Goal: Task Accomplishment & Management: Use online tool/utility

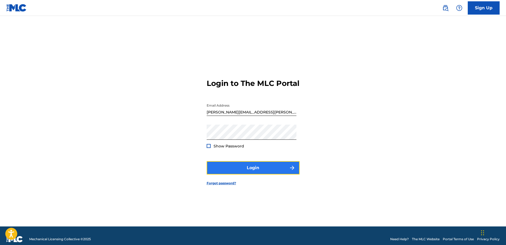
click at [270, 174] on button "Login" at bounding box center [252, 167] width 93 height 13
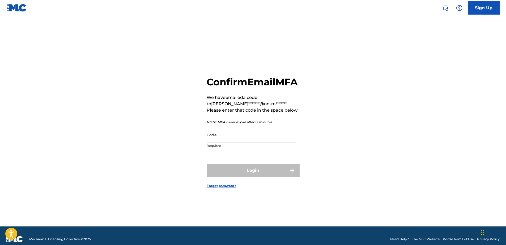
click at [273, 139] on input "Code" at bounding box center [251, 134] width 90 height 15
paste input "951400"
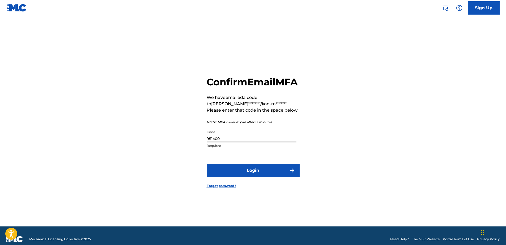
type input "951400"
click at [206, 164] on button "Login" at bounding box center [252, 170] width 93 height 13
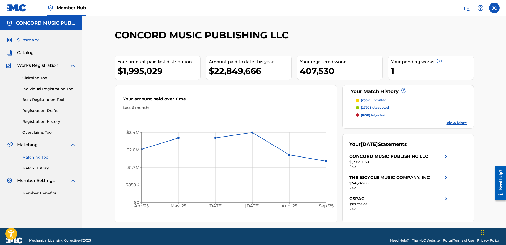
click at [38, 157] on link "Matching Tool" at bounding box center [49, 158] width 54 height 6
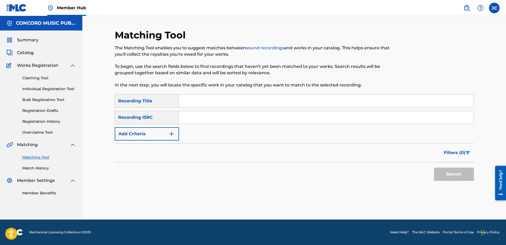
click at [212, 114] on input "Search Form" at bounding box center [326, 117] width 294 height 13
paste input "US5541201035"
type input "US5541201035"
click at [434, 168] on button "Search" at bounding box center [454, 174] width 40 height 13
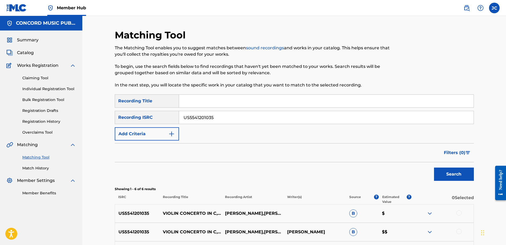
click at [249, 118] on input "US5541201035" at bounding box center [326, 117] width 294 height 13
click at [251, 121] on input "Search Form" at bounding box center [326, 117] width 294 height 13
paste input "GBUM71906921"
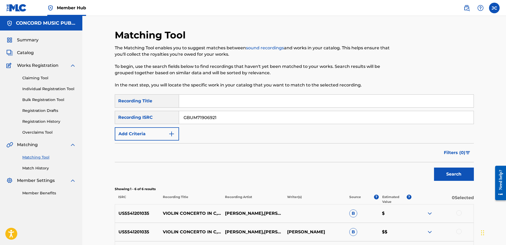
type input "GBUM71906921"
click at [434, 168] on button "Search" at bounding box center [454, 174] width 40 height 13
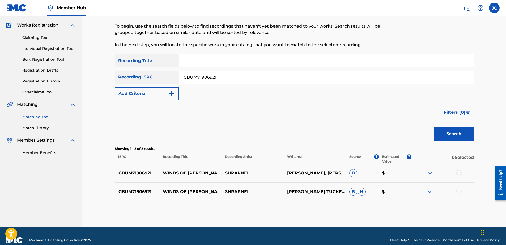
scroll to position [48, 0]
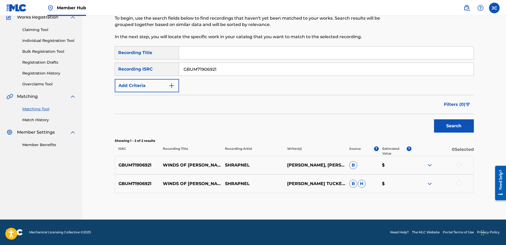
click at [460, 184] on div at bounding box center [458, 183] width 5 height 5
click at [458, 165] on div at bounding box center [458, 164] width 5 height 5
click at [380, 199] on button "Match 2 Groups" at bounding box center [373, 201] width 59 height 13
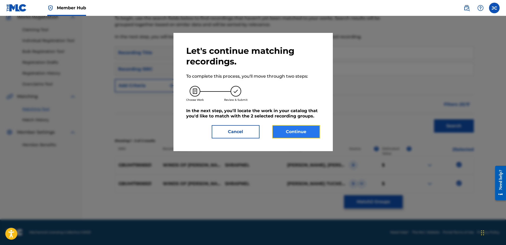
click at [312, 134] on button "Continue" at bounding box center [296, 131] width 48 height 13
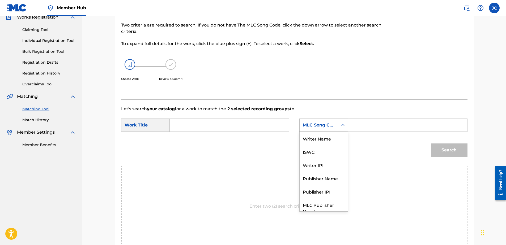
click at [333, 127] on div "MLC Song Code" at bounding box center [319, 125] width 32 height 6
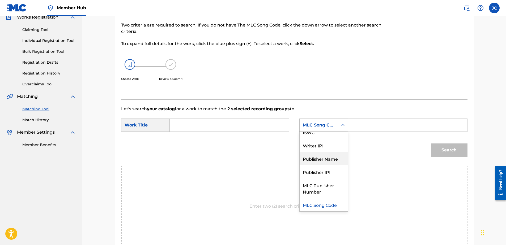
scroll to position [0, 0]
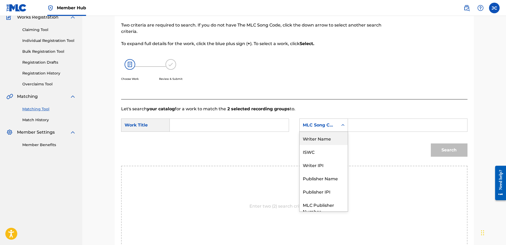
click at [334, 136] on div "Writer Name" at bounding box center [323, 138] width 48 height 13
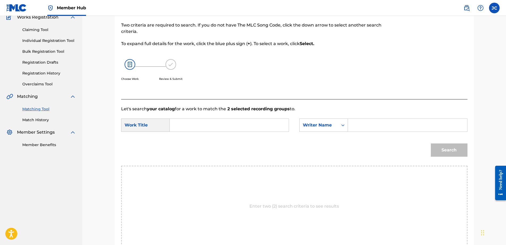
click at [272, 124] on input "Search Form" at bounding box center [229, 125] width 110 height 13
paste input "Winds Of Slaughter"
type input "Winds Of Slaughter"
click at [377, 119] on input "Search Form" at bounding box center [407, 125] width 110 height 13
paste input "Tucker"
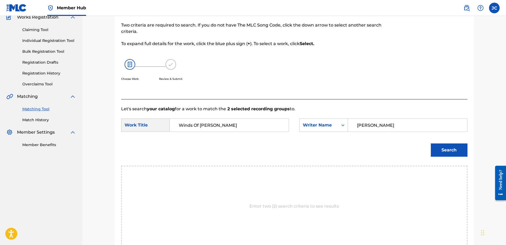
click at [431, 144] on button "Search" at bounding box center [449, 150] width 37 height 13
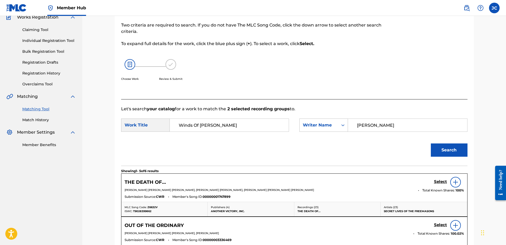
click at [385, 123] on input "Tucker" at bounding box center [407, 125] width 110 height 13
paste input "Martin"
click at [431, 144] on button "Search" at bounding box center [449, 150] width 37 height 13
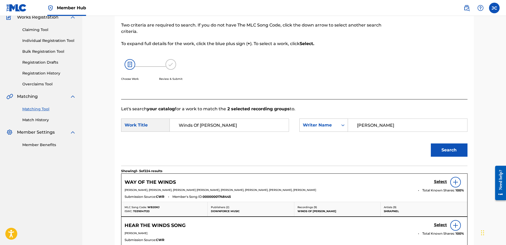
click at [376, 125] on input "Martin" at bounding box center [407, 125] width 110 height 13
paste input "Sadd"
type input "Sadd"
click at [431, 144] on button "Search" at bounding box center [449, 150] width 37 height 13
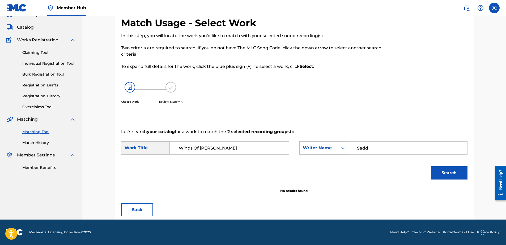
scroll to position [25, 0]
click at [136, 213] on button "Back" at bounding box center [137, 209] width 32 height 13
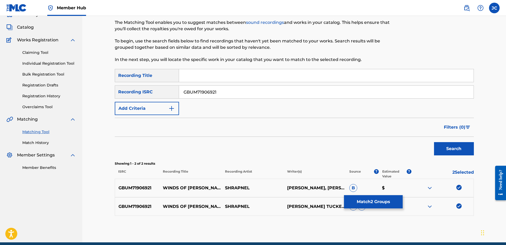
click at [462, 206] on div at bounding box center [442, 207] width 62 height 6
click at [459, 206] on img at bounding box center [458, 206] width 5 height 5
click at [459, 188] on img at bounding box center [458, 187] width 5 height 5
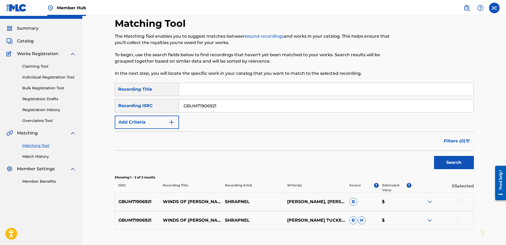
scroll to position [0, 0]
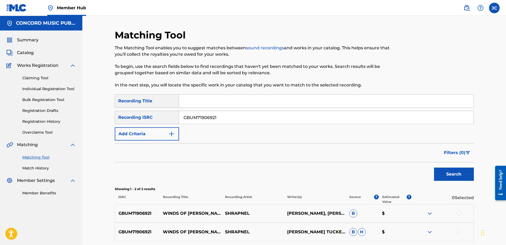
drag, startPoint x: 258, startPoint y: 115, endPoint x: 113, endPoint y: 115, distance: 145.7
click at [115, 117] on div "SearchWithCriteriaf1b543e6-4fbf-4aad-8c6f-7124426a0c4f Recording ISRC GBUM71906…" at bounding box center [294, 117] width 359 height 13
click at [253, 115] on input "Search Form" at bounding box center [326, 117] width 294 height 13
paste input "DEF057230709"
type input "DEF057230709"
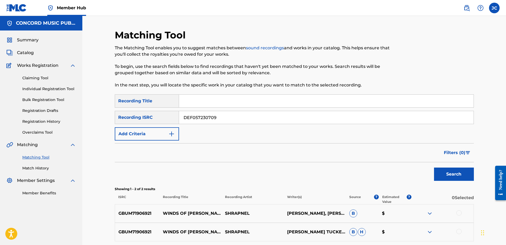
click at [434, 168] on button "Search" at bounding box center [454, 174] width 40 height 13
click at [224, 121] on input "DEF057230709" at bounding box center [326, 117] width 294 height 13
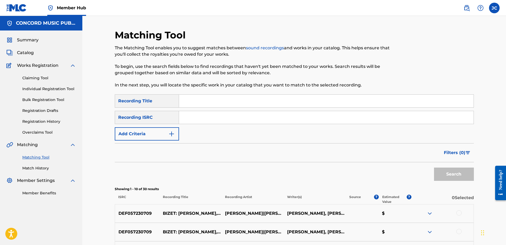
click at [298, 121] on input "Search Form" at bounding box center [326, 117] width 294 height 13
paste input "DEF059831804"
type input "DEF059831804"
click at [434, 168] on button "Search" at bounding box center [454, 174] width 40 height 13
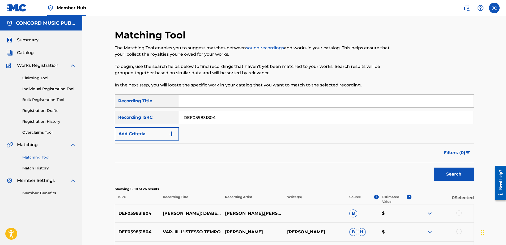
click at [245, 119] on input "DEF059831804" at bounding box center [326, 117] width 294 height 13
click at [300, 116] on input "Search Form" at bounding box center [326, 117] width 294 height 13
paste input "HKI199313804"
type input "HKI199313804"
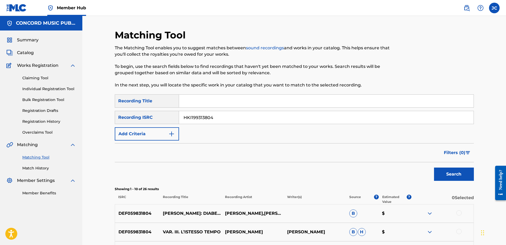
click at [434, 168] on button "Search" at bounding box center [454, 174] width 40 height 13
drag, startPoint x: 226, startPoint y: 113, endPoint x: 126, endPoint y: 105, distance: 100.1
click at [127, 107] on div "SearchWithCriteria24f78704-c24d-40c0-8df0-bdbea17cc4bc Recording Title SearchWi…" at bounding box center [294, 117] width 359 height 46
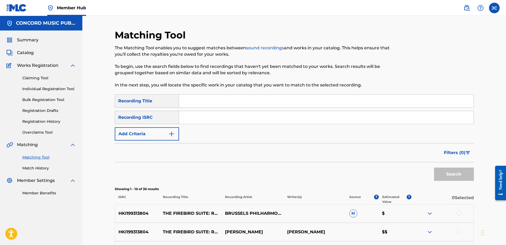
click at [195, 118] on input "Search Form" at bounding box center [326, 117] width 294 height 13
paste input "PHP171400150"
type input "PHP171400150"
click at [434, 168] on button "Search" at bounding box center [454, 174] width 40 height 13
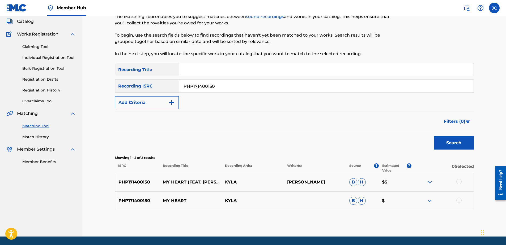
scroll to position [48, 0]
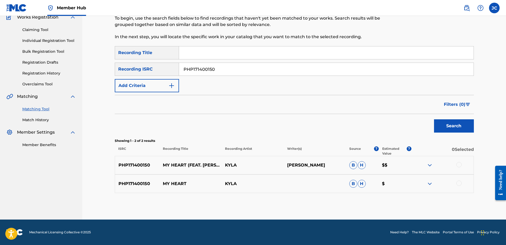
click at [457, 183] on div at bounding box center [458, 183] width 5 height 5
click at [458, 163] on div at bounding box center [458, 164] width 5 height 5
click at [381, 204] on button "Match 2 Groups" at bounding box center [373, 201] width 59 height 13
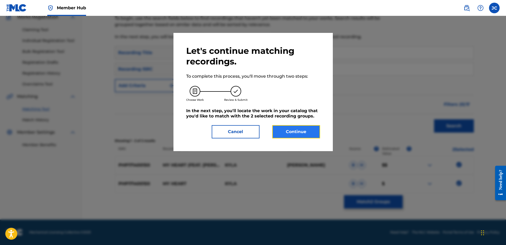
click at [295, 130] on button "Continue" at bounding box center [296, 131] width 48 height 13
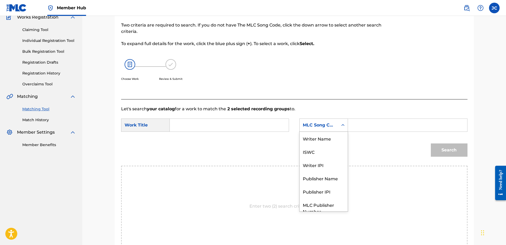
click at [312, 125] on div "MLC Song Code" at bounding box center [319, 125] width 32 height 6
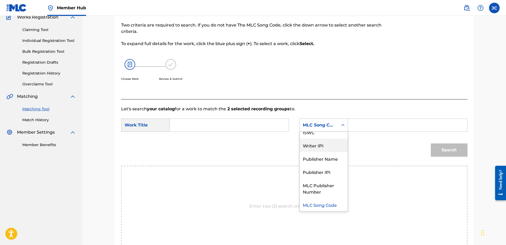
scroll to position [0, 0]
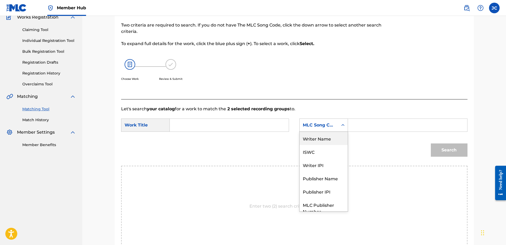
click at [320, 135] on div "Writer Name" at bounding box center [323, 138] width 48 height 13
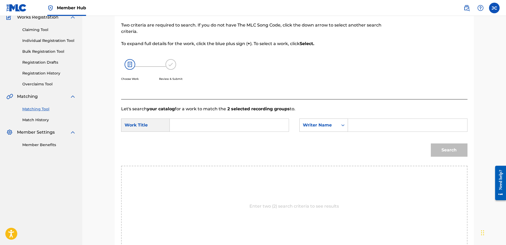
click at [264, 119] on input "Search Form" at bounding box center [229, 125] width 110 height 13
paste input "My Heart"
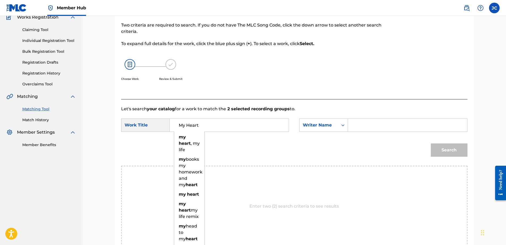
type input "My Heart"
click at [379, 127] on input "Search Form" at bounding box center [407, 125] width 110 height 13
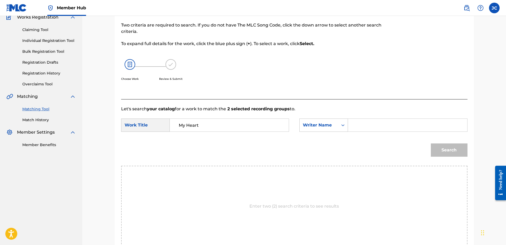
paste input "McKnight"
click at [431, 144] on button "Search" at bounding box center [449, 150] width 37 height 13
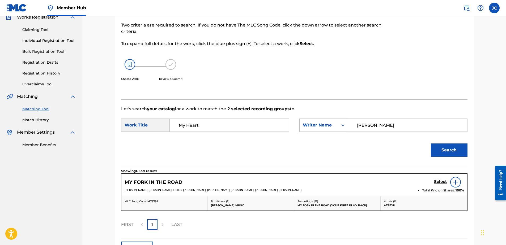
click at [364, 126] on input "McKnight" at bounding box center [407, 125] width 110 height 13
type input "Mc Knight"
click at [431, 144] on button "Search" at bounding box center [449, 150] width 37 height 13
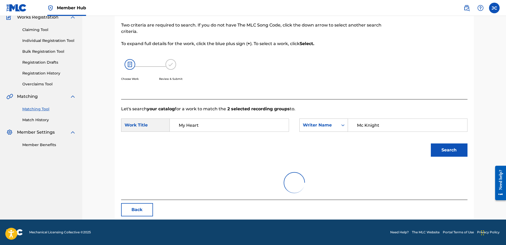
scroll to position [25, 0]
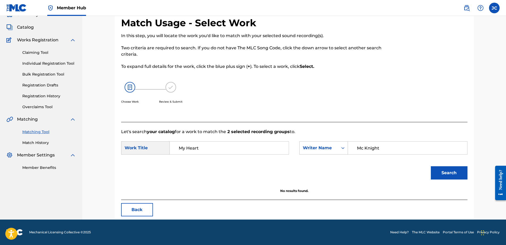
drag, startPoint x: 392, startPoint y: 152, endPoint x: 297, endPoint y: 156, distance: 95.6
click at [298, 156] on div "SearchWithCriteria092b013f-72c5-4dbb-ae28-85208bff677a Work Title My Heart Sear…" at bounding box center [294, 149] width 346 height 16
click at [142, 214] on button "Back" at bounding box center [137, 209] width 32 height 13
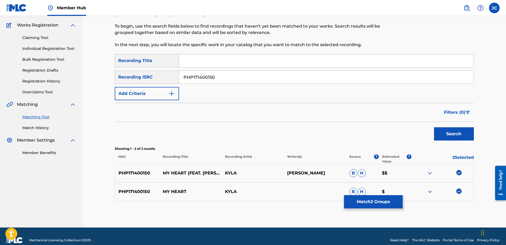
scroll to position [48, 0]
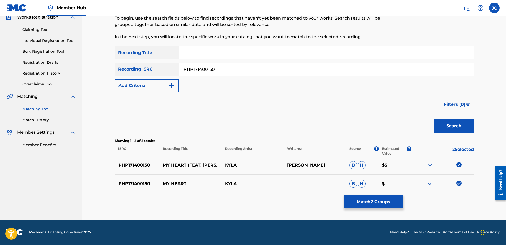
click at [458, 184] on img at bounding box center [458, 183] width 5 height 5
click at [459, 164] on img at bounding box center [458, 164] width 5 height 5
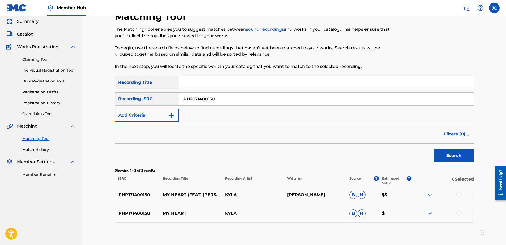
scroll to position [0, 0]
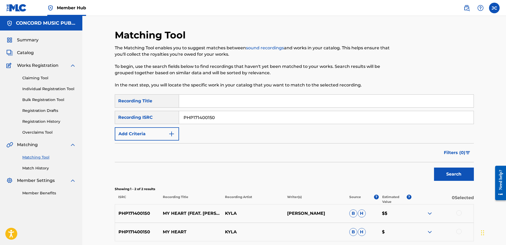
drag, startPoint x: 244, startPoint y: 121, endPoint x: 111, endPoint y: 122, distance: 133.0
click at [117, 123] on div "SearchWithCriteriaf1b543e6-4fbf-4aad-8c6f-7124426a0c4f Recording ISRC PHP171400…" at bounding box center [294, 117] width 359 height 13
click at [246, 121] on input "Search Form" at bounding box center [326, 117] width 294 height 13
paste input "USBC19200459"
type input "USBC19200459"
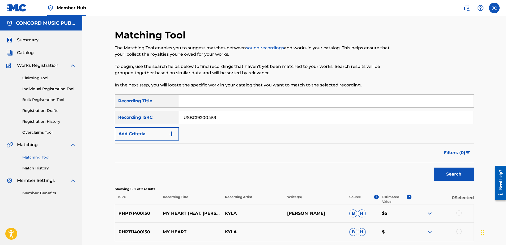
click at [434, 168] on button "Search" at bounding box center [454, 174] width 40 height 13
click at [238, 121] on input "USBC19200459" at bounding box center [326, 117] width 294 height 13
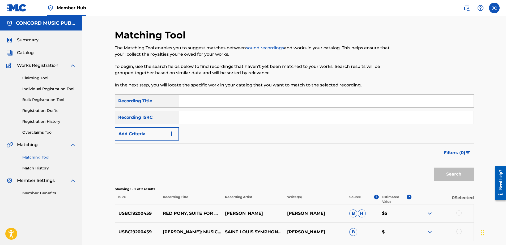
click at [265, 115] on input "Search Form" at bounding box center [326, 117] width 294 height 13
paste input "DED831300271"
type input "DED831300271"
click at [434, 168] on button "Search" at bounding box center [454, 174] width 40 height 13
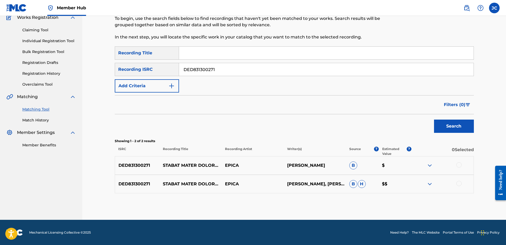
scroll to position [48, 0]
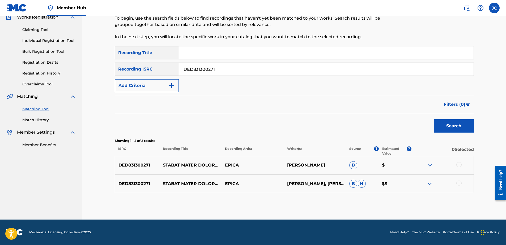
click at [458, 184] on div at bounding box center [458, 183] width 5 height 5
click at [460, 164] on div at bounding box center [458, 164] width 5 height 5
click at [382, 204] on button "Match 2 Groups" at bounding box center [373, 201] width 59 height 13
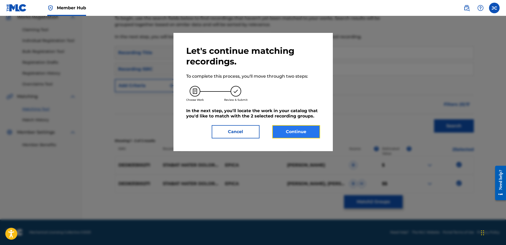
click at [306, 129] on button "Continue" at bounding box center [296, 131] width 48 height 13
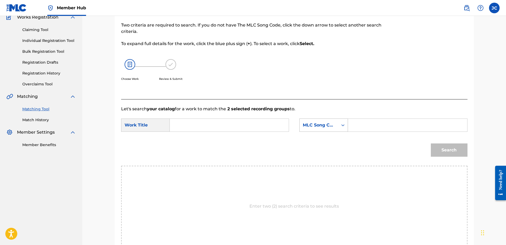
click at [324, 126] on div "MLC Song Code" at bounding box center [319, 125] width 32 height 6
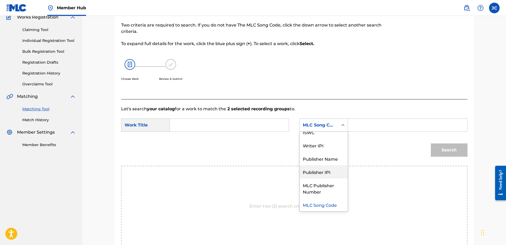
scroll to position [0, 0]
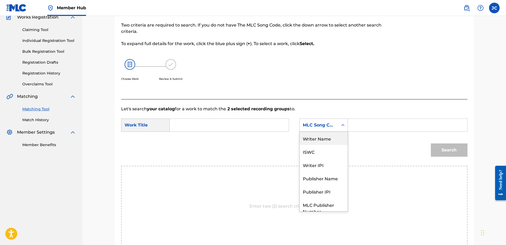
click at [329, 142] on div "Writer Name" at bounding box center [323, 138] width 48 height 13
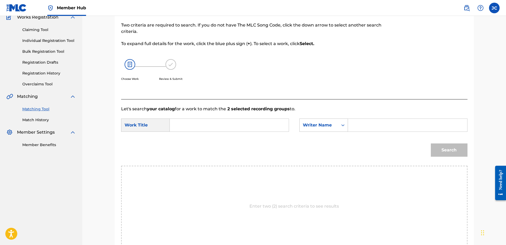
click at [269, 127] on input "Search Form" at bounding box center [229, 125] width 110 height 13
paste input "Stabat Mater Dolorosa"
type input "Stabat Mater Dolorosa"
click at [385, 130] on input "Search Form" at bounding box center [407, 125] width 110 height 13
paste input "Pergolesi"
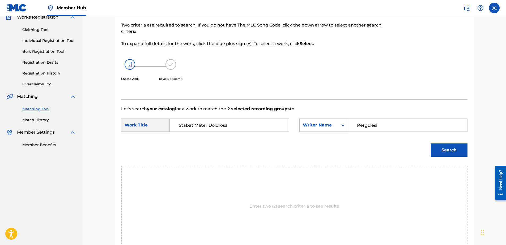
type input "Pergolesi"
click at [431, 144] on button "Search" at bounding box center [449, 150] width 37 height 13
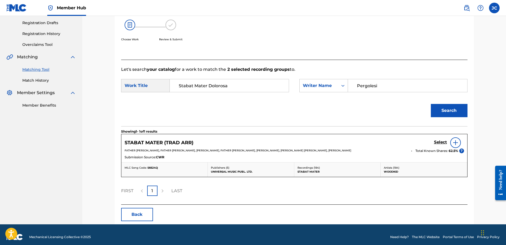
scroll to position [93, 0]
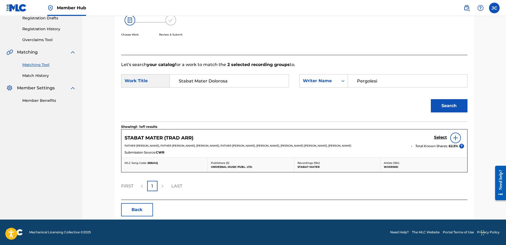
click at [456, 139] on img at bounding box center [455, 138] width 6 height 6
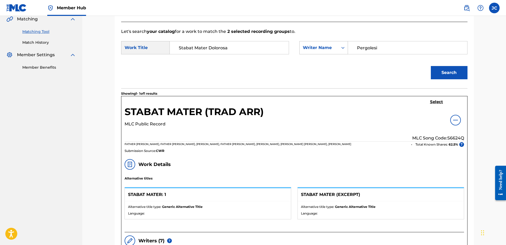
scroll to position [119, 0]
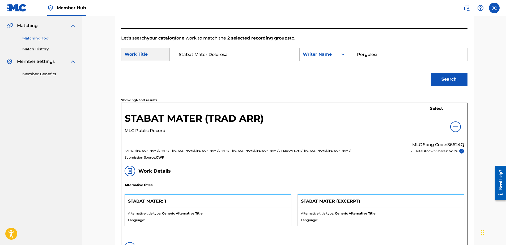
click at [456, 126] on img at bounding box center [455, 127] width 6 height 6
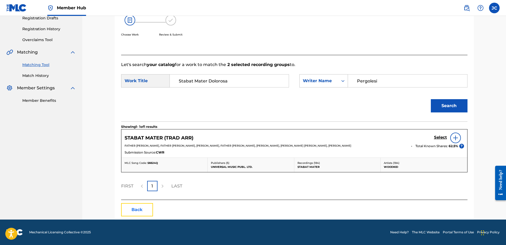
click at [147, 210] on button "Back" at bounding box center [137, 209] width 32 height 13
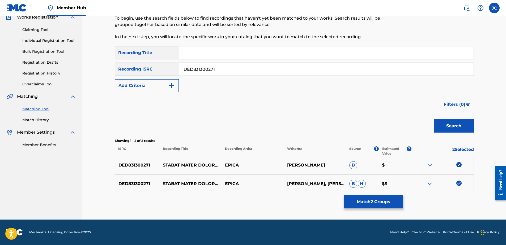
click at [461, 186] on img at bounding box center [458, 183] width 5 height 5
click at [459, 165] on img at bounding box center [458, 164] width 5 height 5
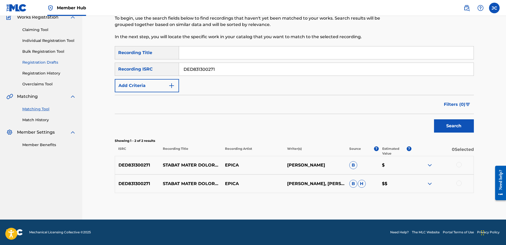
drag, startPoint x: 236, startPoint y: 72, endPoint x: 62, endPoint y: 61, distance: 174.5
click at [73, 61] on main "CONCORD MUSIC PUBLISHING LLC Summary Catalog Works Registration Claiming Tool I…" at bounding box center [253, 94] width 506 height 252
click at [434, 119] on button "Search" at bounding box center [454, 125] width 40 height 13
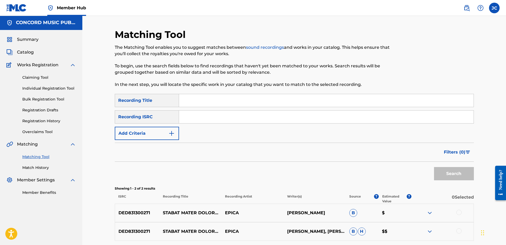
scroll to position [0, 0]
click at [284, 121] on input "Search Form" at bounding box center [326, 117] width 294 height 13
paste input "GBAYC0100266"
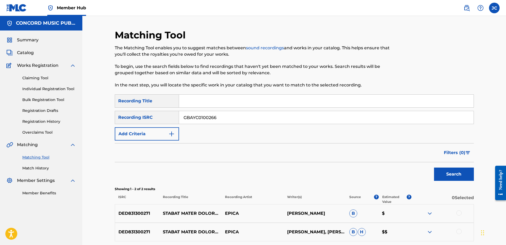
type input "GBAYC0100266"
click at [434, 168] on button "Search" at bounding box center [454, 174] width 40 height 13
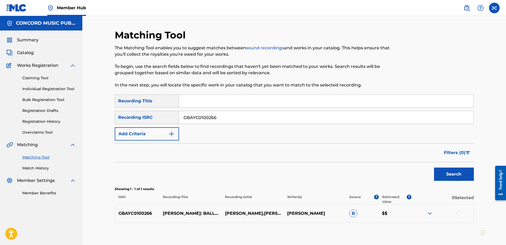
click at [252, 117] on input "GBAYC0100266" at bounding box center [326, 117] width 294 height 13
click at [273, 116] on input "Search Form" at bounding box center [326, 117] width 294 height 13
paste input "TCAGX2305268"
type input "TCAGX2305268"
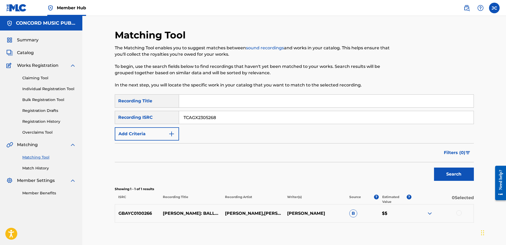
click at [434, 168] on button "Search" at bounding box center [454, 174] width 40 height 13
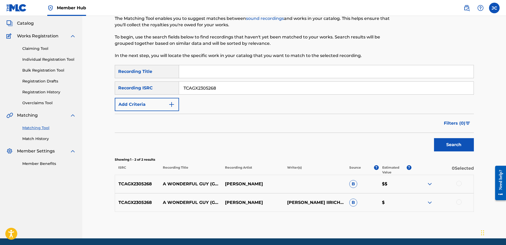
scroll to position [48, 0]
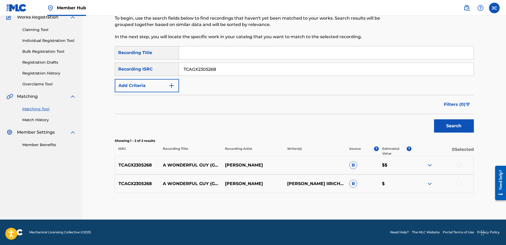
click at [459, 185] on div at bounding box center [458, 183] width 5 height 5
click at [457, 162] on div at bounding box center [458, 164] width 5 height 5
click at [347, 202] on button "Match 2 Groups" at bounding box center [373, 201] width 59 height 13
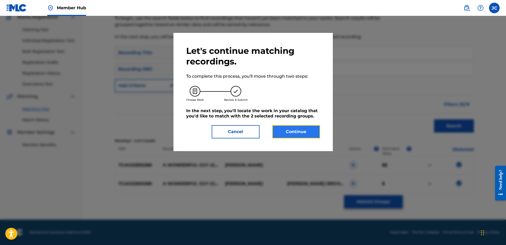
click at [306, 136] on button "Continue" at bounding box center [296, 131] width 48 height 13
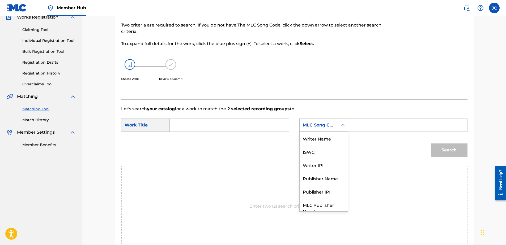
click at [325, 125] on div "MLC Song Code" at bounding box center [319, 125] width 32 height 6
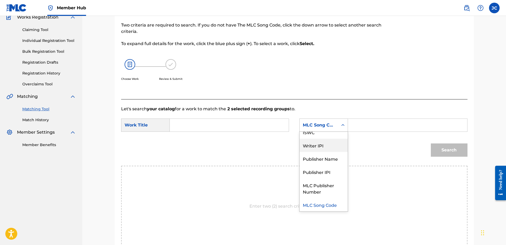
scroll to position [0, 0]
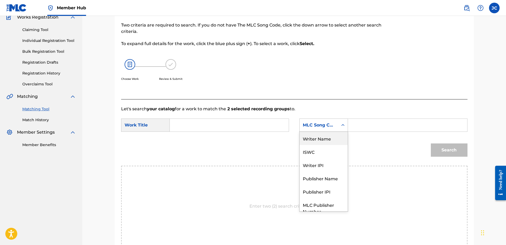
click at [325, 140] on div "Writer Name" at bounding box center [323, 138] width 48 height 13
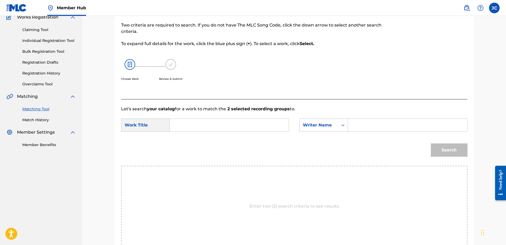
click at [267, 128] on input "Search Form" at bounding box center [229, 125] width 110 height 13
paste input "A Wonderful Guy"
type input "A Wonderful Guy"
click at [374, 126] on input "Search Form" at bounding box center [407, 125] width 110 height 13
type input "HAMMERSTEIN"
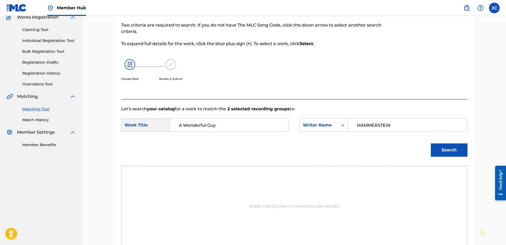
click at [431, 144] on button "Search" at bounding box center [449, 150] width 37 height 13
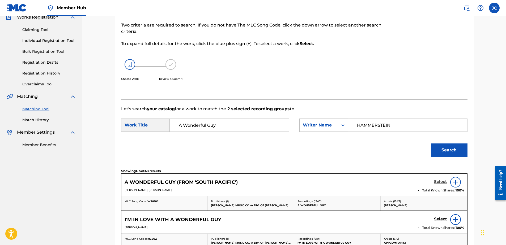
click at [441, 183] on h5 "Select" at bounding box center [440, 181] width 13 height 5
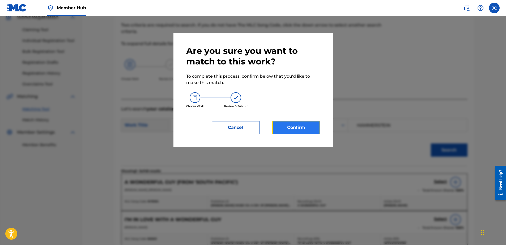
click at [306, 125] on button "Confirm" at bounding box center [296, 127] width 48 height 13
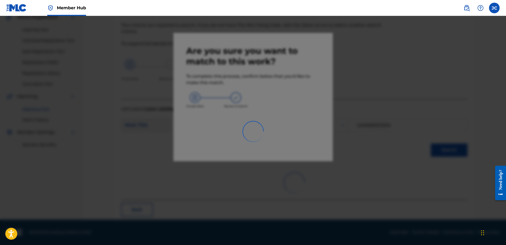
scroll to position [14, 0]
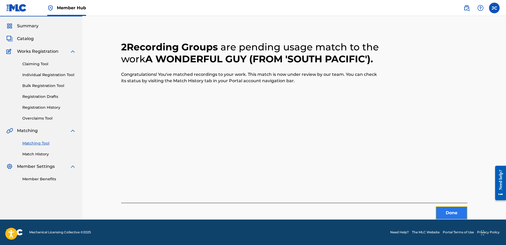
click at [463, 217] on button "Done" at bounding box center [451, 212] width 32 height 13
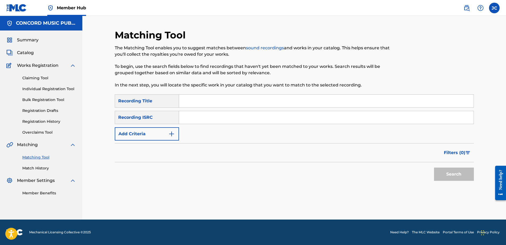
click at [316, 118] on input "Search Form" at bounding box center [326, 117] width 294 height 13
paste input "USNLR0400006"
type input "USNLR0400006"
click at [434, 168] on button "Search" at bounding box center [454, 174] width 40 height 13
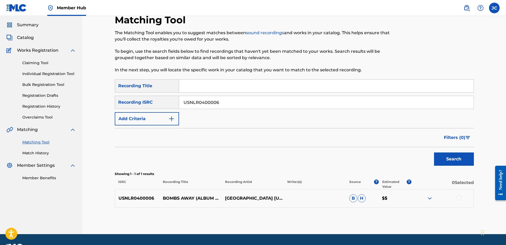
scroll to position [30, 0]
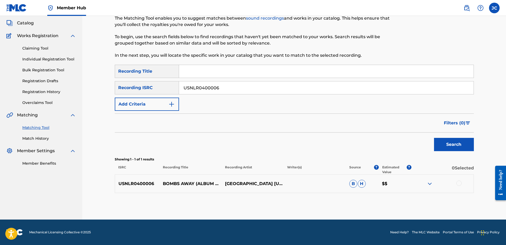
click at [458, 182] on div at bounding box center [458, 183] width 5 height 5
click at [387, 200] on button "Match 1 Group" at bounding box center [373, 201] width 59 height 13
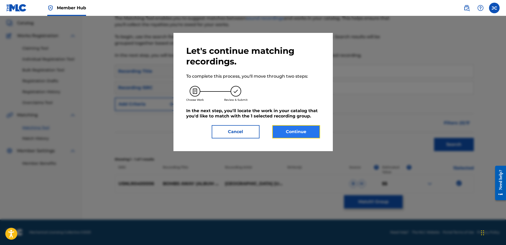
click at [286, 130] on button "Continue" at bounding box center [296, 131] width 48 height 13
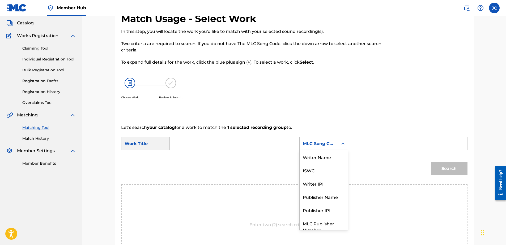
click at [325, 149] on div "MLC Song Code" at bounding box center [323, 143] width 49 height 13
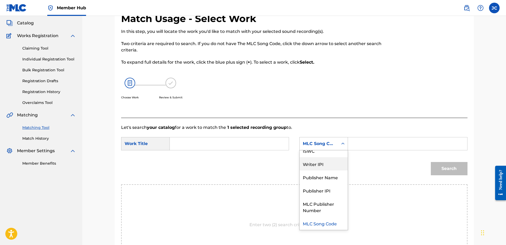
scroll to position [0, 0]
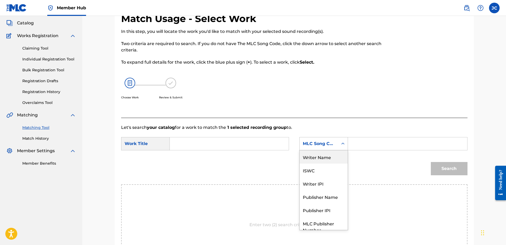
click at [322, 157] on div "Writer Name" at bounding box center [323, 156] width 48 height 13
click at [269, 143] on input "Search Form" at bounding box center [229, 143] width 110 height 13
paste input "Bombs Away"
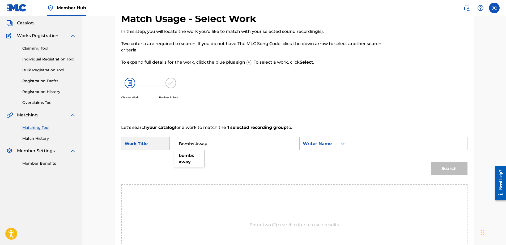
type input "Bombs Away"
click at [371, 140] on input "Search Form" at bounding box center [407, 143] width 110 height 13
click at [431, 162] on button "Search" at bounding box center [449, 168] width 37 height 13
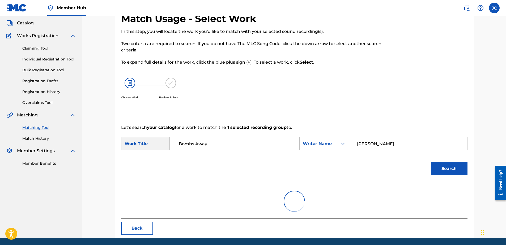
scroll to position [25, 0]
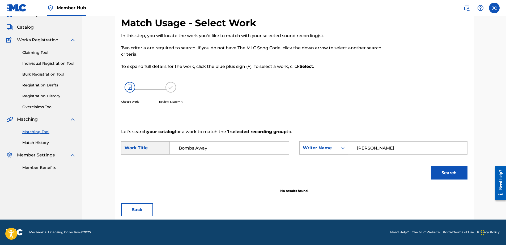
drag, startPoint x: 410, startPoint y: 150, endPoint x: 266, endPoint y: 144, distance: 144.3
click at [268, 144] on div "SearchWithCriteria092b013f-72c5-4dbb-ae28-85208bff677a Work Title Bombs Away Se…" at bounding box center [294, 149] width 346 height 16
click at [431, 166] on button "Search" at bounding box center [449, 172] width 37 height 13
drag, startPoint x: 397, startPoint y: 144, endPoint x: 285, endPoint y: 145, distance: 112.0
click at [286, 145] on div "SearchWithCriteria092b013f-72c5-4dbb-ae28-85208bff677a Work Title Bombs Away Se…" at bounding box center [294, 149] width 346 height 16
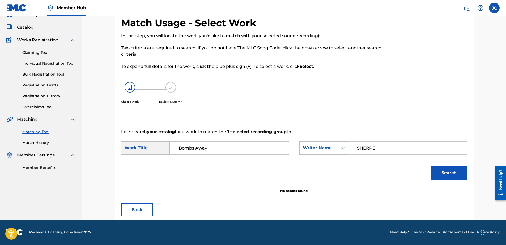
click at [431, 166] on button "Search" at bounding box center [449, 172] width 37 height 13
click at [382, 148] on input "SHERPE" at bounding box center [407, 148] width 110 height 13
click at [431, 166] on button "Search" at bounding box center [449, 172] width 37 height 13
click at [378, 149] on input "TREOLO" at bounding box center [407, 148] width 110 height 13
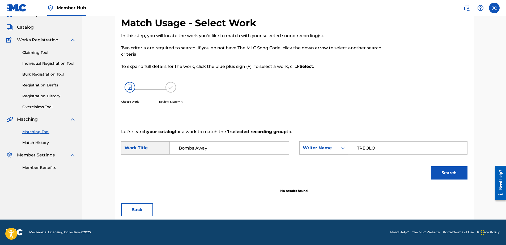
click at [378, 149] on input "TREOLO" at bounding box center [407, 148] width 110 height 13
type input "ZINKGRAF"
click at [431, 166] on button "Search" at bounding box center [449, 172] width 37 height 13
click at [148, 212] on button "Back" at bounding box center [137, 209] width 32 height 13
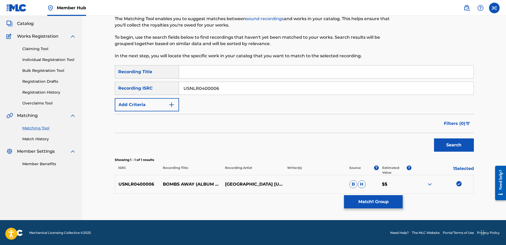
scroll to position [30, 0]
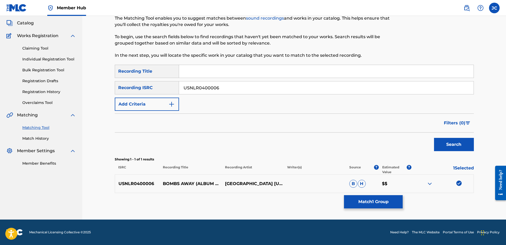
click at [459, 182] on img at bounding box center [458, 183] width 5 height 5
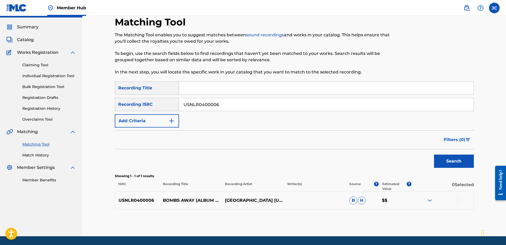
scroll to position [0, 0]
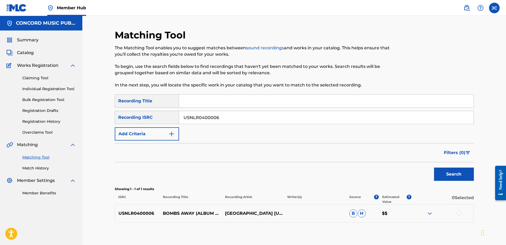
drag, startPoint x: 236, startPoint y: 118, endPoint x: 118, endPoint y: 114, distance: 118.2
click at [118, 114] on div "SearchWithCriteriaf1b543e6-4fbf-4aad-8c6f-7124426a0c4f Recording ISRC USNLR0400…" at bounding box center [294, 117] width 359 height 13
drag, startPoint x: 162, startPoint y: 117, endPoint x: 116, endPoint y: 117, distance: 45.7
click at [116, 117] on div "Recording ISRC" at bounding box center [147, 117] width 64 height 13
click at [232, 118] on input "Search Form" at bounding box center [326, 117] width 294 height 13
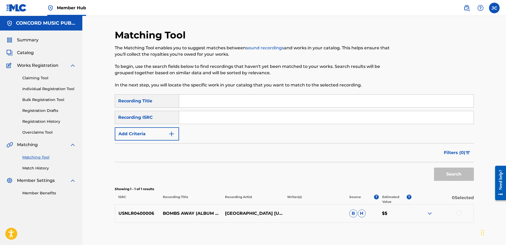
click at [268, 123] on input "Search Form" at bounding box center [326, 117] width 294 height 13
paste input "GBKQU1142025"
type input "GBKQU1142025"
click at [434, 168] on button "Search" at bounding box center [454, 174] width 40 height 13
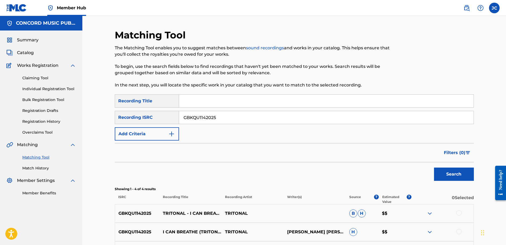
scroll to position [85, 0]
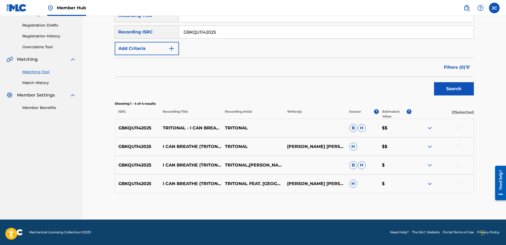
click at [458, 184] on div at bounding box center [458, 183] width 5 height 5
click at [456, 163] on div at bounding box center [458, 164] width 5 height 5
click at [459, 147] on div at bounding box center [458, 146] width 5 height 5
click at [458, 130] on div at bounding box center [458, 127] width 5 height 5
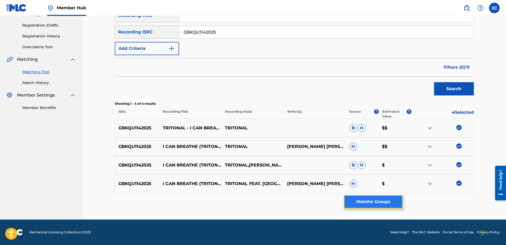
click at [371, 201] on button "Match 4 Groups" at bounding box center [373, 201] width 59 height 13
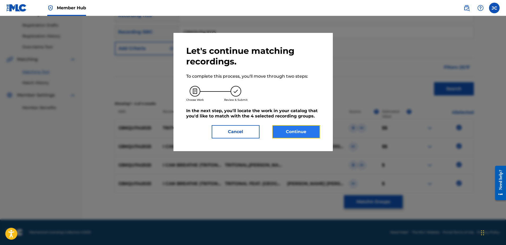
click at [306, 135] on button "Continue" at bounding box center [296, 131] width 48 height 13
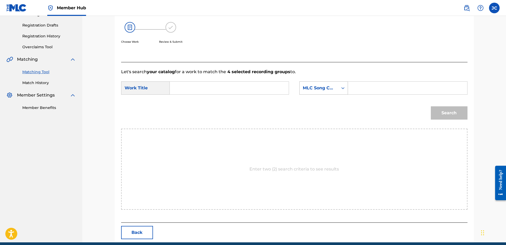
click at [319, 93] on div "MLC Song Code" at bounding box center [318, 88] width 38 height 10
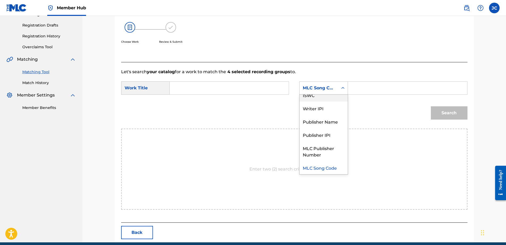
scroll to position [0, 0]
click at [325, 102] on div "Writer Name" at bounding box center [323, 101] width 48 height 13
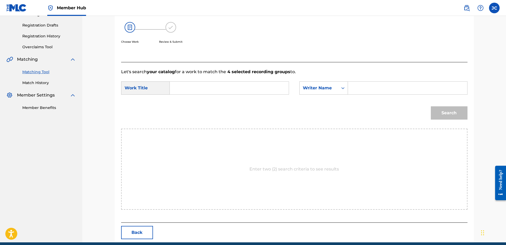
click at [231, 81] on form "SearchWithCriteria092b013f-72c5-4dbb-ae28-85208bff677a Work Title SearchWithCri…" at bounding box center [294, 102] width 346 height 54
click at [233, 87] on input "Search Form" at bounding box center [229, 88] width 110 height 13
paste input "I Can Breathe - Tritonal Club Mix"
type input "I Can Breathe - Tritonal Club Mix"
click at [366, 92] on input "Search Form" at bounding box center [407, 88] width 110 height 13
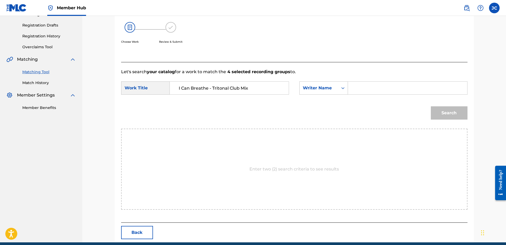
paste input "Cisneros"
click at [431, 106] on button "Search" at bounding box center [449, 112] width 37 height 13
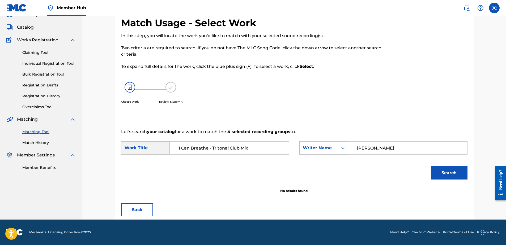
scroll to position [25, 0]
click at [376, 147] on input "Cisneros" at bounding box center [407, 148] width 110 height 13
paste input "Reed"
type input "Reed"
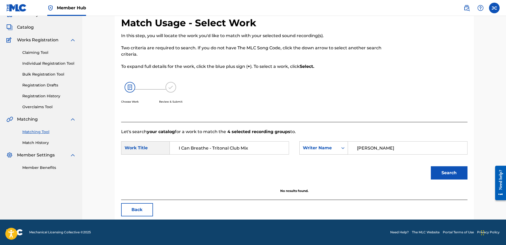
click at [431, 166] on button "Search" at bounding box center [449, 172] width 37 height 13
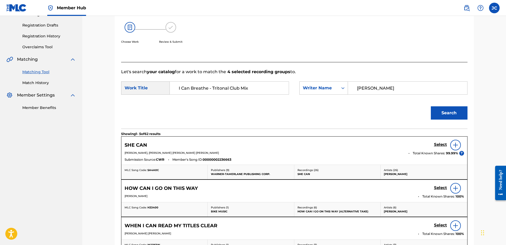
scroll to position [254, 0]
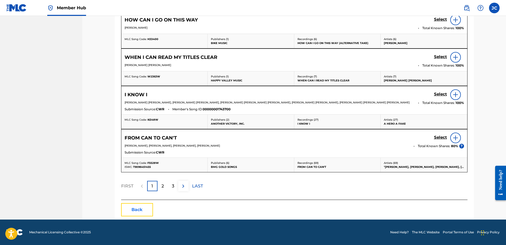
click at [129, 210] on button "Back" at bounding box center [137, 209] width 32 height 13
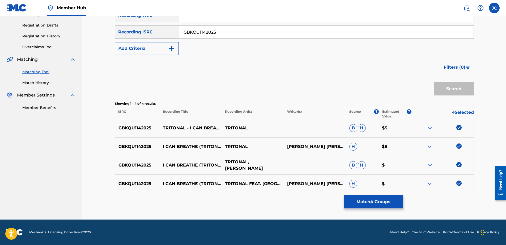
scroll to position [85, 0]
click at [458, 183] on img at bounding box center [458, 183] width 5 height 5
click at [460, 164] on img at bounding box center [458, 164] width 5 height 5
click at [457, 147] on img at bounding box center [458, 146] width 5 height 5
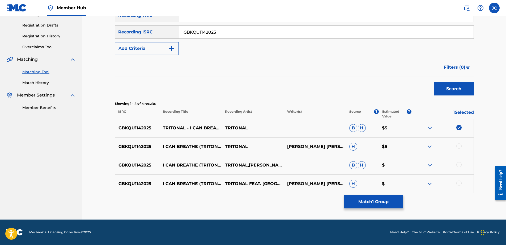
click at [458, 127] on img at bounding box center [458, 127] width 5 height 5
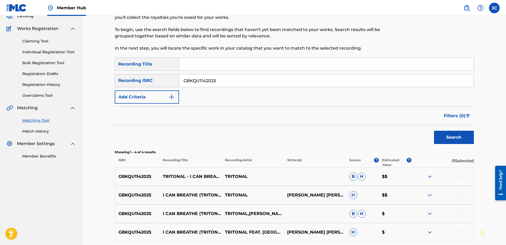
scroll to position [0, 0]
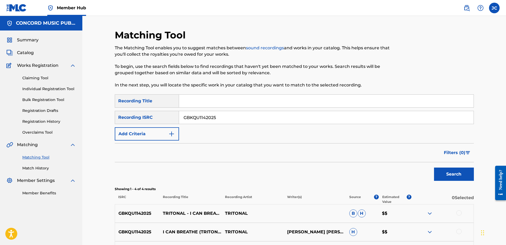
drag, startPoint x: 305, startPoint y: 115, endPoint x: 90, endPoint y: 123, distance: 215.4
click at [90, 123] on div "Matching Tool The Matching Tool enables you to suggest matches between sound re…" at bounding box center [293, 160] width 423 height 289
click at [217, 115] on input "Search Form" at bounding box center [326, 117] width 294 height 13
paste input "USA371572476"
type input "USA371572476"
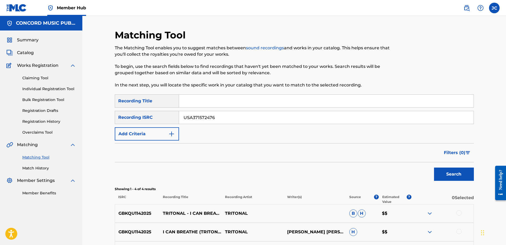
click at [434, 168] on button "Search" at bounding box center [454, 174] width 40 height 13
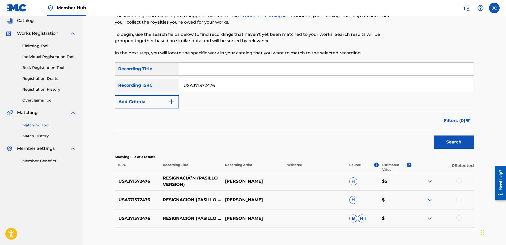
scroll to position [53, 0]
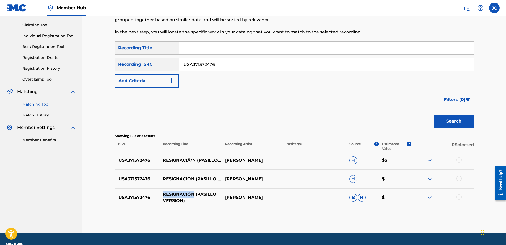
drag, startPoint x: 164, startPoint y: 194, endPoint x: 195, endPoint y: 195, distance: 30.8
click at [195, 195] on p "RESIGNACIÓN (PASILLO VERSION)" at bounding box center [190, 197] width 62 height 13
copy p "RESIGNACIÓN"
click at [238, 198] on p "JUAN ALAVA" at bounding box center [252, 198] width 62 height 6
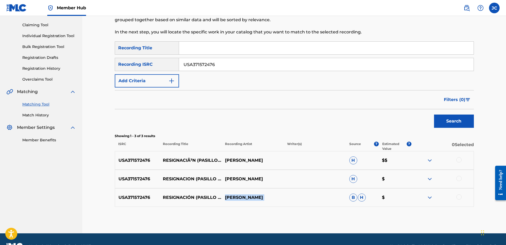
click at [238, 198] on p "JUAN ALAVA" at bounding box center [252, 198] width 62 height 6
copy div "JUAN ALAVA"
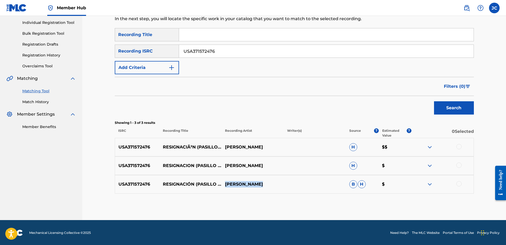
scroll to position [67, 0]
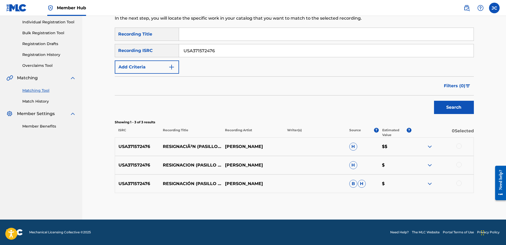
click at [460, 183] on div at bounding box center [458, 183] width 5 height 5
click at [459, 164] on div at bounding box center [458, 164] width 5 height 5
click at [458, 146] on div at bounding box center [458, 146] width 5 height 5
click at [373, 202] on button "Match 3 Groups" at bounding box center [373, 201] width 59 height 13
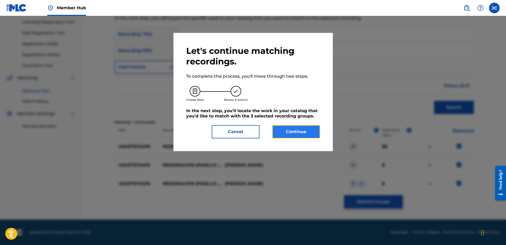
click at [306, 134] on button "Continue" at bounding box center [296, 131] width 48 height 13
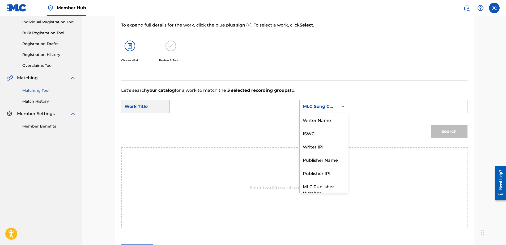
click at [318, 108] on div "MLC Song Code" at bounding box center [319, 107] width 32 height 6
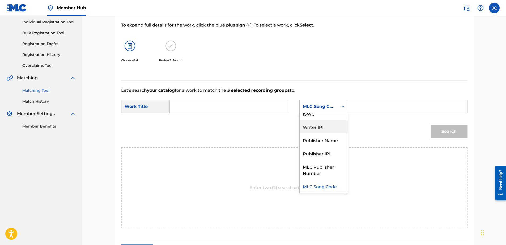
scroll to position [0, 0]
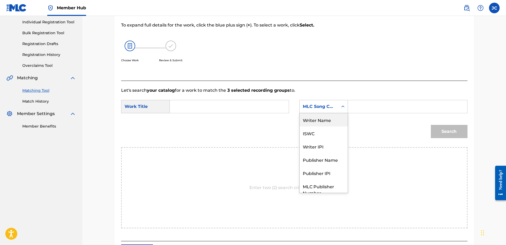
click at [328, 121] on div "Writer Name" at bounding box center [323, 119] width 48 height 13
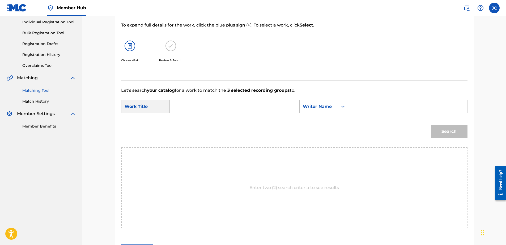
click at [251, 104] on input "Search Form" at bounding box center [229, 106] width 110 height 13
paste input "RESIGNACIÓN"
type input "RESIGNACIÓN"
click at [395, 104] on input "Search Form" at bounding box center [407, 106] width 110 height 13
click at [431, 125] on button "Search" at bounding box center [449, 131] width 37 height 13
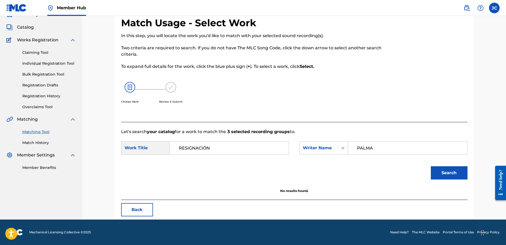
scroll to position [25, 0]
click at [389, 146] on input "PALMA" at bounding box center [407, 148] width 110 height 13
type input "REYES"
click at [431, 166] on button "Search" at bounding box center [449, 172] width 37 height 13
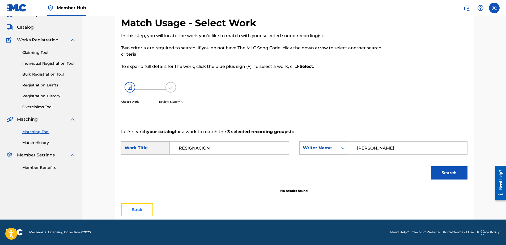
click at [142, 210] on button "Back" at bounding box center [137, 209] width 32 height 13
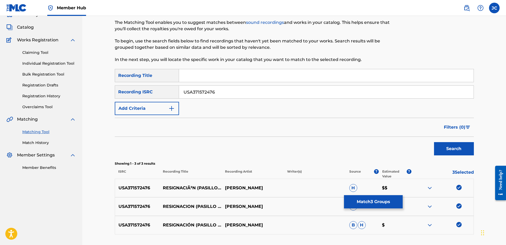
click at [459, 226] on img at bounding box center [458, 224] width 5 height 5
click at [461, 206] on img at bounding box center [458, 206] width 5 height 5
click at [461, 188] on img at bounding box center [458, 187] width 5 height 5
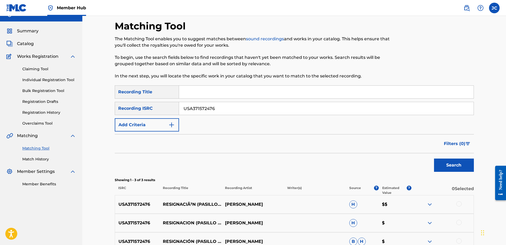
scroll to position [0, 0]
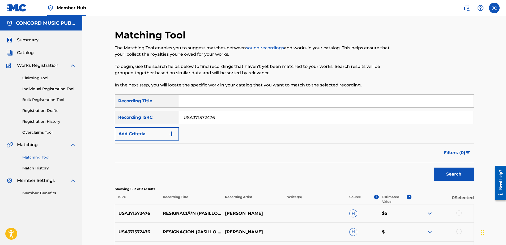
drag, startPoint x: 257, startPoint y: 123, endPoint x: 106, endPoint y: 111, distance: 152.1
click at [106, 111] on div "Matching Tool The Matching Tool enables you to suggest matches between sound re…" at bounding box center [293, 151] width 423 height 271
drag, startPoint x: 327, startPoint y: 117, endPoint x: 330, endPoint y: 114, distance: 5.1
click at [327, 117] on input "Search Form" at bounding box center [326, 117] width 294 height 13
paste input "QMVRR1930173"
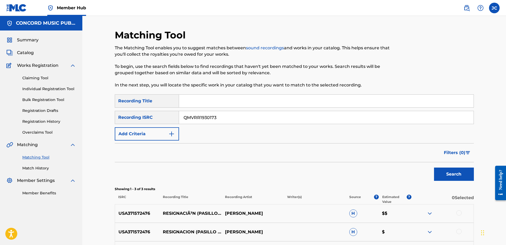
type input "QMVRR1930173"
click at [434, 168] on button "Search" at bounding box center [454, 174] width 40 height 13
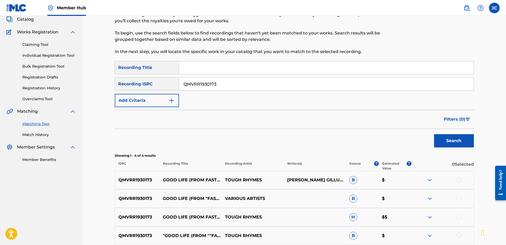
scroll to position [85, 0]
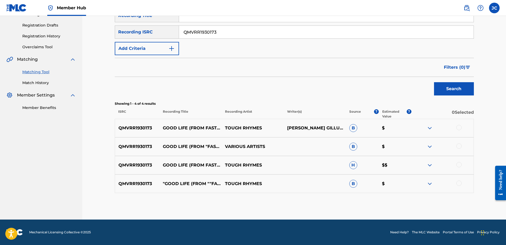
click at [458, 184] on div at bounding box center [458, 183] width 5 height 5
click at [461, 166] on div at bounding box center [458, 164] width 5 height 5
click at [458, 144] on div at bounding box center [458, 146] width 5 height 5
click at [461, 126] on div at bounding box center [458, 127] width 5 height 5
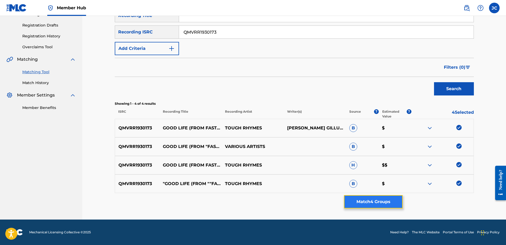
click at [389, 199] on button "Match 4 Groups" at bounding box center [373, 201] width 59 height 13
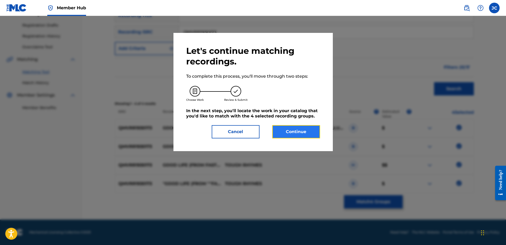
click at [306, 134] on button "Continue" at bounding box center [296, 131] width 48 height 13
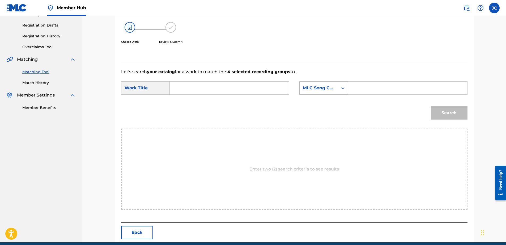
click at [319, 89] on div "MLC Song Code" at bounding box center [319, 88] width 32 height 6
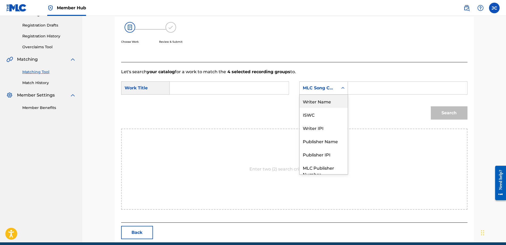
click at [329, 101] on div "Writer Name" at bounding box center [323, 101] width 48 height 13
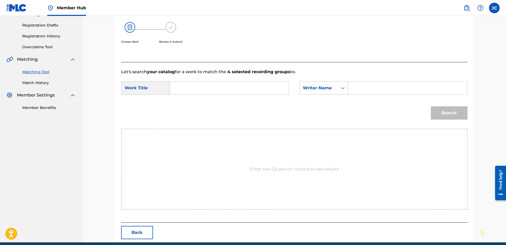
click at [262, 87] on input "Search Form" at bounding box center [229, 88] width 110 height 13
paste input "Good Life"
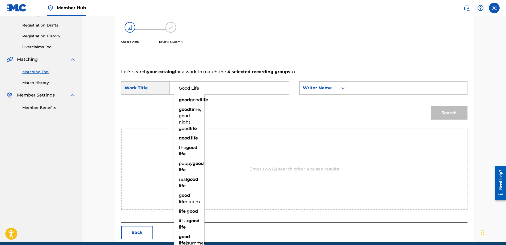
type input "Good Life"
click at [367, 87] on input "Search Form" at bounding box center [407, 88] width 110 height 13
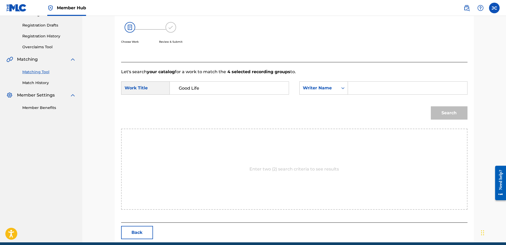
paste input "Thomas"
click at [431, 106] on button "Search" at bounding box center [449, 112] width 37 height 13
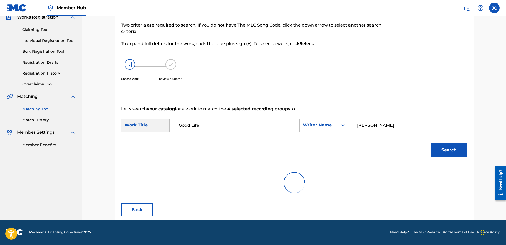
scroll to position [85, 0]
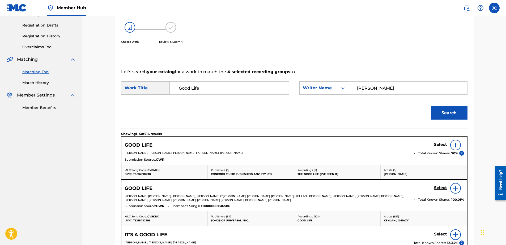
click at [393, 86] on input "Thomas" at bounding box center [407, 88] width 110 height 13
paste input "Diehl"
type input "Diehl"
click at [431, 106] on button "Search" at bounding box center [449, 112] width 37 height 13
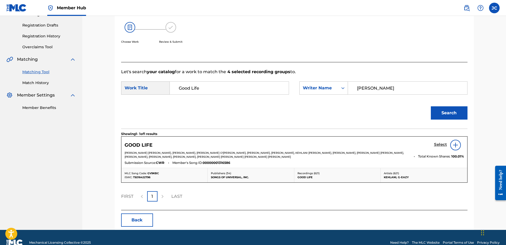
click at [438, 145] on h5 "Select" at bounding box center [440, 144] width 13 height 5
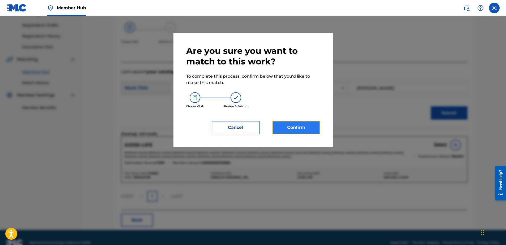
click at [274, 123] on button "Confirm" at bounding box center [296, 127] width 48 height 13
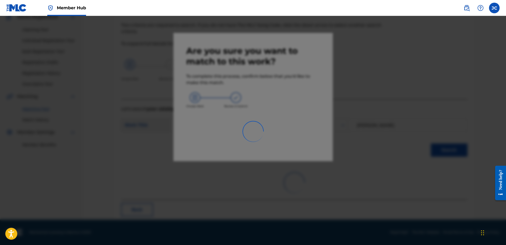
scroll to position [14, 0]
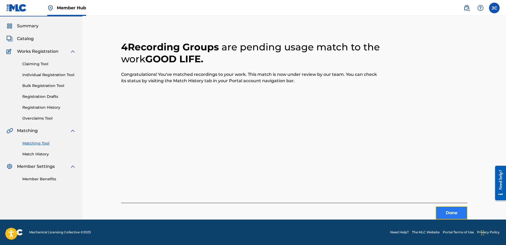
click at [449, 214] on button "Done" at bounding box center [451, 212] width 32 height 13
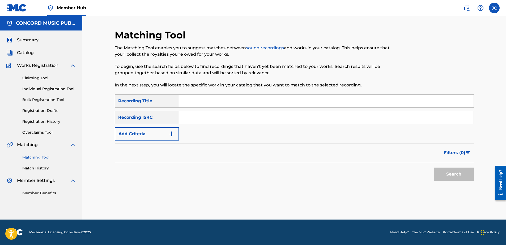
drag, startPoint x: 257, startPoint y: 117, endPoint x: 260, endPoint y: 115, distance: 3.8
click at [257, 117] on input "Search Form" at bounding box center [326, 117] width 294 height 13
paste input "QM42K1816944"
type input "QM42K1816944"
click at [434, 168] on button "Search" at bounding box center [454, 174] width 40 height 13
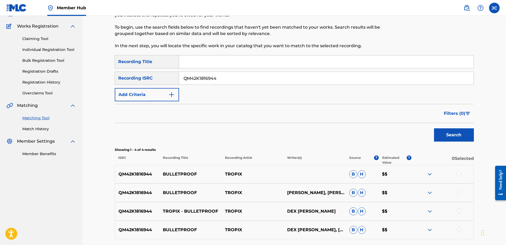
scroll to position [85, 0]
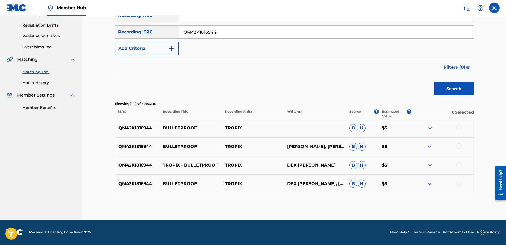
click at [459, 184] on div at bounding box center [458, 183] width 5 height 5
click at [459, 164] on div at bounding box center [458, 164] width 5 height 5
click at [459, 144] on div at bounding box center [458, 146] width 5 height 5
click at [458, 128] on div at bounding box center [458, 127] width 5 height 5
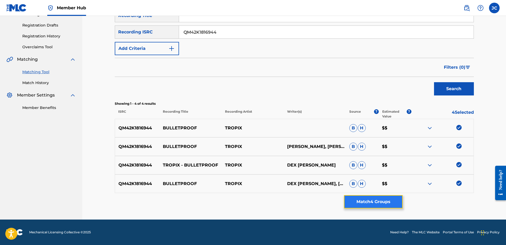
click at [380, 202] on button "Match 4 Groups" at bounding box center [373, 201] width 59 height 13
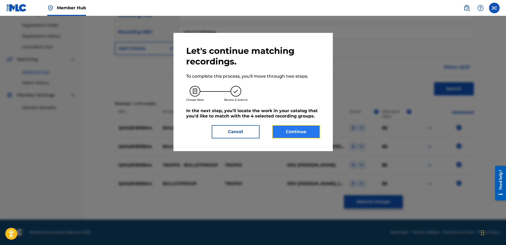
click at [287, 128] on button "Continue" at bounding box center [296, 131] width 48 height 13
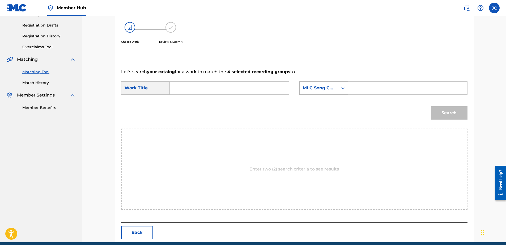
click at [324, 94] on div "MLC Song Code" at bounding box center [323, 87] width 49 height 13
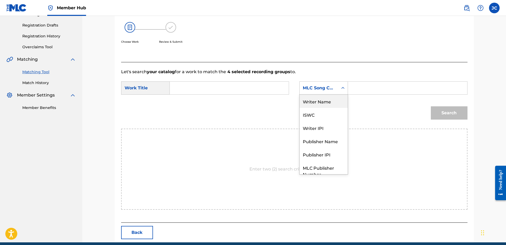
click at [323, 100] on div "Writer Name" at bounding box center [323, 101] width 48 height 13
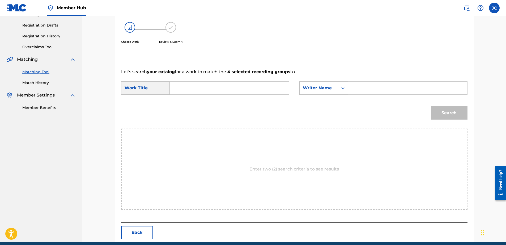
click at [263, 88] on input "Search Form" at bounding box center [229, 88] width 110 height 13
paste input "Bulletproof"
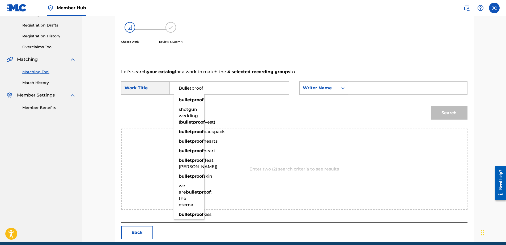
type input "Bulletproof"
click at [356, 95] on div "SearchWithCriteria092b013f-72c5-4dbb-ae28-85208bff677a Work Title Bulletproof b…" at bounding box center [294, 89] width 346 height 16
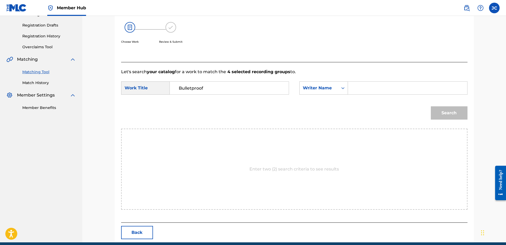
click at [360, 91] on input "Search Form" at bounding box center [407, 88] width 110 height 13
paste input "Honsa"
click at [431, 106] on button "Search" at bounding box center [449, 112] width 37 height 13
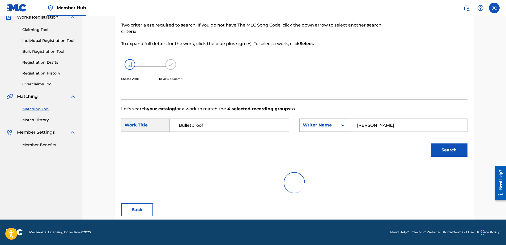
scroll to position [25, 0]
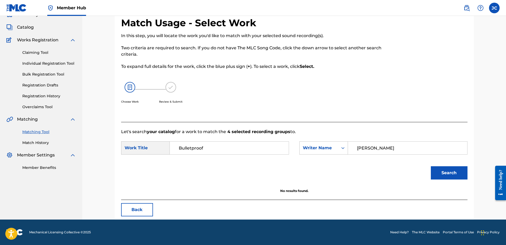
click at [394, 150] on input "Honsa" at bounding box center [407, 148] width 110 height 13
paste input "Christie"
type input "Christie"
click at [431, 166] on button "Search" at bounding box center [449, 172] width 37 height 13
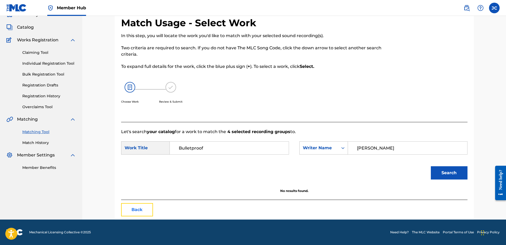
click at [139, 210] on button "Back" at bounding box center [137, 209] width 32 height 13
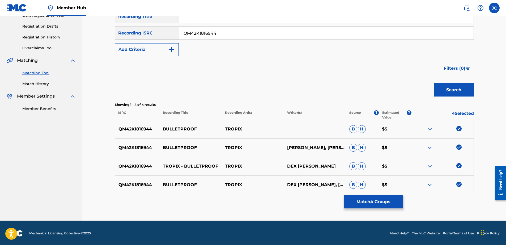
scroll to position [85, 0]
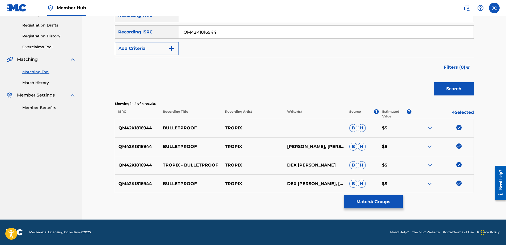
click at [459, 183] on img at bounding box center [458, 183] width 5 height 5
click at [461, 167] on img at bounding box center [458, 164] width 5 height 5
click at [459, 148] on img at bounding box center [458, 146] width 5 height 5
click at [458, 131] on div at bounding box center [442, 128] width 62 height 6
click at [458, 127] on img at bounding box center [458, 127] width 5 height 5
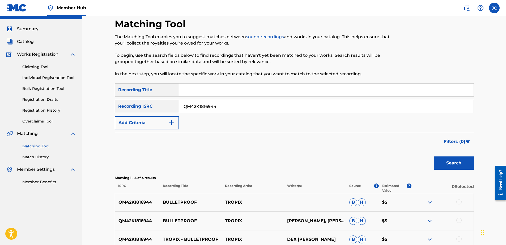
scroll to position [0, 0]
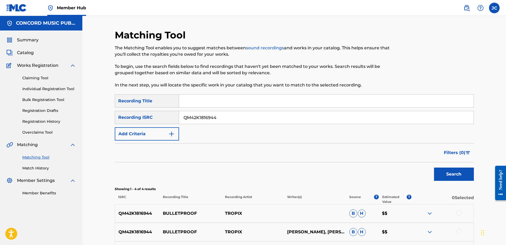
drag, startPoint x: 242, startPoint y: 113, endPoint x: 90, endPoint y: 105, distance: 152.6
click at [100, 106] on div "Matching Tool The Matching Tool enables you to suggest matches between sound re…" at bounding box center [293, 160] width 423 height 289
click at [294, 122] on input "Search Form" at bounding box center [326, 117] width 294 height 13
paste input "GBAAA0200925"
type input "GBAAA0200925"
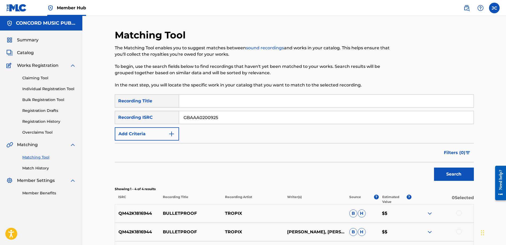
click at [434, 168] on button "Search" at bounding box center [454, 174] width 40 height 13
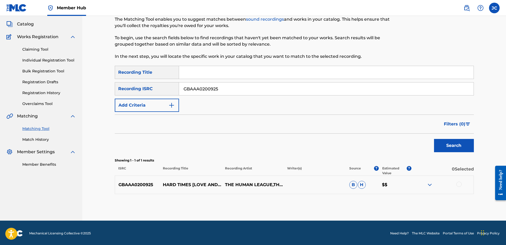
scroll to position [30, 0]
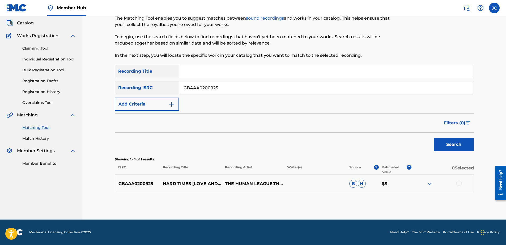
click at [458, 185] on div at bounding box center [458, 183] width 5 height 5
click at [365, 200] on button "Match 1 Group" at bounding box center [373, 201] width 59 height 13
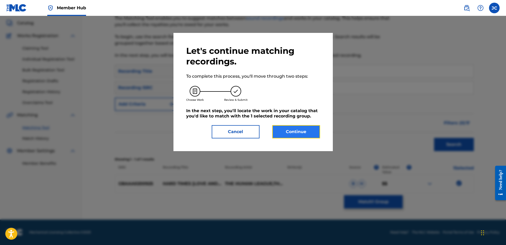
click at [318, 130] on button "Continue" at bounding box center [296, 131] width 48 height 13
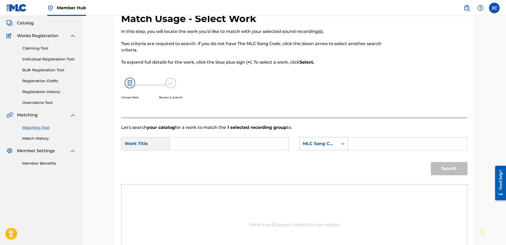
click at [333, 147] on div "MLC Song Code" at bounding box center [318, 144] width 38 height 10
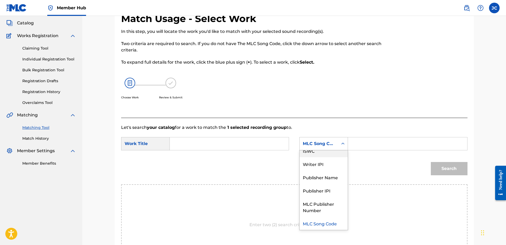
scroll to position [0, 0]
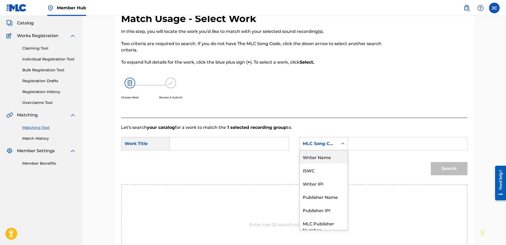
click at [329, 158] on div "Writer Name" at bounding box center [323, 156] width 48 height 13
click at [251, 147] on input "Search Form" at bounding box center [229, 143] width 110 height 13
paste input "Hard Times"
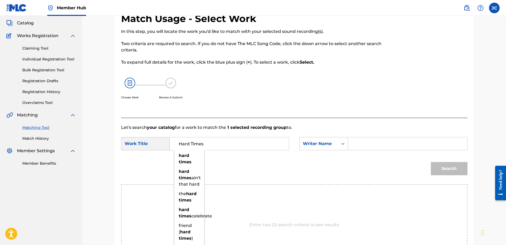
type input "Hard Times"
click at [371, 141] on input "Search Form" at bounding box center [407, 143] width 110 height 13
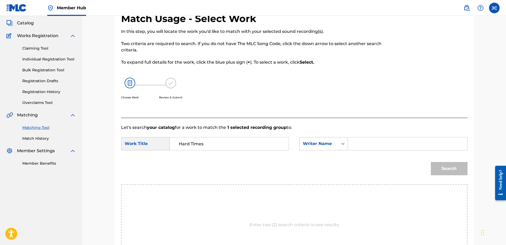
paste input "Wright"
click at [431, 162] on button "Search" at bounding box center [449, 168] width 37 height 13
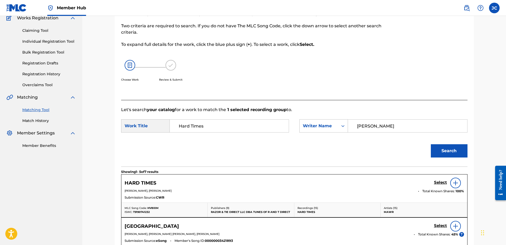
scroll to position [56, 0]
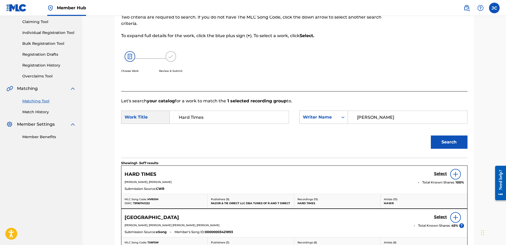
click at [385, 120] on input "Wright" at bounding box center [407, 117] width 110 height 13
click at [385, 121] on input "Wright" at bounding box center [407, 117] width 110 height 13
paste input "Callis"
click at [431, 136] on button "Search" at bounding box center [449, 142] width 37 height 13
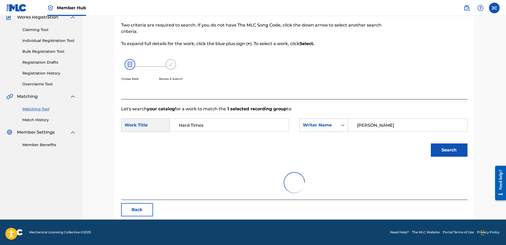
scroll to position [25, 0]
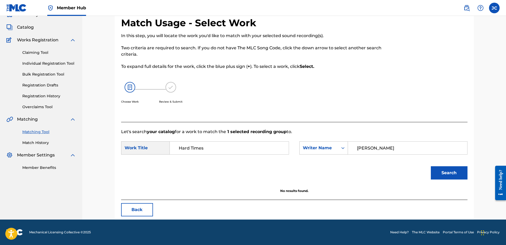
click at [377, 145] on input "Callis" at bounding box center [407, 148] width 110 height 13
paste input "Oakey"
type input "Oakey"
click at [431, 166] on button "Search" at bounding box center [449, 172] width 37 height 13
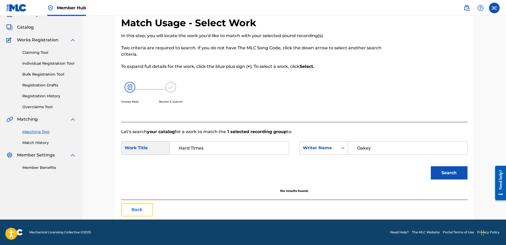
click at [144, 212] on button "Back" at bounding box center [137, 209] width 32 height 13
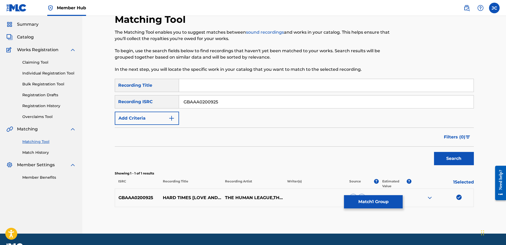
scroll to position [30, 0]
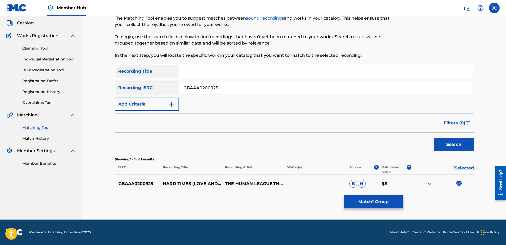
click at [459, 183] on img at bounding box center [458, 183] width 5 height 5
drag, startPoint x: 323, startPoint y: 93, endPoint x: 116, endPoint y: 83, distance: 207.0
click at [119, 83] on div "SearchWithCriteriaf1b543e6-4fbf-4aad-8c6f-7124426a0c4f Recording ISRC GBAAA0200…" at bounding box center [294, 87] width 359 height 13
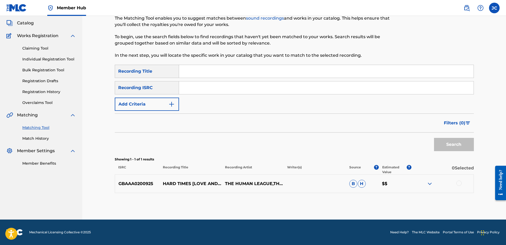
click at [324, 97] on div "SearchWithCriteria24f78704-c24d-40c0-8df0-bdbea17cc4bc Recording Title SearchWi…" at bounding box center [294, 88] width 359 height 46
click at [323, 93] on input "Search Form" at bounding box center [326, 87] width 294 height 13
paste input "USG7D1270207"
type input "USG7D1270207"
click at [434, 138] on button "Search" at bounding box center [454, 144] width 40 height 13
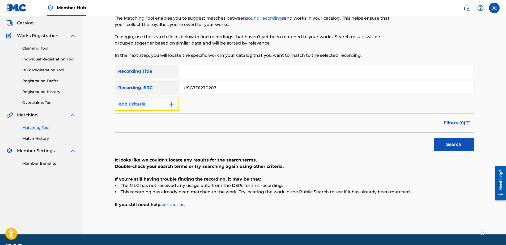
click at [146, 109] on button "Add Criteria" at bounding box center [147, 104] width 64 height 13
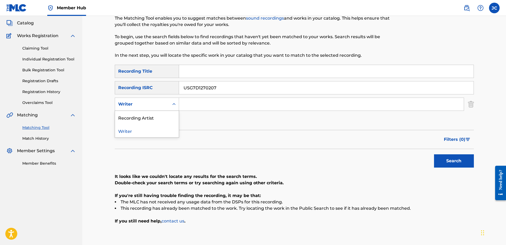
click at [149, 106] on div "Writer" at bounding box center [142, 104] width 48 height 6
click at [148, 118] on div "Recording Artist" at bounding box center [147, 117] width 64 height 13
drag, startPoint x: 245, startPoint y: 91, endPoint x: 144, endPoint y: 92, distance: 100.9
click at [144, 92] on div "SearchWithCriteriaf1b543e6-4fbf-4aad-8c6f-7124426a0c4f Recording ISRC USG7D1270…" at bounding box center [294, 87] width 359 height 13
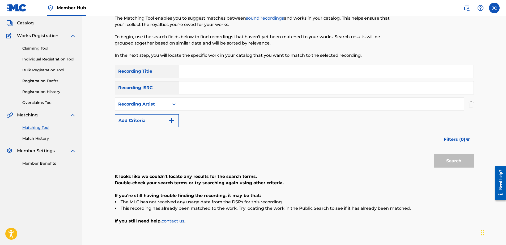
click at [220, 74] on input "Search Form" at bounding box center [326, 71] width 294 height 13
paste input "PIANO TRIBUTE PLAYERS YOU'RE GONNA GO FAR, KID"
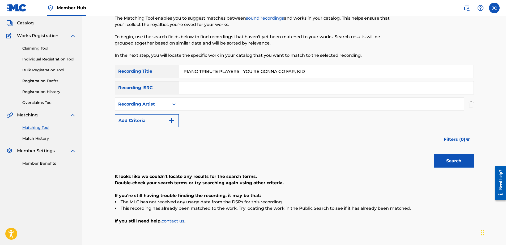
drag, startPoint x: 248, startPoint y: 71, endPoint x: 165, endPoint y: 72, distance: 83.6
click at [165, 72] on div "SearchWithCriteria24f78704-c24d-40c0-8df0-bdbea17cc4bc Recording Title PIANO TR…" at bounding box center [294, 71] width 359 height 13
type input "YOU'RE GONNA GO FAR, KID"
click at [260, 109] on input "PIANO TRIBUTE PLAYERS" at bounding box center [321, 104] width 285 height 13
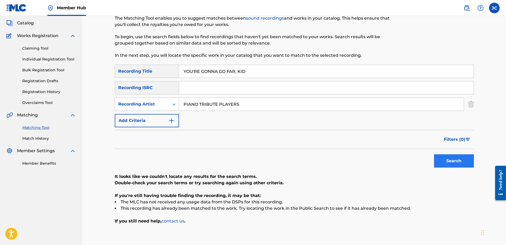
type input "PIANO TRIBUTE PLAYERS"
click at [454, 164] on button "Search" at bounding box center [454, 160] width 40 height 13
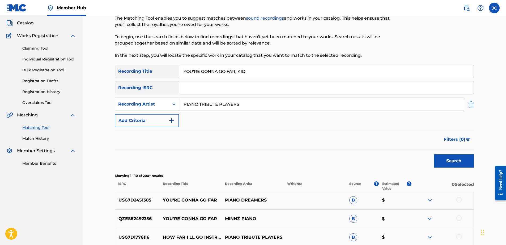
click at [470, 104] on img "Search Form" at bounding box center [471, 104] width 6 height 13
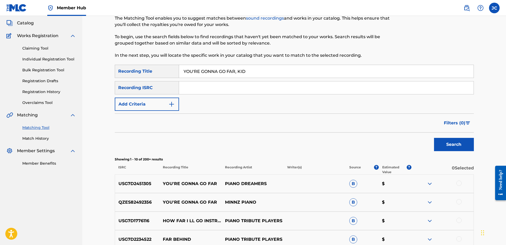
drag, startPoint x: 266, startPoint y: 73, endPoint x: 109, endPoint y: 70, distance: 156.9
click at [115, 70] on div "SearchWithCriteria24f78704-c24d-40c0-8df0-bdbea17cc4bc Recording Title YOU'RE G…" at bounding box center [294, 71] width 359 height 13
click at [257, 91] on input "Search Form" at bounding box center [326, 87] width 294 height 13
paste input "QM6DC1692171"
type input "QM6DC1692171"
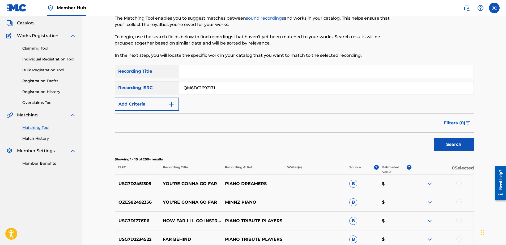
click at [434, 138] on button "Search" at bounding box center [454, 144] width 40 height 13
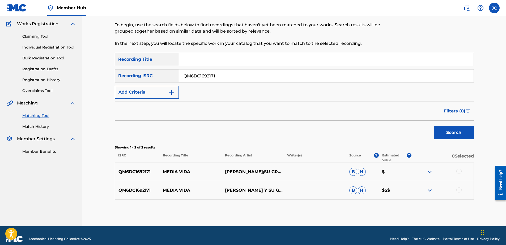
scroll to position [48, 0]
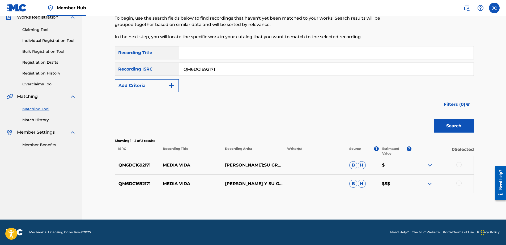
click at [459, 183] on div at bounding box center [458, 183] width 5 height 5
click at [457, 167] on div at bounding box center [458, 164] width 5 height 5
click at [375, 201] on button "Match 2 Groups" at bounding box center [373, 201] width 59 height 13
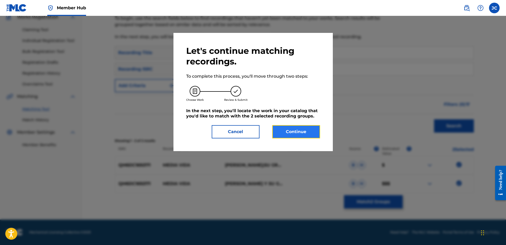
click at [306, 137] on button "Continue" at bounding box center [296, 131] width 48 height 13
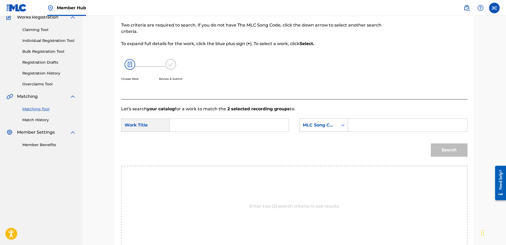
click at [333, 124] on div "MLC Song Code" at bounding box center [319, 125] width 32 height 6
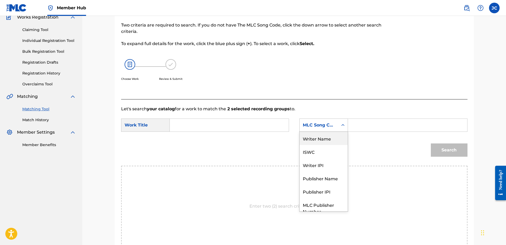
click at [328, 139] on div "Writer Name" at bounding box center [323, 138] width 48 height 13
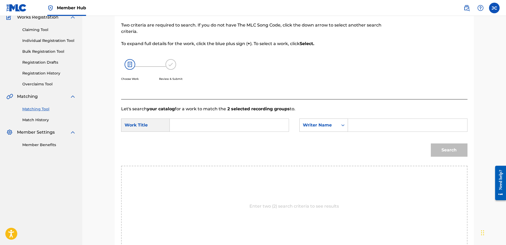
click at [269, 126] on input "Search Form" at bounding box center [229, 125] width 110 height 13
paste input "Media Vida"
type input "Media Vida"
click at [385, 124] on input "Search Form" at bounding box center [407, 125] width 110 height 13
type input "DUENAS"
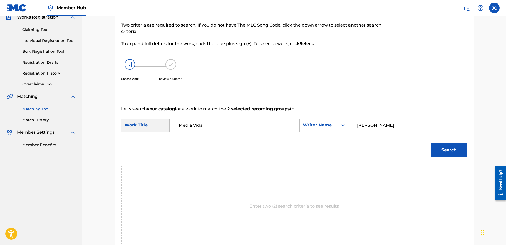
click at [431, 144] on button "Search" at bounding box center [449, 150] width 37 height 13
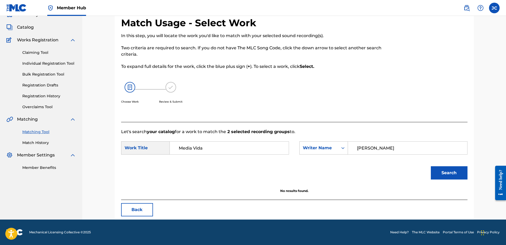
scroll to position [25, 0]
click at [132, 213] on button "Back" at bounding box center [137, 209] width 32 height 13
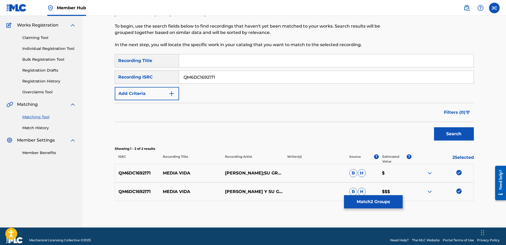
scroll to position [48, 0]
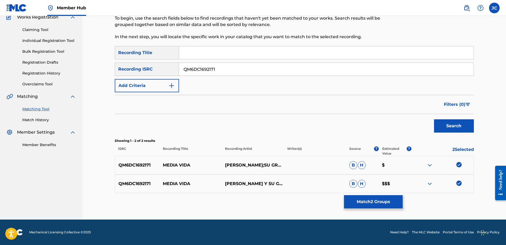
click at [456, 184] on div at bounding box center [442, 184] width 62 height 6
click at [456, 184] on img at bounding box center [458, 183] width 5 height 5
click at [457, 166] on img at bounding box center [458, 164] width 5 height 5
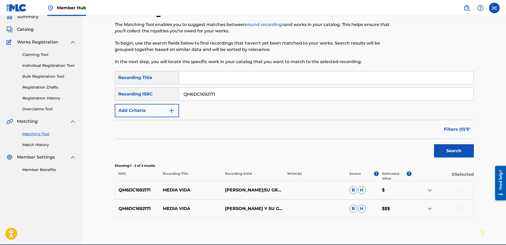
scroll to position [0, 0]
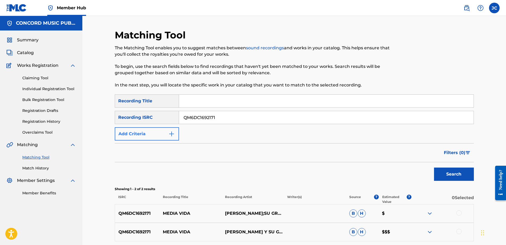
drag, startPoint x: 244, startPoint y: 123, endPoint x: 121, endPoint y: 128, distance: 123.5
click at [141, 125] on div "SearchWithCriteria24f78704-c24d-40c0-8df0-bdbea17cc4bc Recording Title SearchWi…" at bounding box center [294, 117] width 359 height 46
click at [245, 117] on input "Search Form" at bounding box center [326, 117] width 294 height 13
paste input "DK3K11400101"
type input "DK3K11400101"
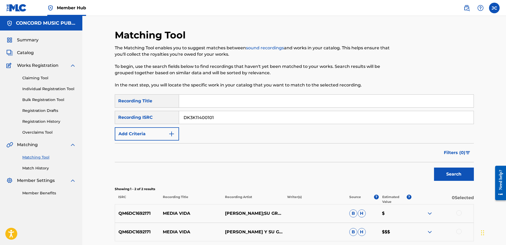
click at [434, 168] on button "Search" at bounding box center [454, 174] width 40 height 13
click at [229, 120] on input "DK3K11400101" at bounding box center [326, 117] width 294 height 13
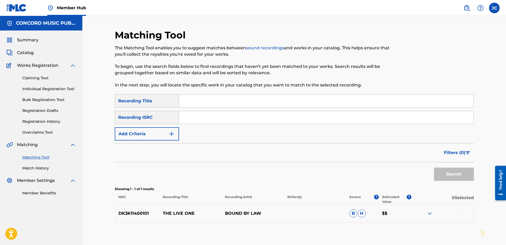
click at [393, 121] on input "Search Form" at bounding box center [326, 117] width 294 height 13
paste input "CAU111120756"
type input "CAU111120756"
click at [434, 168] on button "Search" at bounding box center [454, 174] width 40 height 13
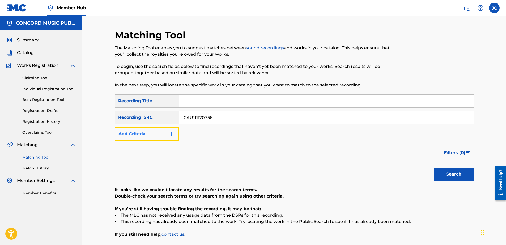
click at [149, 138] on button "Add Criteria" at bounding box center [147, 133] width 64 height 13
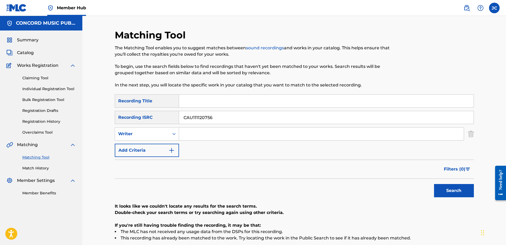
click at [238, 117] on input "CAU111120756" at bounding box center [326, 117] width 294 height 13
click at [148, 135] on div "Writer" at bounding box center [142, 134] width 48 height 6
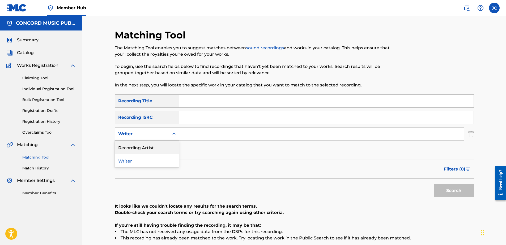
click at [161, 151] on div "Recording Artist" at bounding box center [147, 147] width 64 height 13
click at [258, 103] on input "Search Form" at bounding box center [326, 101] width 294 height 13
paste input "THE SYSTEM I DON'T RUN FROM DANGER"
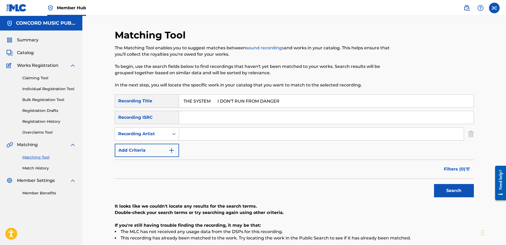
click at [434, 184] on button "Search" at bounding box center [454, 190] width 40 height 13
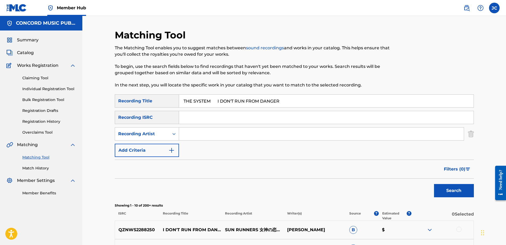
drag, startPoint x: 220, startPoint y: 101, endPoint x: 198, endPoint y: 105, distance: 22.4
click at [174, 98] on div "SearchWithCriteria24f78704-c24d-40c0-8df0-bdbea17cc4bc Recording Title THE SYST…" at bounding box center [294, 100] width 359 height 13
type input "I DON'T RUN FROM DANGER"
click at [220, 133] on input "THE SYSTEM" at bounding box center [321, 134] width 285 height 13
type input "THE SYSTEM"
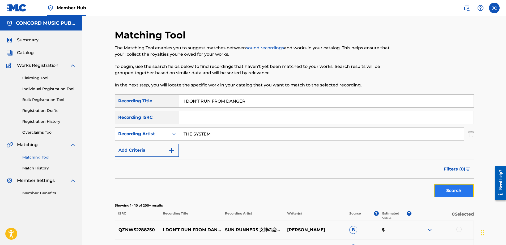
click at [458, 195] on button "Search" at bounding box center [454, 190] width 40 height 13
click at [471, 137] on img "Search Form" at bounding box center [471, 133] width 6 height 13
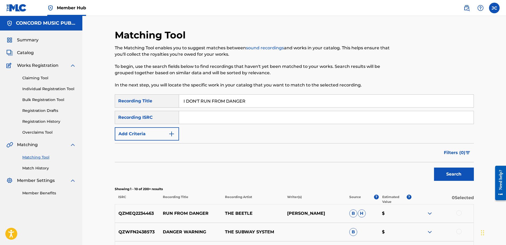
drag, startPoint x: 277, startPoint y: 101, endPoint x: 123, endPoint y: 89, distance: 154.7
click at [123, 89] on div "Matching Tool The Matching Tool enables you to suggest matches between sound re…" at bounding box center [294, 229] width 359 height 401
click at [257, 117] on input "Search Form" at bounding box center [326, 117] width 294 height 13
paste input "US2G41200013"
type input "US2G41200013"
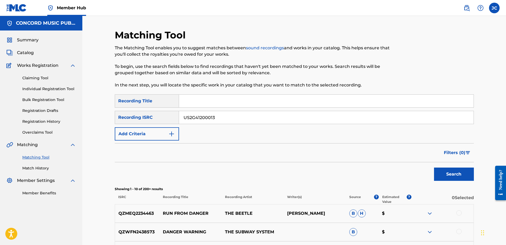
click at [434, 168] on button "Search" at bounding box center [454, 174] width 40 height 13
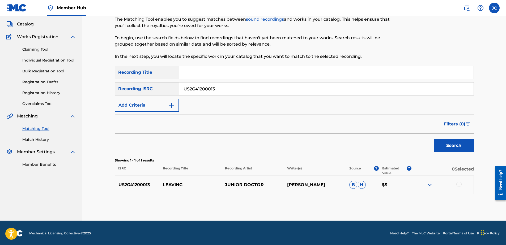
scroll to position [30, 0]
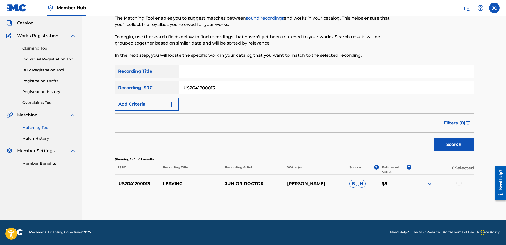
click at [461, 181] on div at bounding box center [442, 184] width 62 height 6
click at [459, 184] on div at bounding box center [458, 183] width 5 height 5
click at [400, 203] on button "Match 1 Group" at bounding box center [373, 201] width 59 height 13
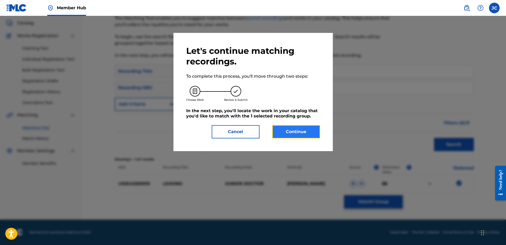
click at [276, 130] on button "Continue" at bounding box center [296, 131] width 48 height 13
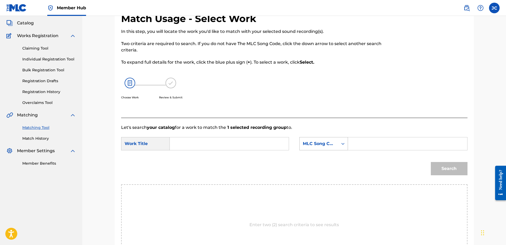
click at [331, 148] on div "MLC Song Code" at bounding box center [318, 144] width 38 height 10
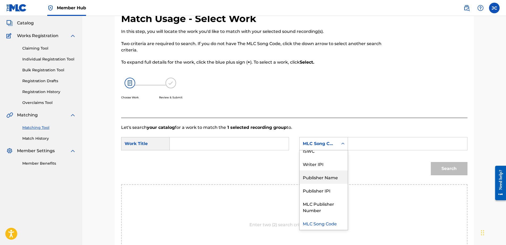
scroll to position [0, 0]
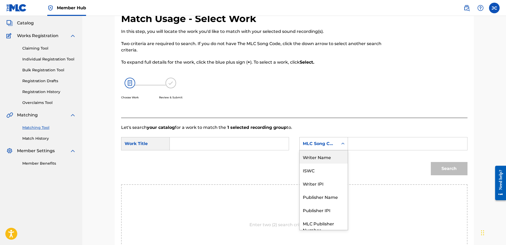
click at [323, 160] on div "Writer Name" at bounding box center [323, 156] width 48 height 13
click at [255, 142] on input "Search Form" at bounding box center [229, 143] width 110 height 13
paste input "Leaving"
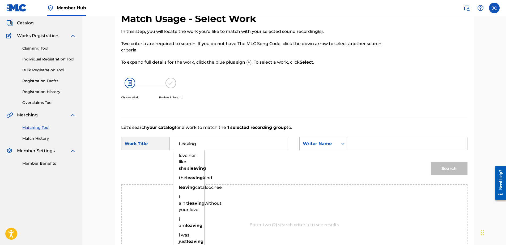
type input "Leaving"
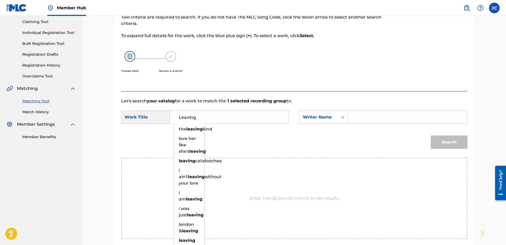
click at [383, 114] on input "Search Form" at bounding box center [407, 117] width 110 height 13
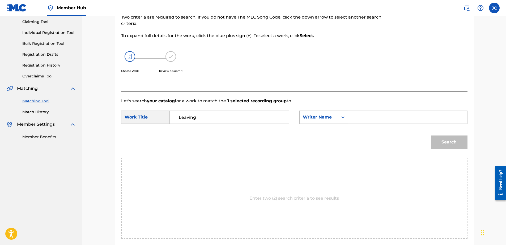
paste input "Hartman"
type input "Hartman"
click at [431, 136] on button "Search" at bounding box center [449, 142] width 37 height 13
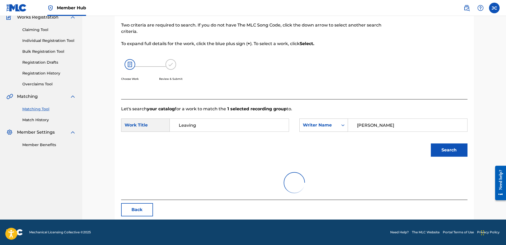
scroll to position [25, 0]
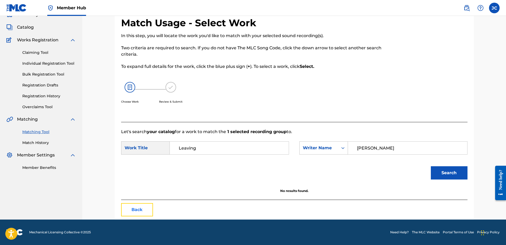
click at [141, 212] on button "Back" at bounding box center [137, 209] width 32 height 13
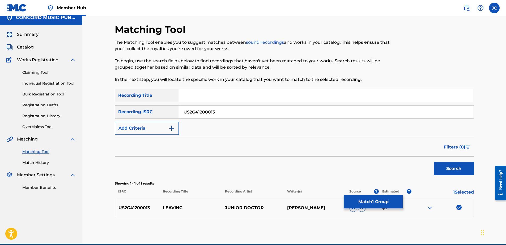
scroll to position [30, 0]
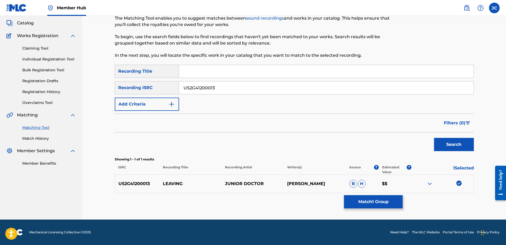
click at [459, 185] on img at bounding box center [458, 183] width 5 height 5
drag, startPoint x: 273, startPoint y: 90, endPoint x: 124, endPoint y: 62, distance: 151.5
click at [118, 63] on div "Matching Tool The Matching Tool enables you to suggest matches between sound re…" at bounding box center [294, 109] width 359 height 220
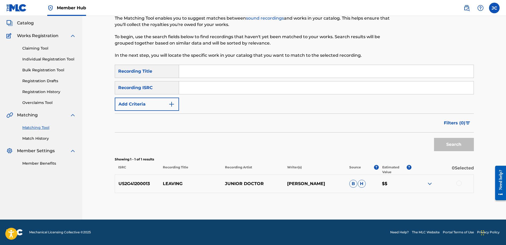
click at [229, 88] on input "Search Form" at bounding box center [326, 87] width 294 height 13
paste input "FR9W11604438"
type input "FR9W11604438"
click at [434, 138] on button "Search" at bounding box center [454, 144] width 40 height 13
click at [459, 186] on div at bounding box center [458, 183] width 5 height 5
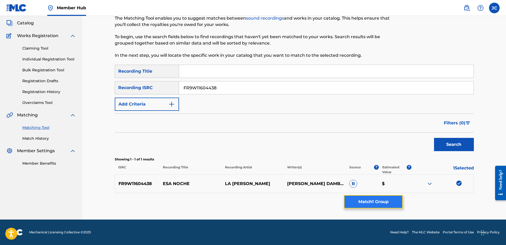
click at [388, 206] on button "Match 1 Group" at bounding box center [373, 201] width 59 height 13
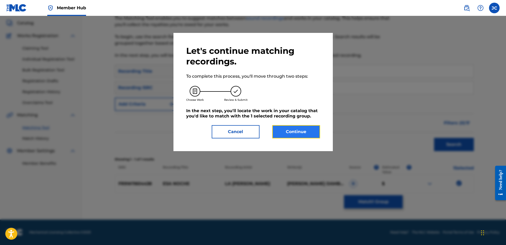
click at [281, 132] on button "Continue" at bounding box center [296, 131] width 48 height 13
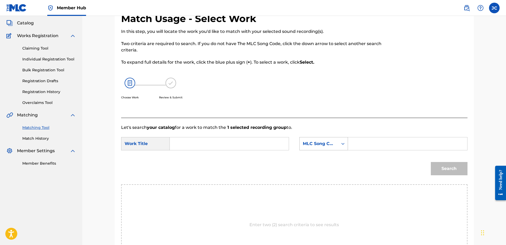
click at [333, 140] on div "MLC Song Code" at bounding box center [318, 144] width 38 height 10
click at [333, 157] on div "Writer Name" at bounding box center [323, 156] width 48 height 13
click at [256, 143] on input "Search Form" at bounding box center [229, 143] width 110 height 13
click at [276, 141] on input "Search Form" at bounding box center [229, 143] width 110 height 13
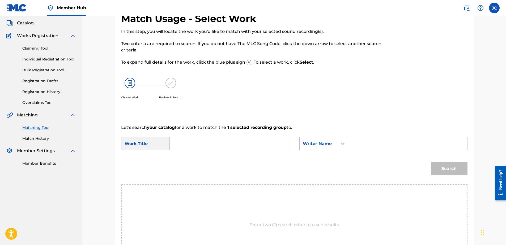
paste input "Esa noche"
type input "Esa noche"
click at [389, 149] on input "Search Form" at bounding box center [407, 143] width 110 height 13
paste input "Gomez"
click at [431, 162] on button "Search" at bounding box center [449, 168] width 37 height 13
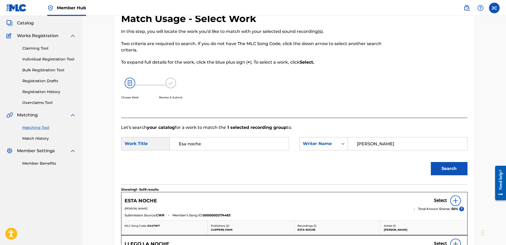
click at [394, 141] on input "Gomez" at bounding box center [407, 143] width 110 height 13
click at [395, 141] on input "Gomez" at bounding box center [407, 143] width 110 height 13
paste input "Damble"
click at [431, 162] on button "Search" at bounding box center [449, 168] width 37 height 13
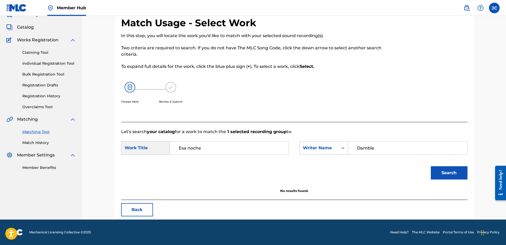
scroll to position [25, 0]
click at [391, 153] on input "Damble" at bounding box center [407, 148] width 110 height 13
paste input "Ramos"
type input "Ramos"
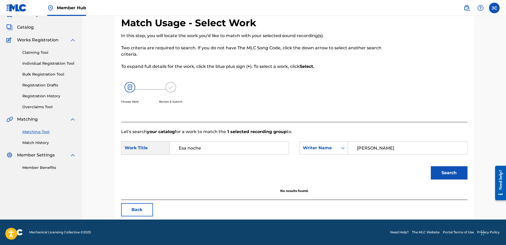
click at [431, 166] on button "Search" at bounding box center [449, 172] width 37 height 13
click at [141, 215] on button "Back" at bounding box center [137, 209] width 32 height 13
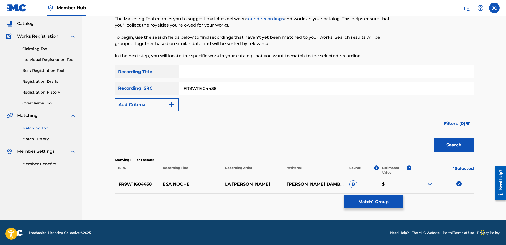
scroll to position [30, 0]
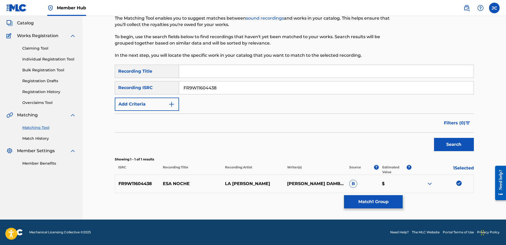
click at [456, 182] on img at bounding box center [458, 183] width 5 height 5
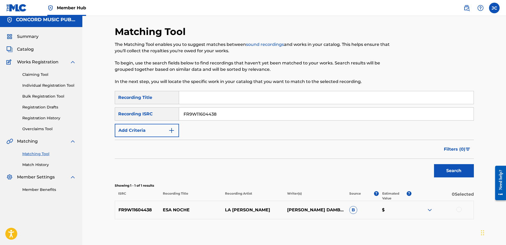
scroll to position [0, 0]
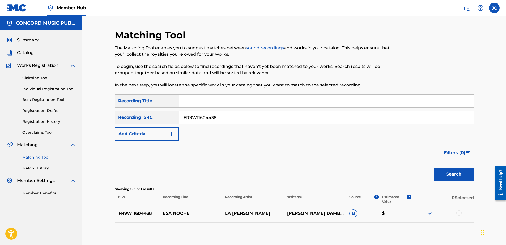
drag, startPoint x: 256, startPoint y: 117, endPoint x: 149, endPoint y: 115, distance: 106.7
click at [149, 115] on div "SearchWithCriteriaf1b543e6-4fbf-4aad-8c6f-7124426a0c4f Recording ISRC FR9W11604…" at bounding box center [294, 117] width 359 height 13
click at [240, 115] on input "Search Form" at bounding box center [326, 117] width 294 height 13
paste input "QM8RL1400515"
type input "QM8RL1400515"
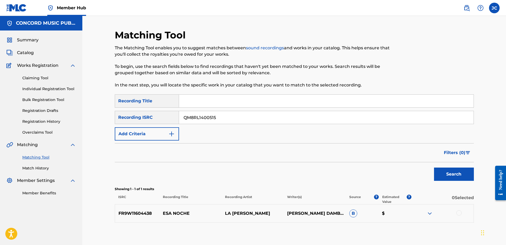
click at [434, 168] on button "Search" at bounding box center [454, 174] width 40 height 13
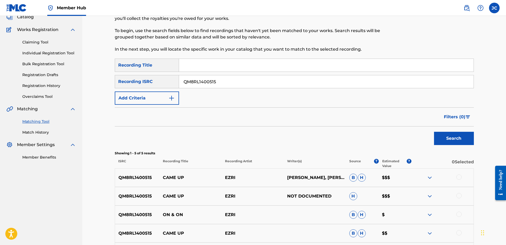
scroll to position [104, 0]
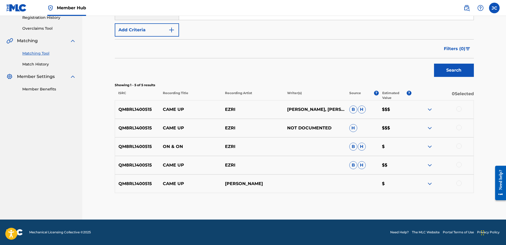
click at [459, 183] on div at bounding box center [458, 183] width 5 height 5
click at [458, 165] on div at bounding box center [458, 164] width 5 height 5
click at [458, 146] on div at bounding box center [458, 146] width 5 height 5
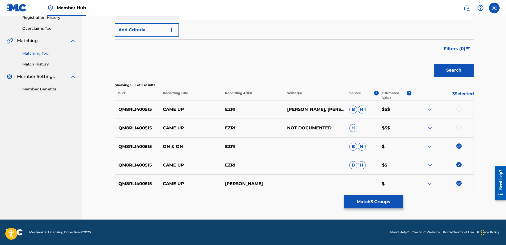
click at [459, 130] on div at bounding box center [458, 127] width 5 height 5
click at [459, 110] on div at bounding box center [458, 108] width 5 height 5
drag, startPoint x: 368, startPoint y: 209, endPoint x: 368, endPoint y: 206, distance: 2.7
click at [368, 206] on div "Matching Tool The Matching Tool enables you to suggest matches between sound re…" at bounding box center [294, 72] width 359 height 295
drag, startPoint x: 368, startPoint y: 206, endPoint x: 367, endPoint y: 204, distance: 2.7
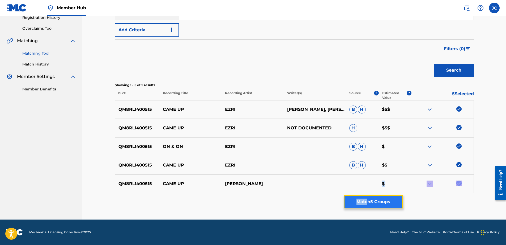
click at [367, 204] on button "Match 5 Groups" at bounding box center [373, 201] width 59 height 13
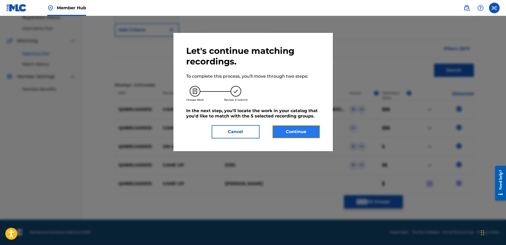
click at [288, 125] on button "Continue" at bounding box center [296, 131] width 48 height 13
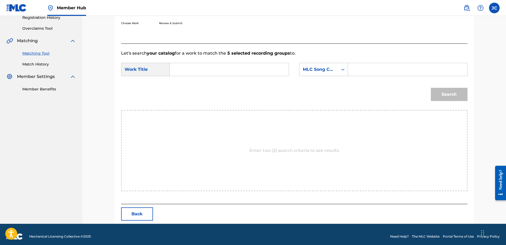
click at [330, 59] on form "SearchWithCriteria092b013f-72c5-4dbb-ae28-85208bff677a Work Title SearchWithCri…" at bounding box center [294, 84] width 346 height 54
click at [330, 68] on div "MLC Song Code" at bounding box center [319, 69] width 32 height 6
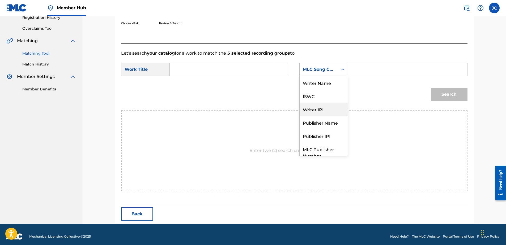
scroll to position [0, 0]
click at [318, 83] on div "Writer Name" at bounding box center [323, 82] width 48 height 13
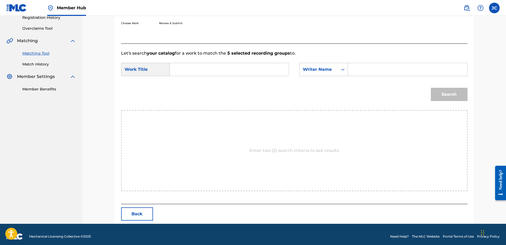
click at [270, 70] on input "Search Form" at bounding box center [229, 69] width 110 height 13
paste input "came up"
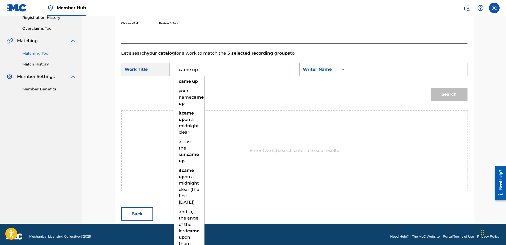
type input "came up"
click at [368, 67] on input "Search Form" at bounding box center [407, 69] width 110 height 13
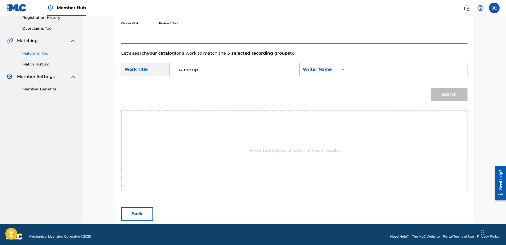
paste input "Walker"
click at [431, 88] on button "Search" at bounding box center [449, 94] width 37 height 13
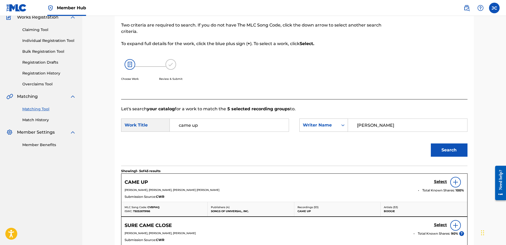
scroll to position [104, 0]
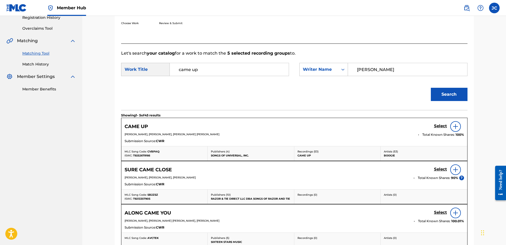
click at [391, 74] on input "Walker" at bounding box center [407, 69] width 110 height 13
paste input "Ramirez"
click at [431, 88] on button "Search" at bounding box center [449, 94] width 37 height 13
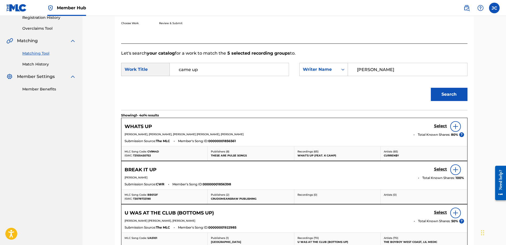
click at [414, 73] on input "Ramirez" at bounding box center [407, 69] width 110 height 13
paste input "Ferrer"
click at [431, 88] on button "Search" at bounding box center [449, 94] width 37 height 13
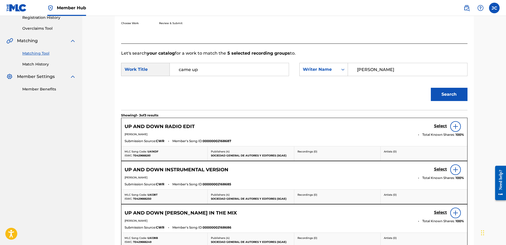
click at [395, 71] on input "Ferrer" at bounding box center [407, 69] width 110 height 13
paste input "Challeng"
click at [431, 88] on button "Search" at bounding box center [449, 94] width 37 height 13
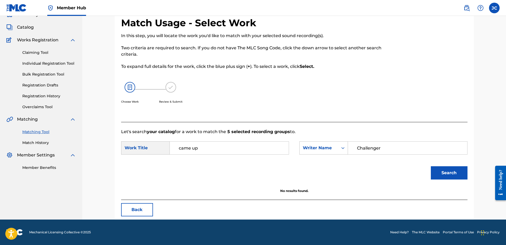
scroll to position [25, 0]
click at [385, 149] on input "Challenger" at bounding box center [407, 148] width 110 height 13
paste input "Olavarria"
type input "Olavarria"
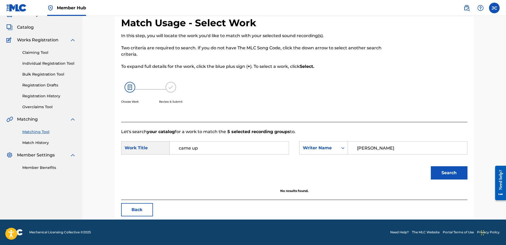
click at [431, 166] on button "Search" at bounding box center [449, 172] width 37 height 13
click at [146, 208] on button "Back" at bounding box center [137, 209] width 32 height 13
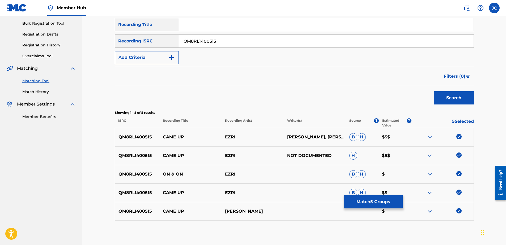
scroll to position [104, 0]
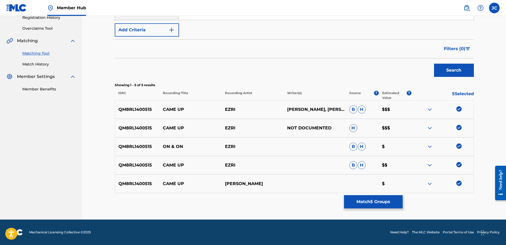
click at [458, 186] on img at bounding box center [458, 183] width 5 height 5
click at [457, 166] on img at bounding box center [458, 164] width 5 height 5
click at [459, 149] on div at bounding box center [442, 147] width 62 height 6
click at [458, 147] on img at bounding box center [458, 146] width 5 height 5
click at [459, 128] on img at bounding box center [458, 127] width 5 height 5
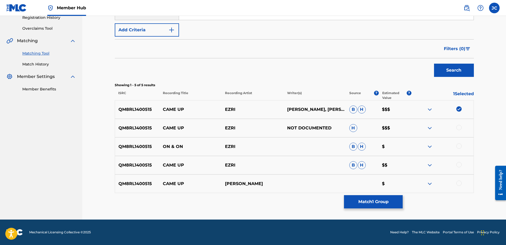
click at [458, 109] on img at bounding box center [458, 108] width 5 height 5
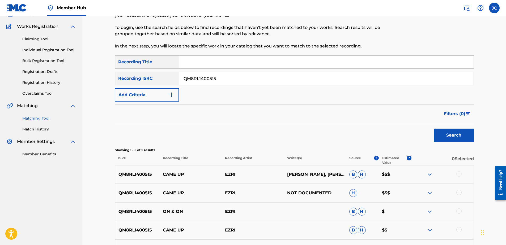
scroll to position [0, 0]
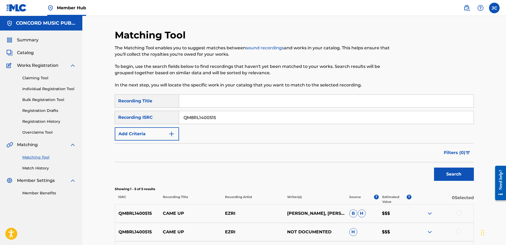
drag, startPoint x: 259, startPoint y: 117, endPoint x: 50, endPoint y: 127, distance: 208.9
click at [54, 127] on main "CONCORD MUSIC PUBLISHING LLC Summary Catalog Works Registration Claiming Tool I…" at bounding box center [253, 170] width 506 height 308
click at [262, 122] on input "Search Form" at bounding box center [326, 117] width 294 height 13
paste input "DEF059302111"
type input "DEF059302111"
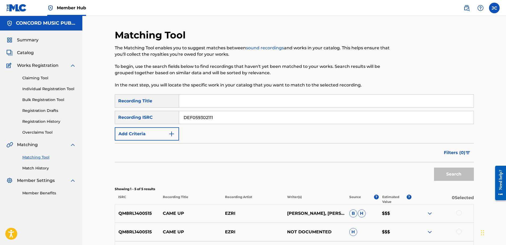
click at [434, 168] on button "Search" at bounding box center [454, 174] width 40 height 13
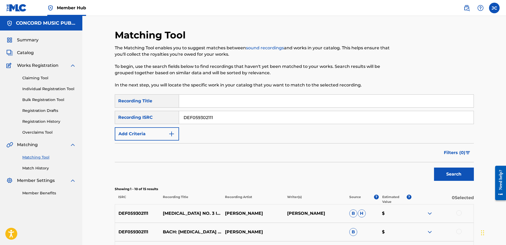
click at [313, 117] on input "DEF059302111" at bounding box center [326, 117] width 294 height 13
click at [262, 120] on input "Search Form" at bounding box center [326, 117] width 294 height 13
paste input "HKI199297905"
type input "HKI199297905"
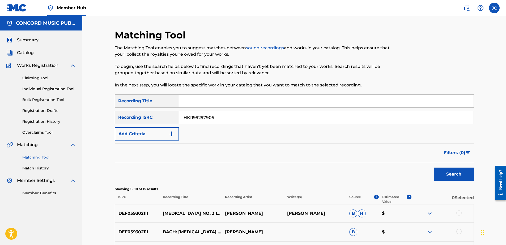
click at [434, 168] on button "Search" at bounding box center [454, 174] width 40 height 13
click at [238, 118] on input "HKI199297905" at bounding box center [326, 117] width 294 height 13
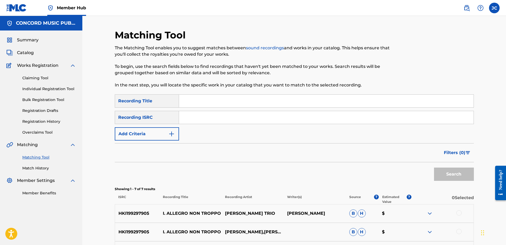
click at [244, 117] on input "Search Form" at bounding box center [326, 117] width 294 height 13
paste input "HKI191143308"
type input "HKI191143308"
click at [434, 168] on button "Search" at bounding box center [454, 174] width 40 height 13
click at [225, 112] on input "HKI191143308" at bounding box center [326, 117] width 294 height 13
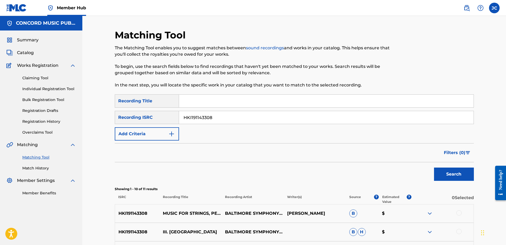
click at [225, 112] on input "HKI191143308" at bounding box center [326, 117] width 294 height 13
drag, startPoint x: 264, startPoint y: 122, endPoint x: 267, endPoint y: 122, distance: 3.3
click at [264, 122] on input "Search Form" at bounding box center [326, 117] width 294 height 13
paste input "US4PG0710308"
click at [434, 168] on button "Search" at bounding box center [454, 174] width 40 height 13
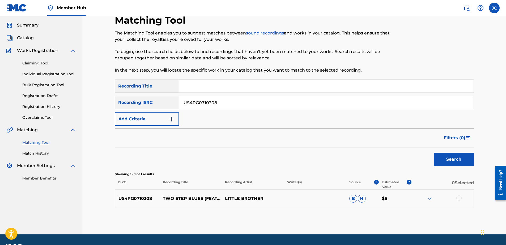
scroll to position [30, 0]
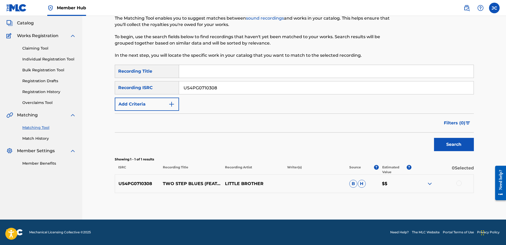
click at [457, 183] on div at bounding box center [458, 183] width 5 height 5
click at [456, 185] on img at bounding box center [458, 183] width 5 height 5
click at [456, 185] on div at bounding box center [458, 183] width 5 height 5
click at [457, 184] on img at bounding box center [458, 183] width 5 height 5
click at [233, 84] on input "US4PG0710308" at bounding box center [326, 87] width 294 height 13
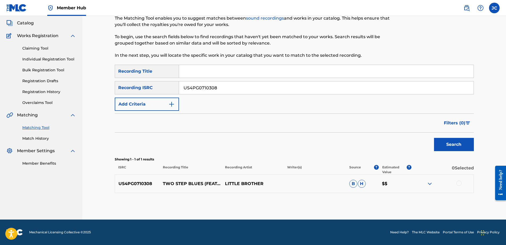
click at [233, 84] on input "US4PG0710308" at bounding box center [326, 87] width 294 height 13
click at [434, 138] on button "Search" at bounding box center [454, 144] width 40 height 13
click at [230, 91] on input "US4PG0710308" at bounding box center [326, 87] width 294 height 13
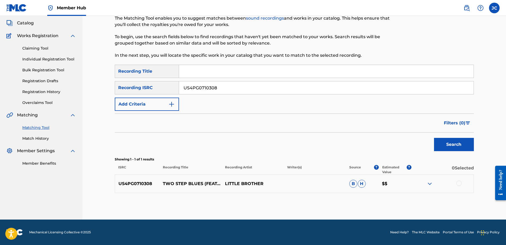
paste input "QM4TX2037763"
type input "QM4TX2037763"
click at [434, 138] on button "Search" at bounding box center [454, 144] width 40 height 13
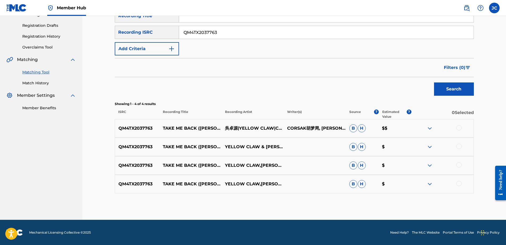
scroll to position [85, 0]
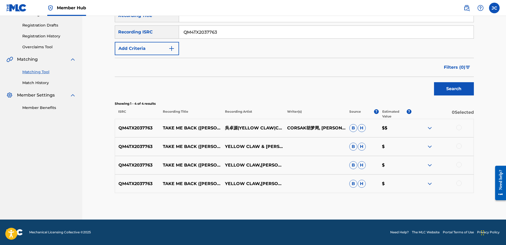
drag, startPoint x: 458, startPoint y: 184, endPoint x: 458, endPoint y: 179, distance: 5.0
click at [458, 184] on div at bounding box center [458, 183] width 5 height 5
click at [458, 164] on div at bounding box center [458, 164] width 5 height 5
click at [458, 144] on div at bounding box center [458, 146] width 5 height 5
click at [458, 125] on div at bounding box center [458, 127] width 5 height 5
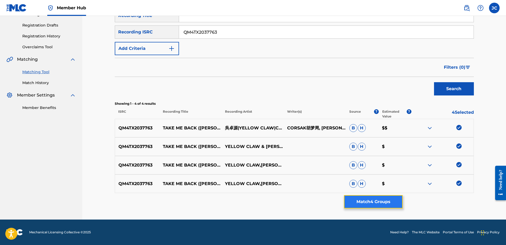
click at [349, 203] on button "Match 4 Groups" at bounding box center [373, 201] width 59 height 13
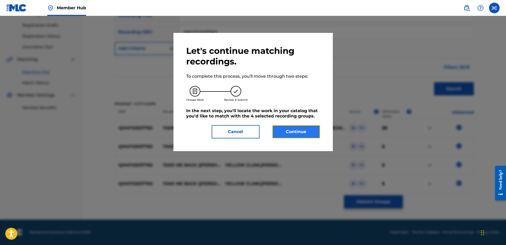
click at [300, 131] on button "Continue" at bounding box center [296, 131] width 48 height 13
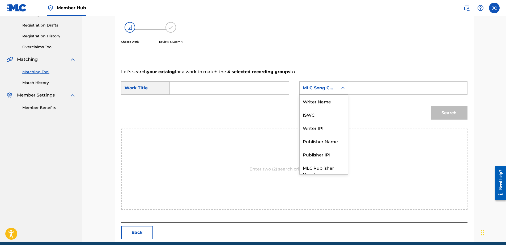
click at [322, 89] on div "MLC Song Code" at bounding box center [319, 88] width 32 height 6
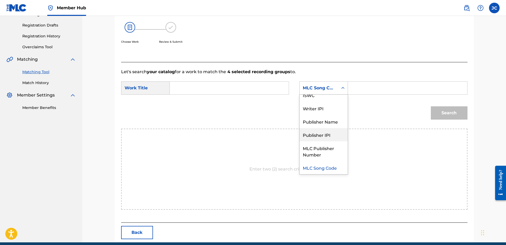
scroll to position [0, 0]
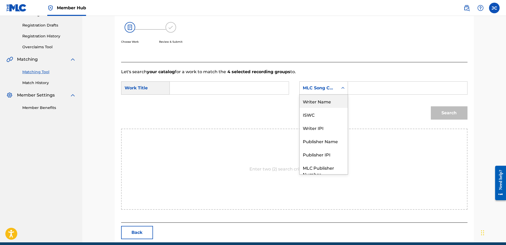
click at [325, 104] on div "Writer Name" at bounding box center [323, 101] width 48 height 13
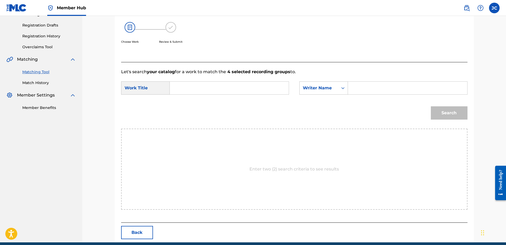
click at [247, 88] on input "Search Form" at bounding box center [229, 88] width 110 height 13
paste input "Take Me Back (WUKONG Remix)"
type input "Take Me Back (WUKONG Remix)"
click at [368, 91] on input "Search Form" at bounding box center [407, 88] width 110 height 13
paste input "Taihuttu"
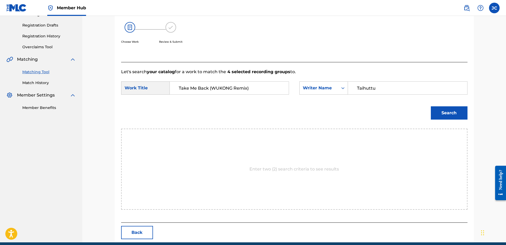
type input "Taihuttu"
click at [431, 106] on button "Search" at bounding box center [449, 112] width 37 height 13
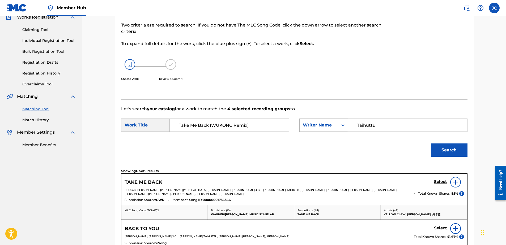
scroll to position [85, 0]
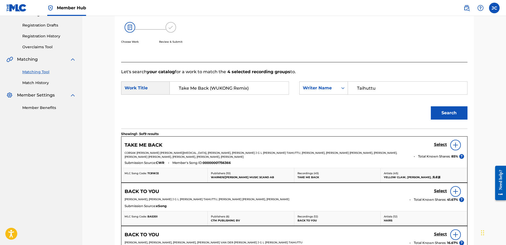
click at [456, 147] on img at bounding box center [455, 145] width 6 height 6
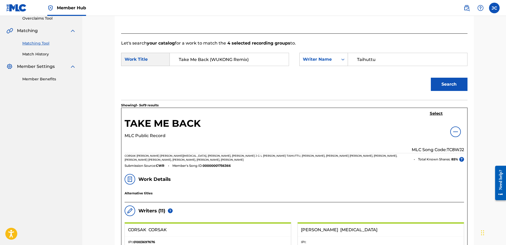
scroll to position [165, 0]
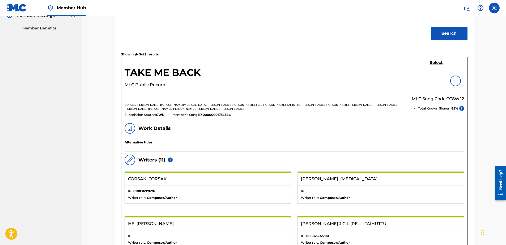
click at [455, 81] on img at bounding box center [455, 81] width 6 height 6
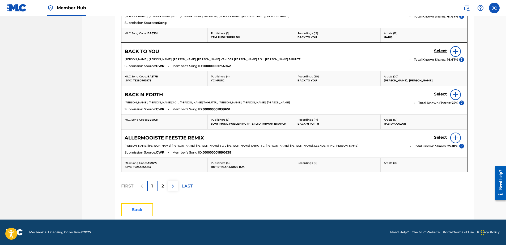
click at [129, 210] on button "Back" at bounding box center [137, 209] width 32 height 13
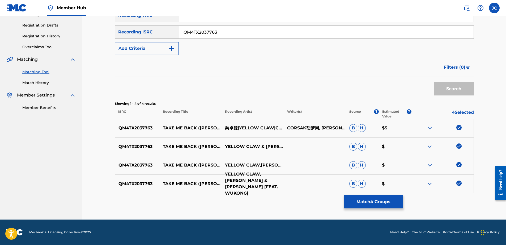
scroll to position [85, 0]
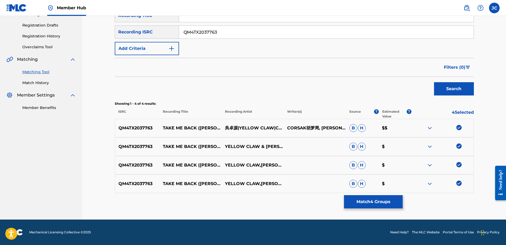
click at [459, 182] on img at bounding box center [458, 183] width 5 height 5
click at [459, 165] on img at bounding box center [458, 164] width 5 height 5
click at [457, 147] on img at bounding box center [458, 146] width 5 height 5
click at [459, 127] on img at bounding box center [458, 127] width 5 height 5
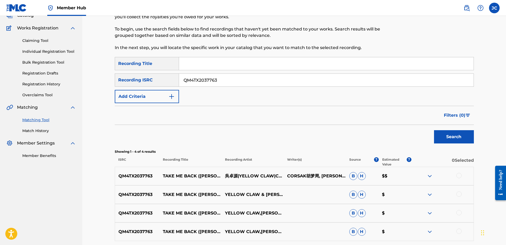
scroll to position [0, 0]
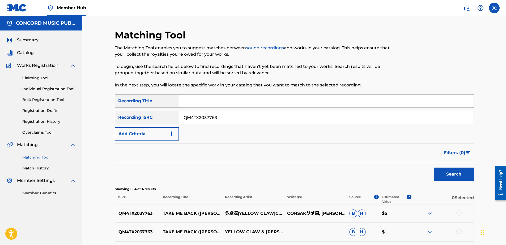
click at [279, 121] on input "QM4TX2037763" at bounding box center [326, 117] width 294 height 13
click at [233, 115] on input "Search Form" at bounding box center [326, 117] width 294 height 13
paste input "GBSMU4960106"
type input "GBSMU4960106"
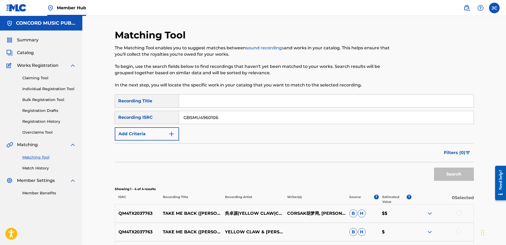
click at [434, 168] on button "Search" at bounding box center [454, 174] width 40 height 13
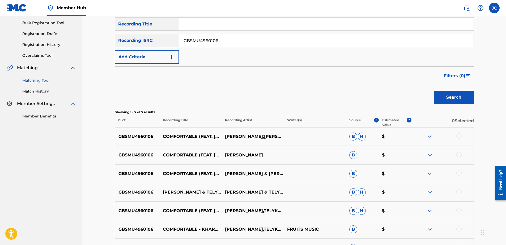
scroll to position [141, 0]
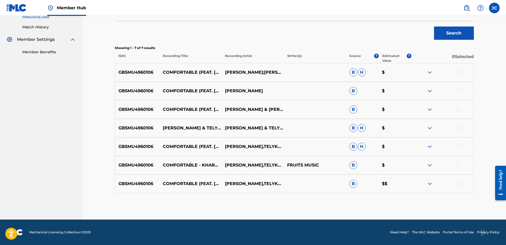
click at [458, 182] on div at bounding box center [458, 183] width 5 height 5
click at [458, 164] on div at bounding box center [458, 164] width 5 height 5
click at [459, 146] on div at bounding box center [458, 146] width 5 height 5
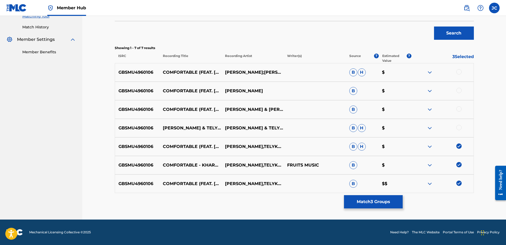
click at [459, 127] on div at bounding box center [458, 127] width 5 height 5
click at [459, 108] on div at bounding box center [458, 108] width 5 height 5
click at [457, 91] on div at bounding box center [458, 90] width 5 height 5
click at [458, 74] on div at bounding box center [458, 71] width 5 height 5
click at [369, 204] on button "Match 7 Groups" at bounding box center [373, 201] width 59 height 13
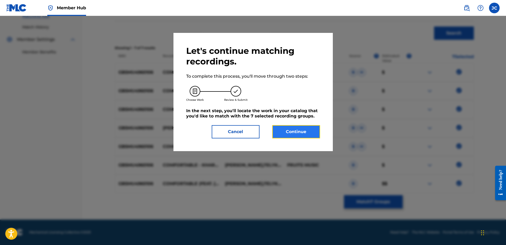
click at [303, 134] on button "Continue" at bounding box center [296, 131] width 48 height 13
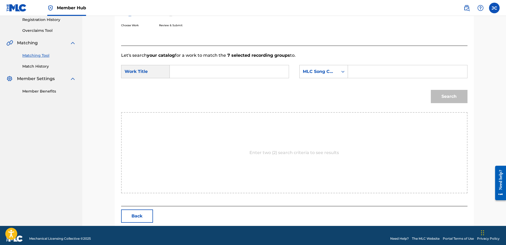
scroll to position [108, 0]
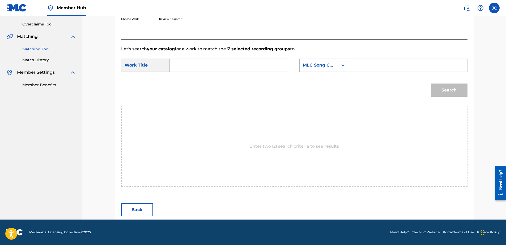
click at [321, 64] on div "MLC Song Code" at bounding box center [319, 65] width 32 height 6
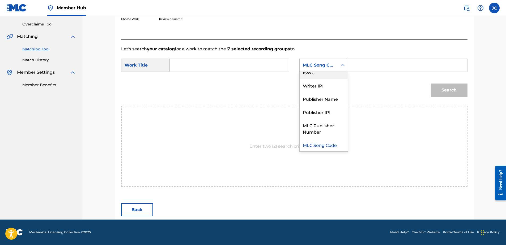
scroll to position [0, 0]
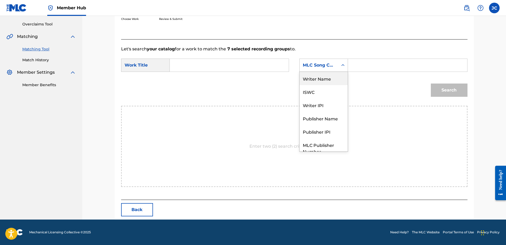
click at [327, 77] on div "Writer Name" at bounding box center [323, 78] width 48 height 13
click at [265, 65] on input "Search Form" at bounding box center [229, 65] width 110 height 13
paste input "Comfortable (feat. Natalie Major) - Kharmelo Remix"
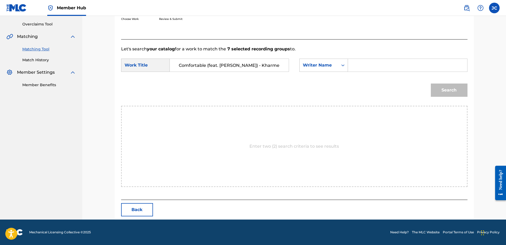
scroll to position [0, 9]
type input "Comfortable (feat. Natalie Major) - Kharmelo Remix"
click at [373, 72] on div "SearchWithCriteria092b013f-72c5-4dbb-ae28-85208bff677a Work Title Comfortable (…" at bounding box center [294, 67] width 346 height 16
click at [376, 68] on input "Search Form" at bounding box center [407, 65] width 110 height 13
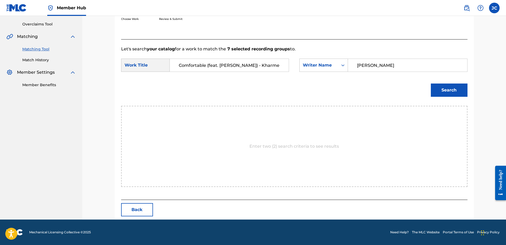
type input "SHAMY"
click at [431, 84] on button "Search" at bounding box center [449, 90] width 37 height 13
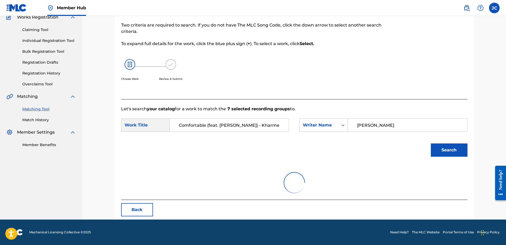
scroll to position [108, 0]
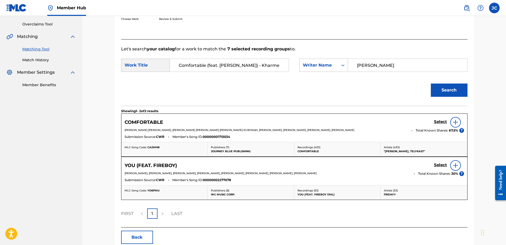
click at [455, 123] on img at bounding box center [455, 122] width 6 height 6
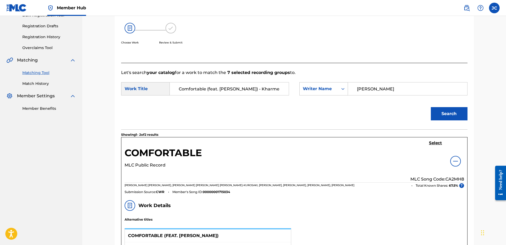
scroll to position [82, 0]
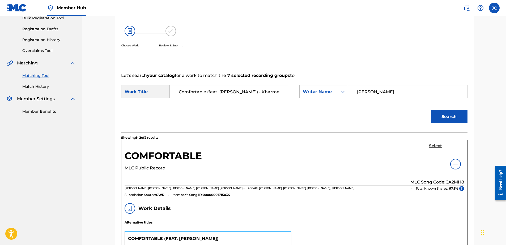
click at [431, 147] on h5 "Select" at bounding box center [435, 146] width 13 height 5
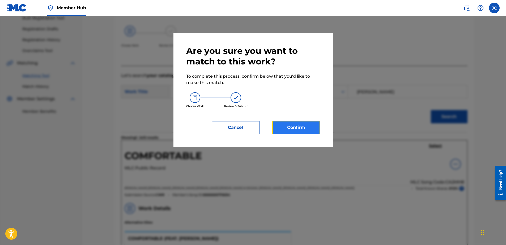
click at [307, 130] on button "Confirm" at bounding box center [296, 127] width 48 height 13
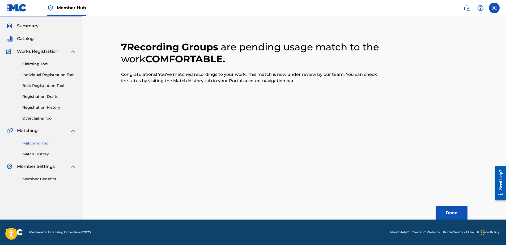
scroll to position [14, 0]
click at [461, 215] on button "Done" at bounding box center [451, 212] width 32 height 13
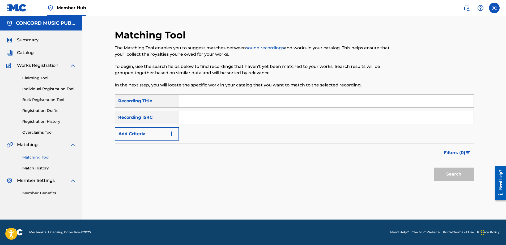
scroll to position [0, 0]
click at [231, 112] on input "Search Form" at bounding box center [326, 117] width 294 height 13
paste input "USG7D1489501"
type input "USG7D1489501"
click at [434, 168] on button "Search" at bounding box center [454, 174] width 40 height 13
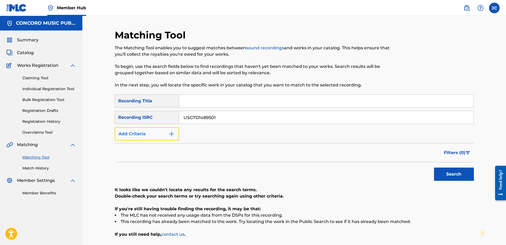
click at [175, 129] on button "Add Criteria" at bounding box center [147, 133] width 64 height 13
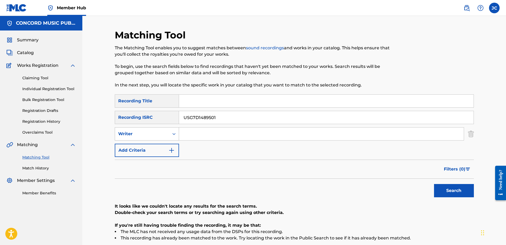
click at [155, 136] on div "Writer" at bounding box center [142, 134] width 48 height 6
click at [152, 151] on div "Recording Artist" at bounding box center [147, 147] width 64 height 13
click at [273, 115] on input "USG7D1489501" at bounding box center [326, 117] width 294 height 13
click at [263, 102] on input "Search Form" at bounding box center [326, 101] width 294 height 13
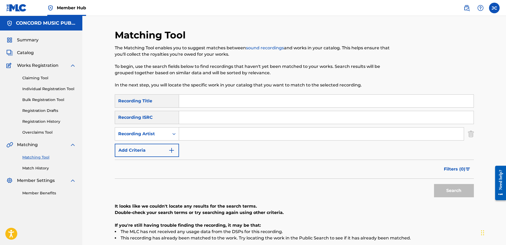
paste input "PIANO TRIBUTE PLAYERS LATCH"
drag, startPoint x: 247, startPoint y: 101, endPoint x: 162, endPoint y: 100, distance: 84.1
click at [162, 100] on div "SearchWithCriteria24f78704-c24d-40c0-8df0-bdbea17cc4bc Recording Title PIANO TR…" at bounding box center [294, 100] width 359 height 13
type input "LATCH"
click at [245, 136] on input "PIANO TRIBUTE PLAYERS" at bounding box center [321, 134] width 285 height 13
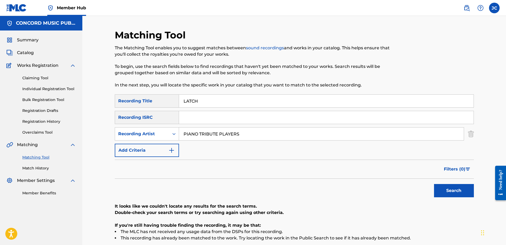
type input "PIANO TRIBUTE PLAYERS"
click at [434, 184] on button "Search" at bounding box center [454, 190] width 40 height 13
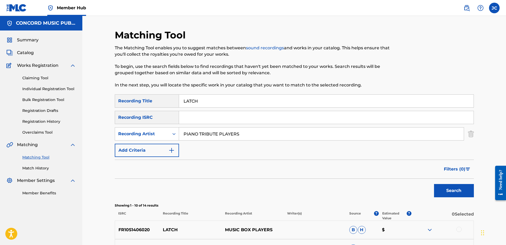
click at [268, 140] on div "PIANO TRIBUTE PLAYERS" at bounding box center [321, 133] width 285 height 13
click at [267, 135] on input "PIANO TRIBUTE PLAYERS" at bounding box center [321, 134] width 285 height 13
click at [472, 134] on img "Search Form" at bounding box center [471, 133] width 6 height 13
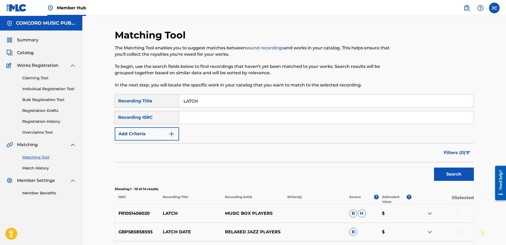
click at [233, 101] on input "LATCH" at bounding box center [326, 101] width 294 height 13
click at [278, 120] on input "Search Form" at bounding box center [326, 117] width 294 height 13
paste input "QM6XS1901263"
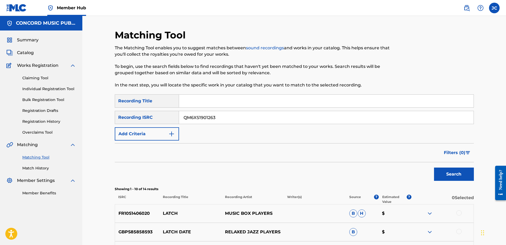
type input "QM6XS1901263"
click at [434, 168] on button "Search" at bounding box center [454, 174] width 40 height 13
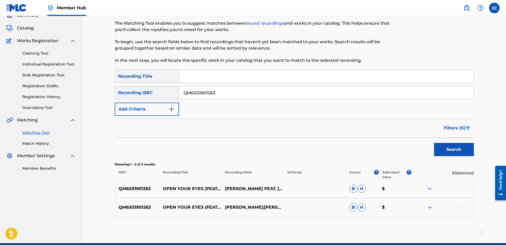
scroll to position [48, 0]
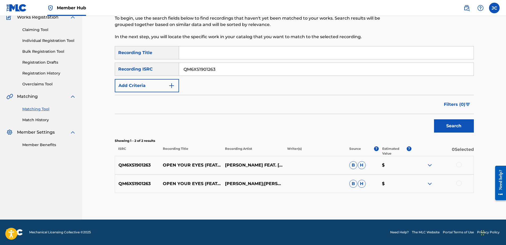
click at [457, 184] on div at bounding box center [458, 183] width 5 height 5
click at [458, 165] on div at bounding box center [458, 164] width 5 height 5
click at [379, 202] on button "Match 2 Groups" at bounding box center [373, 201] width 59 height 13
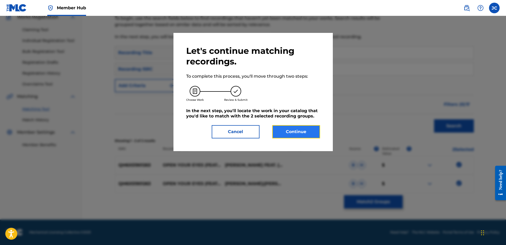
click at [302, 138] on button "Continue" at bounding box center [296, 131] width 48 height 13
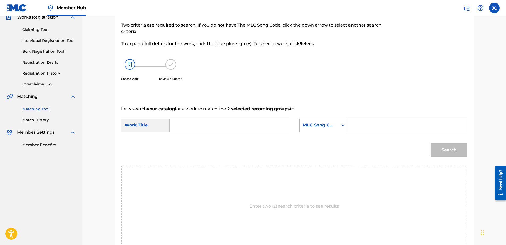
click at [326, 126] on div "MLC Song Code" at bounding box center [319, 125] width 32 height 6
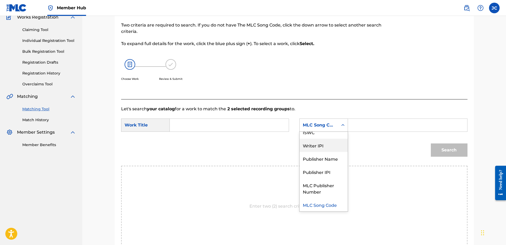
scroll to position [0, 0]
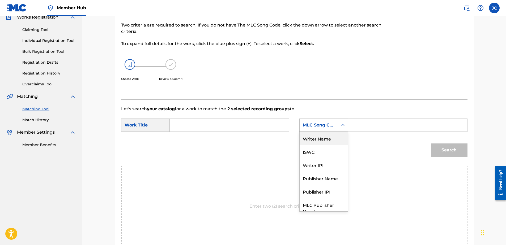
click at [327, 141] on div "Writer Name" at bounding box center [323, 138] width 48 height 13
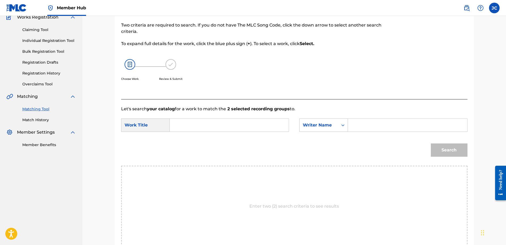
click at [268, 123] on input "Search Form" at bounding box center [229, 125] width 110 height 13
paste input "Open Your Eyes"
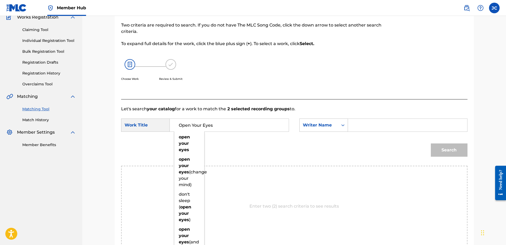
type input "Open Your Eyes"
click at [364, 124] on input "Search Form" at bounding box center [407, 125] width 110 height 13
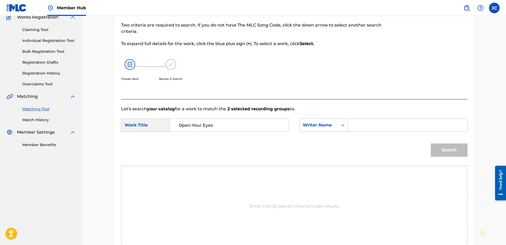
paste input "[PERSON_NAME]"
click at [431, 144] on button "Search" at bounding box center [449, 150] width 37 height 13
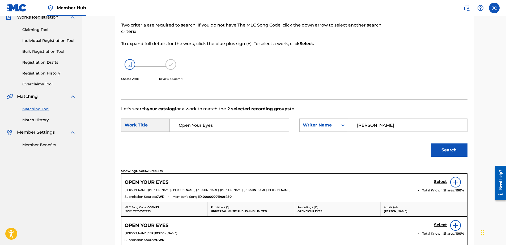
click at [388, 121] on input "[PERSON_NAME]" at bounding box center [407, 125] width 110 height 13
paste input "Bator"
type input "Bator"
click at [431, 144] on button "Search" at bounding box center [449, 150] width 37 height 13
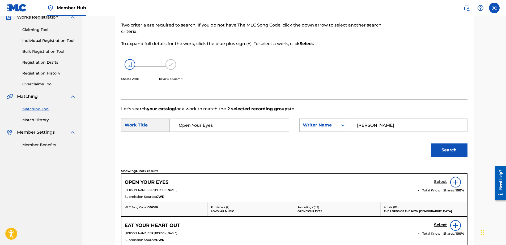
click at [436, 182] on h5 "Select" at bounding box center [440, 181] width 13 height 5
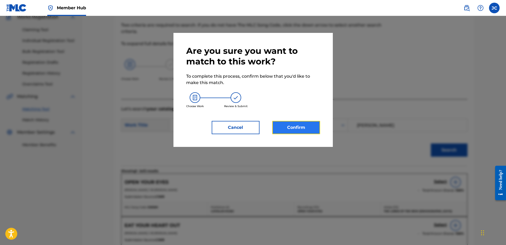
click at [296, 132] on button "Confirm" at bounding box center [296, 127] width 48 height 13
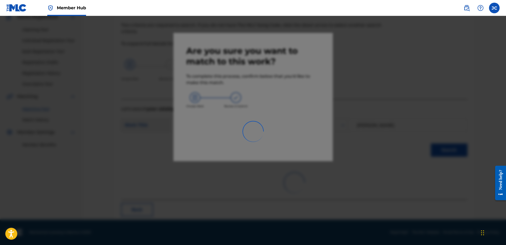
scroll to position [14, 0]
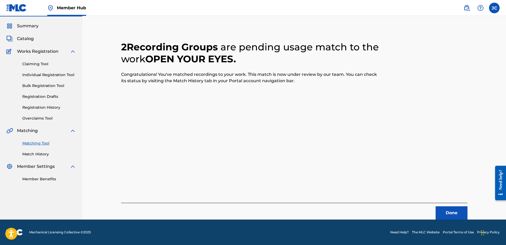
click at [459, 220] on footer "Mechanical Licensing Collective © 2025 Need Help? The MLC Website Portal Terms …" at bounding box center [253, 232] width 506 height 25
click at [458, 213] on button "Done" at bounding box center [451, 212] width 32 height 13
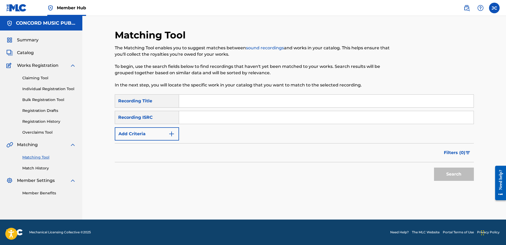
scroll to position [0, 0]
click at [311, 119] on input "Search Form" at bounding box center [326, 117] width 294 height 13
paste input "GBLWD0502403"
type input "GBLWD0502403"
click at [434, 168] on button "Search" at bounding box center [454, 174] width 40 height 13
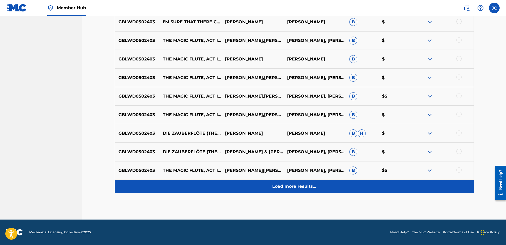
click at [325, 187] on div "Load more results..." at bounding box center [294, 186] width 359 height 13
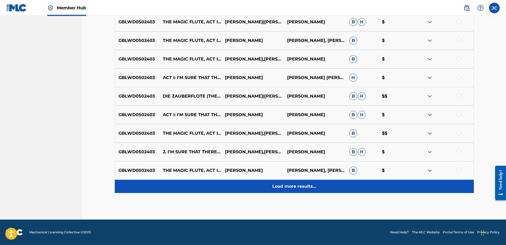
click at [297, 186] on p "Load more results..." at bounding box center [294, 186] width 44 height 6
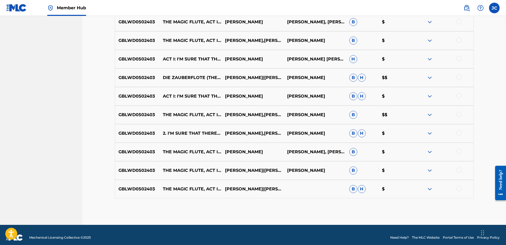
scroll to position [420, 0]
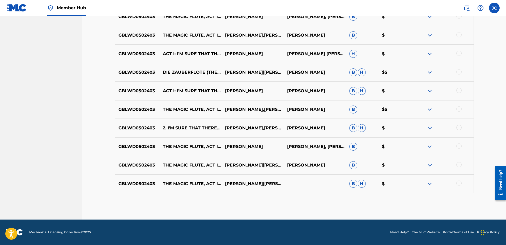
click at [458, 185] on div at bounding box center [458, 183] width 5 height 5
click at [460, 166] on div at bounding box center [458, 164] width 5 height 5
click at [459, 147] on div at bounding box center [458, 146] width 5 height 5
click at [459, 130] on div at bounding box center [458, 127] width 5 height 5
click at [461, 107] on div at bounding box center [458, 108] width 5 height 5
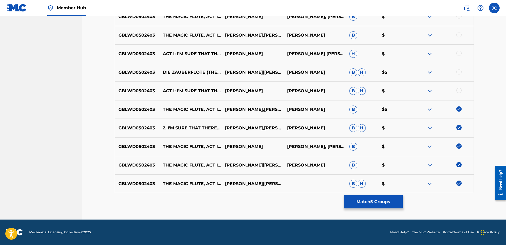
click at [458, 89] on div at bounding box center [458, 90] width 5 height 5
click at [461, 74] on div at bounding box center [458, 71] width 5 height 5
click at [458, 55] on div at bounding box center [458, 53] width 5 height 5
click at [459, 36] on div at bounding box center [458, 34] width 5 height 5
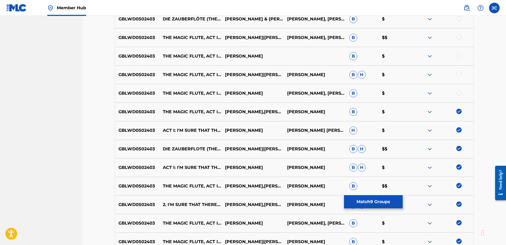
scroll to position [340, 0]
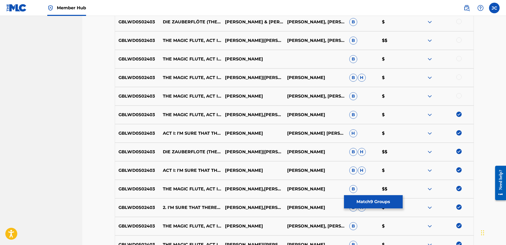
click at [459, 97] on div at bounding box center [458, 95] width 5 height 5
click at [459, 78] on div at bounding box center [458, 77] width 5 height 5
click at [458, 61] on div at bounding box center [442, 59] width 62 height 6
click at [458, 60] on div at bounding box center [458, 58] width 5 height 5
click at [458, 43] on div at bounding box center [442, 40] width 62 height 6
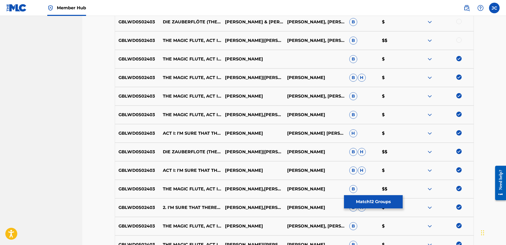
click at [458, 41] on div at bounding box center [458, 39] width 5 height 5
click at [459, 23] on div at bounding box center [458, 21] width 5 height 5
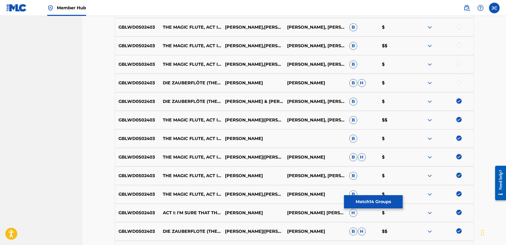
click at [458, 83] on div at bounding box center [458, 82] width 5 height 5
click at [459, 63] on div at bounding box center [458, 63] width 5 height 5
click at [458, 46] on div at bounding box center [458, 45] width 5 height 5
click at [457, 27] on div at bounding box center [458, 26] width 5 height 5
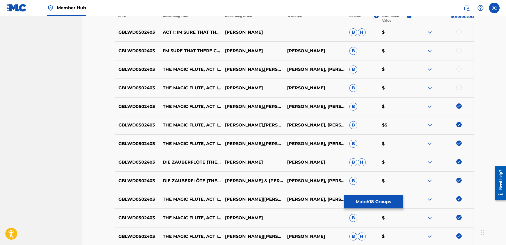
scroll to position [181, 0]
click at [459, 86] on div at bounding box center [458, 87] width 5 height 5
click at [459, 67] on div at bounding box center [458, 69] width 5 height 5
click at [458, 50] on div at bounding box center [458, 50] width 5 height 5
click at [458, 30] on div at bounding box center [458, 31] width 5 height 5
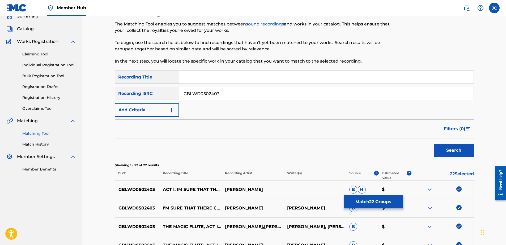
scroll to position [0, 0]
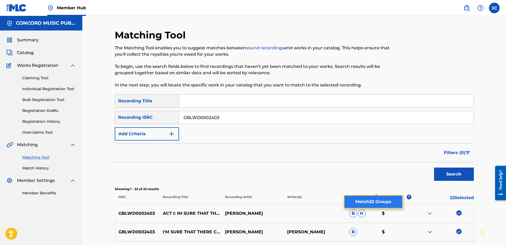
click at [392, 204] on button "Match 22 Groups" at bounding box center [373, 201] width 59 height 13
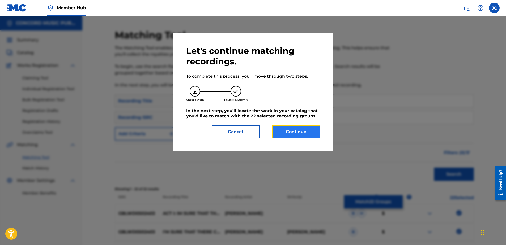
click at [285, 129] on button "Continue" at bounding box center [296, 131] width 48 height 13
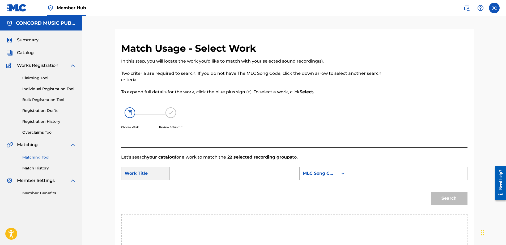
click at [327, 170] on div "MLC Song Code" at bounding box center [323, 173] width 49 height 13
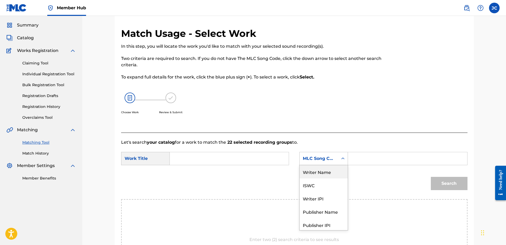
drag, startPoint x: 328, startPoint y: 173, endPoint x: 271, endPoint y: 165, distance: 57.9
click at [327, 173] on div "Writer Name" at bounding box center [323, 171] width 48 height 13
click at [247, 155] on input "Search Form" at bounding box center [229, 158] width 110 height 13
paste input "The Magic Flute, Act I: I'm sure that there could never be"
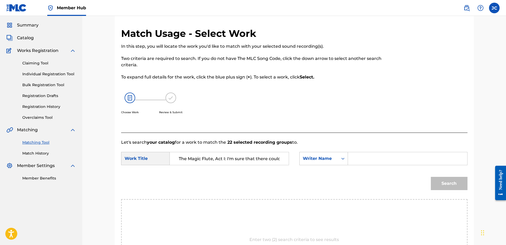
scroll to position [0, 20]
type input "The Magic Flute, Act I: I'm sure that there could never be"
drag, startPoint x: 354, startPoint y: 155, endPoint x: 350, endPoint y: 156, distance: 4.6
click at [355, 155] on input "Search Form" at bounding box center [407, 158] width 110 height 13
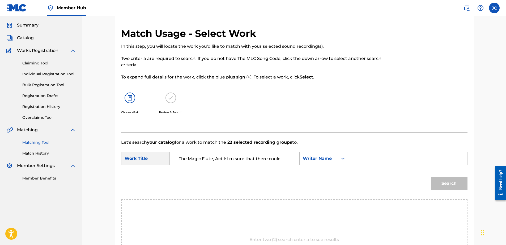
paste input "Sams"
type input "Sams"
click at [431, 177] on button "Search" at bounding box center [449, 183] width 37 height 13
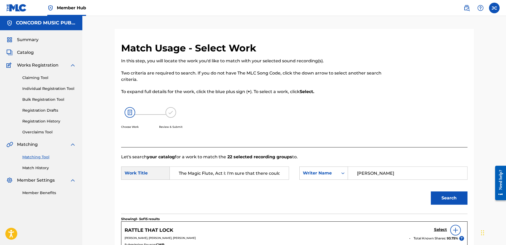
scroll to position [0, 20]
drag, startPoint x: 230, startPoint y: 174, endPoint x: 324, endPoint y: 184, distance: 94.0
click at [324, 184] on form "SearchWithCriteria092b013f-72c5-4dbb-ae28-85208bff677a Work Title The Magic Flu…" at bounding box center [294, 187] width 346 height 54
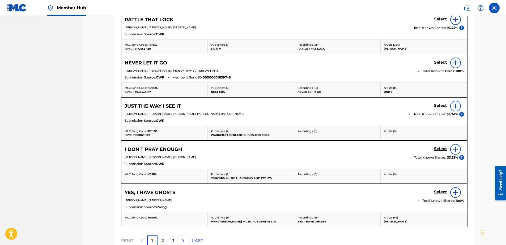
scroll to position [266, 0]
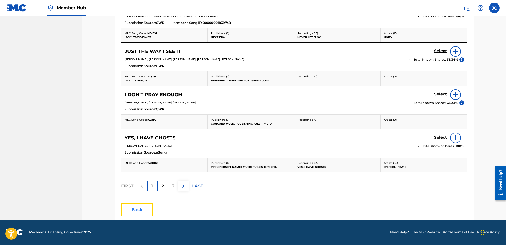
click at [148, 209] on button "Back" at bounding box center [137, 209] width 32 height 13
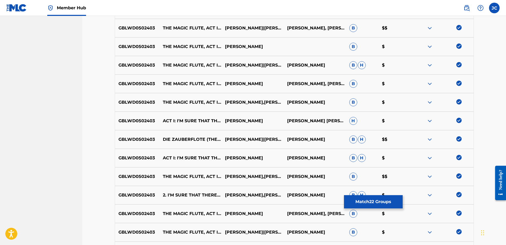
scroll to position [287, 0]
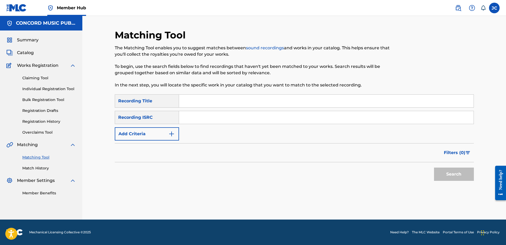
click at [225, 122] on input "Search Form" at bounding box center [326, 117] width 294 height 13
paste input "USRAR1001306"
type input "USRAR1001306"
click at [434, 168] on button "Search" at bounding box center [454, 174] width 40 height 13
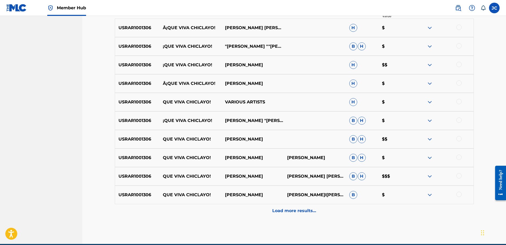
scroll to position [210, 0]
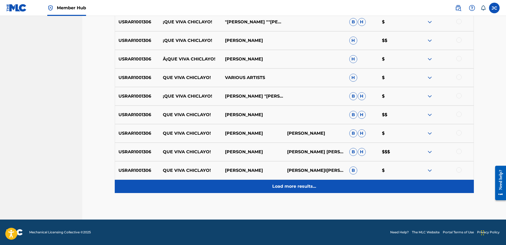
click at [327, 189] on div "Load more results..." at bounding box center [294, 186] width 359 height 13
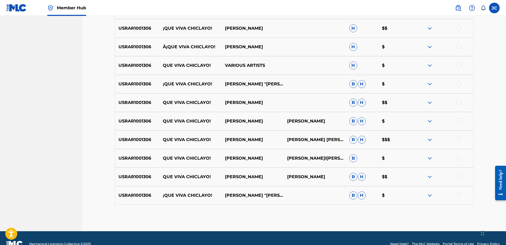
scroll to position [234, 0]
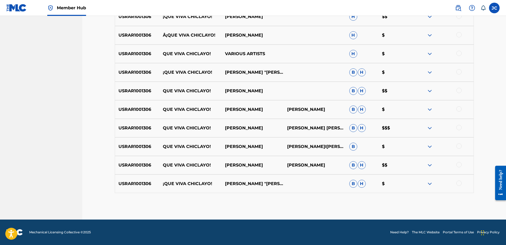
click at [460, 185] on div at bounding box center [458, 183] width 5 height 5
click at [460, 165] on div at bounding box center [458, 164] width 5 height 5
click at [459, 149] on div at bounding box center [442, 147] width 62 height 6
click at [460, 144] on div at bounding box center [458, 146] width 5 height 5
drag, startPoint x: 459, startPoint y: 127, endPoint x: 461, endPoint y: 123, distance: 5.0
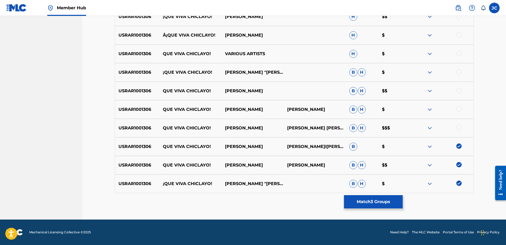
click at [459, 127] on div at bounding box center [458, 127] width 5 height 5
click at [458, 108] on div at bounding box center [458, 108] width 5 height 5
click at [458, 86] on div "USRAR1001306 QUE VIVA CHICLAYO![PERSON_NAME]S[PERSON_NAME]H $$" at bounding box center [294, 91] width 359 height 19
click at [461, 91] on div at bounding box center [458, 90] width 5 height 5
click at [461, 72] on div at bounding box center [458, 71] width 5 height 5
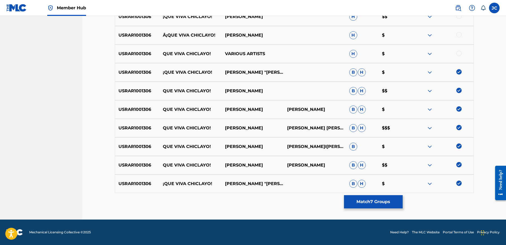
click at [459, 56] on div at bounding box center [442, 54] width 62 height 6
click at [459, 54] on div at bounding box center [458, 53] width 5 height 5
click at [460, 33] on div at bounding box center [458, 34] width 5 height 5
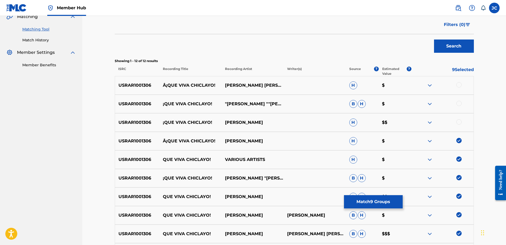
scroll to position [128, 0]
click at [459, 125] on div at bounding box center [442, 123] width 62 height 6
click at [459, 120] on div at bounding box center [458, 122] width 5 height 5
click at [459, 105] on div at bounding box center [458, 103] width 5 height 5
click at [459, 80] on div "USRAR1001306 Â¡QUE VIVA CHICLAYO! [PERSON_NAME] [PERSON_NAME] DE ORO DEL PERÃº …" at bounding box center [294, 85] width 359 height 19
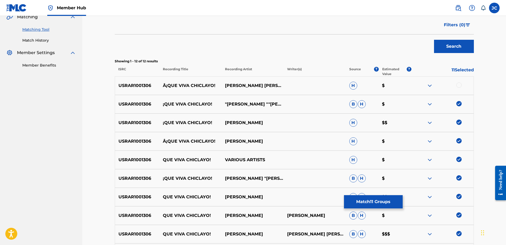
click at [458, 85] on div at bounding box center [458, 85] width 5 height 5
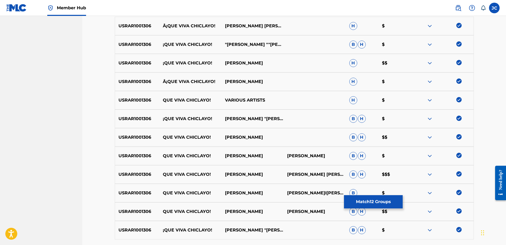
scroll to position [234, 0]
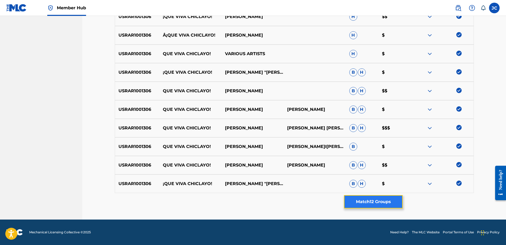
click at [378, 200] on button "Match 12 Groups" at bounding box center [373, 201] width 59 height 13
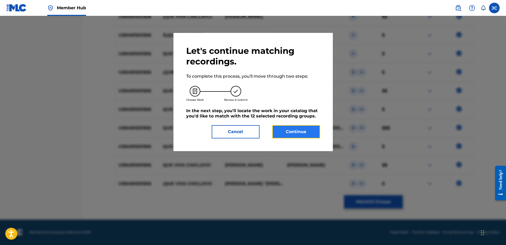
click at [298, 135] on button "Continue" at bounding box center [296, 131] width 48 height 13
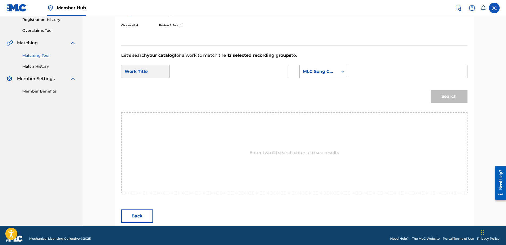
scroll to position [108, 0]
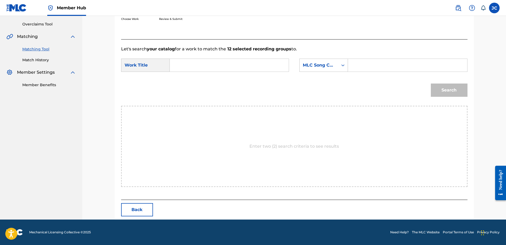
click at [315, 75] on div "SearchWithCriteria8fc3eb62-ad6d-44f1-870b-8b967c41eeaf Work Title SearchWithCri…" at bounding box center [294, 67] width 346 height 16
click at [319, 67] on div "MLC Song Code" at bounding box center [319, 65] width 32 height 6
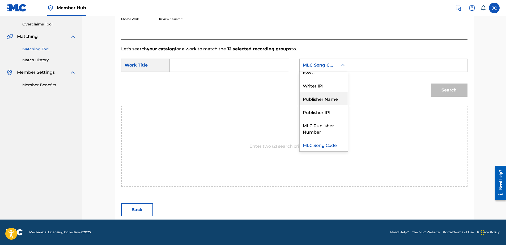
scroll to position [0, 0]
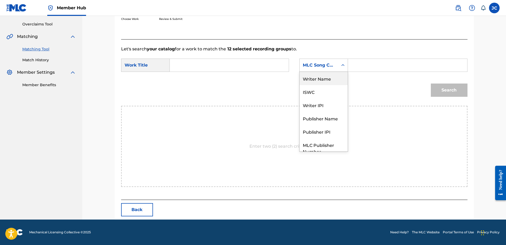
click at [328, 83] on div "Writer Name" at bounding box center [323, 78] width 48 height 13
click at [232, 62] on input "Search Form" at bounding box center [229, 65] width 110 height 13
paste input "Que Viva Chiclayo!"
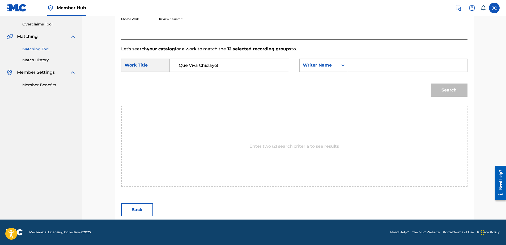
type input "Que Viva Chiclayo!"
click at [378, 62] on input "Search Form" at bounding box center [407, 65] width 110 height 13
paste input "[PERSON_NAME]"
click at [431, 84] on button "Search" at bounding box center [449, 90] width 37 height 13
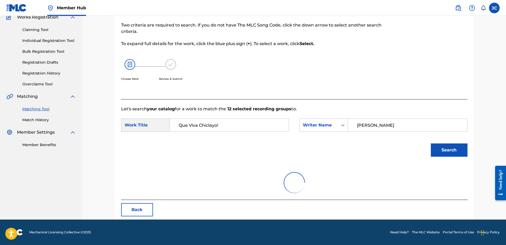
scroll to position [108, 0]
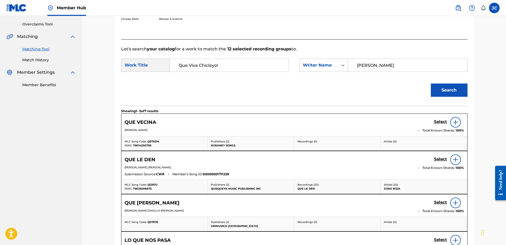
click at [378, 66] on input "[PERSON_NAME]" at bounding box center [407, 65] width 110 height 13
paste input "[PERSON_NAME]"
click at [431, 84] on button "Search" at bounding box center [449, 90] width 37 height 13
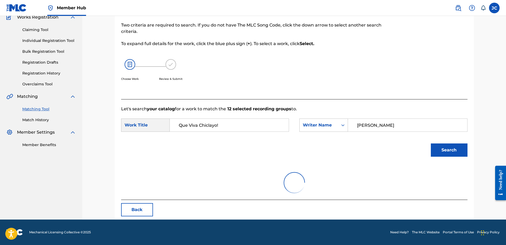
scroll to position [25, 0]
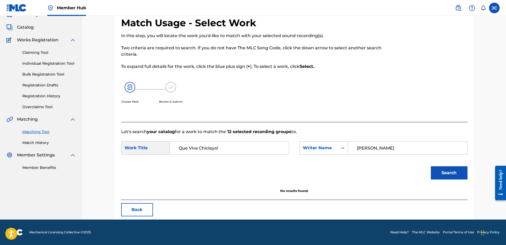
click at [386, 150] on input "[PERSON_NAME]" at bounding box center [407, 148] width 110 height 13
paste input "[PERSON_NAME]"
type input "[PERSON_NAME]"
click at [431, 166] on button "Search" at bounding box center [449, 172] width 37 height 13
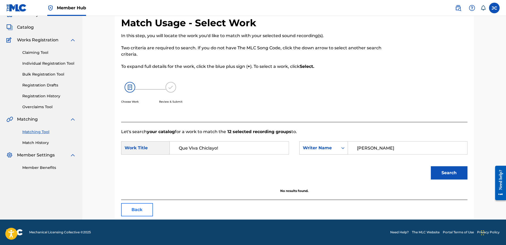
click at [143, 218] on div "Match Usage - Select Work In this step, you will locate the work you'd like to …" at bounding box center [294, 118] width 359 height 203
click at [143, 214] on button "Back" at bounding box center [137, 209] width 32 height 13
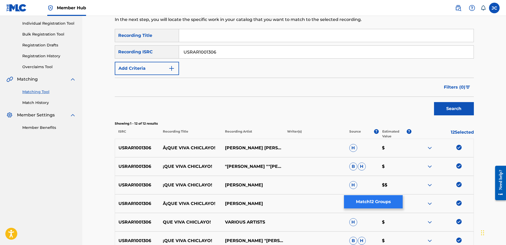
scroll to position [75, 0]
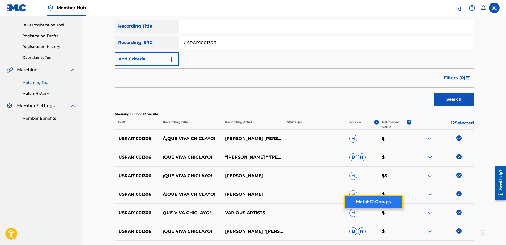
click at [375, 204] on button "Match 12 Groups" at bounding box center [373, 201] width 59 height 13
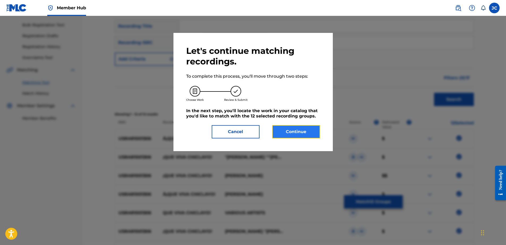
click at [299, 132] on button "Continue" at bounding box center [296, 131] width 48 height 13
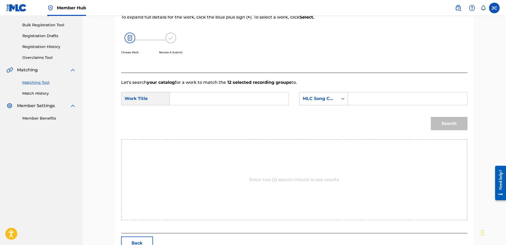
click at [215, 96] on input "Search Form" at bounding box center [229, 98] width 110 height 13
paste input "Que Viva Chiclayo!"
type input "Que Viva Chiclayo!"
click at [243, 97] on input "Que Viva Chiclayo!" at bounding box center [229, 98] width 110 height 13
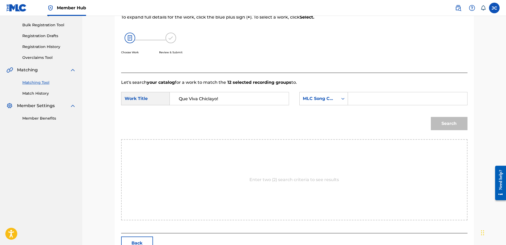
click at [243, 97] on input "Que Viva Chiclayo!" at bounding box center [229, 98] width 110 height 13
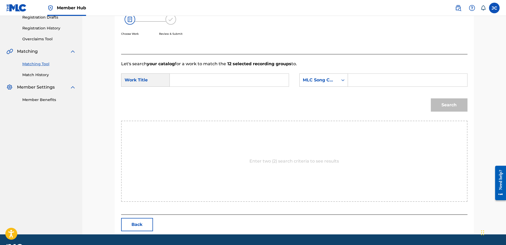
scroll to position [108, 0]
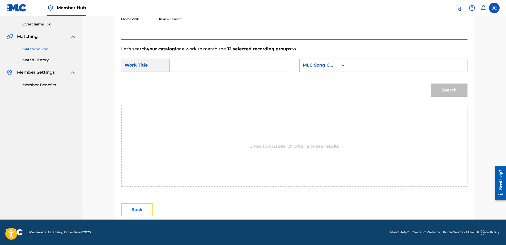
click at [145, 210] on button "Back" at bounding box center [137, 209] width 32 height 13
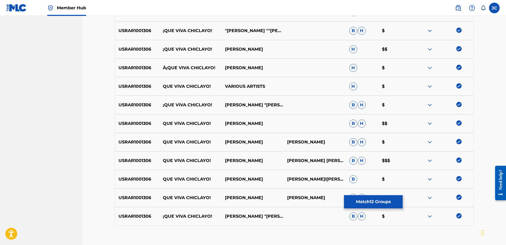
scroll to position [234, 0]
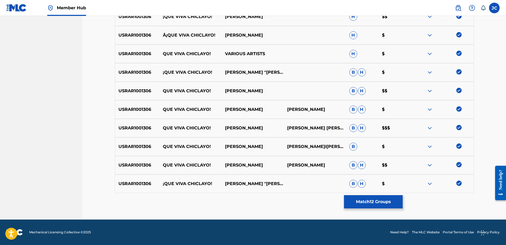
click at [459, 184] on img at bounding box center [458, 183] width 5 height 5
click at [460, 165] on img at bounding box center [458, 164] width 5 height 5
click at [458, 146] on img at bounding box center [458, 146] width 5 height 5
click at [458, 127] on img at bounding box center [458, 127] width 5 height 5
click at [459, 110] on img at bounding box center [458, 108] width 5 height 5
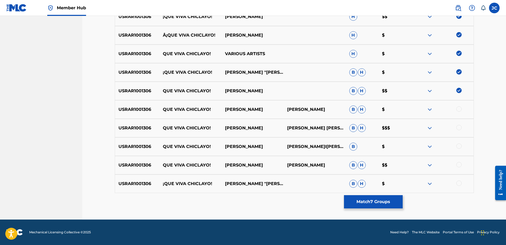
click at [457, 92] on img at bounding box center [458, 90] width 5 height 5
click at [457, 71] on img at bounding box center [458, 71] width 5 height 5
click at [458, 55] on img at bounding box center [458, 53] width 5 height 5
click at [457, 33] on img at bounding box center [458, 34] width 5 height 5
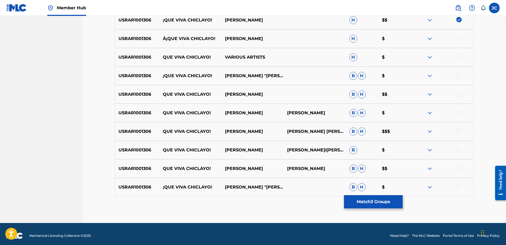
scroll to position [181, 0]
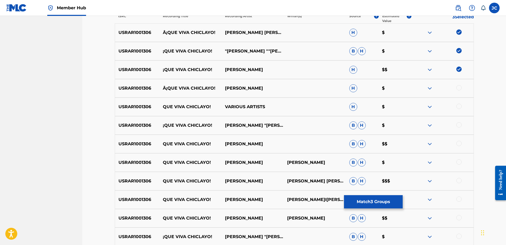
click at [459, 71] on img at bounding box center [458, 69] width 5 height 5
click at [457, 51] on img at bounding box center [458, 50] width 5 height 5
click at [457, 34] on img at bounding box center [458, 31] width 5 height 5
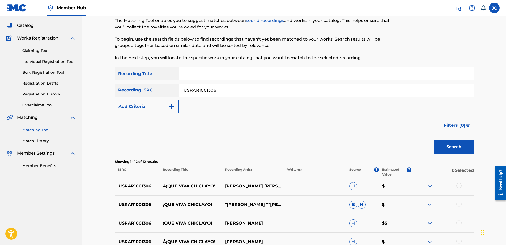
scroll to position [22, 0]
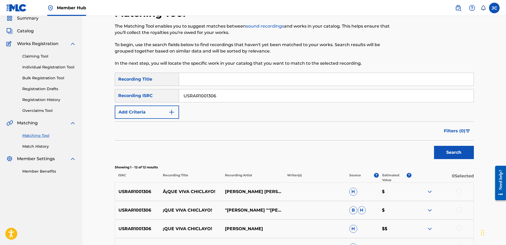
drag, startPoint x: 251, startPoint y: 101, endPoint x: 137, endPoint y: 91, distance: 114.3
click at [137, 91] on div "SearchWithCriteria9390273c-975a-4d4d-944d-3f2f24f4d6a9 Recording ISRC USRAR1001…" at bounding box center [294, 95] width 359 height 13
click at [236, 94] on input "Search Form" at bounding box center [326, 95] width 294 height 13
paste input "QMEU31612985"
type input "QMEU31612985"
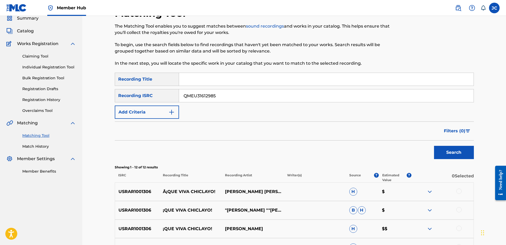
click at [434, 146] on button "Search" at bounding box center [454, 152] width 40 height 13
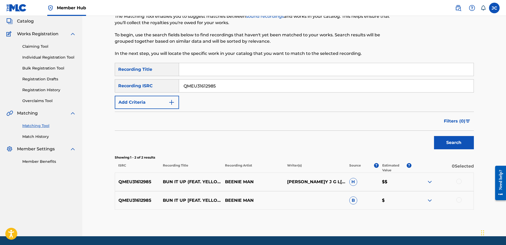
scroll to position [48, 0]
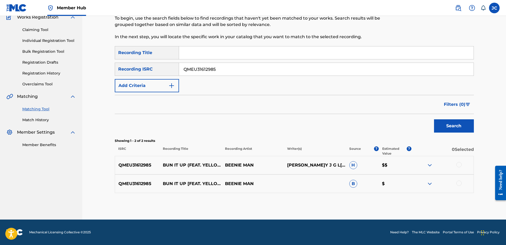
click at [459, 182] on div at bounding box center [458, 183] width 5 height 5
click at [459, 166] on div at bounding box center [458, 164] width 5 height 5
click at [393, 196] on button "Match 2 Groups" at bounding box center [373, 201] width 59 height 13
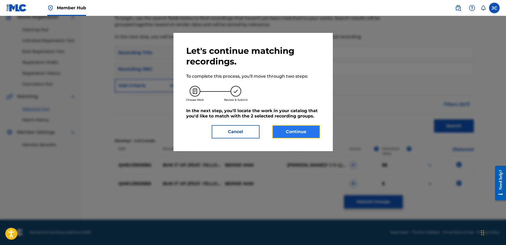
click at [302, 135] on button "Continue" at bounding box center [296, 131] width 48 height 13
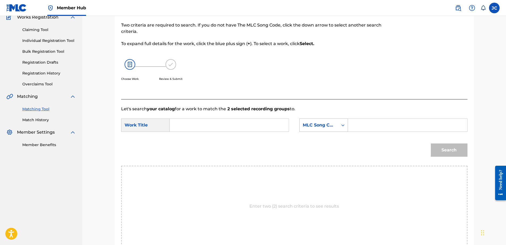
click at [324, 130] on div "MLC Song Code" at bounding box center [318, 125] width 38 height 10
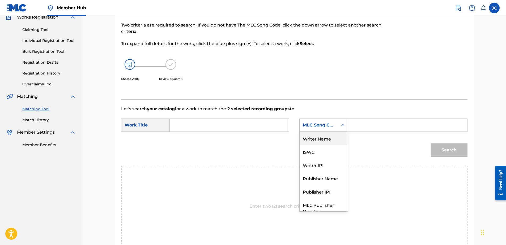
click at [325, 138] on div "Writer Name" at bounding box center [323, 138] width 48 height 13
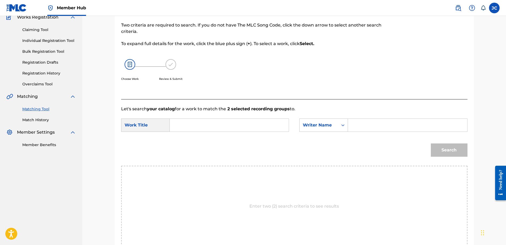
click at [236, 123] on input "Search Form" at bounding box center [229, 125] width 110 height 13
paste input "Bun It Up"
type input "Bun It Up"
click at [386, 120] on input "Search Form" at bounding box center [407, 125] width 110 height 13
type input "WEERNINK"
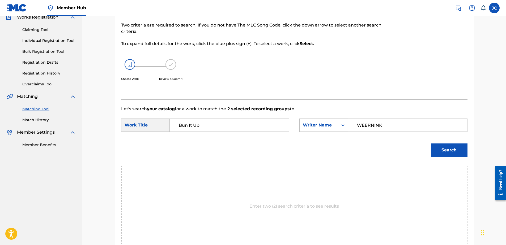
click at [431, 144] on button "Search" at bounding box center [449, 150] width 37 height 13
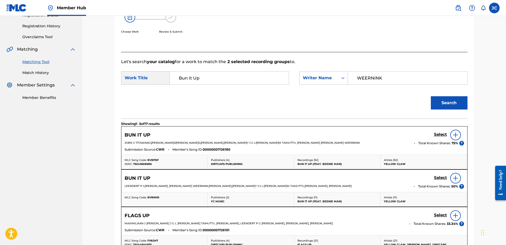
scroll to position [101, 0]
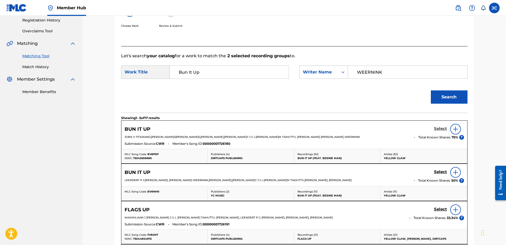
click at [440, 129] on h5 "Select" at bounding box center [440, 128] width 13 height 5
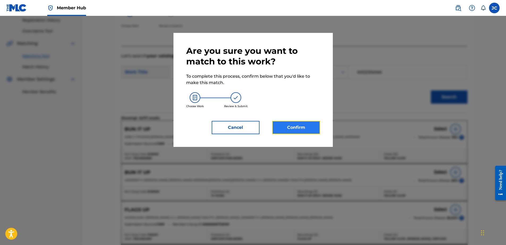
click at [305, 128] on button "Confirm" at bounding box center [296, 127] width 48 height 13
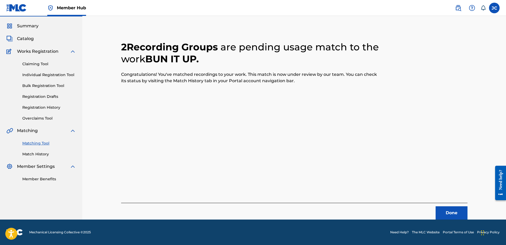
scroll to position [14, 0]
click at [455, 218] on button "Done" at bounding box center [451, 212] width 32 height 13
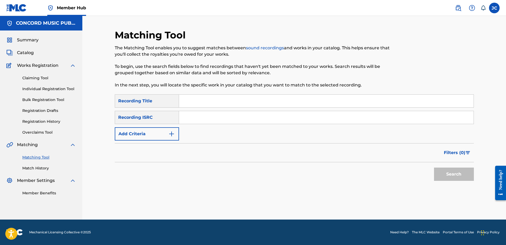
scroll to position [0, 0]
click at [284, 120] on input "Search Form" at bounding box center [326, 117] width 294 height 13
paste input "GBAYD9500258"
type input "GBAYD9500258"
click at [434, 168] on button "Search" at bounding box center [454, 174] width 40 height 13
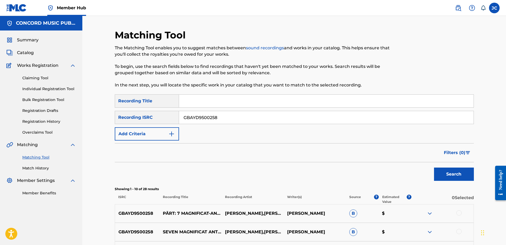
click at [256, 116] on input "GBAYD9500258" at bounding box center [326, 117] width 294 height 13
click at [261, 118] on input "Search Form" at bounding box center [326, 117] width 294 height 13
paste input "DEN960432008"
type input "DEN960432008"
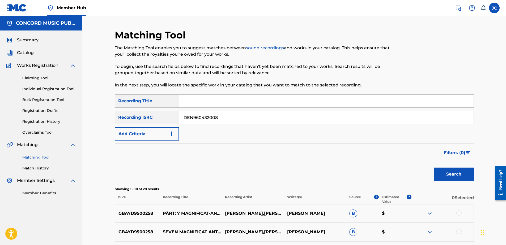
click at [434, 168] on button "Search" at bounding box center [454, 174] width 40 height 13
click at [236, 123] on input "DEN960432008" at bounding box center [326, 117] width 294 height 13
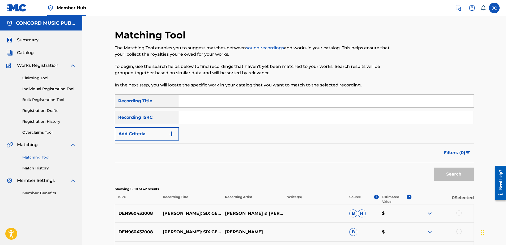
click at [218, 120] on input "Search Form" at bounding box center [326, 117] width 294 height 13
paste input "TCADM1854455"
type input "TCADM1854455"
click at [434, 168] on button "Search" at bounding box center [454, 174] width 40 height 13
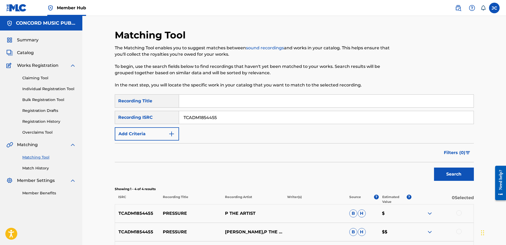
drag, startPoint x: 230, startPoint y: 117, endPoint x: 135, endPoint y: 109, distance: 95.1
click at [148, 110] on div "SearchWithCriteriae6b69788-43cc-4a43-baec-ea0e2cdc5f52 Recording Title SearchWi…" at bounding box center [294, 117] width 359 height 46
drag, startPoint x: 384, startPoint y: 119, endPoint x: 382, endPoint y: 117, distance: 3.0
click at [384, 119] on input "Search Form" at bounding box center [326, 117] width 294 height 13
paste input "QMRSZ1802138"
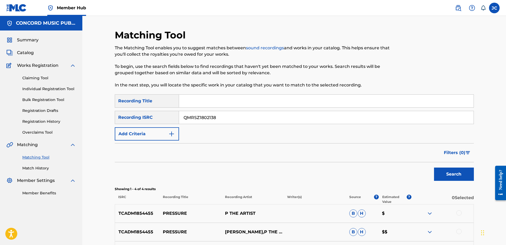
type input "QMRSZ1802138"
click at [434, 168] on button "Search" at bounding box center [454, 174] width 40 height 13
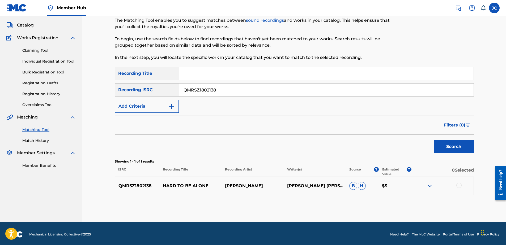
scroll to position [30, 0]
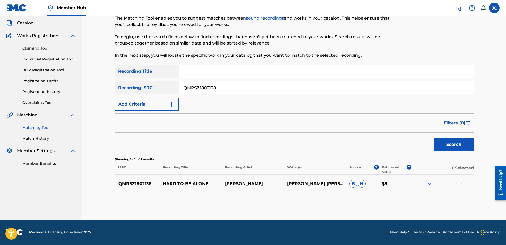
click at [457, 184] on div at bounding box center [458, 183] width 5 height 5
click at [380, 197] on button "Match 1 Group" at bounding box center [373, 201] width 59 height 13
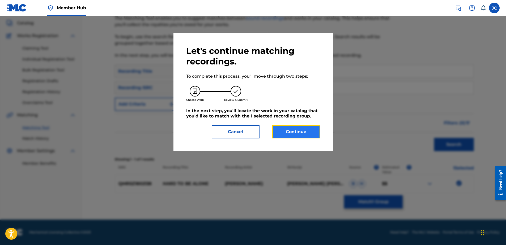
click at [297, 126] on button "Continue" at bounding box center [296, 131] width 48 height 13
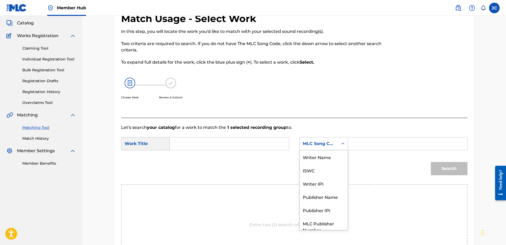
click at [310, 147] on div "MLC Song Code" at bounding box center [318, 144] width 38 height 10
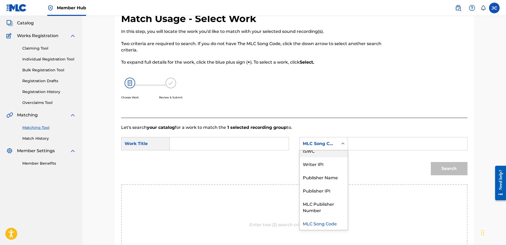
scroll to position [0, 0]
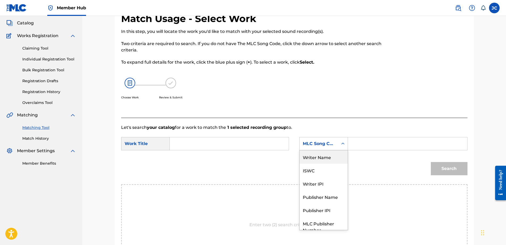
click at [314, 158] on div "Writer Name" at bounding box center [323, 156] width 48 height 13
click at [278, 147] on input "Search Form" at bounding box center [229, 143] width 110 height 13
paste input "[PERSON_NAME] HARD TO BE ALONE"
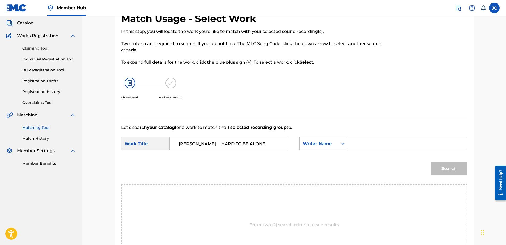
drag, startPoint x: 225, startPoint y: 144, endPoint x: 167, endPoint y: 148, distance: 58.3
click at [167, 148] on div "SearchWithCriteria8fc3eb62-ad6d-44f1-870b-8b967c41eeaf Work Title[PERSON_NAME]D…" at bounding box center [205, 143] width 168 height 13
click at [191, 143] on input "[PERSON_NAME] HARD TO BE ALONE" at bounding box center [229, 143] width 110 height 13
type input "TAL HARD TO BE ALONE"
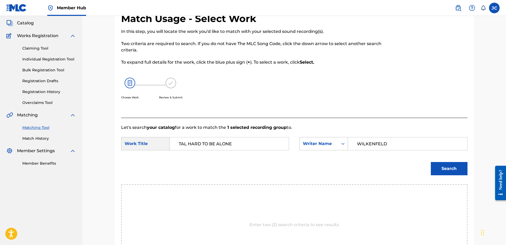
click at [356, 144] on input "WILKENFELD" at bounding box center [407, 143] width 110 height 13
click at [420, 145] on input "WILKENFELD" at bounding box center [407, 143] width 110 height 13
type input "WILKENFELD"
drag, startPoint x: 188, startPoint y: 143, endPoint x: 125, endPoint y: 143, distance: 63.2
click at [125, 143] on div "SearchWithCriteria8fc3eb62-ad6d-44f1-870b-8b967c41eeaf Work Title TAL HARD TO B…" at bounding box center [205, 143] width 168 height 13
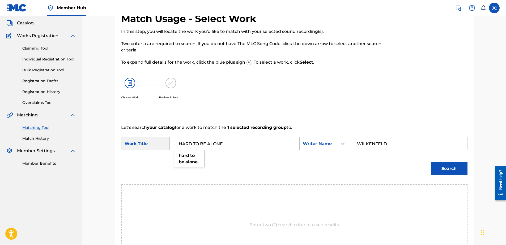
click at [264, 144] on input "HARD TO BE ALONE" at bounding box center [229, 143] width 110 height 13
type input "HARD TO BE ALONE"
click at [451, 172] on button "Search" at bounding box center [449, 168] width 37 height 13
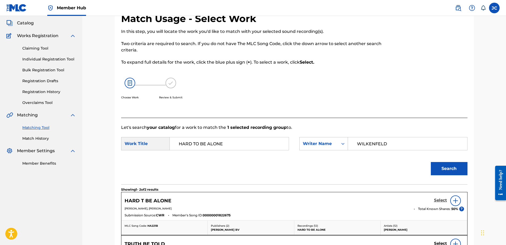
click at [436, 202] on h5 "Select" at bounding box center [440, 200] width 13 height 5
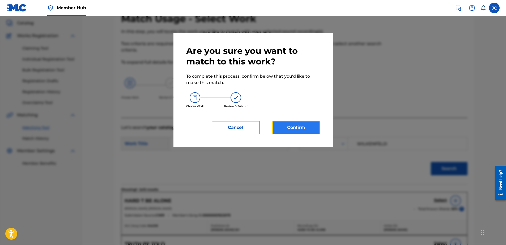
click at [287, 126] on button "Confirm" at bounding box center [296, 127] width 48 height 13
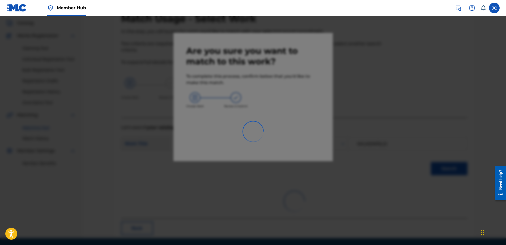
scroll to position [14, 0]
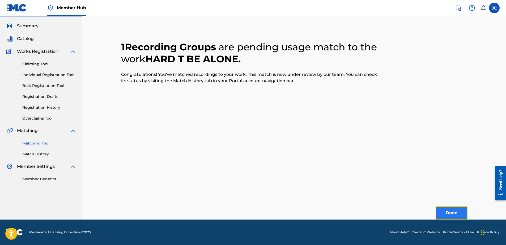
click at [450, 214] on button "Done" at bounding box center [451, 212] width 32 height 13
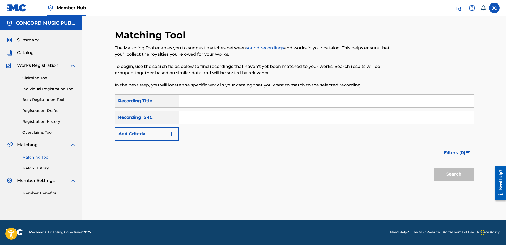
scroll to position [0, 0]
click at [274, 120] on input "Search Form" at bounding box center [326, 117] width 294 height 13
paste input "USSM11703819"
type input "USSM11703819"
click at [434, 168] on button "Search" at bounding box center [454, 174] width 40 height 13
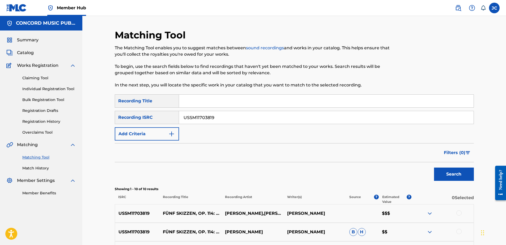
click at [233, 118] on input "USSM11703819" at bounding box center [326, 117] width 294 height 13
click at [234, 115] on input "Search Form" at bounding box center [326, 117] width 294 height 13
paste input "MXF368327446"
type input "MXF368327446"
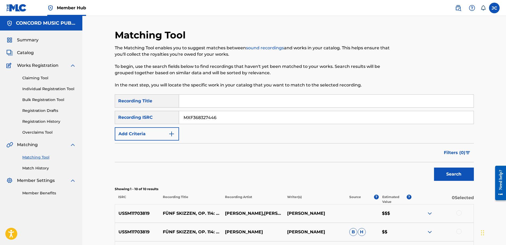
click at [434, 168] on button "Search" at bounding box center [454, 174] width 40 height 13
click at [244, 120] on input "MXF368327446" at bounding box center [326, 117] width 294 height 13
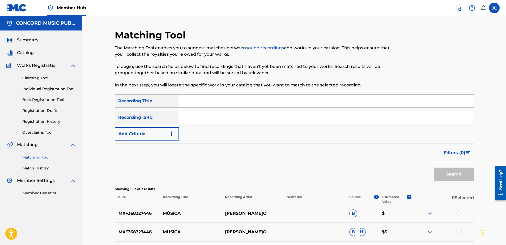
drag, startPoint x: 240, startPoint y: 120, endPoint x: 240, endPoint y: 116, distance: 3.7
click at [240, 120] on input "Search Form" at bounding box center [326, 117] width 294 height 13
paste input "GBAYC0203892"
type input "GBAYC0203892"
click at [434, 168] on button "Search" at bounding box center [454, 174] width 40 height 13
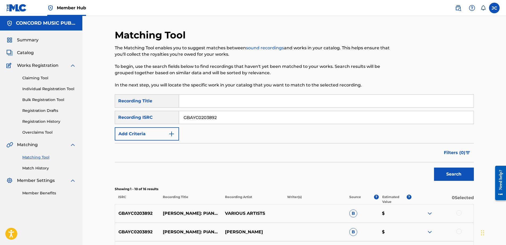
click at [248, 119] on input "GBAYC0203892" at bounding box center [326, 117] width 294 height 13
click at [257, 123] on input "Search Form" at bounding box center [326, 117] width 294 height 13
paste input "USHM21350431"
type input "USHM21350431"
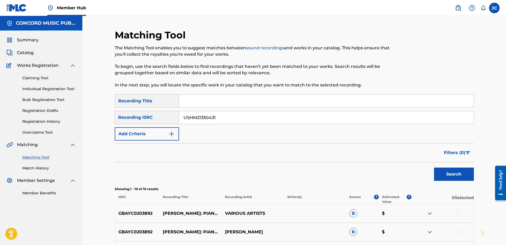
click at [434, 168] on button "Search" at bounding box center [454, 174] width 40 height 13
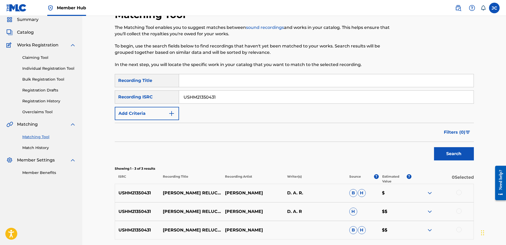
scroll to position [67, 0]
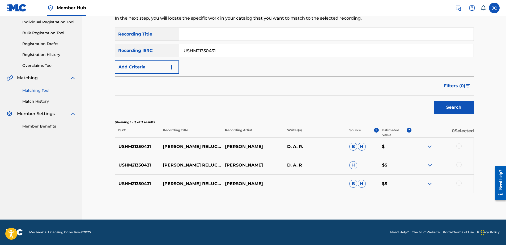
click at [458, 184] on div at bounding box center [458, 183] width 5 height 5
click at [460, 164] on div at bounding box center [458, 164] width 5 height 5
click at [461, 142] on div "USHM21350431 [PERSON_NAME] RELUCIENTE [PERSON_NAME] D. A. R. B H $" at bounding box center [294, 146] width 359 height 19
click at [458, 145] on div at bounding box center [458, 146] width 5 height 5
click at [388, 203] on button "Match 3 Groups" at bounding box center [373, 201] width 59 height 13
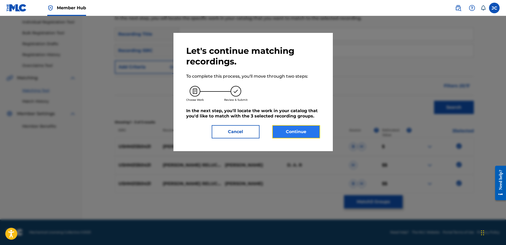
click at [300, 128] on button "Continue" at bounding box center [296, 131] width 48 height 13
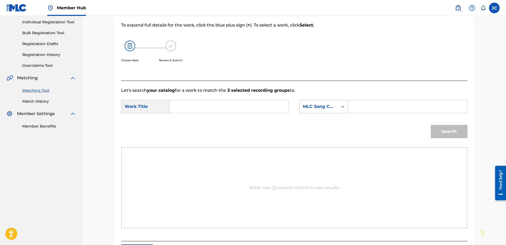
click at [315, 107] on div "MLC Song Code" at bounding box center [319, 107] width 32 height 6
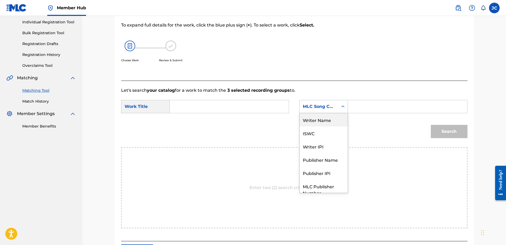
click at [321, 121] on div "Writer Name" at bounding box center [323, 119] width 48 height 13
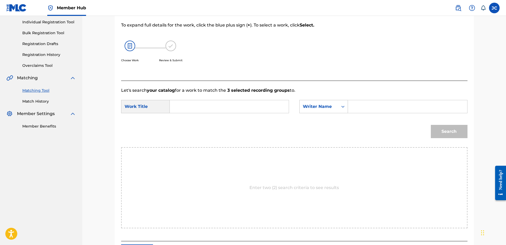
click at [243, 111] on input "Search Form" at bounding box center [229, 106] width 110 height 13
paste input "[PERSON_NAME]a Reluciente"
type input "[PERSON_NAME]a Reluciente"
click at [364, 104] on input "Search Form" at bounding box center [407, 106] width 110 height 13
paste input "[PERSON_NAME]"
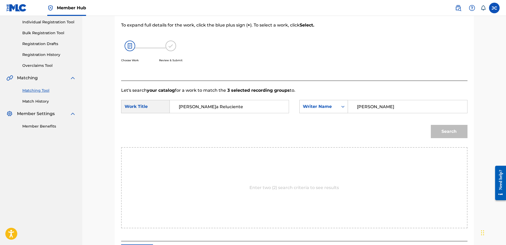
type input "[PERSON_NAME]"
click at [431, 125] on button "Search" at bounding box center [449, 131] width 37 height 13
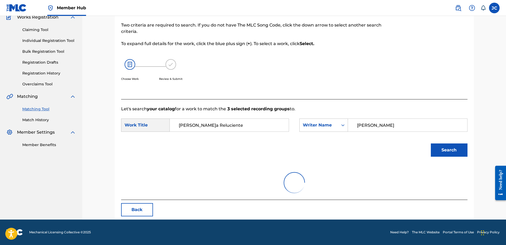
scroll to position [25, 0]
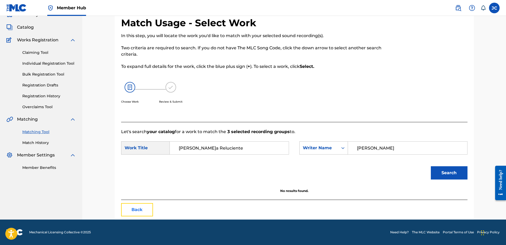
click at [136, 209] on button "Back" at bounding box center [137, 209] width 32 height 13
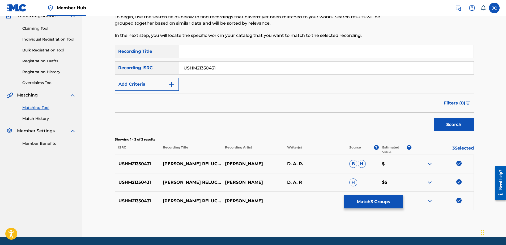
scroll to position [67, 0]
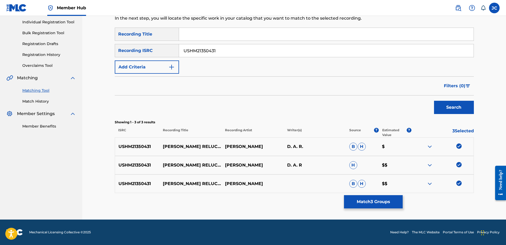
click at [462, 183] on div at bounding box center [442, 184] width 62 height 6
click at [460, 184] on img at bounding box center [458, 183] width 5 height 5
click at [459, 165] on img at bounding box center [458, 164] width 5 height 5
click at [460, 145] on img at bounding box center [458, 146] width 5 height 5
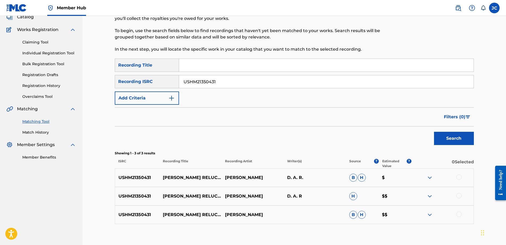
scroll to position [0, 0]
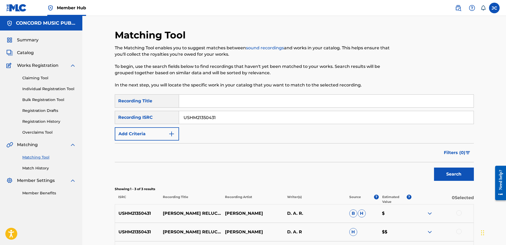
drag, startPoint x: 225, startPoint y: 116, endPoint x: 88, endPoint y: 114, distance: 137.0
click at [88, 114] on div "Matching Tool The Matching Tool enables you to suggest matches between sound re…" at bounding box center [293, 151] width 423 height 271
click at [413, 114] on input "Search Form" at bounding box center [326, 117] width 294 height 13
paste input "GBBBA6550680"
type input "GBBBA6550680"
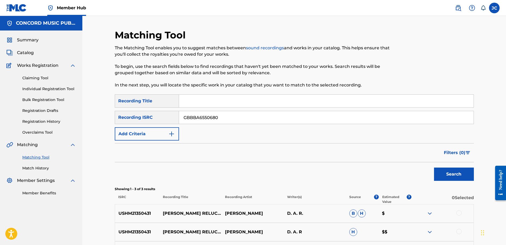
click at [434, 168] on button "Search" at bounding box center [454, 174] width 40 height 13
click at [258, 119] on input "GBBBA6550680" at bounding box center [326, 117] width 294 height 13
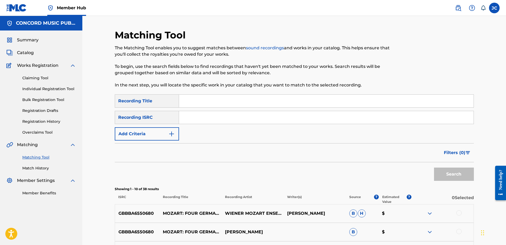
click at [225, 114] on input "Search Form" at bounding box center [326, 117] width 294 height 13
paste input "USG7D2024106"
type input "USG7D2024106"
click at [434, 168] on button "Search" at bounding box center [454, 174] width 40 height 13
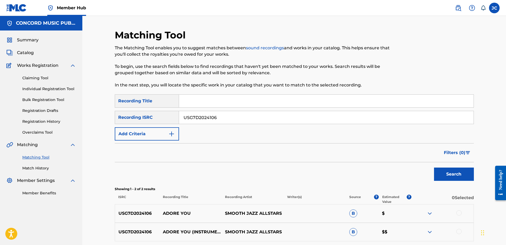
scroll to position [48, 0]
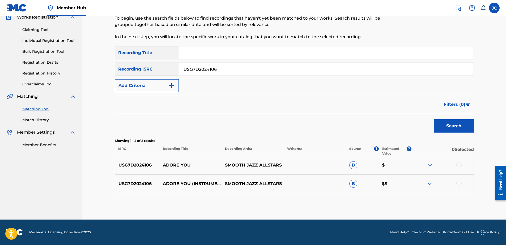
click at [459, 185] on div at bounding box center [458, 183] width 5 height 5
click at [459, 166] on div at bounding box center [458, 164] width 5 height 5
click at [375, 202] on button "Match 2 Groups" at bounding box center [373, 201] width 59 height 13
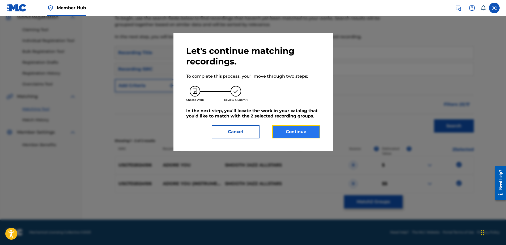
click at [303, 136] on button "Continue" at bounding box center [296, 131] width 48 height 13
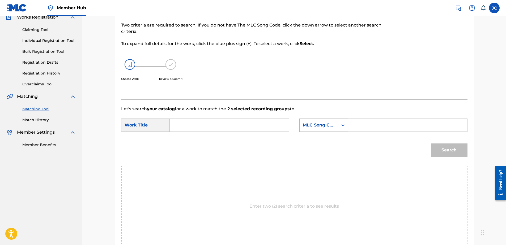
click at [325, 123] on div "MLC Song Code" at bounding box center [319, 125] width 32 height 6
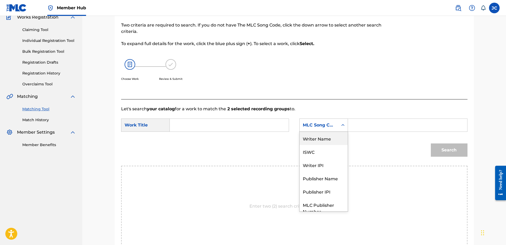
click at [321, 138] on div "Writer Name" at bounding box center [323, 138] width 48 height 13
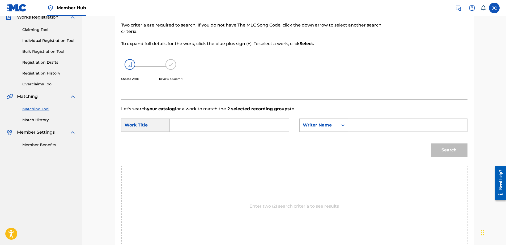
click at [257, 123] on input "Search Form" at bounding box center [229, 125] width 110 height 13
paste input "Adore You"
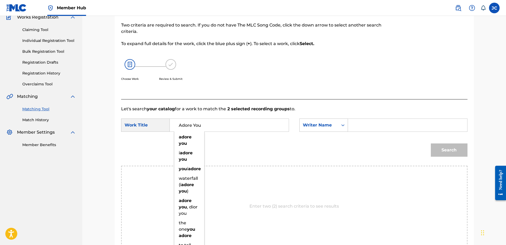
type input "Adore You"
click at [368, 125] on input "Search Form" at bounding box center [407, 125] width 110 height 13
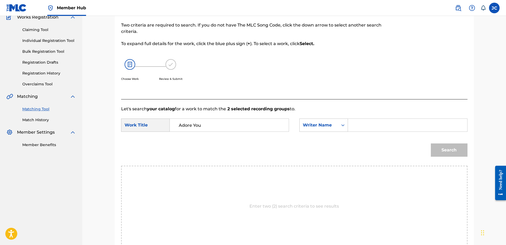
paste input "Styles"
type input "Styles"
click at [431, 144] on button "Search" at bounding box center [449, 150] width 37 height 13
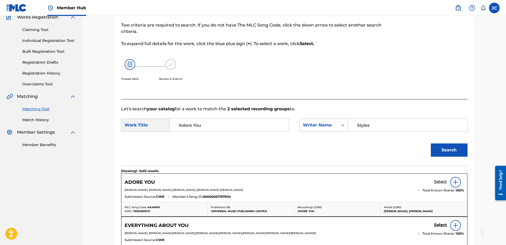
click at [435, 184] on h5 "Select" at bounding box center [440, 181] width 13 height 5
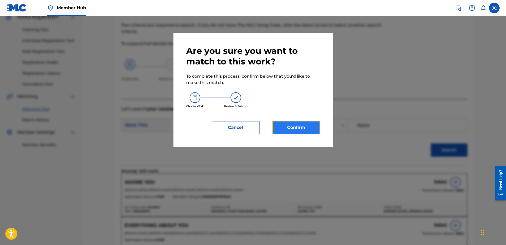
click at [307, 130] on button "Confirm" at bounding box center [296, 127] width 48 height 13
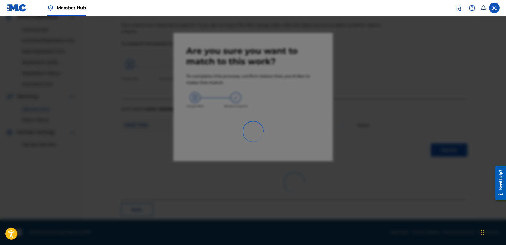
scroll to position [14, 0]
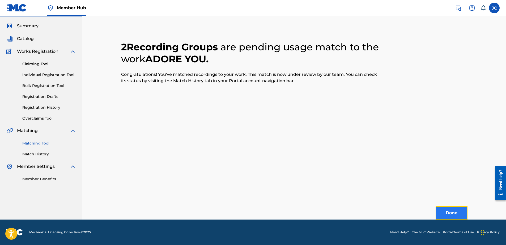
click at [440, 209] on button "Done" at bounding box center [451, 212] width 32 height 13
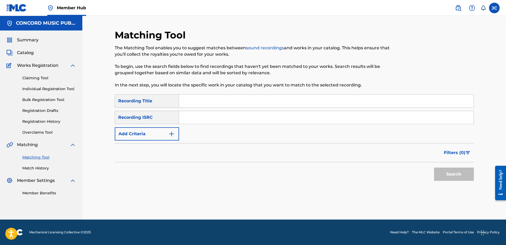
click at [245, 121] on input "Search Form" at bounding box center [326, 117] width 294 height 13
paste input "GB8KE2302955"
type input "GB8KE2302955"
click at [434, 168] on button "Search" at bounding box center [454, 174] width 40 height 13
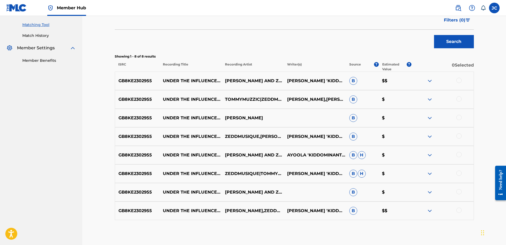
scroll to position [160, 0]
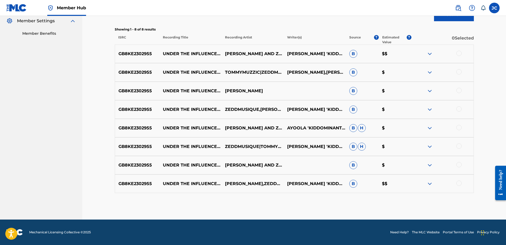
click at [458, 184] on div at bounding box center [458, 183] width 5 height 5
click at [458, 163] on div at bounding box center [458, 164] width 5 height 5
click at [459, 147] on div at bounding box center [458, 146] width 5 height 5
click at [457, 131] on div at bounding box center [442, 128] width 62 height 6
click at [458, 127] on div at bounding box center [458, 127] width 5 height 5
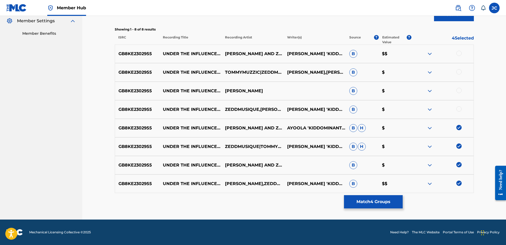
click at [457, 109] on div at bounding box center [458, 108] width 5 height 5
click at [458, 92] on div at bounding box center [458, 90] width 5 height 5
click at [459, 73] on div at bounding box center [458, 71] width 5 height 5
click at [458, 55] on div at bounding box center [458, 53] width 5 height 5
click at [382, 199] on button "Match 8 Groups" at bounding box center [373, 201] width 59 height 13
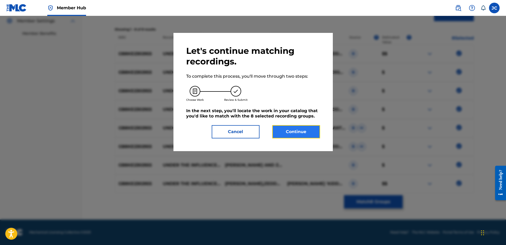
click at [307, 135] on button "Continue" at bounding box center [296, 131] width 48 height 13
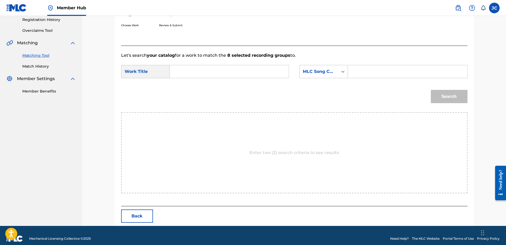
scroll to position [108, 0]
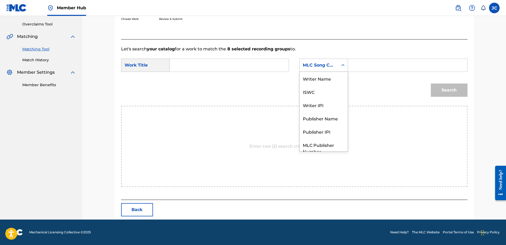
click at [319, 62] on div "MLC Song Code" at bounding box center [318, 65] width 38 height 10
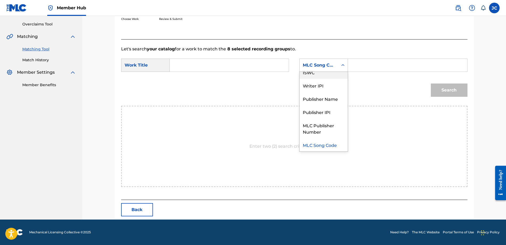
scroll to position [0, 0]
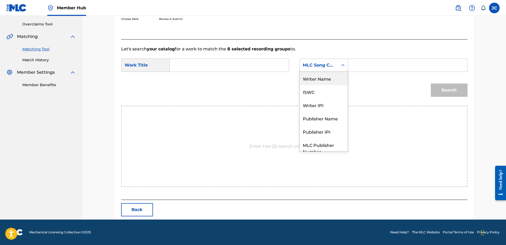
click at [319, 81] on div "Writer Name" at bounding box center [323, 78] width 48 height 13
click at [266, 66] on input "Search Form" at bounding box center [229, 65] width 110 height 13
paste input "[PERSON_NAME] AND ZEDDMUSIQUE UNDER THE INFLUENCE X RENEGADE (SLOWED TO PERFECT…"
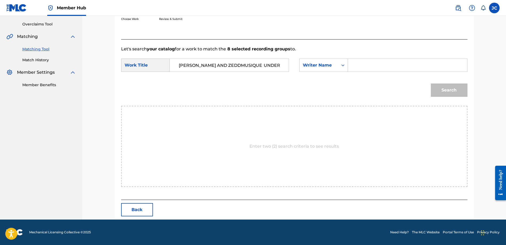
click at [365, 66] on input "Search Form" at bounding box center [407, 65] width 110 height 13
drag, startPoint x: 261, startPoint y: 66, endPoint x: 105, endPoint y: 66, distance: 156.9
click at [105, 66] on div "Match Usage - Select Work In this step, you will locate the work you'd like to …" at bounding box center [293, 64] width 423 height 312
type input "UNDER THE INFLUENCE X RENEGADE (SLOWED TO PERFECTION)"
click at [375, 60] on input "Search Form" at bounding box center [407, 65] width 110 height 13
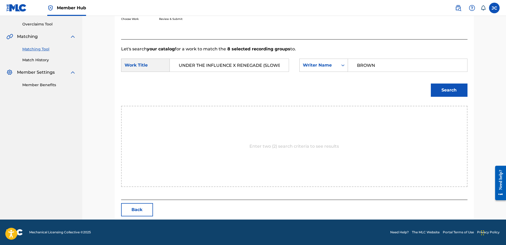
type input "BROWN"
click at [431, 84] on button "Search" at bounding box center [449, 90] width 37 height 13
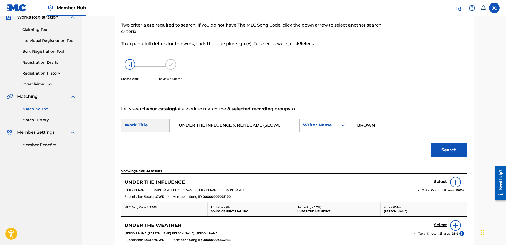
scroll to position [108, 0]
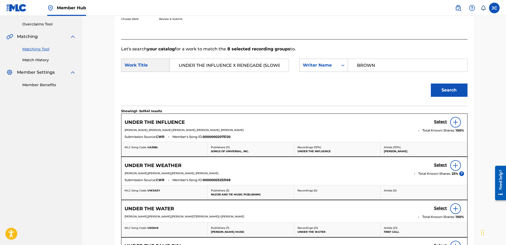
click at [452, 122] on img at bounding box center [455, 122] width 6 height 6
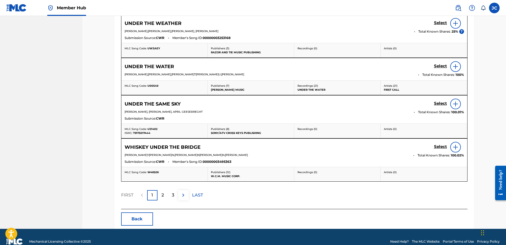
scroll to position [1630, 0]
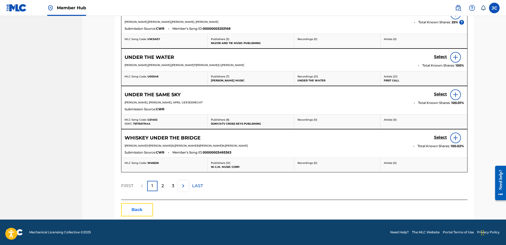
click at [135, 210] on button "Back" at bounding box center [137, 209] width 32 height 13
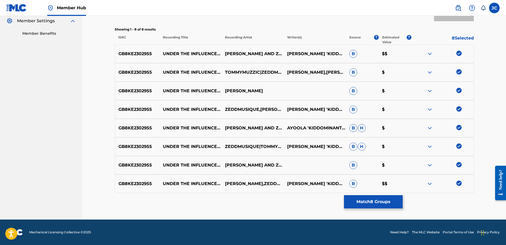
scroll to position [160, 0]
click at [455, 182] on div at bounding box center [442, 184] width 62 height 6
click at [457, 183] on img at bounding box center [458, 183] width 5 height 5
click at [459, 166] on img at bounding box center [458, 164] width 5 height 5
click at [458, 146] on img at bounding box center [458, 146] width 5 height 5
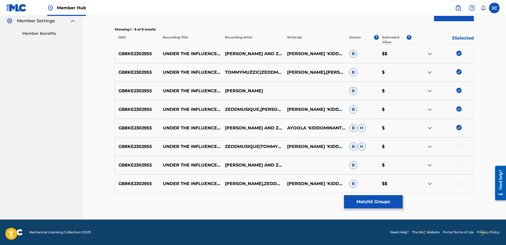
click at [459, 129] on img at bounding box center [458, 127] width 5 height 5
click at [457, 110] on img at bounding box center [458, 108] width 5 height 5
click at [458, 92] on img at bounding box center [458, 90] width 5 height 5
click at [458, 74] on img at bounding box center [458, 71] width 5 height 5
click at [458, 55] on img at bounding box center [458, 53] width 5 height 5
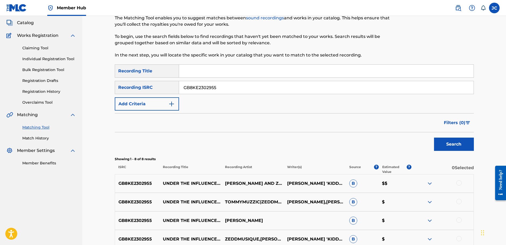
scroll to position [0, 0]
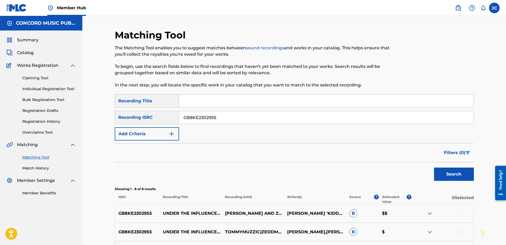
drag, startPoint x: 273, startPoint y: 117, endPoint x: 77, endPoint y: 132, distance: 197.2
click at [82, 126] on div "Matching Tool The Matching Tool enables you to suggest matches between sound re…" at bounding box center [293, 198] width 423 height 364
click at [131, 215] on p "GB8KE2302955" at bounding box center [137, 213] width 45 height 6
copy p "GB8KE2302955"
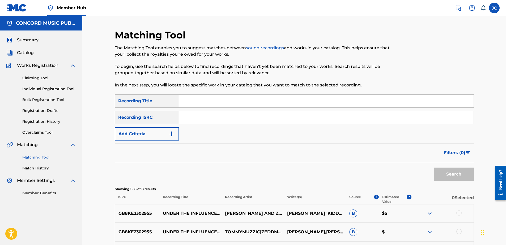
click at [309, 110] on div "SearchWithCriteriae6b69788-43cc-4a43-baec-ea0e2cdc5f52 Recording Title SearchWi…" at bounding box center [294, 117] width 359 height 46
click at [312, 119] on input "Search Form" at bounding box center [326, 117] width 294 height 13
paste input "DEF056702661"
type input "DEF056702661"
click at [434, 168] on button "Search" at bounding box center [454, 174] width 40 height 13
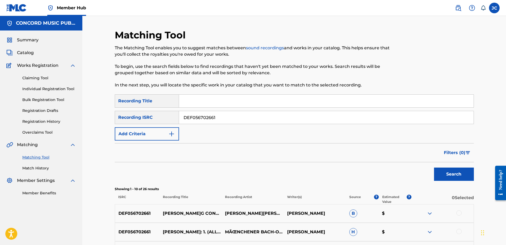
click at [261, 114] on input "DEF056702661" at bounding box center [326, 117] width 294 height 13
click at [257, 119] on input "Search Form" at bounding box center [326, 117] width 294 height 13
paste input "USSM11402054"
type input "USSM11402054"
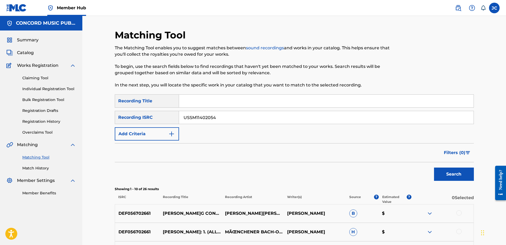
click at [434, 168] on button "Search" at bounding box center [454, 174] width 40 height 13
click at [225, 118] on input "USSM11402054" at bounding box center [326, 117] width 294 height 13
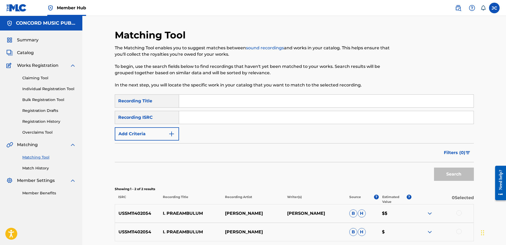
click at [250, 122] on input "Search Form" at bounding box center [326, 117] width 294 height 13
paste input "GBF077111211"
type input "GBF077111211"
click at [434, 168] on button "Search" at bounding box center [454, 174] width 40 height 13
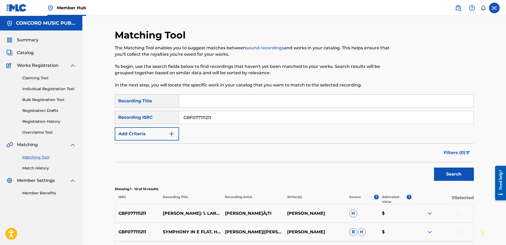
click at [218, 114] on input "GBF077111211" at bounding box center [326, 117] width 294 height 13
click at [275, 115] on input "Search Form" at bounding box center [326, 117] width 294 height 13
paste input "GBAYC8804488"
type input "GBAYC8804488"
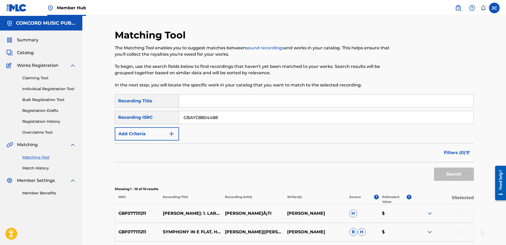
click at [434, 168] on button "Search" at bounding box center [454, 174] width 40 height 13
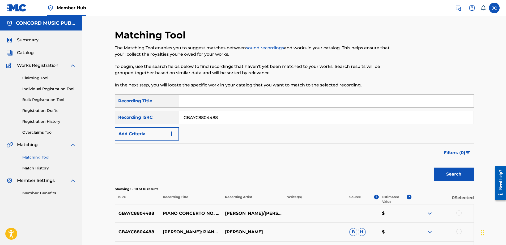
click at [274, 114] on input "GBAYC8804488" at bounding box center [326, 117] width 294 height 13
click at [293, 119] on input "Search Form" at bounding box center [326, 117] width 294 height 13
paste input "GBBFT9100048"
type input "GBBFT9100048"
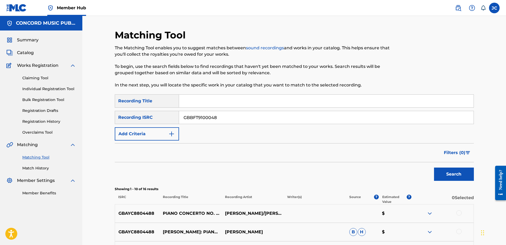
click at [434, 168] on button "Search" at bounding box center [454, 174] width 40 height 13
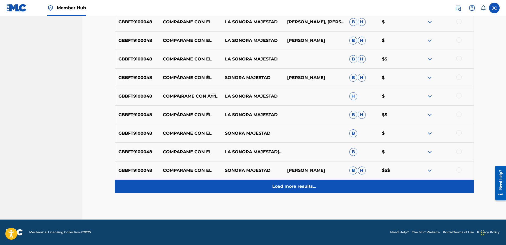
click at [291, 185] on p "Load more results..." at bounding box center [294, 186] width 44 height 6
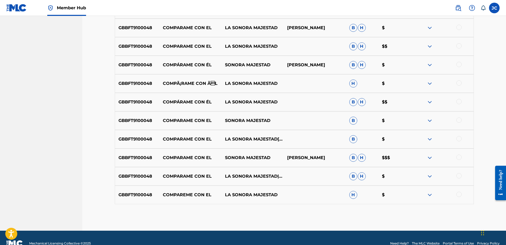
scroll to position [234, 0]
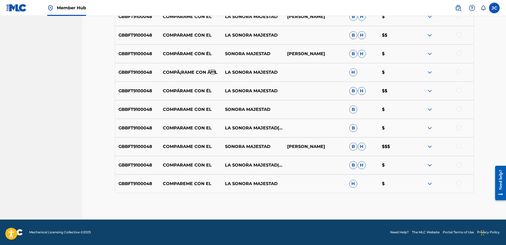
click at [459, 185] on div at bounding box center [458, 183] width 5 height 5
click at [459, 165] on div at bounding box center [458, 164] width 5 height 5
click at [458, 148] on div at bounding box center [458, 146] width 5 height 5
click at [458, 129] on div at bounding box center [442, 128] width 62 height 6
click at [459, 129] on div at bounding box center [458, 127] width 5 height 5
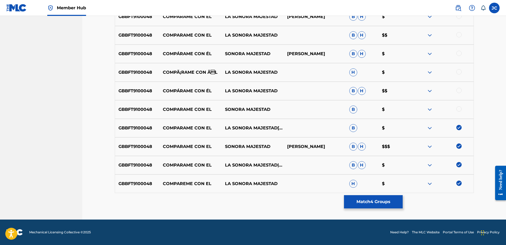
click at [458, 109] on div at bounding box center [458, 108] width 5 height 5
click at [459, 89] on div at bounding box center [458, 90] width 5 height 5
click at [459, 74] on div at bounding box center [458, 71] width 5 height 5
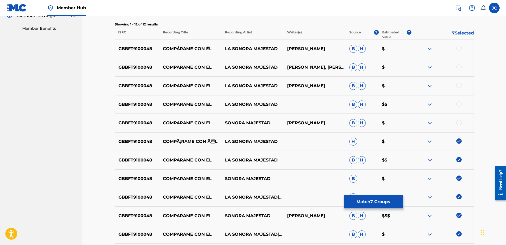
scroll to position [154, 0]
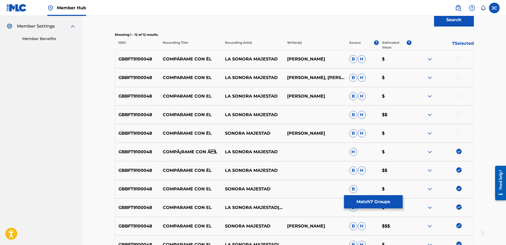
click at [458, 134] on div at bounding box center [458, 132] width 5 height 5
click at [459, 113] on div at bounding box center [458, 114] width 5 height 5
click at [457, 97] on div at bounding box center [458, 95] width 5 height 5
click at [458, 77] on div at bounding box center [458, 77] width 5 height 5
click at [459, 60] on div at bounding box center [458, 58] width 5 height 5
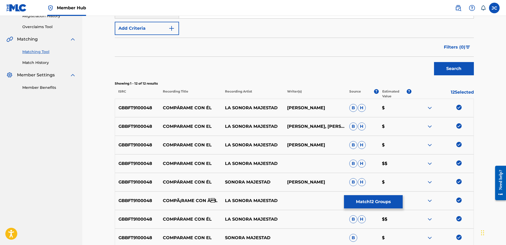
scroll to position [101, 0]
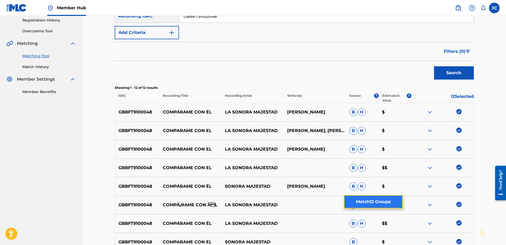
click at [393, 205] on button "Match 12 Groups" at bounding box center [373, 201] width 59 height 13
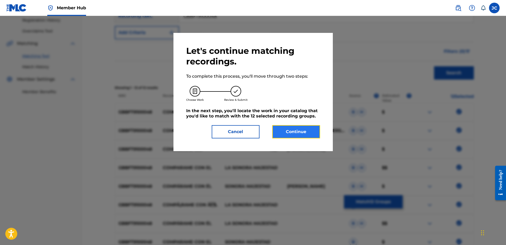
click at [298, 134] on button "Continue" at bounding box center [296, 131] width 48 height 13
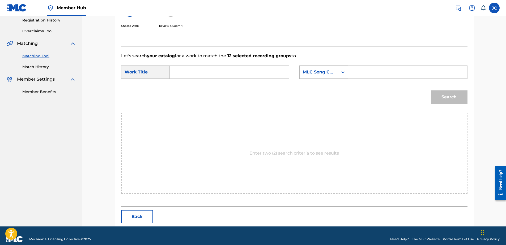
click at [321, 75] on div "MLC Song Code" at bounding box center [318, 72] width 38 height 10
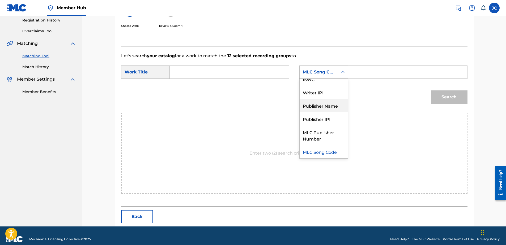
scroll to position [0, 0]
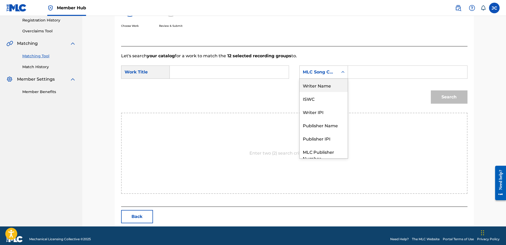
click at [325, 87] on div "Writer Name" at bounding box center [323, 85] width 48 height 13
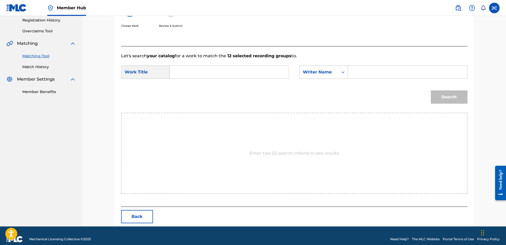
click at [255, 72] on input "Search Form" at bounding box center [229, 72] width 110 height 13
paste input "Compárame Con Él"
type input "Compárame Con Él"
click at [372, 67] on input "Search Form" at bounding box center [407, 72] width 110 height 13
paste input "Gualan"
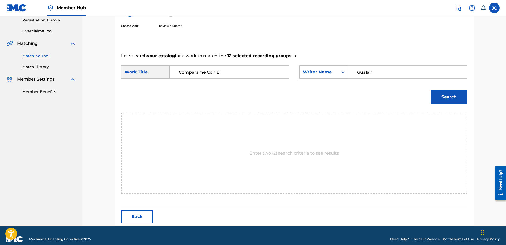
type input "Gualan"
click at [431, 91] on button "Search" at bounding box center [449, 97] width 37 height 13
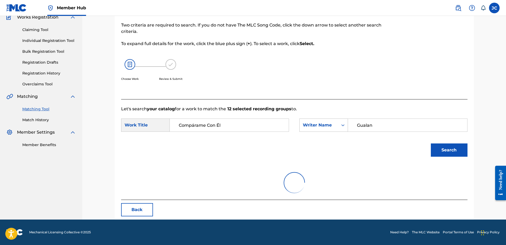
scroll to position [25, 0]
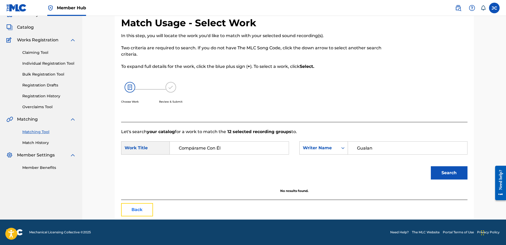
click at [137, 211] on button "Back" at bounding box center [137, 209] width 32 height 13
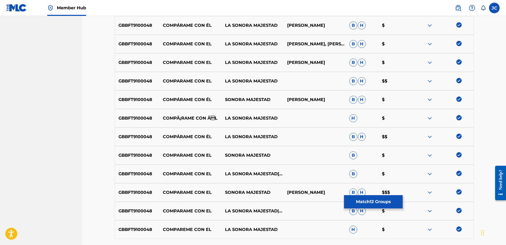
scroll to position [234, 0]
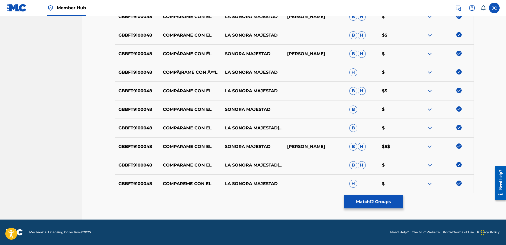
click at [457, 182] on img at bounding box center [458, 183] width 5 height 5
click at [461, 163] on img at bounding box center [458, 164] width 5 height 5
click at [459, 148] on img at bounding box center [458, 146] width 5 height 5
click at [459, 127] on img at bounding box center [458, 127] width 5 height 5
click at [459, 108] on img at bounding box center [458, 108] width 5 height 5
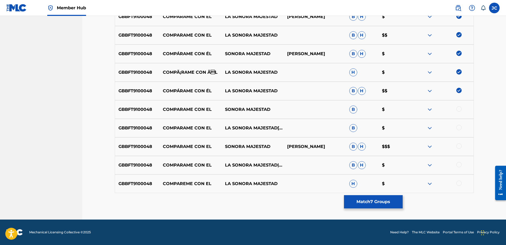
click at [458, 92] on img at bounding box center [458, 90] width 5 height 5
click at [460, 74] on img at bounding box center [458, 71] width 5 height 5
click at [457, 53] on img at bounding box center [458, 53] width 5 height 5
click at [459, 37] on img at bounding box center [458, 34] width 5 height 5
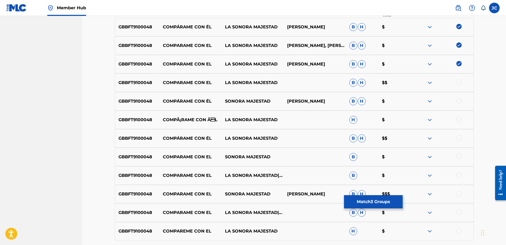
scroll to position [181, 0]
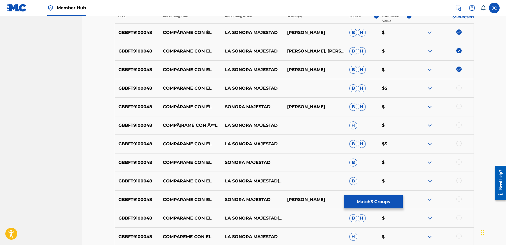
click at [457, 68] on img at bounding box center [458, 69] width 5 height 5
click at [460, 51] on img at bounding box center [458, 50] width 5 height 5
click at [459, 34] on img at bounding box center [458, 31] width 5 height 5
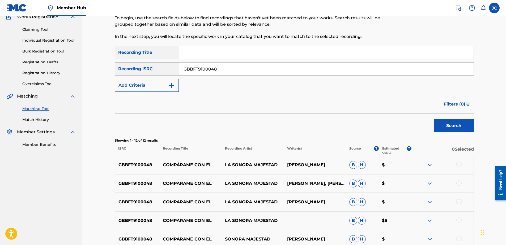
scroll to position [48, 0]
drag, startPoint x: 268, startPoint y: 71, endPoint x: 50, endPoint y: 16, distance: 224.9
click at [50, 16] on div "Member Hub [PERSON_NAME] Craig [EMAIL_ADDRESS][PERSON_NAME][DOMAIN_NAME] Notifi…" at bounding box center [253, 191] width 506 height 479
click at [213, 66] on input "Search Form" at bounding box center [326, 69] width 294 height 13
paste input "TCADB1797035"
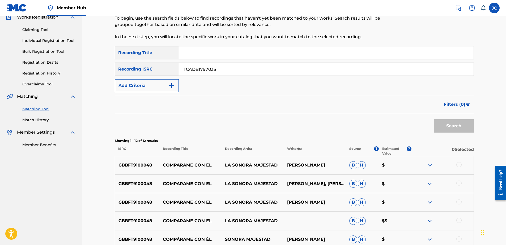
click at [434, 119] on button "Search" at bounding box center [454, 125] width 40 height 13
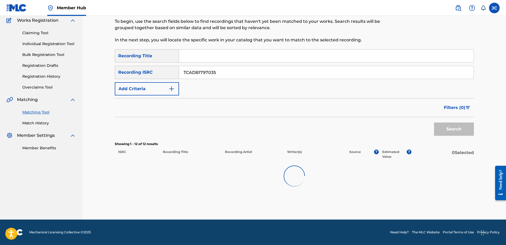
scroll to position [30, 0]
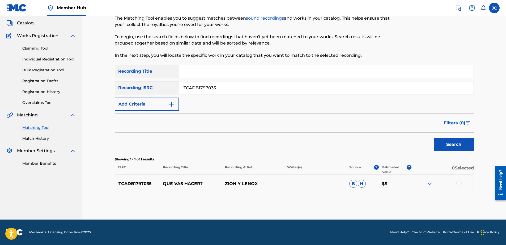
click at [221, 85] on input "TCADB1797035" at bounding box center [326, 87] width 294 height 13
click at [222, 85] on input "TCADB1797035" at bounding box center [326, 87] width 294 height 13
paste input "DEF055900611"
click at [434, 138] on button "Search" at bounding box center [454, 144] width 40 height 13
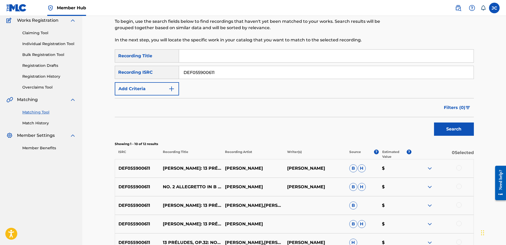
scroll to position [48, 0]
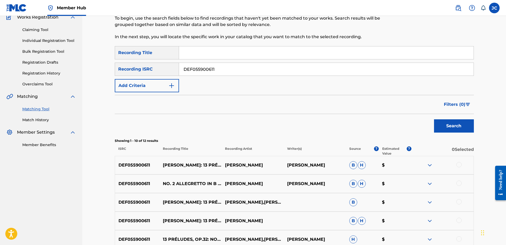
click at [257, 72] on input "DEF055900611" at bounding box center [326, 69] width 294 height 13
paste input "QZD7E1800333"
type input "QZD7E1800333"
click at [434, 119] on button "Search" at bounding box center [454, 125] width 40 height 13
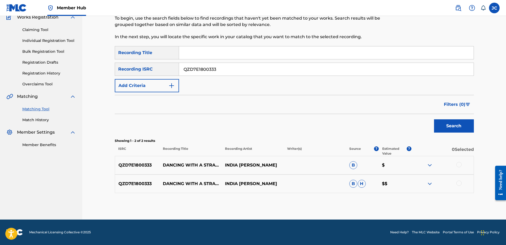
click at [458, 182] on div at bounding box center [458, 183] width 5 height 5
click at [457, 167] on div at bounding box center [442, 165] width 62 height 6
click at [457, 166] on div at bounding box center [458, 164] width 5 height 5
click at [376, 205] on button "Match 2 Groups" at bounding box center [373, 201] width 59 height 13
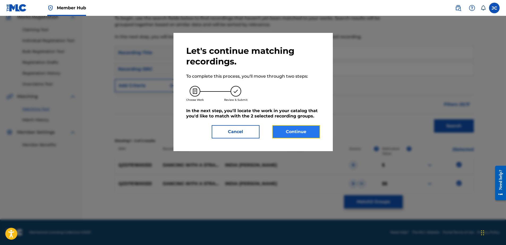
click at [288, 129] on button "Continue" at bounding box center [296, 131] width 48 height 13
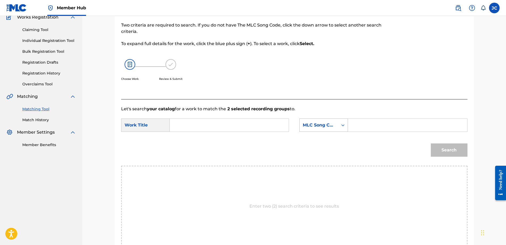
click at [329, 120] on div "MLC Song Code" at bounding box center [318, 125] width 38 height 10
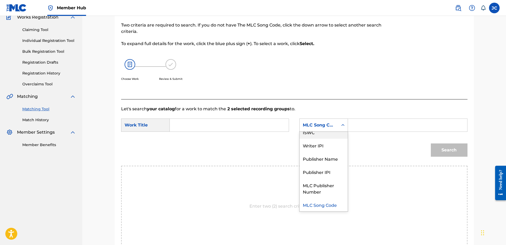
scroll to position [0, 0]
click at [321, 141] on div "Writer Name" at bounding box center [323, 138] width 48 height 13
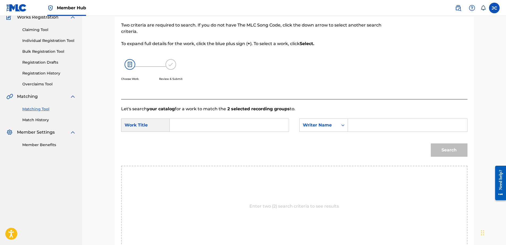
click at [201, 119] on input "Search Form" at bounding box center [229, 125] width 110 height 13
paste input "Dancing With A Stranger"
type input "Dancing With A Stranger"
click at [362, 123] on input "Search Form" at bounding box center [407, 125] width 110 height 13
paste input "[PERSON_NAME]"
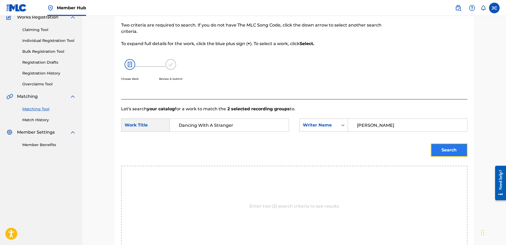
click at [431, 150] on button "Search" at bounding box center [449, 150] width 37 height 13
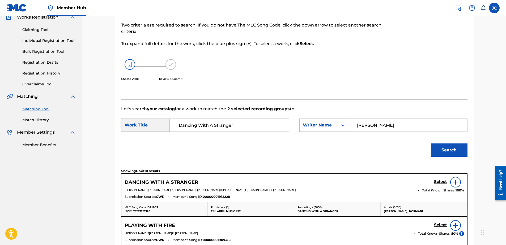
click at [379, 124] on input "[PERSON_NAME]" at bounding box center [407, 125] width 110 height 13
click at [379, 125] on input "[PERSON_NAME]" at bounding box center [407, 125] width 110 height 13
click at [379, 126] on input "[PERSON_NAME]" at bounding box center [407, 125] width 110 height 13
paste input "[PERSON_NAME]"
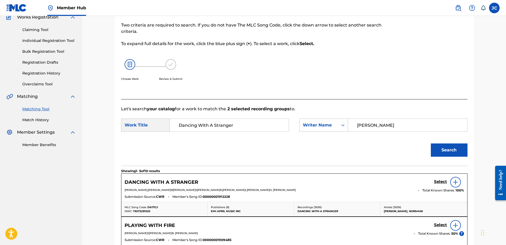
click at [431, 144] on button "Search" at bounding box center [449, 150] width 37 height 13
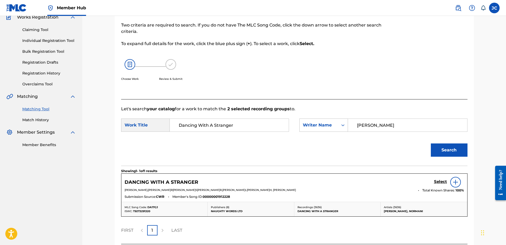
click at [386, 122] on input "[PERSON_NAME]" at bounding box center [407, 125] width 110 height 13
paste input "Hamilto"
type input "[PERSON_NAME]"
click at [431, 144] on button "Search" at bounding box center [449, 150] width 37 height 13
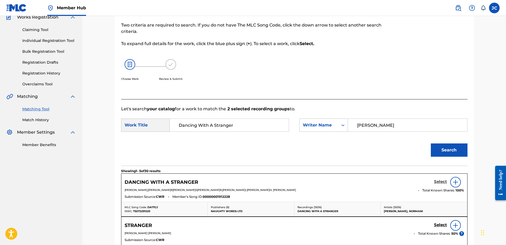
click at [434, 182] on h5 "Select" at bounding box center [440, 181] width 13 height 5
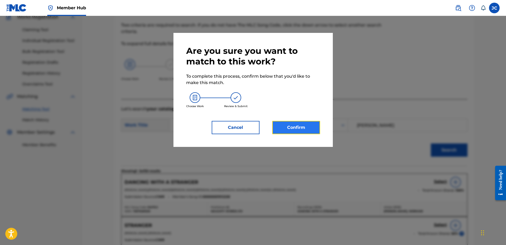
click at [288, 130] on button "Confirm" at bounding box center [296, 127] width 48 height 13
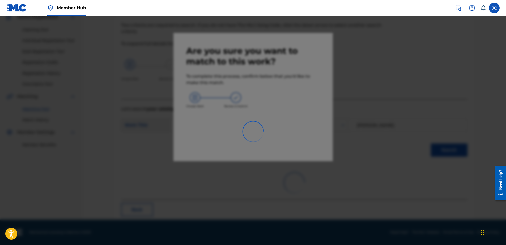
scroll to position [14, 0]
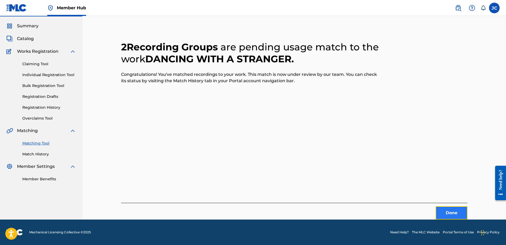
click at [453, 216] on button "Done" at bounding box center [451, 212] width 32 height 13
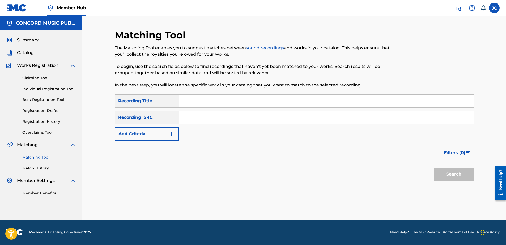
scroll to position [0, 0]
click at [288, 112] on input "Search Form" at bounding box center [326, 117] width 294 height 13
paste input "NL1AP2065740"
click at [434, 168] on button "Search" at bounding box center [454, 174] width 40 height 13
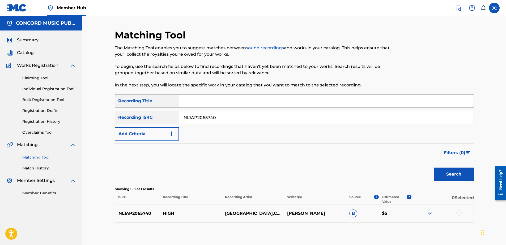
click at [230, 115] on input "NL1AP2065740" at bounding box center [326, 117] width 294 height 13
click at [230, 116] on input "NL1AP2065740" at bounding box center [326, 117] width 294 height 13
type input "N"
click at [216, 124] on input "Search Form" at bounding box center [326, 117] width 294 height 13
paste input "USRO21801326"
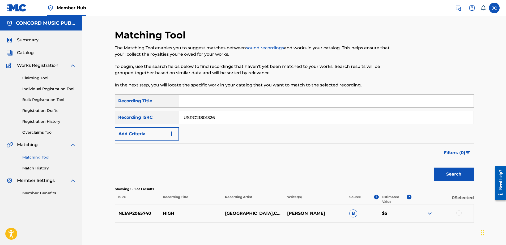
type input "USRO21801326"
click at [434, 168] on button "Search" at bounding box center [454, 174] width 40 height 13
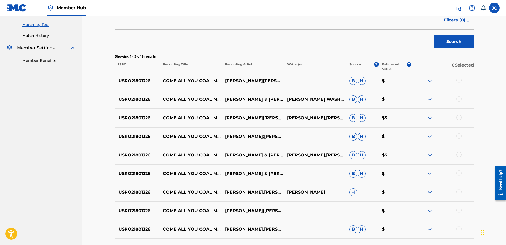
scroll to position [178, 0]
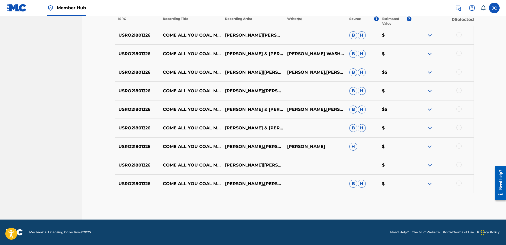
click at [457, 183] on div at bounding box center [458, 183] width 5 height 5
click at [457, 166] on div at bounding box center [458, 164] width 5 height 5
click at [458, 147] on div at bounding box center [458, 146] width 5 height 5
click at [459, 127] on div at bounding box center [458, 127] width 5 height 5
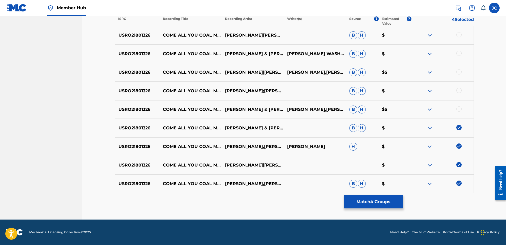
click at [459, 108] on div at bounding box center [458, 108] width 5 height 5
click at [458, 92] on div at bounding box center [458, 90] width 5 height 5
click at [458, 70] on div at bounding box center [458, 71] width 5 height 5
click at [459, 55] on div at bounding box center [458, 53] width 5 height 5
click at [457, 35] on div at bounding box center [458, 34] width 5 height 5
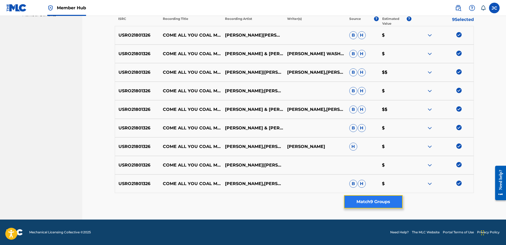
click at [380, 200] on button "Match 9 Groups" at bounding box center [373, 201] width 59 height 13
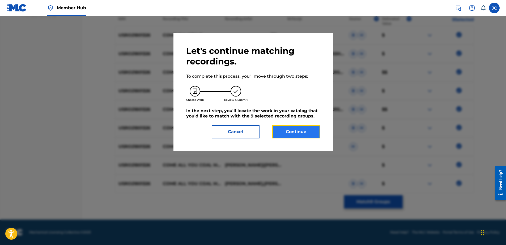
click at [301, 136] on button "Continue" at bounding box center [296, 131] width 48 height 13
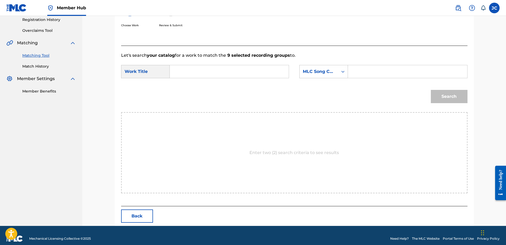
scroll to position [108, 0]
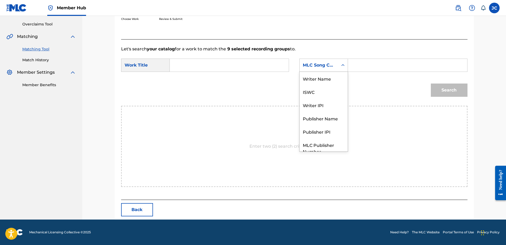
click at [311, 66] on div "MLC Song Code" at bounding box center [319, 65] width 32 height 6
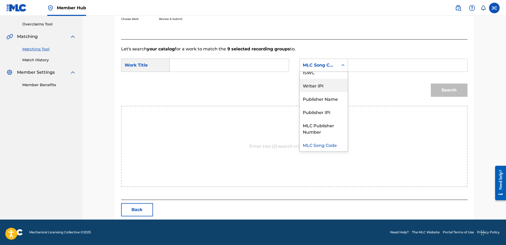
scroll to position [0, 0]
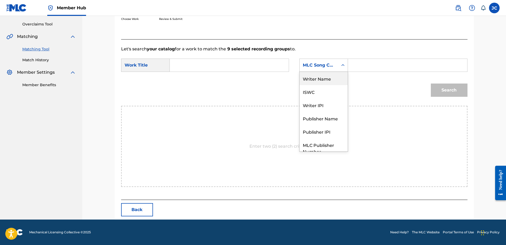
click at [328, 83] on div "Writer Name" at bounding box center [323, 78] width 48 height 13
click at [269, 59] on div "Search Form" at bounding box center [229, 65] width 119 height 13
click at [270, 62] on input "Search Form" at bounding box center [229, 65] width 110 height 13
paste input "Come All You Coal Miners / Take Me To [PERSON_NAME]"
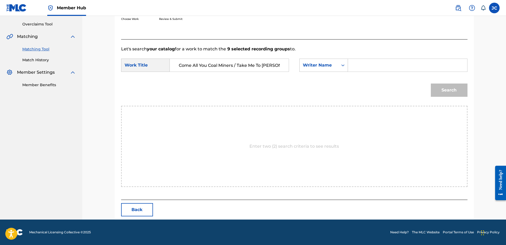
type input "Come All You Coal Miners / Take Me To [PERSON_NAME]"
click at [363, 65] on input "Search Form" at bounding box center [407, 65] width 110 height 13
paste input "[PERSON_NAME]n"
click at [431, 84] on button "Search" at bounding box center [449, 90] width 37 height 13
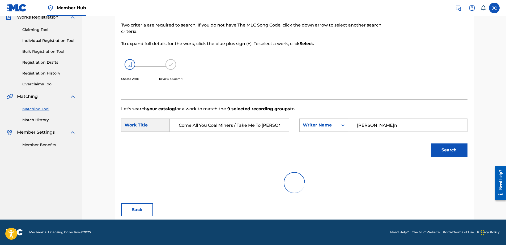
scroll to position [108, 0]
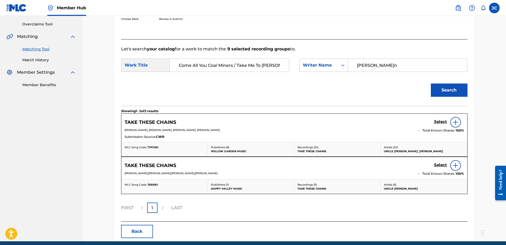
click at [391, 62] on input "[PERSON_NAME]n" at bounding box center [407, 65] width 110 height 13
paste input "[PERSON_NAME]"
click at [431, 84] on button "Search" at bounding box center [449, 90] width 37 height 13
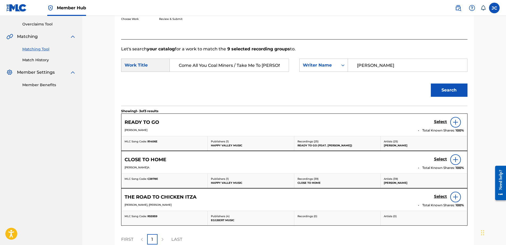
click at [384, 62] on input "[PERSON_NAME]" at bounding box center [407, 65] width 110 height 13
paste input "Gunning"
type input "Gunning"
click at [431, 84] on button "Search" at bounding box center [449, 90] width 37 height 13
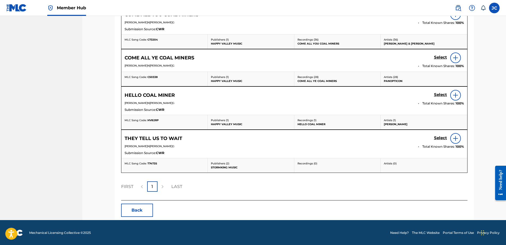
scroll to position [217, 0]
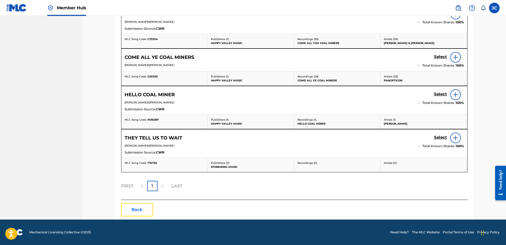
click at [134, 212] on button "Back" at bounding box center [137, 209] width 32 height 13
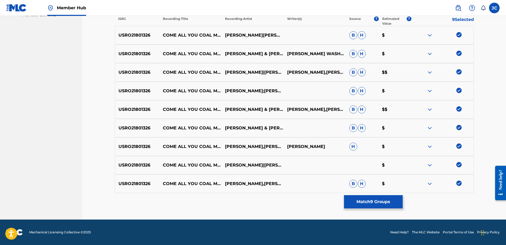
scroll to position [178, 0]
click at [458, 185] on img at bounding box center [458, 183] width 5 height 5
click at [458, 165] on img at bounding box center [458, 164] width 5 height 5
click at [457, 146] on img at bounding box center [458, 146] width 5 height 5
click at [457, 128] on img at bounding box center [458, 127] width 5 height 5
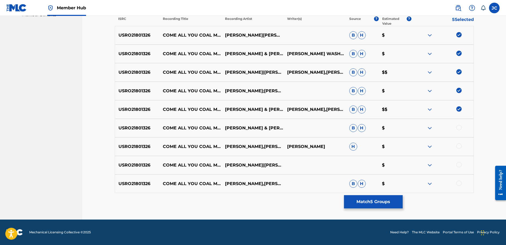
click at [460, 108] on img at bounding box center [458, 108] width 5 height 5
click at [460, 91] on img at bounding box center [458, 90] width 5 height 5
click at [459, 72] on img at bounding box center [458, 71] width 5 height 5
click at [458, 55] on img at bounding box center [458, 53] width 5 height 5
click at [457, 36] on img at bounding box center [458, 34] width 5 height 5
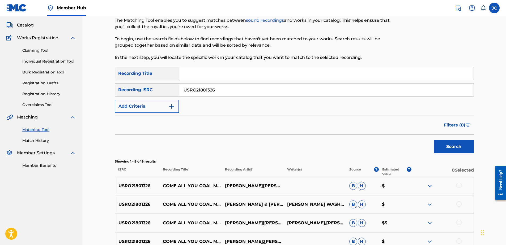
scroll to position [0, 0]
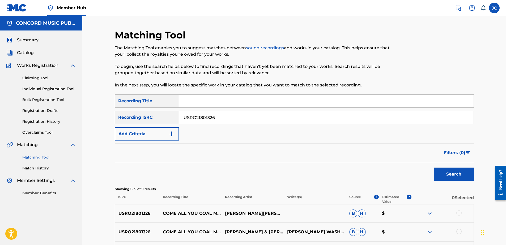
drag, startPoint x: 213, startPoint y: 115, endPoint x: 91, endPoint y: 126, distance: 122.3
click at [93, 130] on div "Matching Tool The Matching Tool enables you to suggest matches between sound re…" at bounding box center [293, 207] width 423 height 382
click at [230, 121] on input "Search Form" at bounding box center [326, 117] width 294 height 13
paste input "USEEZ0601309"
click at [434, 168] on button "Search" at bounding box center [454, 174] width 40 height 13
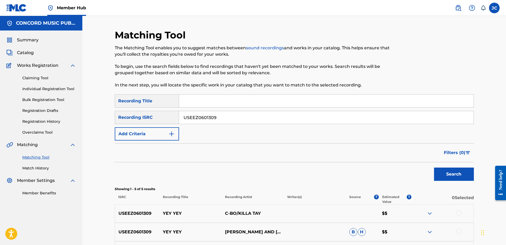
click at [227, 114] on input "USEEZ0601309" at bounding box center [326, 117] width 294 height 13
paste input "DEF058200053"
type input "DEF058200053"
click at [434, 168] on button "Search" at bounding box center [454, 174] width 40 height 13
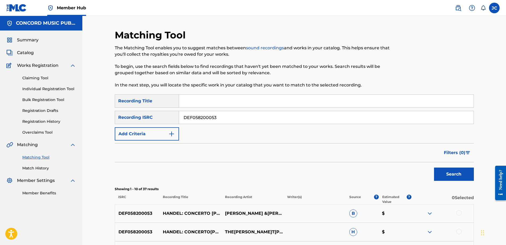
click at [259, 118] on input "DEF058200053" at bounding box center [326, 117] width 294 height 13
click at [186, 116] on input "Search Form" at bounding box center [326, 117] width 294 height 13
paste input "DEB209917812"
type input "DEB209917812"
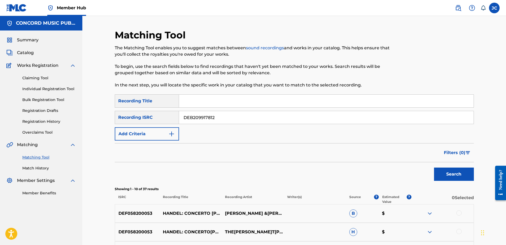
click at [434, 168] on button "Search" at bounding box center [454, 174] width 40 height 13
click at [251, 122] on input "DEB209917812" at bounding box center [326, 117] width 294 height 13
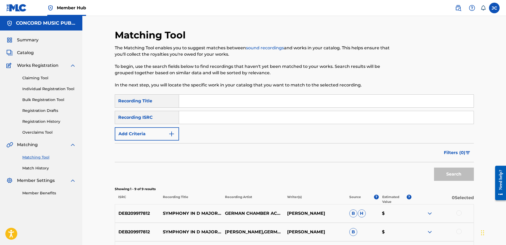
click at [230, 120] on input "Search Form" at bounding box center [326, 117] width 294 height 13
paste input "USL4R0758367"
type input "USL4R0758367"
click at [434, 168] on button "Search" at bounding box center [454, 174] width 40 height 13
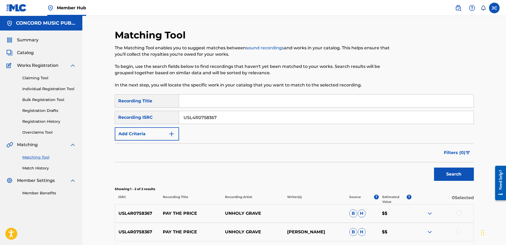
click at [236, 121] on input "USL4R0758367" at bounding box center [326, 117] width 294 height 13
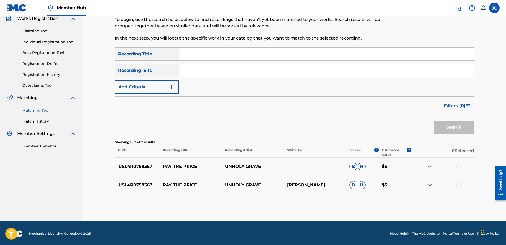
scroll to position [48, 0]
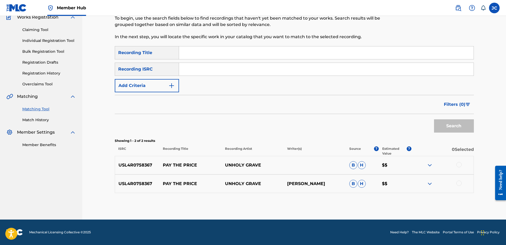
click at [459, 183] on div at bounding box center [458, 183] width 5 height 5
click at [458, 161] on div "USL4R0758367 PAY THE PRICE UNHOLY GRAVE B H $$" at bounding box center [294, 165] width 359 height 19
click at [459, 163] on div at bounding box center [458, 164] width 5 height 5
click at [394, 200] on button "Match 2 Groups" at bounding box center [373, 201] width 59 height 13
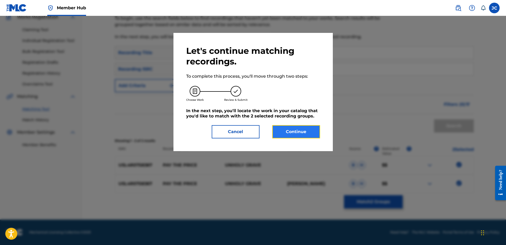
click at [290, 134] on button "Continue" at bounding box center [296, 131] width 48 height 13
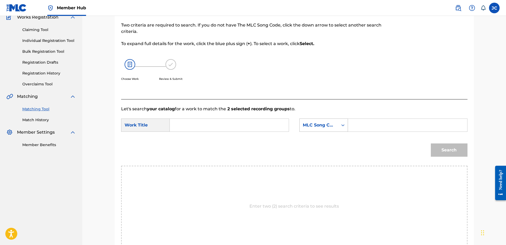
click at [328, 123] on div "MLC Song Code" at bounding box center [319, 125] width 32 height 6
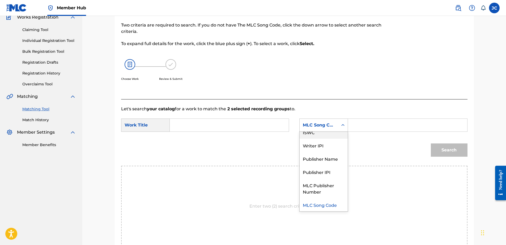
scroll to position [0, 0]
click at [323, 142] on div "Writer Name" at bounding box center [323, 138] width 48 height 13
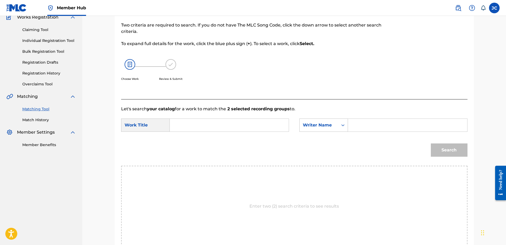
click at [243, 127] on input "Search Form" at bounding box center [229, 125] width 110 height 13
paste input "Pay the Price"
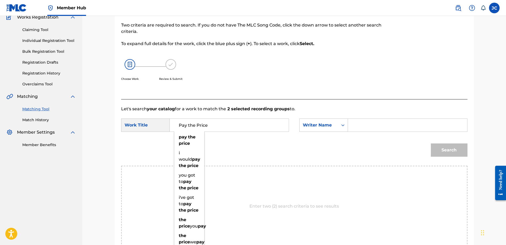
type input "Pay the Price"
click at [370, 123] on input "Search Form" at bounding box center [407, 125] width 110 height 13
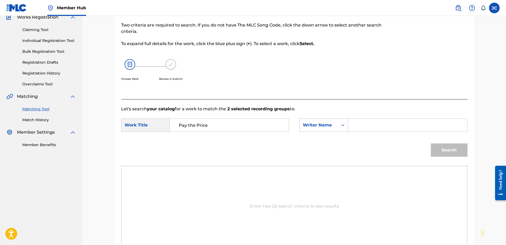
paste input "Takaho"
type input "Takaho"
click at [431, 144] on button "Search" at bounding box center [449, 150] width 37 height 13
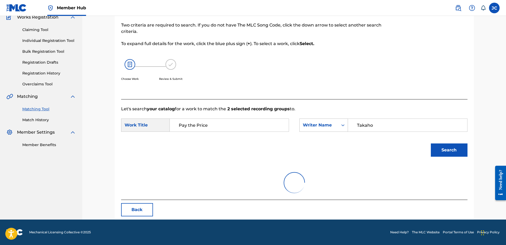
scroll to position [25, 0]
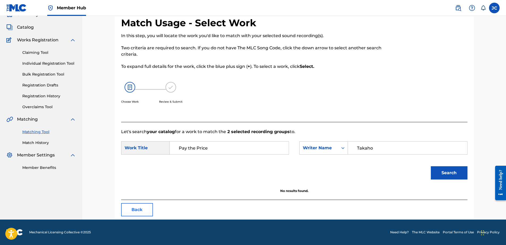
click at [136, 203] on div "Match Usage - Select Work In this step, you will locate the work you'd like to …" at bounding box center [294, 118] width 359 height 203
drag, startPoint x: 137, startPoint y: 203, endPoint x: 143, endPoint y: 211, distance: 10.0
click at [143, 211] on button "Back" at bounding box center [137, 209] width 32 height 13
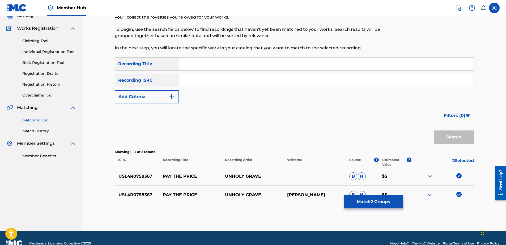
scroll to position [48, 0]
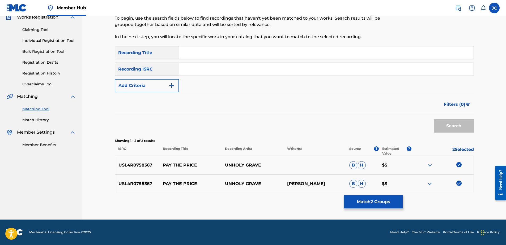
click at [460, 183] on img at bounding box center [458, 183] width 5 height 5
click at [461, 163] on img at bounding box center [458, 164] width 5 height 5
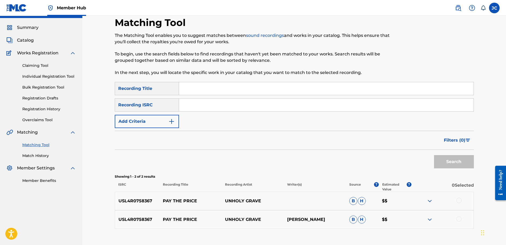
scroll to position [0, 0]
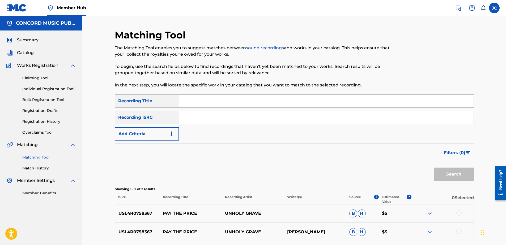
click at [247, 113] on input "Search Form" at bounding box center [326, 117] width 294 height 13
paste input "TCAGG2245312"
type input "TCAGG2245312"
click at [434, 168] on button "Search" at bounding box center [454, 174] width 40 height 13
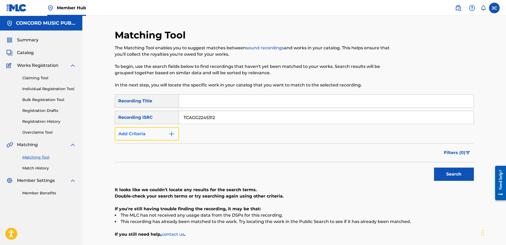
click at [159, 138] on button "Add Criteria" at bounding box center [147, 133] width 64 height 13
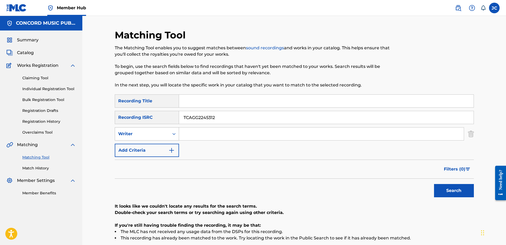
click at [138, 137] on div "Writer" at bounding box center [142, 134] width 48 height 6
click at [143, 152] on div "Recording Artist" at bounding box center [147, 147] width 64 height 13
click at [208, 104] on input "Search Form" at bounding box center [326, 101] width 294 height 13
paste input "[PERSON_NAME]"
type input "[PERSON_NAME]"
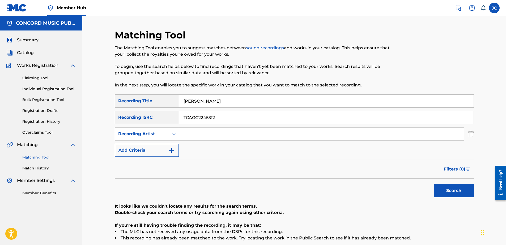
drag, startPoint x: 226, startPoint y: 116, endPoint x: 145, endPoint y: 117, distance: 81.2
click at [145, 117] on div "SearchWithCriteria9390273c-975a-4d4d-944d-3f2f24f4d6a9 Recording ISRC TCAGG2245…" at bounding box center [294, 117] width 359 height 13
drag, startPoint x: 229, startPoint y: 101, endPoint x: 170, endPoint y: 102, distance: 59.5
click at [170, 102] on div "SearchWithCriteriae6b69788-43cc-4a43-baec-ea0e2cdc5f52 Recording Title [PERSON_…" at bounding box center [294, 100] width 359 height 13
type input "DESPACITO"
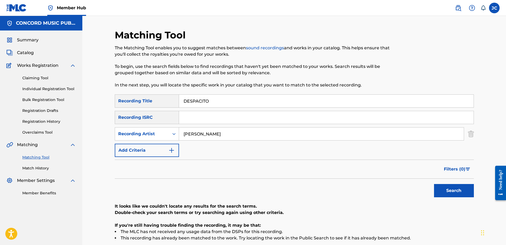
click at [236, 136] on input "[PERSON_NAME]" at bounding box center [321, 134] width 285 height 13
type input "[PERSON_NAME]"
click at [452, 194] on button "Search" at bounding box center [454, 190] width 40 height 13
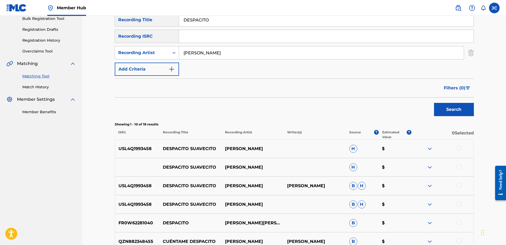
scroll to position [27, 0]
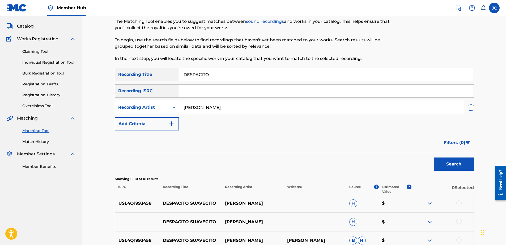
click at [468, 109] on img "Search Form" at bounding box center [471, 107] width 6 height 13
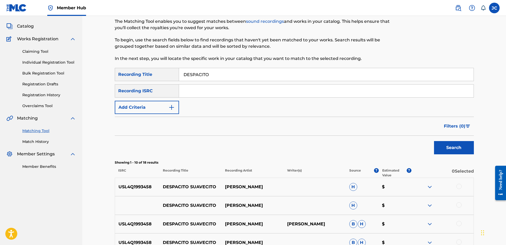
click at [222, 76] on input "DESPACITO" at bounding box center [326, 74] width 294 height 13
click at [255, 91] on input "Search Form" at bounding box center [326, 91] width 294 height 13
paste input "USSM16100210"
type input "USSM16100210"
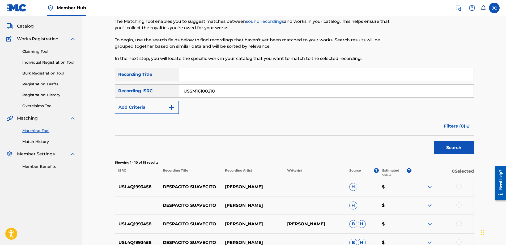
click at [434, 141] on button "Search" at bounding box center [454, 147] width 40 height 13
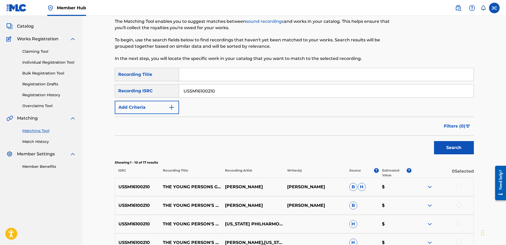
click at [241, 94] on input "USSM16100210" at bounding box center [326, 91] width 294 height 13
click at [261, 93] on input "Search Form" at bounding box center [326, 91] width 294 height 13
paste input "NLA507400437"
type input "NLA507400437"
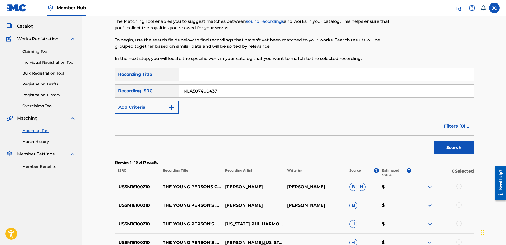
click at [434, 141] on button "Search" at bounding box center [454, 147] width 40 height 13
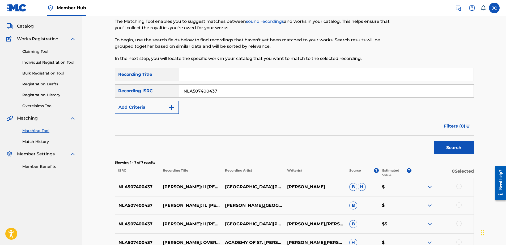
click at [238, 94] on input "NLA507400437" at bounding box center [326, 91] width 294 height 13
click at [306, 89] on input "Search Form" at bounding box center [326, 91] width 294 height 13
paste input "US8640640605"
type input "US8640640605"
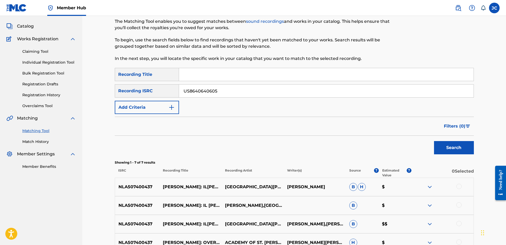
click at [434, 141] on button "Search" at bounding box center [454, 147] width 40 height 13
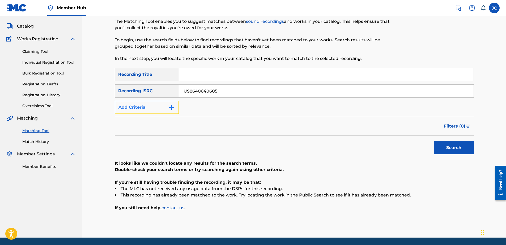
click at [160, 104] on button "Add Criteria" at bounding box center [147, 107] width 64 height 13
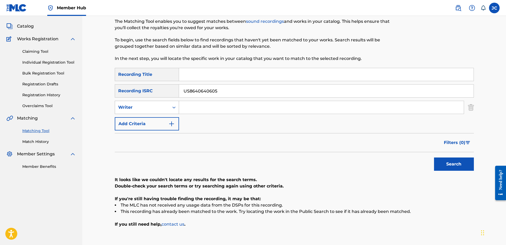
click at [169, 109] on div "Search Form" at bounding box center [174, 107] width 10 height 13
click at [159, 124] on div "Recording Artist" at bounding box center [147, 120] width 64 height 13
click at [196, 76] on input "Search Form" at bounding box center [326, 74] width 294 height 13
paste input "NORTHERN CREE WATCH OUT"
type input "NORTHERN CREE WATCH OUT"
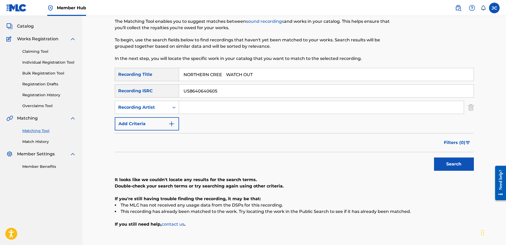
drag, startPoint x: 256, startPoint y: 93, endPoint x: 180, endPoint y: 95, distance: 76.7
click at [180, 95] on input "US8640640605" at bounding box center [326, 91] width 294 height 13
drag, startPoint x: 230, startPoint y: 74, endPoint x: 179, endPoint y: 72, distance: 51.0
click at [179, 72] on input "NORTHERN CREE WATCH OUT" at bounding box center [326, 74] width 294 height 13
type input "WATCH OUT"
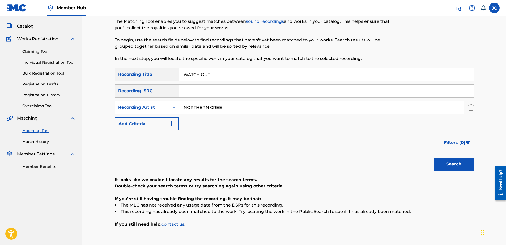
click at [239, 106] on input "NORTHERN CREE" at bounding box center [321, 107] width 285 height 13
type input "NORTHERN CREE"
click at [434, 158] on button "Search" at bounding box center [454, 164] width 40 height 13
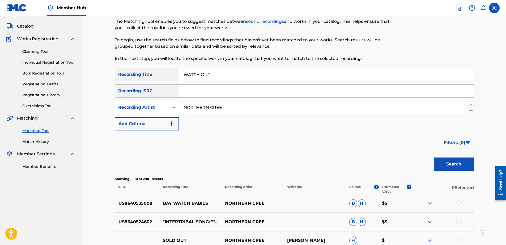
click at [236, 105] on input "NORTHERN CREE" at bounding box center [321, 107] width 285 height 13
click at [472, 109] on img "Search Form" at bounding box center [471, 107] width 6 height 13
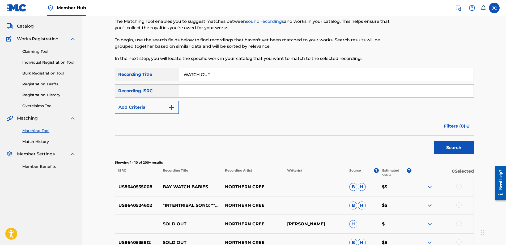
click at [273, 78] on input "WATCH OUT" at bounding box center [326, 74] width 294 height 13
click at [217, 88] on input "Search Form" at bounding box center [326, 91] width 294 height 13
paste input "JPX301491940"
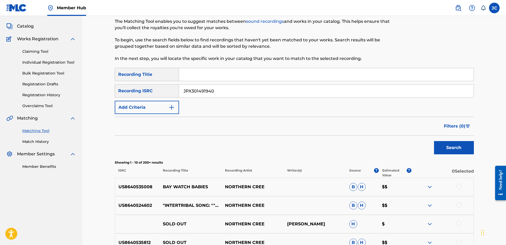
type input "JPX301491940"
click at [434, 141] on button "Search" at bounding box center [454, 147] width 40 height 13
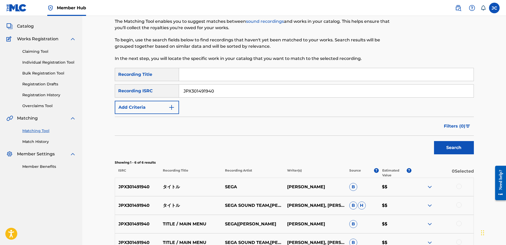
scroll to position [123, 0]
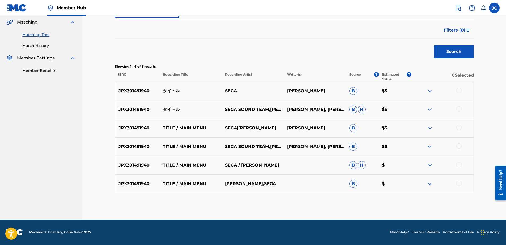
click at [457, 184] on div at bounding box center [458, 183] width 5 height 5
click at [459, 163] on div at bounding box center [458, 164] width 5 height 5
click at [457, 146] on div at bounding box center [458, 146] width 5 height 5
click at [458, 128] on div at bounding box center [458, 127] width 5 height 5
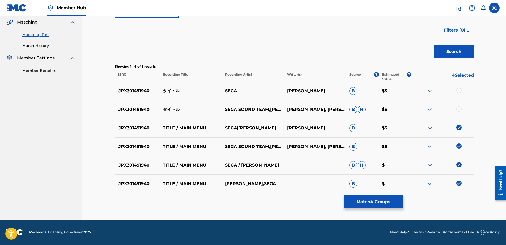
click at [459, 109] on div at bounding box center [458, 108] width 5 height 5
click at [459, 89] on div at bounding box center [458, 90] width 5 height 5
click at [387, 200] on button "Match 6 Groups" at bounding box center [373, 201] width 59 height 13
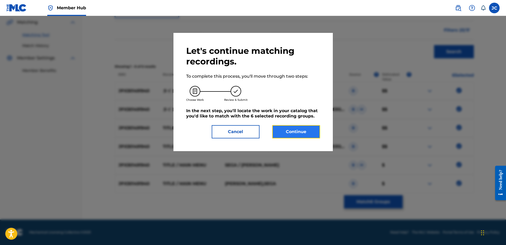
click at [294, 127] on button "Continue" at bounding box center [296, 131] width 48 height 13
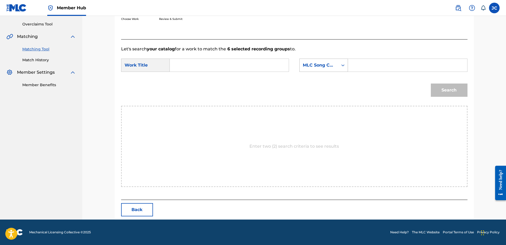
click at [312, 69] on div "MLC Song Code" at bounding box center [318, 65] width 38 height 10
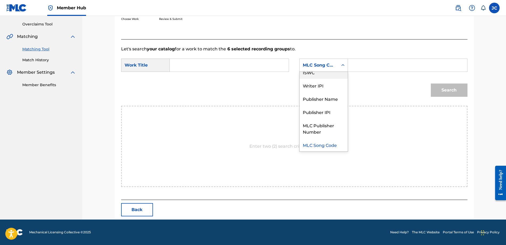
scroll to position [0, 0]
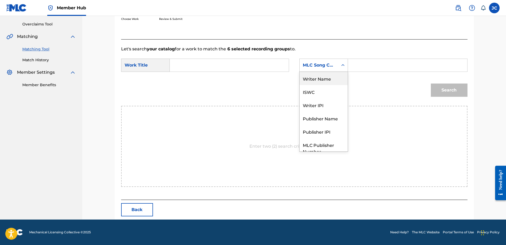
click at [322, 77] on div "Writer Name" at bounding box center [323, 78] width 48 height 13
click at [249, 65] on input "Search Form" at bounding box center [229, 65] width 110 height 13
paste input "Title / Main Menu"
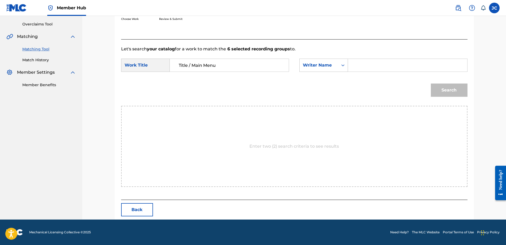
type input "Title / Main Menu"
click at [382, 65] on input "Search Form" at bounding box center [407, 65] width 110 height 13
paste input "[PERSON_NAME]"
type input "[PERSON_NAME]"
click at [431, 84] on button "Search" at bounding box center [449, 90] width 37 height 13
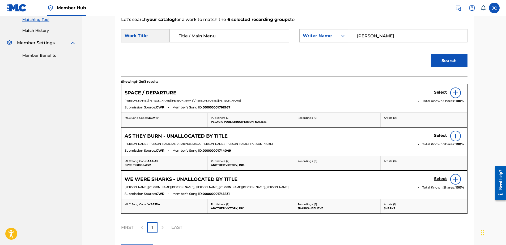
scroll to position [179, 0]
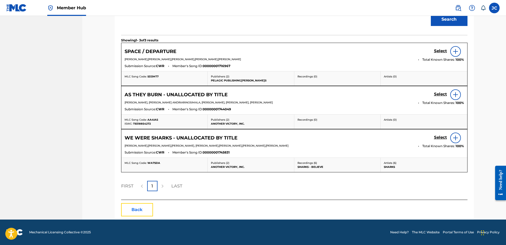
click at [138, 209] on button "Back" at bounding box center [137, 209] width 32 height 13
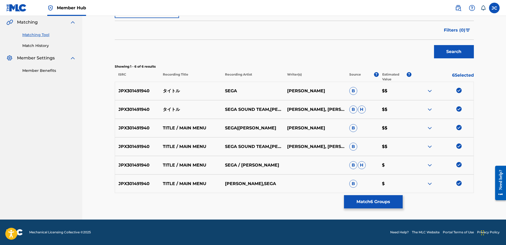
click at [457, 182] on img at bounding box center [458, 183] width 5 height 5
click at [458, 164] on img at bounding box center [458, 164] width 5 height 5
click at [460, 146] on img at bounding box center [458, 146] width 5 height 5
click at [458, 127] on img at bounding box center [458, 127] width 5 height 5
click at [458, 107] on img at bounding box center [458, 108] width 5 height 5
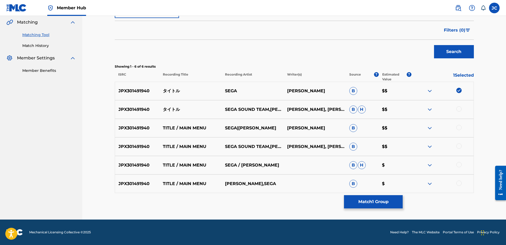
click at [457, 89] on img at bounding box center [458, 90] width 5 height 5
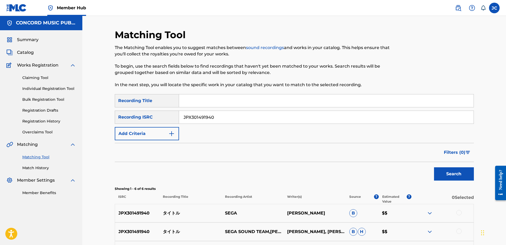
scroll to position [0, 0]
click at [239, 121] on input "JPX301491940" at bounding box center [326, 117] width 294 height 13
click at [395, 119] on input "Search Form" at bounding box center [326, 117] width 294 height 13
paste input "QMVRR1601042"
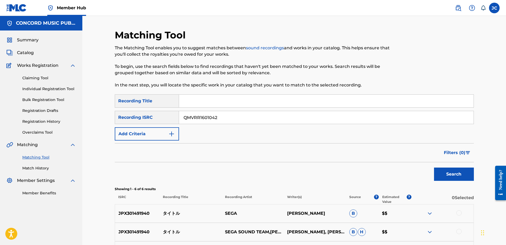
type input "QMVRR1601042"
click at [434, 168] on button "Search" at bounding box center [454, 174] width 40 height 13
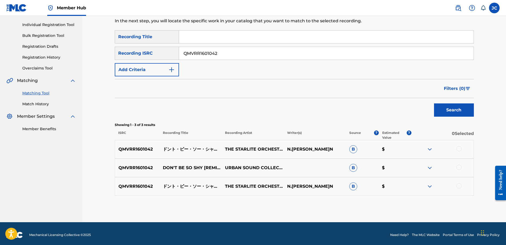
scroll to position [67, 0]
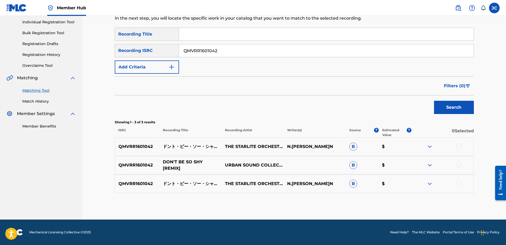
click at [190, 165] on p "DON'T BE SO SHY [REMIX]" at bounding box center [190, 165] width 62 height 13
copy p "DON'T BE SO SHY [REMIX]"
click at [458, 183] on div at bounding box center [458, 183] width 5 height 5
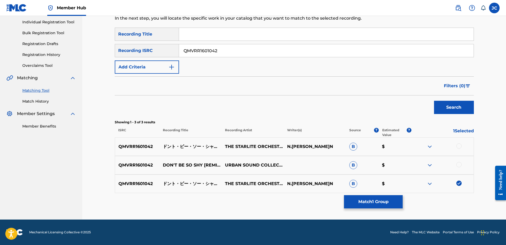
click at [459, 167] on div at bounding box center [458, 164] width 5 height 5
click at [458, 147] on div at bounding box center [458, 146] width 5 height 5
click at [378, 209] on div "Matching Tool The Matching Tool enables you to suggest matches between sound re…" at bounding box center [294, 90] width 359 height 257
click at [376, 202] on button "Match 3 Groups" at bounding box center [373, 201] width 59 height 13
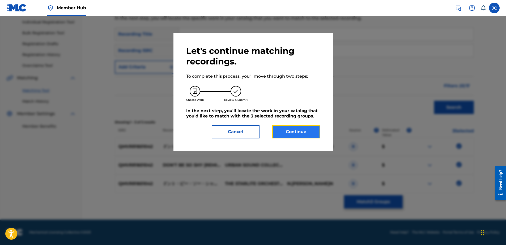
click at [303, 135] on button "Continue" at bounding box center [296, 131] width 48 height 13
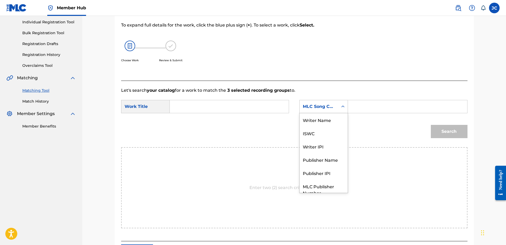
click at [339, 102] on div "Search Form" at bounding box center [343, 107] width 10 height 10
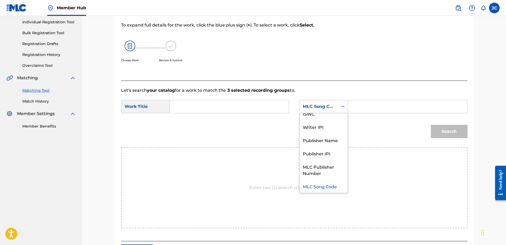
scroll to position [0, 0]
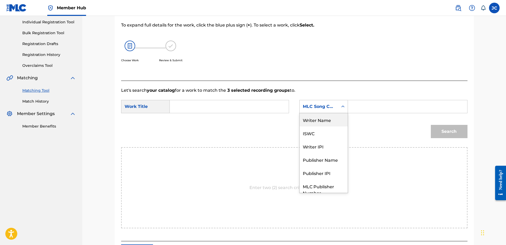
click at [328, 122] on div "Writer Name" at bounding box center [323, 119] width 48 height 13
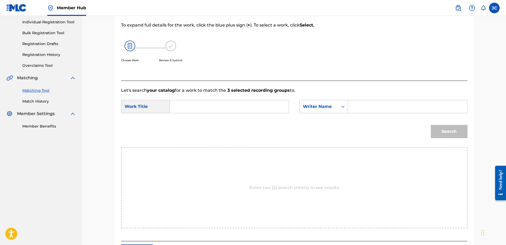
click at [253, 110] on input "Search Form" at bounding box center [229, 106] width 110 height 13
paste input "DON'T BE SO SHY [REMIX]"
type input "DON'T BE SO SHY [REMIX]"
click at [369, 108] on input "Search Form" at bounding box center [407, 106] width 110 height 13
paste input "Mladjao"
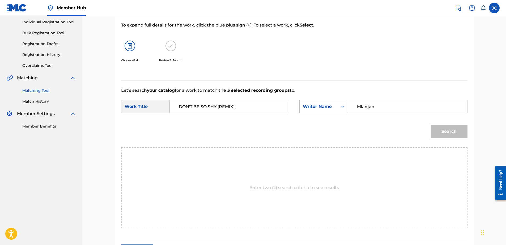
type input "Mladjao"
click at [431, 125] on button "Search" at bounding box center [449, 131] width 37 height 13
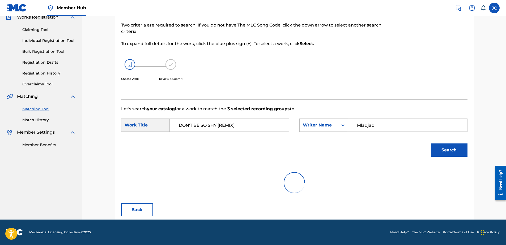
scroll to position [67, 0]
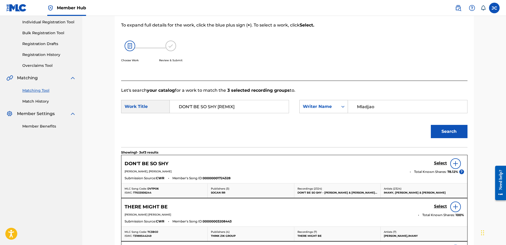
click at [456, 163] on img at bounding box center [455, 164] width 6 height 6
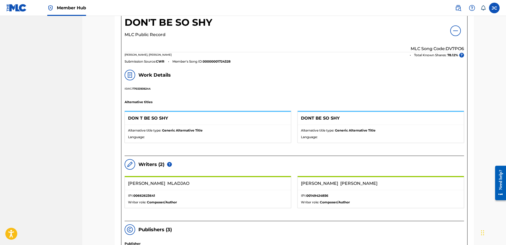
scroll to position [147, 0]
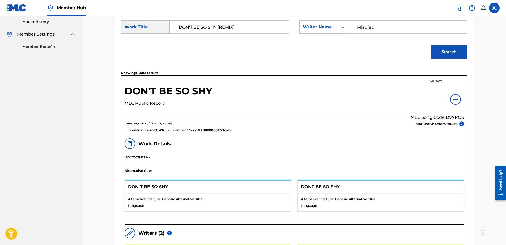
click at [431, 79] on h5 "Select" at bounding box center [435, 81] width 13 height 5
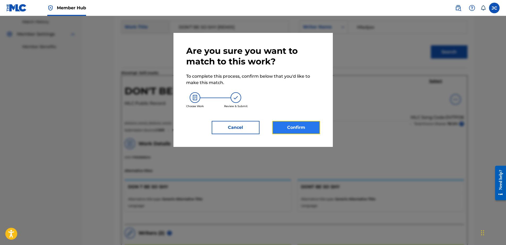
click at [309, 128] on button "Confirm" at bounding box center [296, 127] width 48 height 13
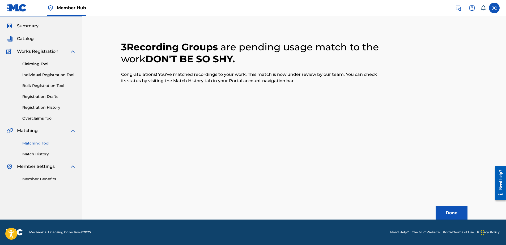
scroll to position [14, 0]
click at [461, 212] on button "Done" at bounding box center [451, 212] width 32 height 13
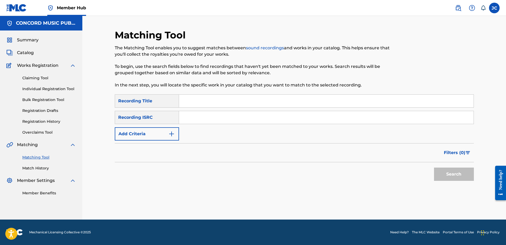
scroll to position [0, 0]
click at [257, 122] on input "Search Form" at bounding box center [326, 117] width 294 height 13
paste input "UKKVK1801423"
type input "UKKVK1801423"
click at [434, 168] on button "Search" at bounding box center [454, 174] width 40 height 13
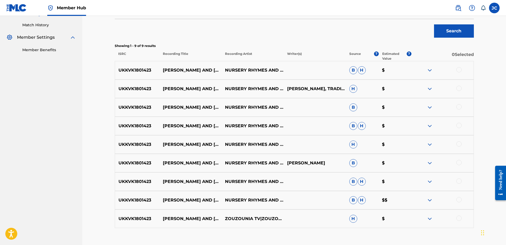
scroll to position [178, 0]
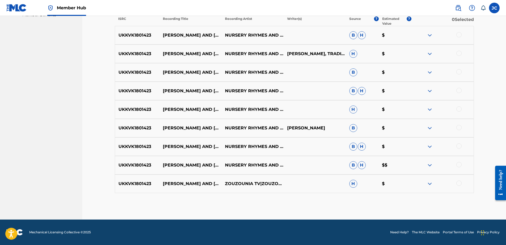
click at [458, 182] on div at bounding box center [458, 183] width 5 height 5
click at [460, 164] on div at bounding box center [458, 164] width 5 height 5
click at [461, 148] on div at bounding box center [458, 146] width 5 height 5
click at [459, 127] on div at bounding box center [458, 127] width 5 height 5
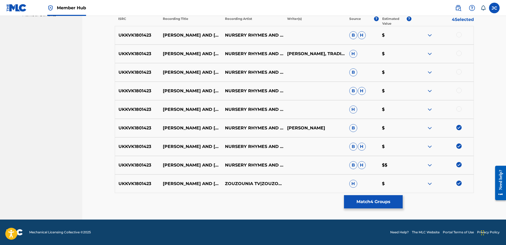
click at [459, 109] on div at bounding box center [458, 108] width 5 height 5
click at [459, 90] on div at bounding box center [458, 90] width 5 height 5
click at [457, 72] on div at bounding box center [458, 71] width 5 height 5
click at [457, 54] on div at bounding box center [458, 53] width 5 height 5
click at [459, 33] on div at bounding box center [458, 34] width 5 height 5
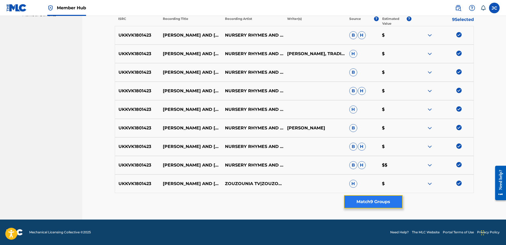
click at [359, 199] on button "Match 9 Groups" at bounding box center [373, 201] width 59 height 13
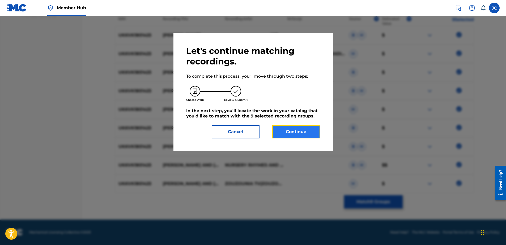
click at [291, 131] on button "Continue" at bounding box center [296, 131] width 48 height 13
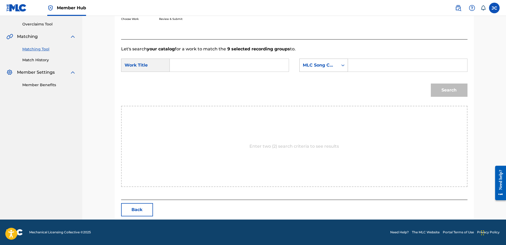
click at [318, 70] on div "MLC Song Code" at bounding box center [323, 65] width 49 height 13
click at [320, 81] on div "Writer Name" at bounding box center [323, 78] width 48 height 13
click at [261, 61] on input "Search Form" at bounding box center [229, 65] width 110 height 13
paste input "[PERSON_NAME] and [PERSON_NAME]"
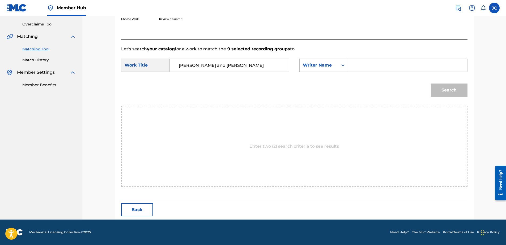
type input "[PERSON_NAME] and [PERSON_NAME]"
click at [371, 71] on input "Search Form" at bounding box center [407, 65] width 110 height 13
paste input "Giannikou"
type input "Giannikou"
click at [431, 84] on button "Search" at bounding box center [449, 90] width 37 height 13
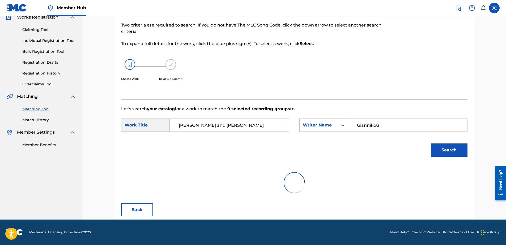
scroll to position [25, 0]
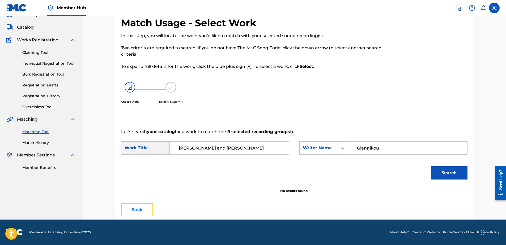
click at [143, 209] on button "Back" at bounding box center [137, 209] width 32 height 13
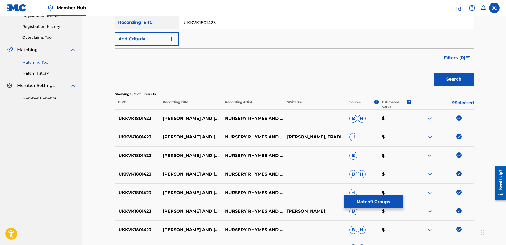
scroll to position [158, 0]
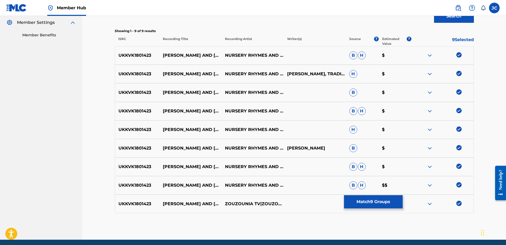
click at [460, 206] on img at bounding box center [458, 203] width 5 height 5
click at [459, 185] on img at bounding box center [458, 184] width 5 height 5
click at [458, 169] on div at bounding box center [442, 167] width 62 height 6
click at [458, 166] on img at bounding box center [458, 166] width 5 height 5
click at [460, 148] on img at bounding box center [458, 147] width 5 height 5
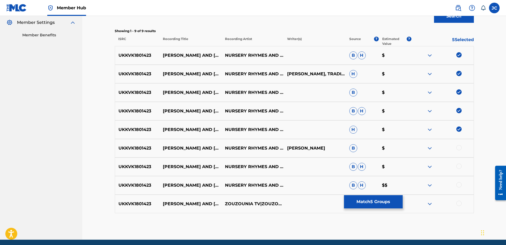
click at [459, 131] on img at bounding box center [458, 129] width 5 height 5
click at [460, 109] on img at bounding box center [458, 110] width 5 height 5
click at [457, 92] on img at bounding box center [458, 91] width 5 height 5
click at [457, 74] on img at bounding box center [458, 73] width 5 height 5
click at [457, 55] on img at bounding box center [458, 54] width 5 height 5
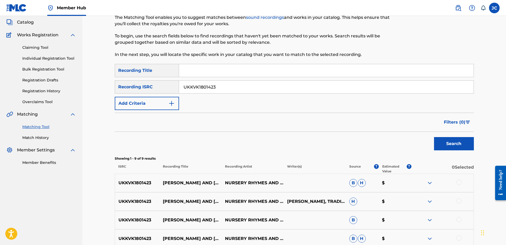
scroll to position [25, 0]
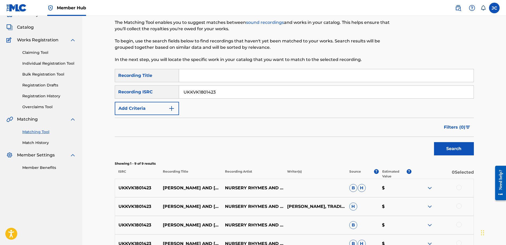
click at [279, 96] on input "UKKVK1801423" at bounding box center [326, 92] width 294 height 13
click at [252, 94] on input "Search Form" at bounding box center [326, 92] width 294 height 13
paste input "QZES92035171"
type input "QZES92035171"
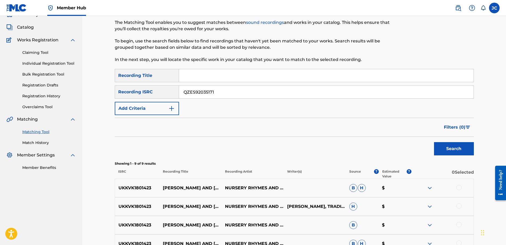
click at [434, 142] on button "Search" at bounding box center [454, 148] width 40 height 13
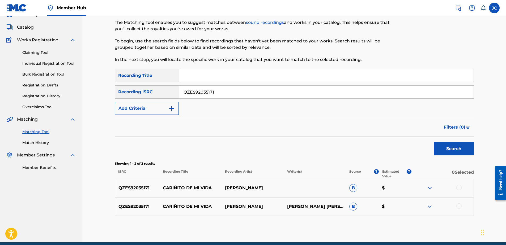
scroll to position [48, 0]
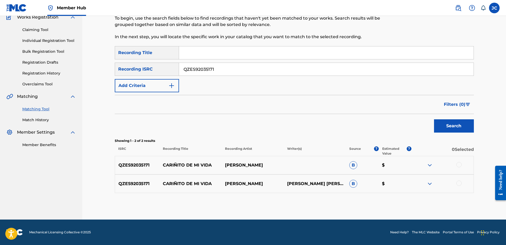
click at [457, 184] on div at bounding box center [458, 183] width 5 height 5
click at [457, 165] on div at bounding box center [458, 164] width 5 height 5
click at [387, 200] on button "Match 2 Groups" at bounding box center [373, 201] width 59 height 13
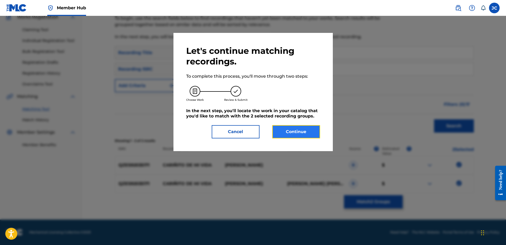
click at [296, 136] on button "Continue" at bounding box center [296, 131] width 48 height 13
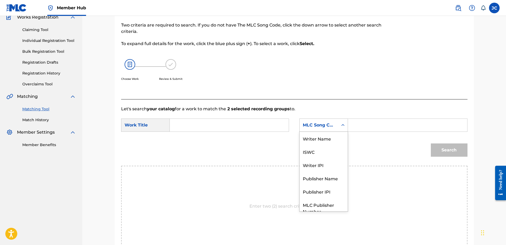
click at [333, 128] on div "MLC Song Code" at bounding box center [319, 125] width 32 height 6
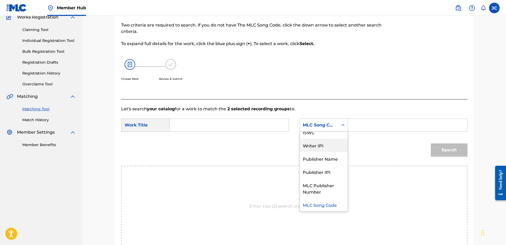
scroll to position [0, 0]
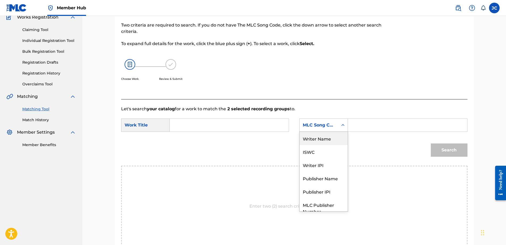
click at [323, 139] on div "Writer Name" at bounding box center [323, 138] width 48 height 13
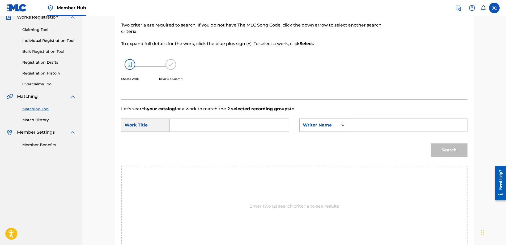
click at [271, 124] on input "Search Form" at bounding box center [229, 125] width 110 height 13
paste input "Cariñito de Mi Vida"
type input "Cariñito de Mi Vida"
click at [398, 124] on input "Search Form" at bounding box center [407, 125] width 110 height 13
paste input "[PERSON_NAME]"
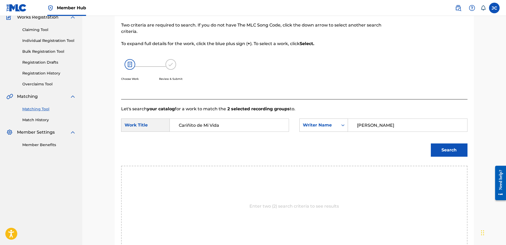
click at [431, 144] on button "Search" at bounding box center [449, 150] width 37 height 13
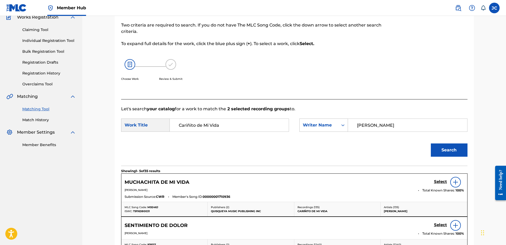
click at [396, 125] on input "[PERSON_NAME]" at bounding box center [407, 125] width 110 height 13
paste input "Gonzag"
type input "Gonzaga"
click at [431, 144] on button "Search" at bounding box center [449, 150] width 37 height 13
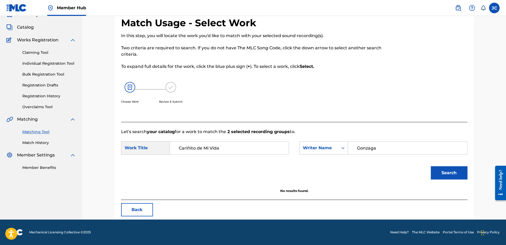
scroll to position [25, 0]
click at [139, 206] on button "Back" at bounding box center [137, 209] width 32 height 13
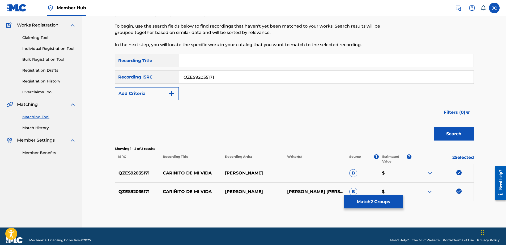
scroll to position [48, 0]
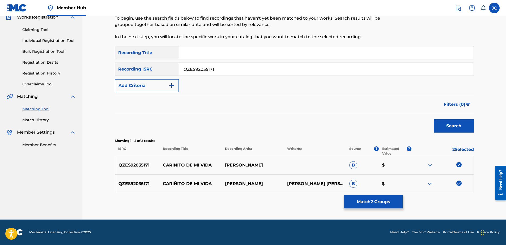
click at [459, 183] on img at bounding box center [458, 183] width 5 height 5
click at [457, 164] on img at bounding box center [458, 164] width 5 height 5
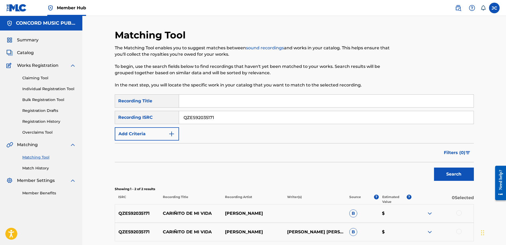
drag, startPoint x: 248, startPoint y: 115, endPoint x: 63, endPoint y: 130, distance: 185.3
click at [63, 130] on main "CONCORD MUSIC PUBLISHING LLC Summary Catalog Works Registration Claiming Tool I…" at bounding box center [253, 142] width 506 height 252
click at [277, 118] on input "Search Form" at bounding box center [326, 117] width 294 height 13
paste input "NLA508643414"
type input "NLA508643414"
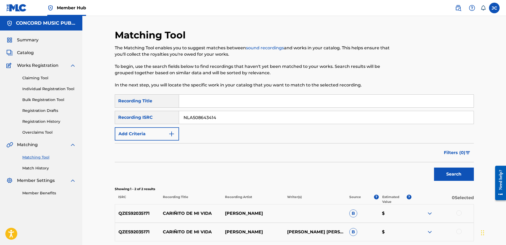
click at [434, 168] on button "Search" at bounding box center [454, 174] width 40 height 13
click at [255, 116] on input "NLA508643414" at bounding box center [326, 117] width 294 height 13
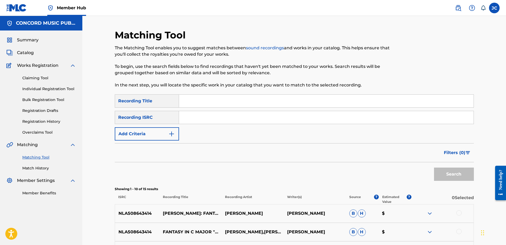
click at [218, 119] on input "Search Form" at bounding box center [326, 117] width 294 height 13
paste input "NLA509306408"
type input "NLA509306408"
click at [434, 168] on button "Search" at bounding box center [454, 174] width 40 height 13
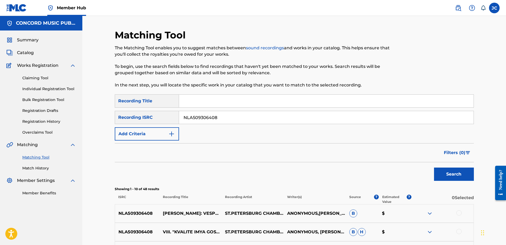
click at [233, 112] on input "NLA509306408" at bounding box center [326, 117] width 294 height 13
drag, startPoint x: 311, startPoint y: 117, endPoint x: 313, endPoint y: 118, distance: 3.0
click at [311, 117] on input "Search Form" at bounding box center [326, 117] width 294 height 13
paste input "DEN961601313"
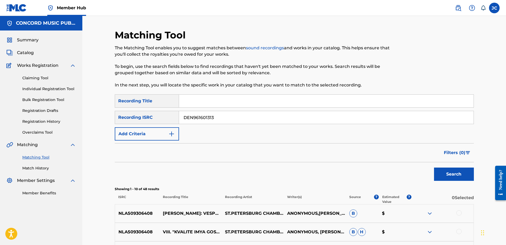
type input "DEN961601313"
click at [434, 168] on button "Search" at bounding box center [454, 174] width 40 height 13
click at [247, 122] on input "DEN961601313" at bounding box center [326, 117] width 294 height 13
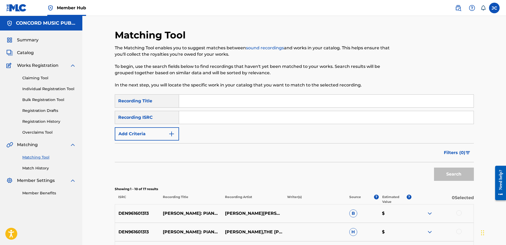
click at [237, 118] on input "Search Form" at bounding box center [326, 117] width 294 height 13
paste input "GBAYC0100795"
type input "GBAYC0100795"
click at [434, 168] on button "Search" at bounding box center [454, 174] width 40 height 13
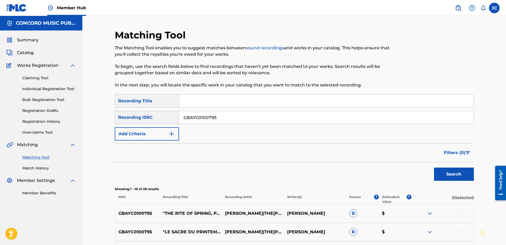
click at [238, 122] on input "GBAYC0100795" at bounding box center [326, 117] width 294 height 13
click at [239, 122] on input "GBAYC0100795" at bounding box center [326, 117] width 294 height 13
click at [227, 119] on input "Search Form" at bounding box center [326, 117] width 294 height 13
paste input "GBX721900254"
type input "GBX721900254"
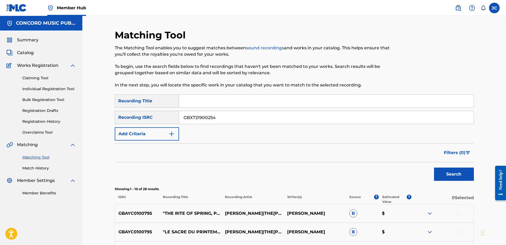
click at [434, 168] on button "Search" at bounding box center [454, 174] width 40 height 13
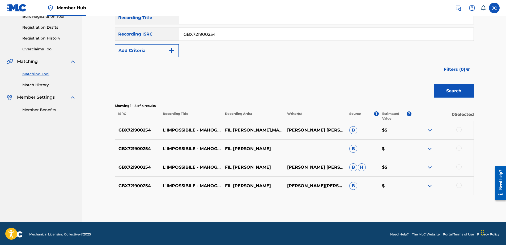
scroll to position [85, 0]
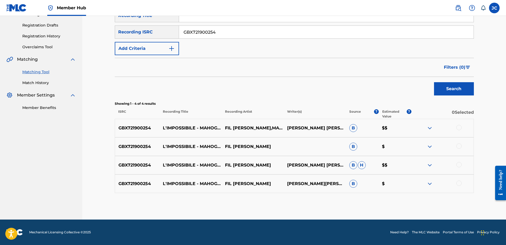
click at [457, 183] on div at bounding box center [458, 183] width 5 height 5
click at [458, 163] on div at bounding box center [458, 164] width 5 height 5
click at [457, 148] on div at bounding box center [458, 146] width 5 height 5
click at [456, 128] on div at bounding box center [458, 127] width 5 height 5
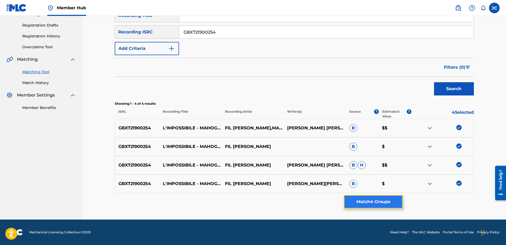
click at [378, 206] on button "Match 4 Groups" at bounding box center [373, 201] width 59 height 13
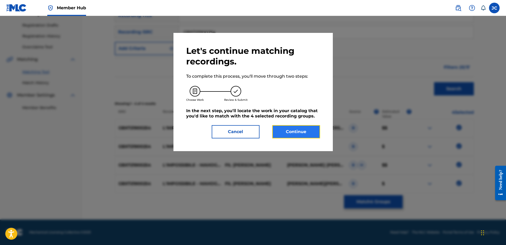
click at [298, 136] on button "Continue" at bounding box center [296, 131] width 48 height 13
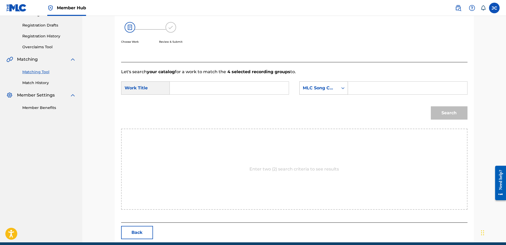
click at [333, 91] on div "MLC Song Code" at bounding box center [319, 88] width 32 height 6
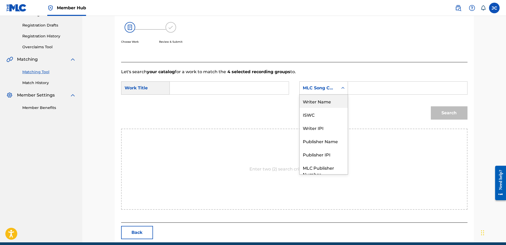
click at [324, 103] on div "Writer Name" at bounding box center [323, 101] width 48 height 13
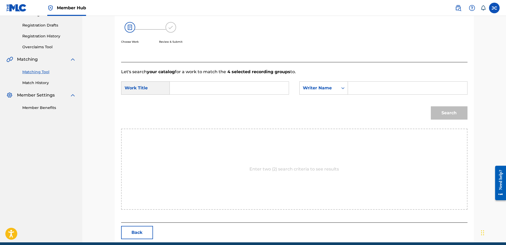
click at [260, 92] on input "Search Form" at bounding box center [229, 88] width 110 height 13
paste input "L'impossibile"
type input "L'impossibile"
click at [358, 90] on input "Search Form" at bounding box center [407, 88] width 110 height 13
paste input "Remm"
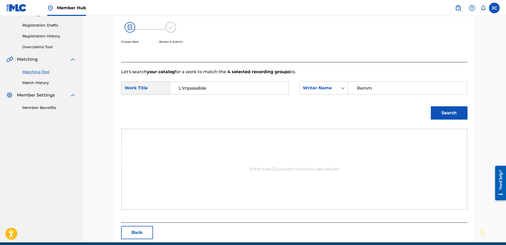
type input "Remm"
click at [431, 106] on button "Search" at bounding box center [449, 112] width 37 height 13
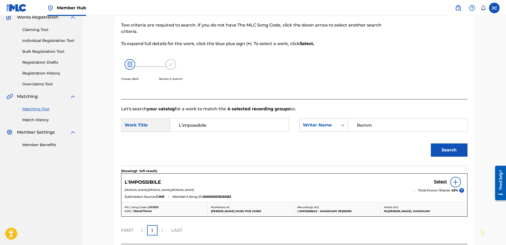
scroll to position [85, 0]
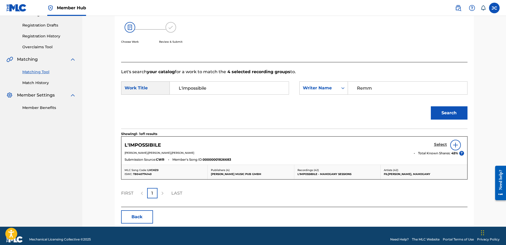
click at [440, 144] on h5 "Select" at bounding box center [440, 144] width 13 height 5
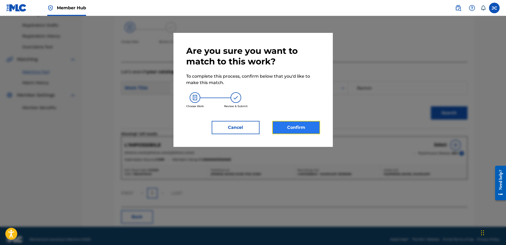
click at [282, 127] on button "Confirm" at bounding box center [296, 127] width 48 height 13
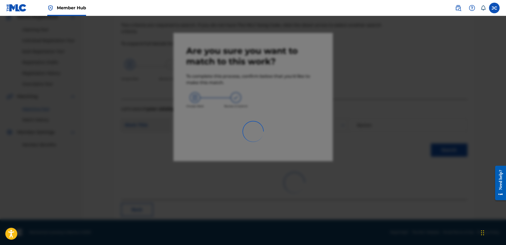
scroll to position [14, 0]
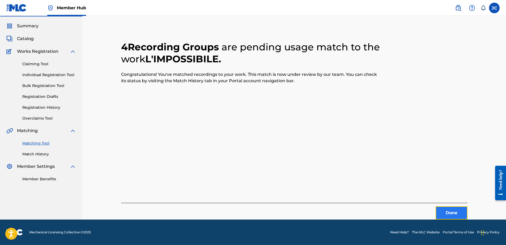
click at [443, 210] on button "Done" at bounding box center [451, 212] width 32 height 13
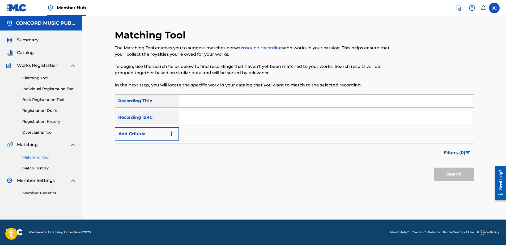
click at [279, 113] on input "Search Form" at bounding box center [326, 117] width 294 height 13
paste input "QZPJ32122845"
type input "QZPJ32122845"
click at [434, 168] on button "Search" at bounding box center [454, 174] width 40 height 13
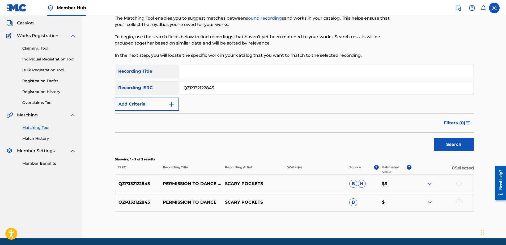
scroll to position [48, 0]
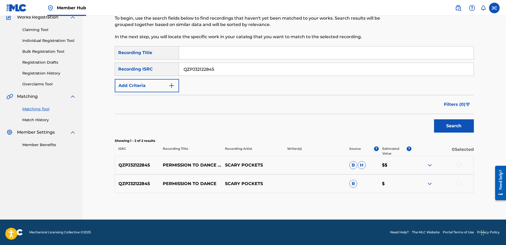
click at [459, 182] on div at bounding box center [458, 183] width 5 height 5
click at [460, 163] on div at bounding box center [458, 164] width 5 height 5
click at [379, 206] on button "Match 2 Groups" at bounding box center [373, 201] width 59 height 13
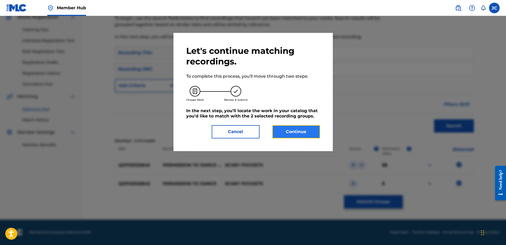
click at [297, 133] on button "Continue" at bounding box center [296, 131] width 48 height 13
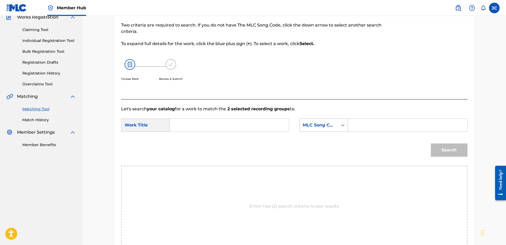
click at [318, 124] on div "MLC Song Code" at bounding box center [319, 125] width 32 height 6
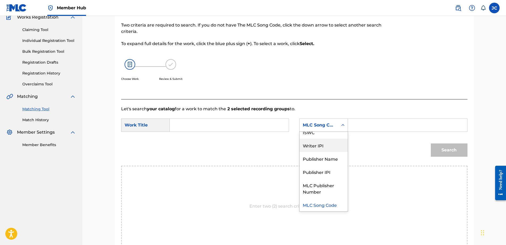
scroll to position [0, 0]
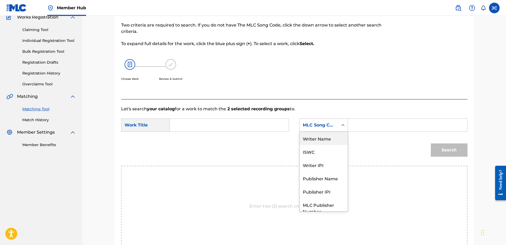
click at [326, 138] on div "Writer Name" at bounding box center [323, 138] width 48 height 13
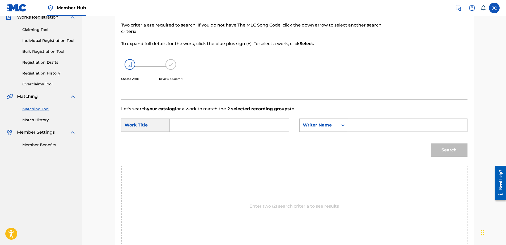
click at [281, 128] on input "Search Form" at bounding box center [229, 125] width 110 height 13
paste input "Permission to Dance"
type input "Permission to Dance"
click at [375, 129] on input "Search Form" at bounding box center [407, 125] width 110 height 13
paste input "[PERSON_NAME]"
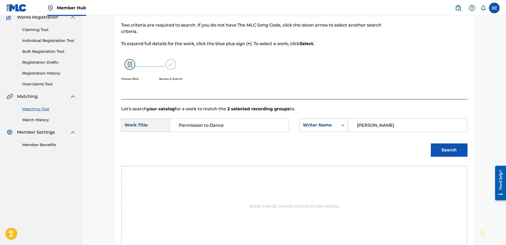
type input "[PERSON_NAME]"
click at [431, 144] on button "Search" at bounding box center [449, 150] width 37 height 13
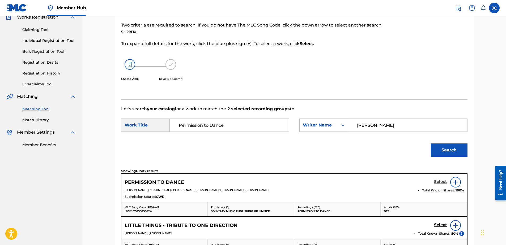
click at [440, 181] on h5 "Select" at bounding box center [440, 181] width 13 height 5
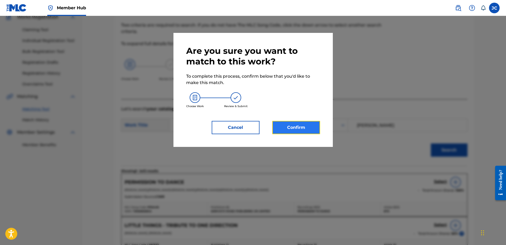
click at [300, 127] on button "Confirm" at bounding box center [296, 127] width 48 height 13
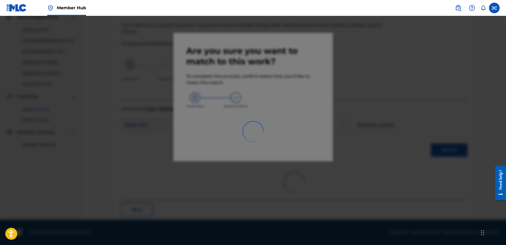
scroll to position [14, 0]
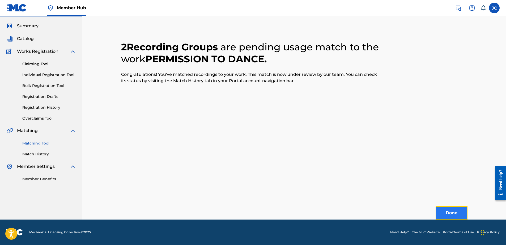
click at [459, 214] on button "Done" at bounding box center [451, 212] width 32 height 13
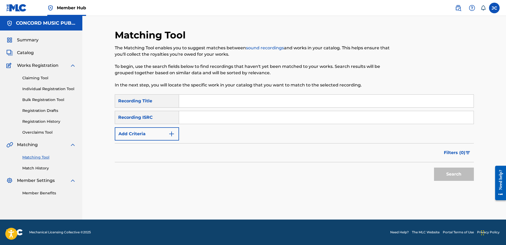
click at [247, 115] on input "Search Form" at bounding box center [326, 117] width 294 height 13
paste input "AUAB00750703"
type input "AUAB00750703"
click at [434, 168] on button "Search" at bounding box center [454, 174] width 40 height 13
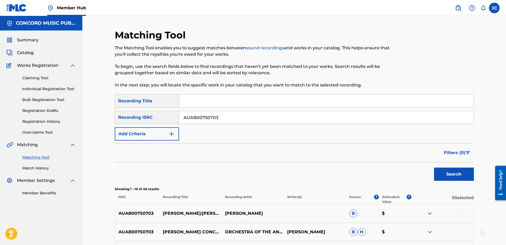
drag, startPoint x: 275, startPoint y: 111, endPoint x: 275, endPoint y: 114, distance: 3.5
click at [275, 114] on div "AUAB00750703" at bounding box center [326, 117] width 295 height 13
click at [276, 114] on input "AUAB00750703" at bounding box center [326, 117] width 294 height 13
click at [216, 120] on input "Search Form" at bounding box center [326, 117] width 294 height 13
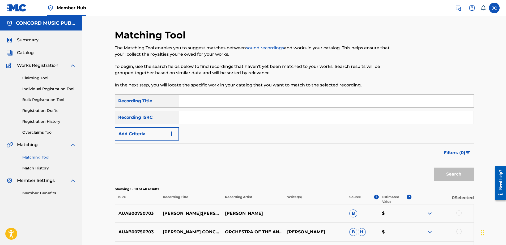
paste input "GBF078941201"
type input "GBF078941201"
click at [434, 168] on button "Search" at bounding box center [454, 174] width 40 height 13
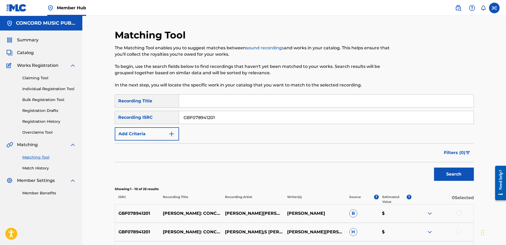
click at [434, 168] on button "Search" at bounding box center [454, 174] width 40 height 13
click at [216, 121] on input "GBF078941201" at bounding box center [326, 117] width 294 height 13
click at [250, 119] on input "Search Form" at bounding box center [326, 117] width 294 height 13
paste input "GBAYD0000149"
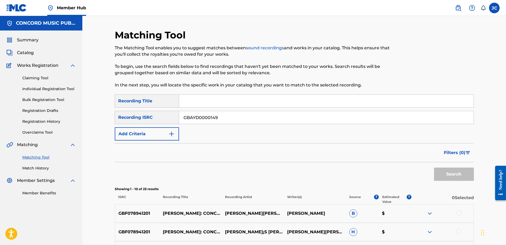
type input "GBAYD0000149"
click at [434, 168] on button "Search" at bounding box center [454, 174] width 40 height 13
click at [268, 121] on input "GBAYD0000149" at bounding box center [326, 117] width 294 height 13
click at [232, 119] on input "Search Form" at bounding box center [326, 117] width 294 height 13
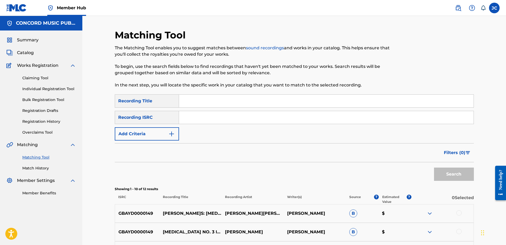
paste input "QZS672207715"
type input "QZS672207715"
click at [434, 168] on button "Search" at bounding box center [454, 174] width 40 height 13
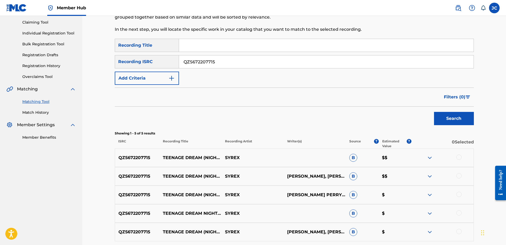
scroll to position [104, 0]
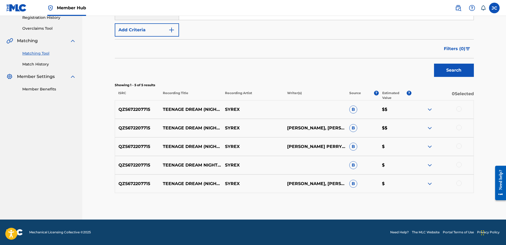
click at [457, 183] on div at bounding box center [458, 183] width 5 height 5
click at [458, 166] on div at bounding box center [458, 164] width 5 height 5
click at [461, 147] on div at bounding box center [458, 146] width 5 height 5
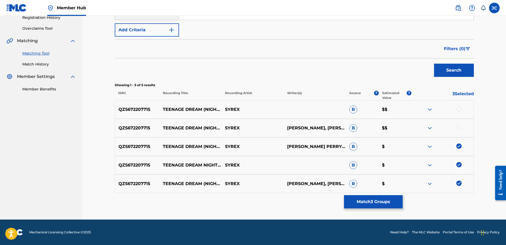
click at [459, 129] on div at bounding box center [458, 127] width 5 height 5
click at [460, 109] on div at bounding box center [458, 108] width 5 height 5
click at [388, 201] on button "Match 5 Groups" at bounding box center [373, 201] width 59 height 13
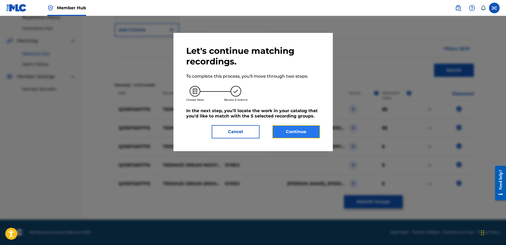
click at [313, 133] on button "Continue" at bounding box center [296, 131] width 48 height 13
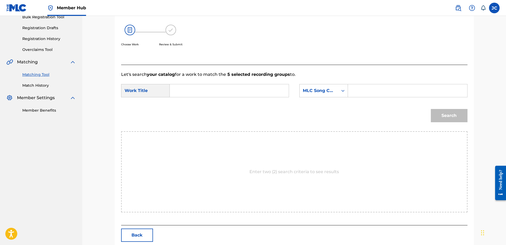
scroll to position [51, 0]
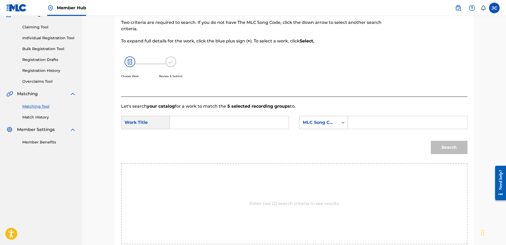
click at [337, 124] on div "MLC Song Code" at bounding box center [318, 123] width 38 height 10
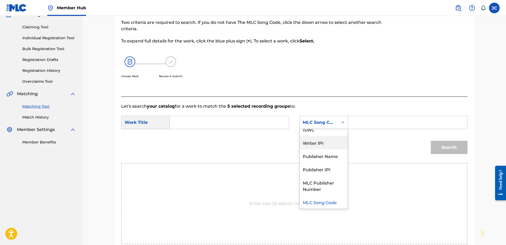
scroll to position [0, 0]
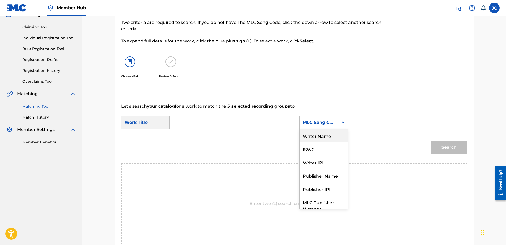
click at [329, 136] on div "Writer Name" at bounding box center [323, 135] width 48 height 13
click at [255, 119] on input "Search Form" at bounding box center [229, 122] width 110 height 13
paste input "Teenage Dream"
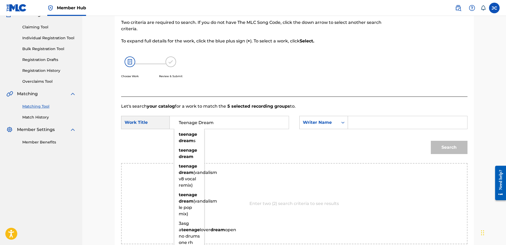
type input "Teenage Dream"
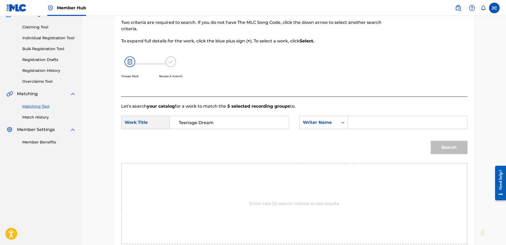
click at [373, 120] on input "Search Form" at bounding box center [407, 122] width 110 height 13
paste input "[PERSON_NAME]"
type input "[PERSON_NAME]"
click at [431, 141] on button "Search" at bounding box center [449, 147] width 37 height 13
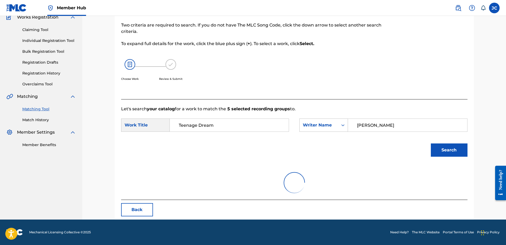
scroll to position [51, 0]
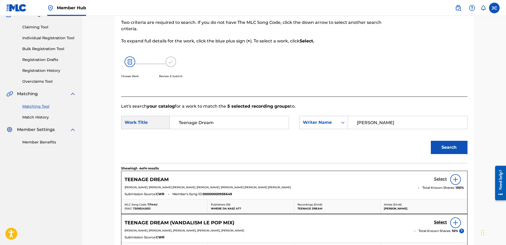
click at [440, 179] on h5 "Select" at bounding box center [440, 179] width 13 height 5
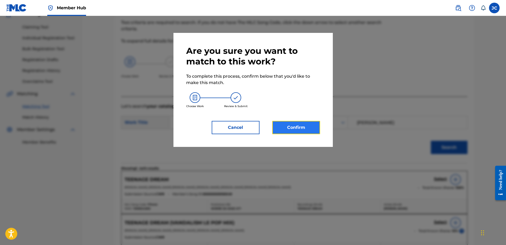
click at [304, 127] on button "Confirm" at bounding box center [296, 127] width 48 height 13
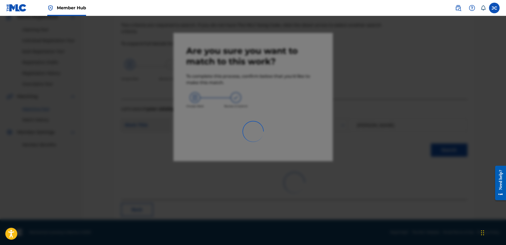
scroll to position [14, 0]
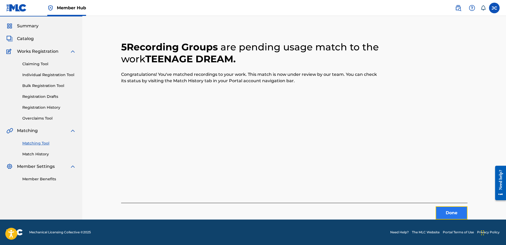
click at [450, 213] on button "Done" at bounding box center [451, 212] width 32 height 13
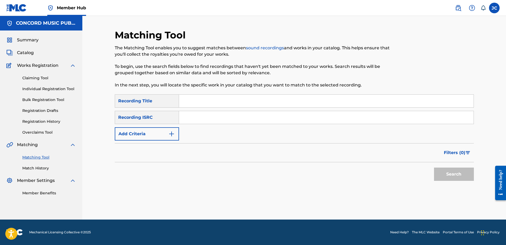
click at [290, 115] on input "Search Form" at bounding box center [326, 117] width 294 height 13
paste input "GBQXA1012495"
type input "GBQXA1012495"
click at [434, 168] on button "Search" at bounding box center [454, 174] width 40 height 13
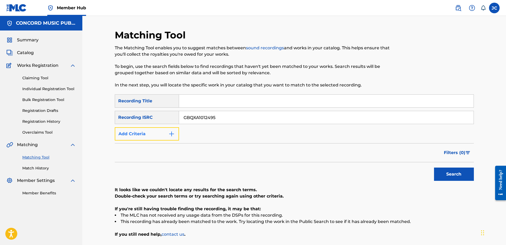
click at [160, 136] on button "Add Criteria" at bounding box center [147, 133] width 64 height 13
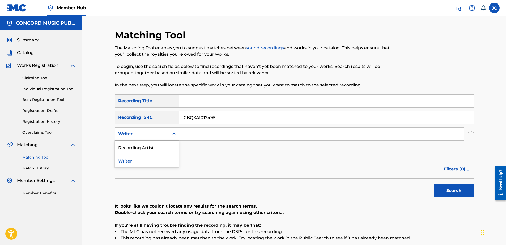
click at [174, 134] on icon "Search Form" at bounding box center [173, 133] width 5 height 5
click at [151, 142] on div "Recording Artist" at bounding box center [147, 147] width 64 height 13
click at [367, 118] on input "GBQXA1012495" at bounding box center [326, 117] width 294 height 13
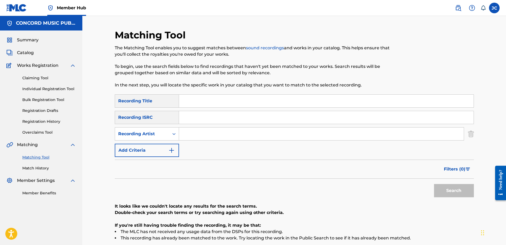
drag, startPoint x: 281, startPoint y: 104, endPoint x: 284, endPoint y: 101, distance: 3.6
click at [281, 104] on input "Search Form" at bounding box center [326, 101] width 294 height 13
paste input "[PERSON_NAME] IT'S A SHAME"
drag, startPoint x: 229, startPoint y: 102, endPoint x: 169, endPoint y: 96, distance: 60.8
click at [169, 96] on div "SearchWithCriteriae6b69788-43cc-4a43-baec-ea0e2cdc5f52 Recording Title [PERSON_…" at bounding box center [294, 100] width 359 height 13
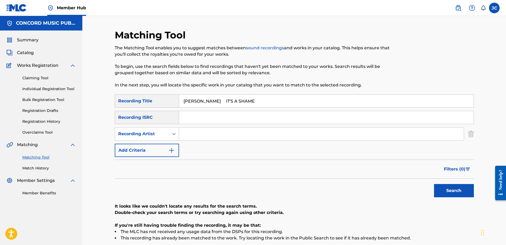
type input "IT'S A SHAME"
click at [232, 133] on input "[PERSON_NAME]" at bounding box center [321, 134] width 285 height 13
type input "[PERSON_NAME]"
click at [434, 184] on button "Search" at bounding box center [454, 190] width 40 height 13
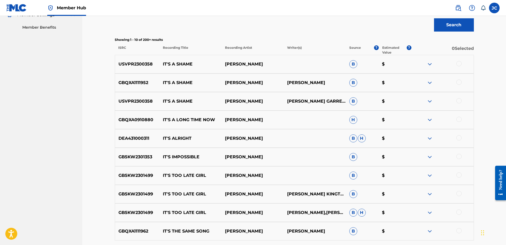
scroll to position [80, 0]
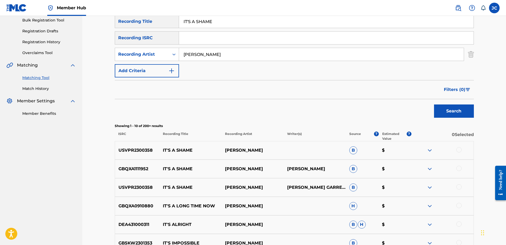
click at [459, 150] on div at bounding box center [458, 149] width 5 height 5
click at [457, 169] on div at bounding box center [458, 168] width 5 height 5
click at [459, 186] on div at bounding box center [458, 186] width 5 height 5
click at [369, 200] on button "Match 3 Groups" at bounding box center [373, 201] width 59 height 13
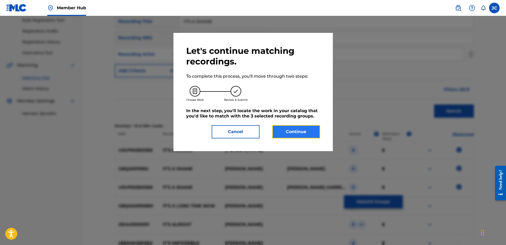
click at [301, 137] on button "Continue" at bounding box center [296, 131] width 48 height 13
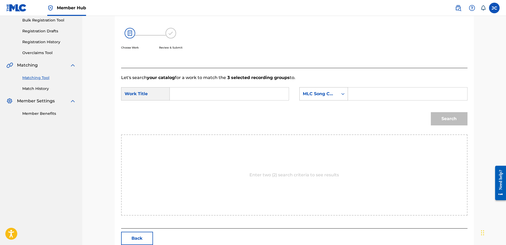
click at [318, 90] on div "MLC Song Code" at bounding box center [318, 94] width 38 height 10
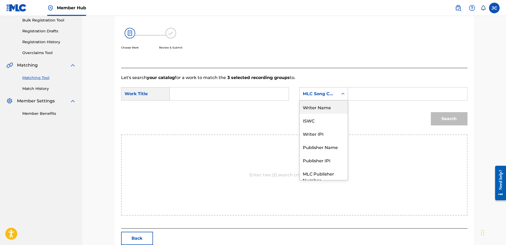
click at [322, 104] on div "Writer Name" at bounding box center [323, 107] width 48 height 13
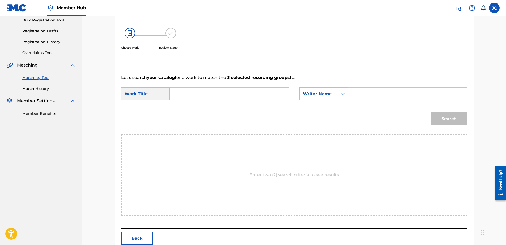
click at [259, 96] on input "Search Form" at bounding box center [229, 94] width 110 height 13
paste input "It's a Shame"
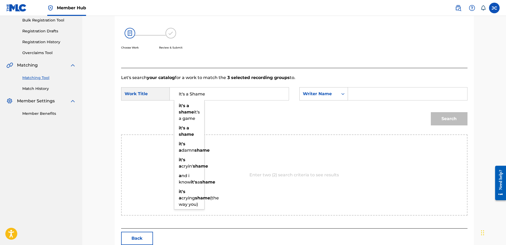
type input "It's a Shame"
click at [378, 91] on input "Search Form" at bounding box center [407, 94] width 110 height 13
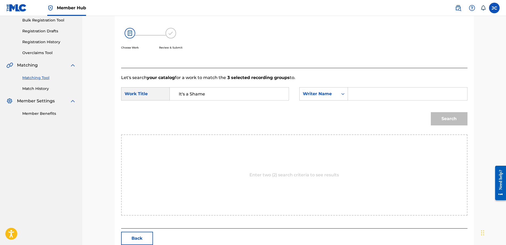
paste input "[PERSON_NAME]"
click at [431, 112] on button "Search" at bounding box center [449, 118] width 37 height 13
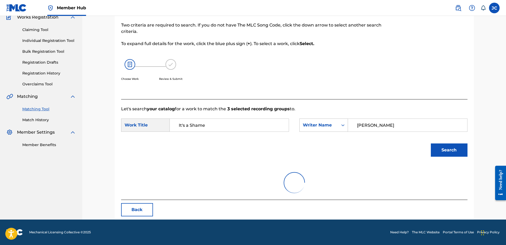
scroll to position [80, 0]
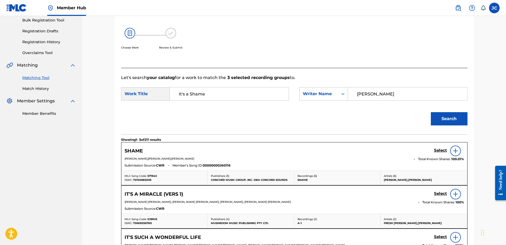
click at [386, 97] on input "[PERSON_NAME]" at bounding box center [407, 94] width 110 height 13
paste input "[PERSON_NAME]y"
type input "[PERSON_NAME]y"
click at [431, 112] on button "Search" at bounding box center [449, 118] width 37 height 13
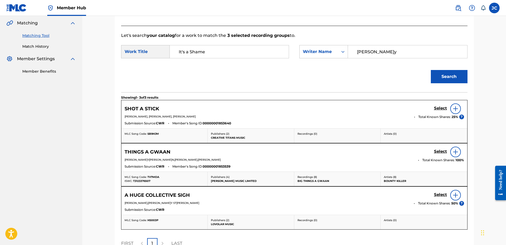
scroll to position [179, 0]
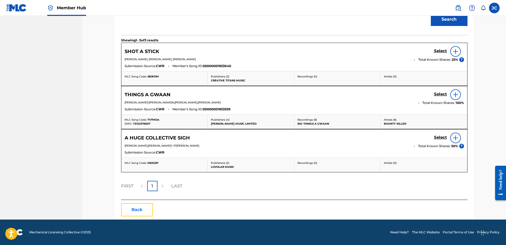
click at [139, 212] on button "Back" at bounding box center [137, 209] width 32 height 13
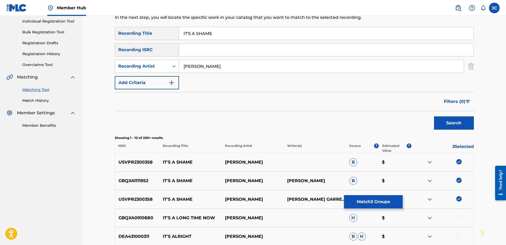
scroll to position [67, 0]
click at [458, 199] on img at bounding box center [458, 199] width 5 height 5
click at [459, 184] on div at bounding box center [442, 181] width 62 height 6
click at [457, 177] on div "GBQXA1111952 IT'S A SHAME[PERSON_NAME]N[PERSON_NAME]N B $" at bounding box center [294, 181] width 359 height 19
click at [458, 182] on img at bounding box center [458, 180] width 5 height 5
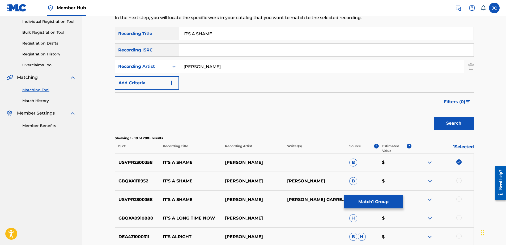
click at [459, 165] on div at bounding box center [442, 163] width 62 height 6
click at [457, 161] on img at bounding box center [458, 162] width 5 height 5
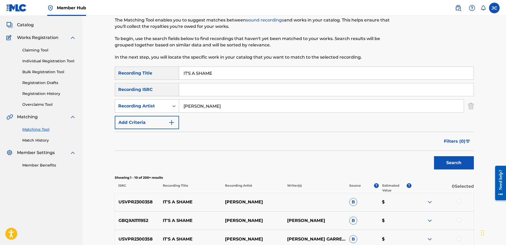
scroll to position [0, 0]
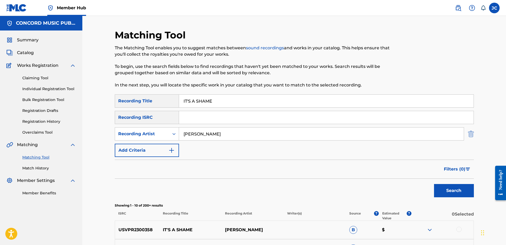
click at [472, 133] on img "Search Form" at bounding box center [471, 133] width 6 height 13
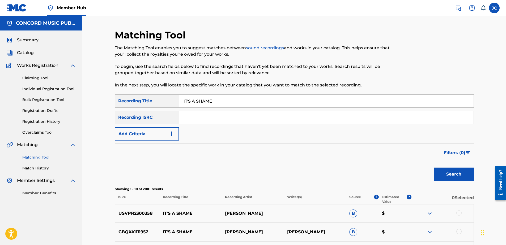
click at [317, 98] on input "IT'S A SHAME" at bounding box center [326, 101] width 294 height 13
click at [309, 116] on input "Search Form" at bounding box center [326, 117] width 294 height 13
paste input "US6YC1801022"
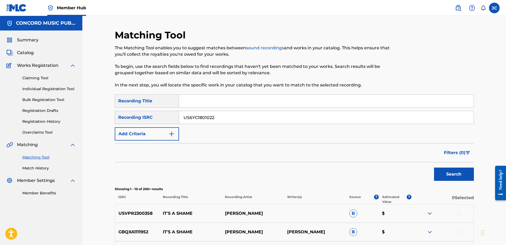
click at [434, 168] on button "Search" at bounding box center [454, 174] width 40 height 13
click at [266, 118] on input "US6YC1801022" at bounding box center [326, 117] width 294 height 13
paste input "Come Back To Me"
click at [434, 168] on button "Search" at bounding box center [454, 174] width 40 height 13
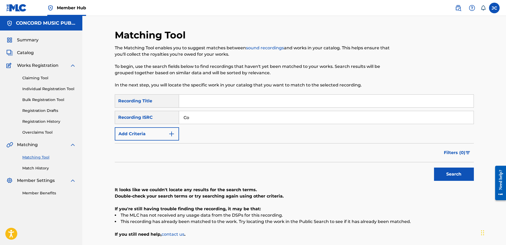
type input "C"
paste input "QZ5FN1916526"
type input "QZ5FN1916526"
click at [434, 168] on button "Search" at bounding box center [454, 174] width 40 height 13
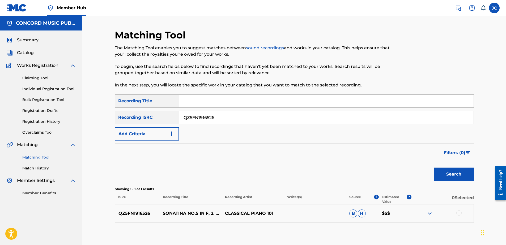
click at [293, 119] on input "QZ5FN1916526" at bounding box center [326, 117] width 294 height 13
click at [247, 114] on input "Search Form" at bounding box center [326, 117] width 294 height 13
paste input "MXF019602175"
type input "MXF019602175"
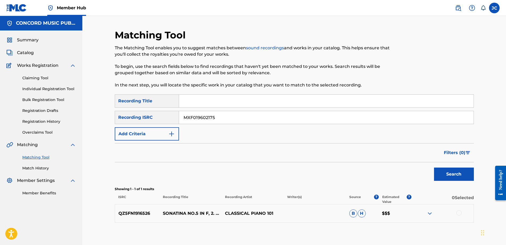
click at [434, 168] on button "Search" at bounding box center [454, 174] width 40 height 13
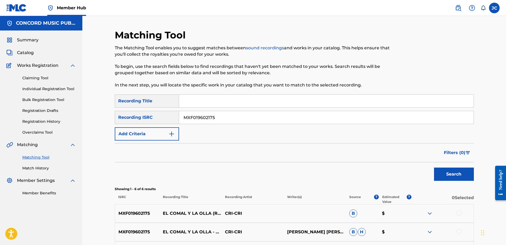
scroll to position [123, 0]
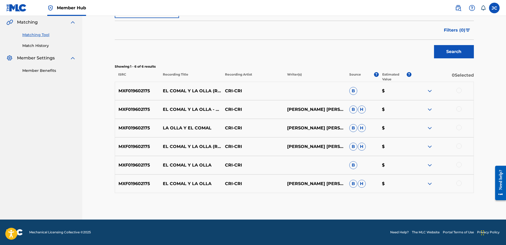
click at [458, 182] on div at bounding box center [458, 183] width 5 height 5
click at [460, 165] on div at bounding box center [458, 164] width 5 height 5
click at [458, 147] on div at bounding box center [458, 146] width 5 height 5
click at [458, 127] on div at bounding box center [458, 127] width 5 height 5
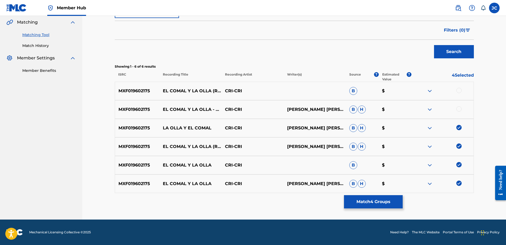
click at [460, 110] on div at bounding box center [458, 108] width 5 height 5
click at [460, 90] on div at bounding box center [458, 90] width 5 height 5
click at [383, 202] on button "Match 6 Groups" at bounding box center [373, 201] width 59 height 13
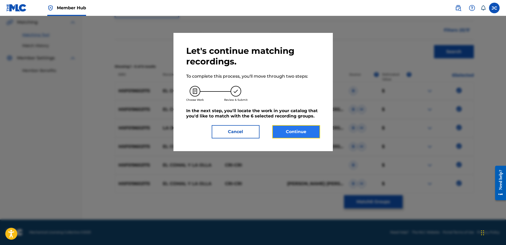
click at [300, 133] on button "Continue" at bounding box center [296, 131] width 48 height 13
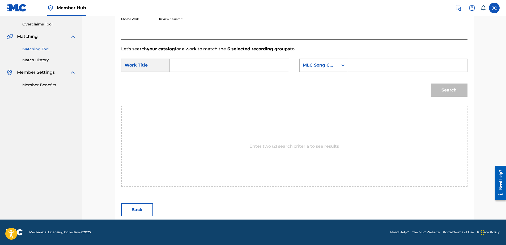
click at [328, 67] on div "MLC Song Code" at bounding box center [319, 65] width 32 height 6
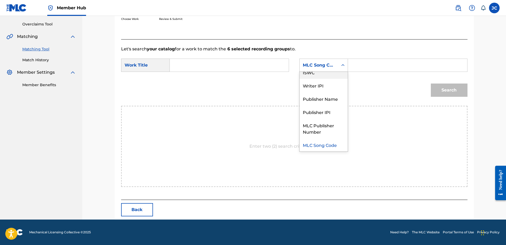
scroll to position [0, 0]
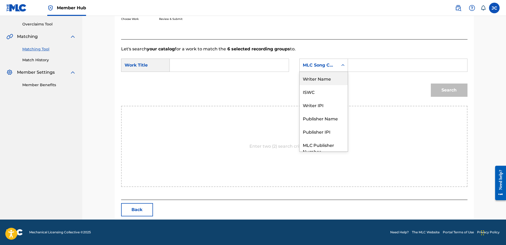
drag, startPoint x: 326, startPoint y: 79, endPoint x: 314, endPoint y: 79, distance: 12.0
click at [325, 79] on div "Writer Name" at bounding box center [323, 78] width 48 height 13
click at [243, 66] on input "Search Form" at bounding box center [229, 65] width 110 height 13
paste input "El Comal y la Olla"
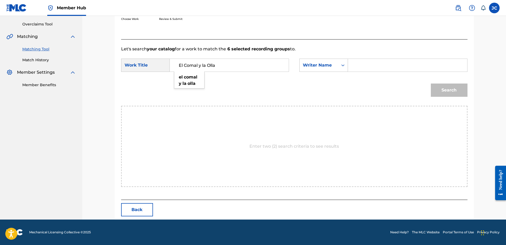
type input "El Comal y la Olla"
click at [385, 63] on input "Search Form" at bounding box center [407, 65] width 110 height 13
paste input "[PERSON_NAME]"
click at [431, 84] on button "Search" at bounding box center [449, 90] width 37 height 13
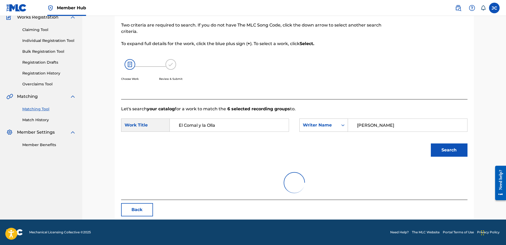
scroll to position [108, 0]
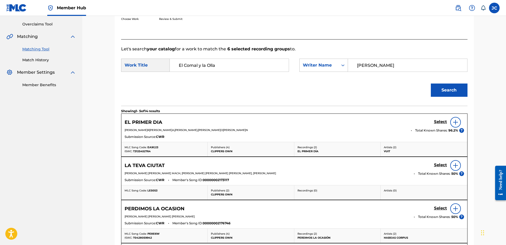
click at [387, 61] on input "[PERSON_NAME]" at bounding box center [407, 65] width 110 height 13
paste input "Gabilondo"
type input "Gabilondo"
click at [431, 84] on button "Search" at bounding box center [449, 90] width 37 height 13
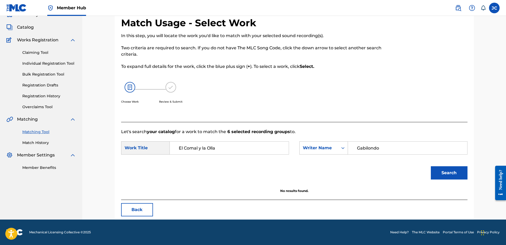
scroll to position [25, 0]
click at [145, 211] on button "Back" at bounding box center [137, 209] width 32 height 13
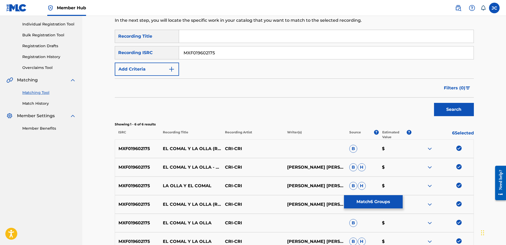
scroll to position [123, 0]
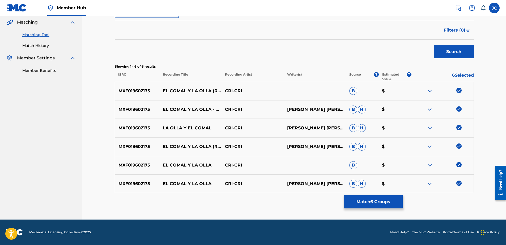
click at [459, 183] on img at bounding box center [458, 183] width 5 height 5
click at [456, 164] on img at bounding box center [458, 164] width 5 height 5
click at [459, 147] on img at bounding box center [458, 146] width 5 height 5
click at [458, 128] on img at bounding box center [458, 127] width 5 height 5
click at [456, 103] on div "MXF019602175 EL COMAL Y LA OLLA - REMASTERIZADO CRI-CRI[PERSON_NAME]O[PERSON_NA…" at bounding box center [294, 109] width 359 height 19
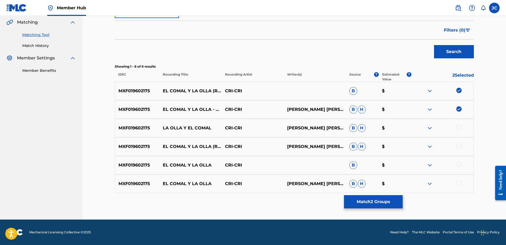
click at [460, 109] on img at bounding box center [458, 108] width 5 height 5
click at [461, 91] on img at bounding box center [458, 90] width 5 height 5
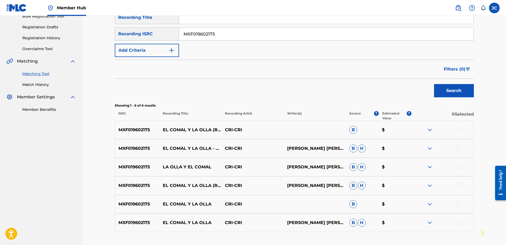
scroll to position [43, 0]
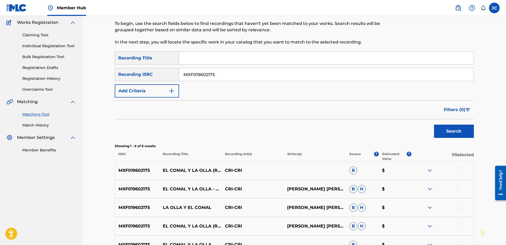
click at [256, 77] on input "MXF019602175" at bounding box center [326, 74] width 294 height 13
click at [233, 75] on input "Search Form" at bounding box center [326, 74] width 294 height 13
paste input "GBDGQ1122401"
type input "GBDGQ1122401"
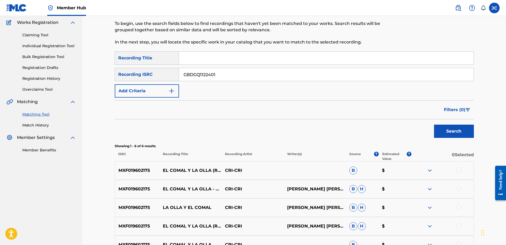
click at [434, 125] on button "Search" at bounding box center [454, 131] width 40 height 13
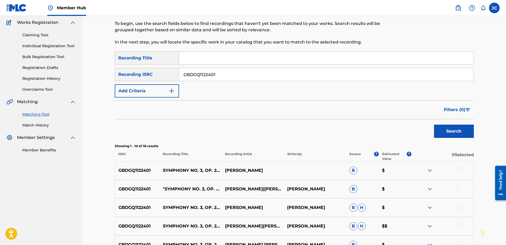
click at [216, 79] on input "GBDGQ1122401" at bounding box center [326, 74] width 294 height 13
click at [249, 74] on input "Search Form" at bounding box center [326, 74] width 294 height 13
paste input "USWR60100012"
type input "USWR60100012"
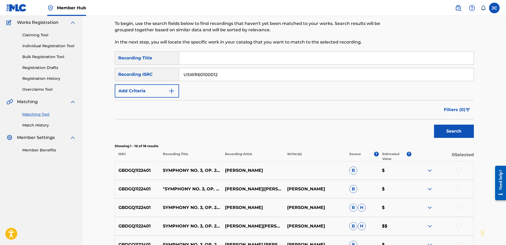
click at [434, 125] on button "Search" at bounding box center [454, 131] width 40 height 13
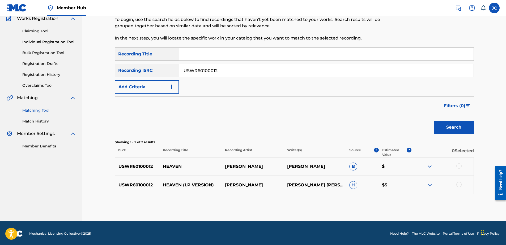
scroll to position [48, 0]
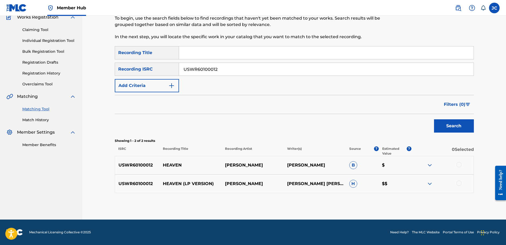
click at [460, 184] on div at bounding box center [458, 183] width 5 height 5
click at [458, 166] on div at bounding box center [458, 164] width 5 height 5
click at [393, 208] on button "Match 2 Groups" at bounding box center [373, 201] width 59 height 13
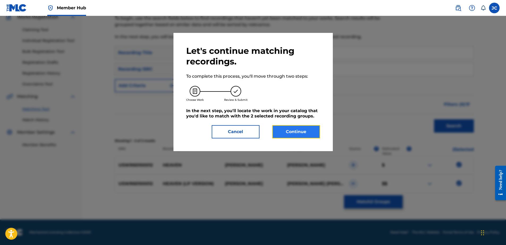
click at [289, 133] on button "Continue" at bounding box center [296, 131] width 48 height 13
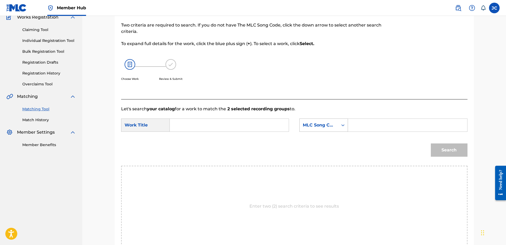
click at [334, 125] on div "MLC Song Code" at bounding box center [319, 125] width 32 height 6
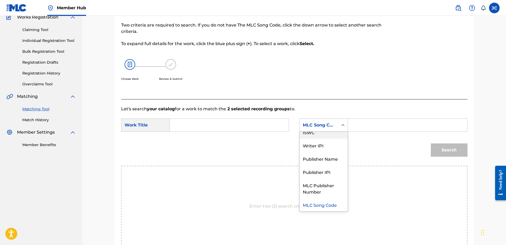
scroll to position [0, 0]
click at [331, 139] on div "Writer Name" at bounding box center [323, 138] width 48 height 13
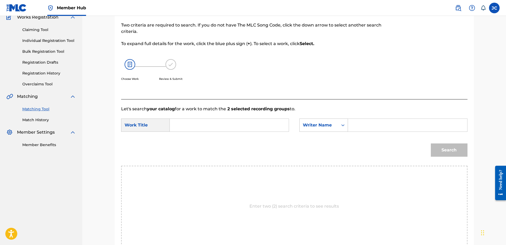
click at [220, 121] on input "Search Form" at bounding box center [229, 125] width 110 height 13
paste
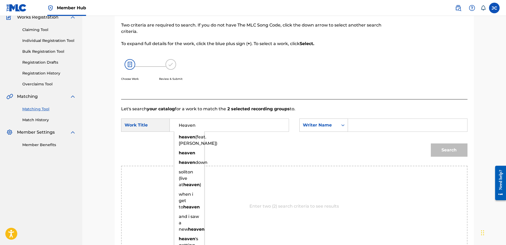
type input "Heaven"
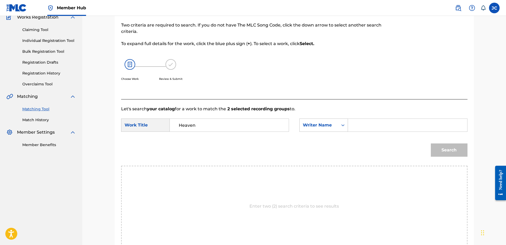
click at [395, 122] on input "Search Form" at bounding box center [407, 125] width 110 height 13
click at [431, 144] on button "Search" at bounding box center [449, 150] width 37 height 13
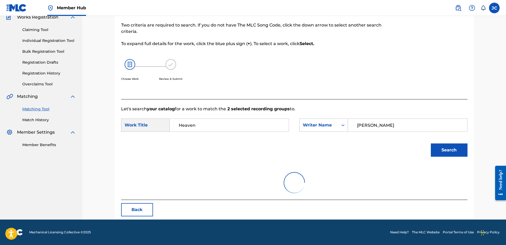
scroll to position [25, 0]
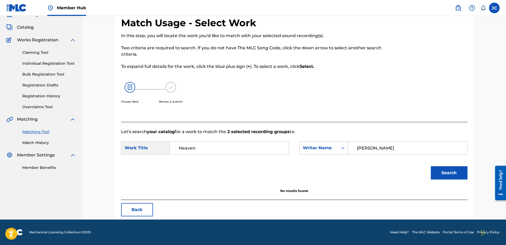
click at [375, 152] on input "[PERSON_NAME]" at bounding box center [407, 148] width 110 height 13
type input "[PERSON_NAME]"
click at [431, 166] on button "Search" at bounding box center [449, 172] width 37 height 13
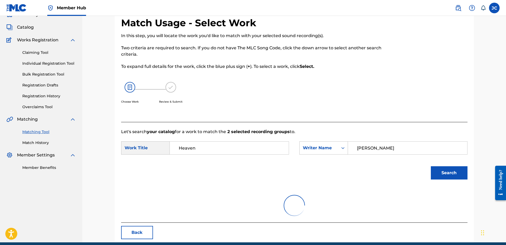
scroll to position [48, 0]
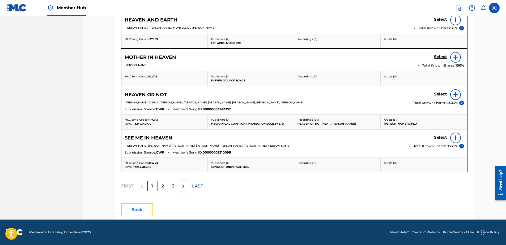
click at [142, 208] on button "Back" at bounding box center [137, 209] width 32 height 13
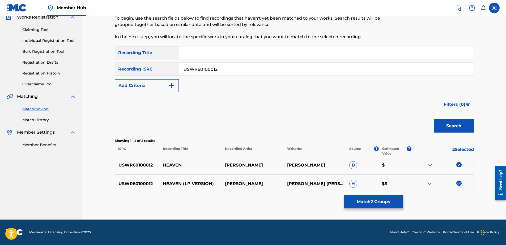
click at [456, 185] on img at bounding box center [458, 183] width 5 height 5
click at [459, 163] on img at bounding box center [458, 164] width 5 height 5
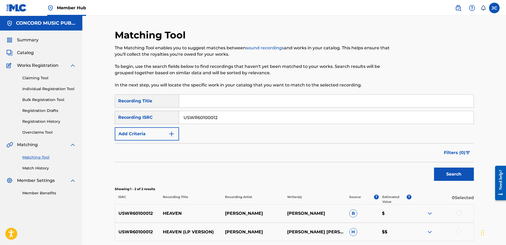
click at [283, 116] on input "USWR60100012" at bounding box center [326, 117] width 294 height 13
click at [313, 113] on input "Search Form" at bounding box center [326, 117] width 294 height 13
type input "USSF11857912"
click at [434, 168] on button "Search" at bounding box center [454, 174] width 40 height 13
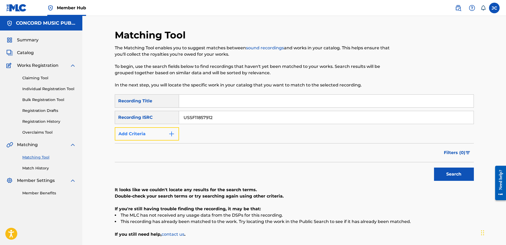
drag, startPoint x: 161, startPoint y: 136, endPoint x: 159, endPoint y: 137, distance: 2.7
click at [159, 137] on button "Add Criteria" at bounding box center [147, 133] width 64 height 13
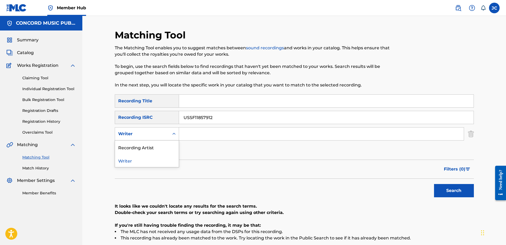
click at [152, 132] on div "Writer" at bounding box center [142, 134] width 48 height 6
click at [152, 150] on div "Recording Artist" at bounding box center [147, 147] width 64 height 13
click at [223, 117] on input "USSF11857912" at bounding box center [326, 117] width 294 height 13
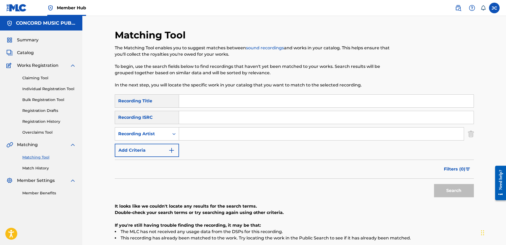
drag, startPoint x: 265, startPoint y: 105, endPoint x: 277, endPoint y: 104, distance: 11.8
click at [265, 105] on input "Search Form" at bounding box center [326, 101] width 294 height 13
drag, startPoint x: 266, startPoint y: 100, endPoint x: 165, endPoint y: 97, distance: 101.2
click at [165, 97] on div "SearchWithCriteriae6b69788-43cc-4a43-baec-ea0e2cdc5f52 Recording Title [PERSON_…" at bounding box center [294, 100] width 359 height 13
type input "QUERREQUE"
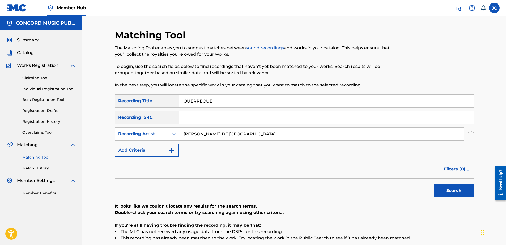
click at [288, 135] on input "[PERSON_NAME] DE [GEOGRAPHIC_DATA]" at bounding box center [321, 134] width 285 height 13
type input "[PERSON_NAME] DE [GEOGRAPHIC_DATA]"
click at [434, 184] on button "Search" at bounding box center [454, 190] width 40 height 13
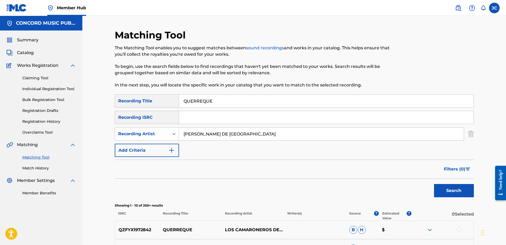
click at [270, 134] on input "[PERSON_NAME] DE [GEOGRAPHIC_DATA]" at bounding box center [321, 134] width 285 height 13
drag, startPoint x: 270, startPoint y: 134, endPoint x: 274, endPoint y: 134, distance: 4.5
click at [270, 134] on input "[PERSON_NAME] DE [GEOGRAPHIC_DATA]" at bounding box center [321, 134] width 285 height 13
click at [468, 135] on div "SearchWithCriteria9e2c1ba3-e1b9-48e7-b670-9e2d5acd0f29 Recording Artist [PERSON…" at bounding box center [294, 133] width 359 height 13
click at [468, 135] on img "Search Form" at bounding box center [471, 133] width 6 height 13
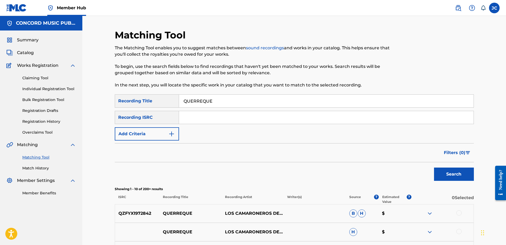
click at [226, 101] on input "QUERREQUE" at bounding box center [326, 101] width 294 height 13
click at [219, 117] on input "Search Form" at bounding box center [326, 117] width 294 height 13
type input "USA2P0743695"
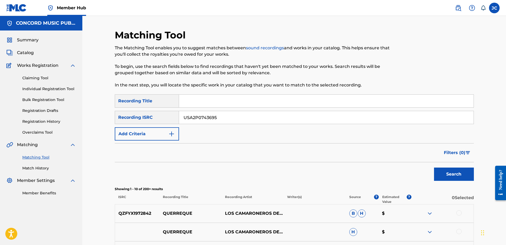
click at [434, 168] on button "Search" at bounding box center [454, 174] width 40 height 13
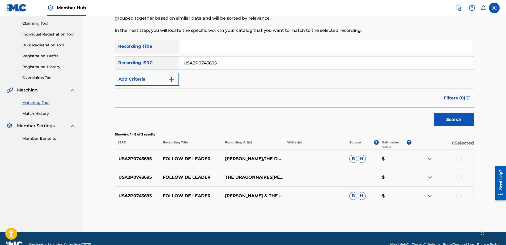
scroll to position [67, 0]
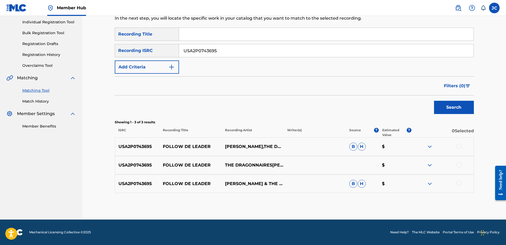
click at [456, 184] on div at bounding box center [458, 183] width 5 height 5
click at [460, 162] on div at bounding box center [458, 164] width 5 height 5
click at [458, 147] on div at bounding box center [458, 146] width 5 height 5
click at [381, 205] on button "Match 3 Groups" at bounding box center [373, 201] width 59 height 13
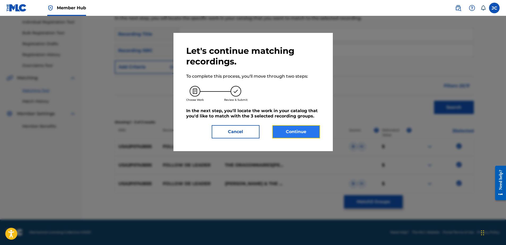
click at [296, 135] on button "Continue" at bounding box center [296, 131] width 48 height 13
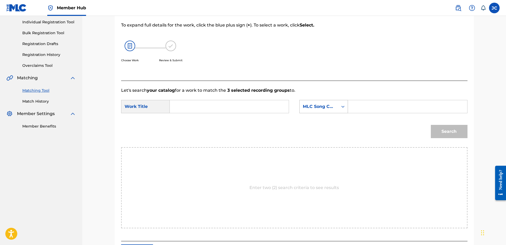
click at [308, 107] on div "MLC Song Code" at bounding box center [319, 107] width 32 height 6
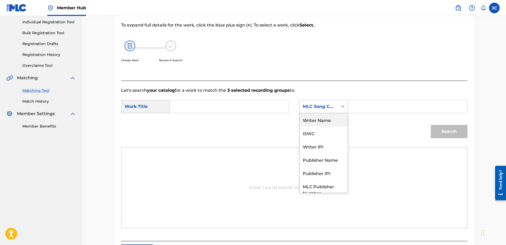
drag, startPoint x: 310, startPoint y: 121, endPoint x: 289, endPoint y: 112, distance: 22.8
click at [310, 121] on div "Writer Name" at bounding box center [323, 119] width 48 height 13
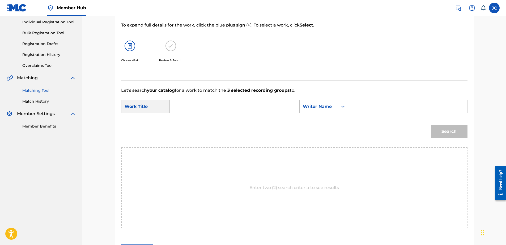
click at [260, 101] on input "Search Form" at bounding box center [229, 106] width 110 height 13
click at [244, 103] on input "Search Form" at bounding box center [229, 106] width 110 height 13
type input "Follow De Leader"
click at [385, 108] on input "Search Form" at bounding box center [407, 106] width 110 height 13
type input "[PERSON_NAME]"
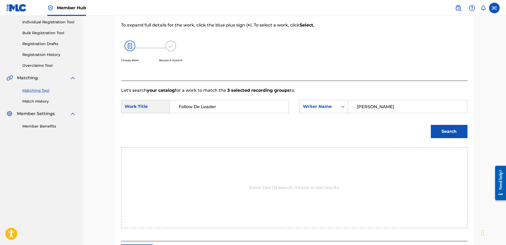
click at [431, 125] on button "Search" at bounding box center [449, 131] width 37 height 13
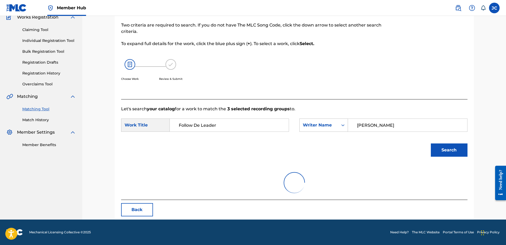
scroll to position [67, 0]
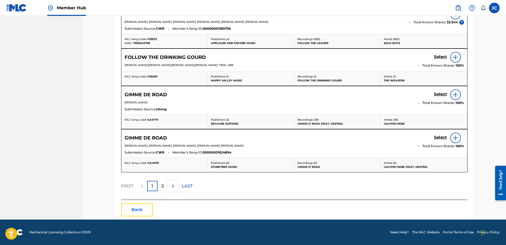
click at [143, 204] on button "Back" at bounding box center [137, 209] width 32 height 13
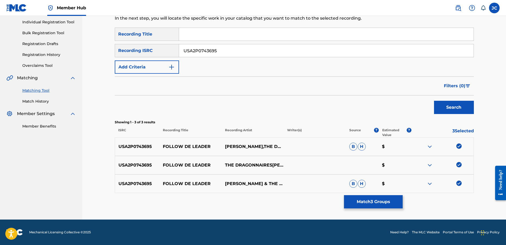
click at [458, 183] on img at bounding box center [458, 183] width 5 height 5
click at [458, 164] on img at bounding box center [458, 164] width 5 height 5
click at [457, 148] on img at bounding box center [458, 146] width 5 height 5
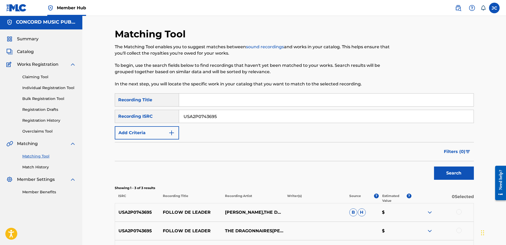
scroll to position [0, 0]
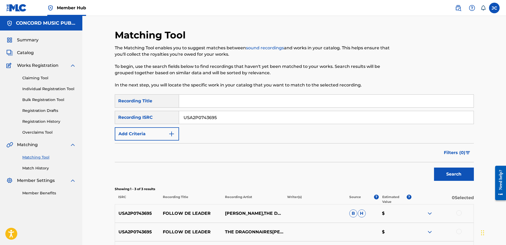
click at [282, 120] on input "USA2P0743695" at bounding box center [326, 117] width 294 height 13
click at [311, 119] on input "Search Form" at bounding box center [326, 117] width 294 height 13
type input "ES84B1410110"
click at [434, 168] on button "Search" at bounding box center [454, 174] width 40 height 13
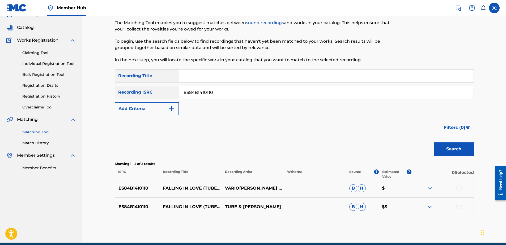
scroll to position [48, 0]
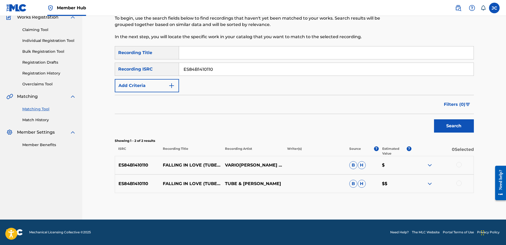
click at [461, 184] on div at bounding box center [458, 183] width 5 height 5
click at [458, 166] on div at bounding box center [458, 164] width 5 height 5
click at [394, 206] on button "Match 2 Groups" at bounding box center [373, 201] width 59 height 13
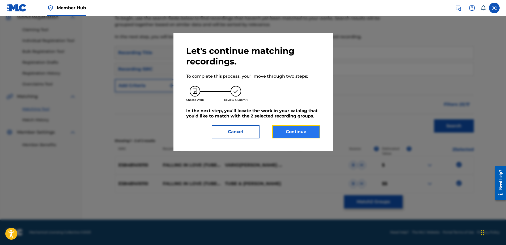
click at [289, 131] on button "Continue" at bounding box center [296, 131] width 48 height 13
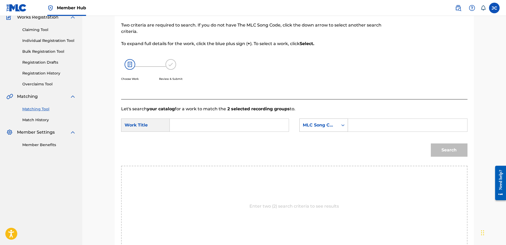
click at [322, 126] on div "MLC Song Code" at bounding box center [319, 125] width 32 height 6
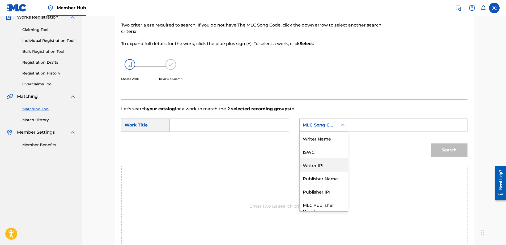
scroll to position [0, 0]
click at [327, 141] on div "Writer Name" at bounding box center [323, 138] width 48 height 13
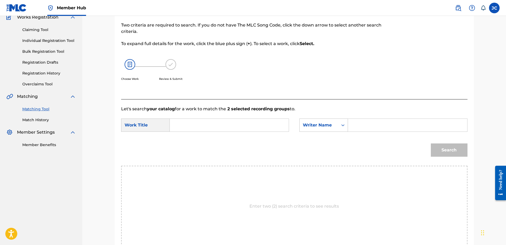
click at [277, 129] on input "Search Form" at bounding box center [229, 125] width 110 height 13
type input "Falling in Love - Tube &[PERSON_NAME] Remix"
click at [394, 127] on input "Search Form" at bounding box center [407, 125] width 110 height 13
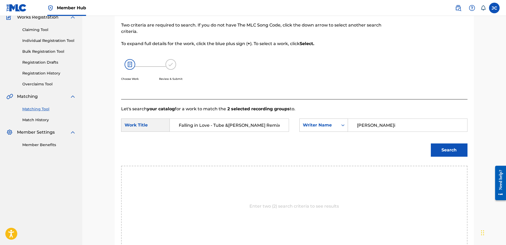
type input "[PERSON_NAME]i"
click at [431, 144] on button "Search" at bounding box center [449, 150] width 37 height 13
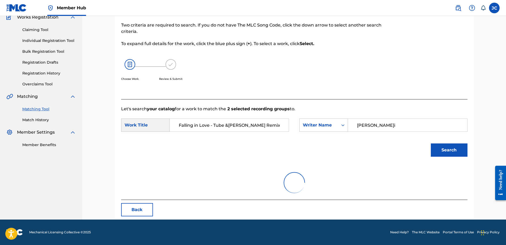
scroll to position [25, 0]
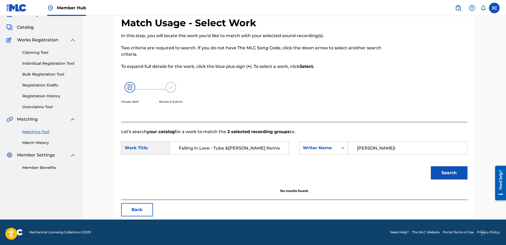
click at [217, 149] on input "Falling in Love - Tube &[PERSON_NAME] Remix" at bounding box center [229, 148] width 110 height 13
click at [140, 209] on button "Back" at bounding box center [137, 209] width 32 height 13
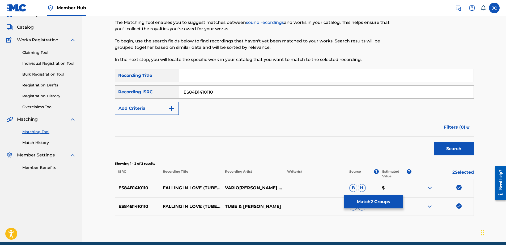
click at [458, 206] on img at bounding box center [458, 206] width 5 height 5
click at [458, 187] on img at bounding box center [458, 187] width 5 height 5
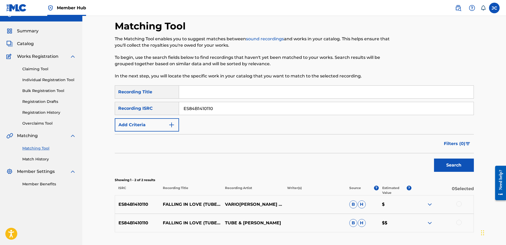
scroll to position [0, 0]
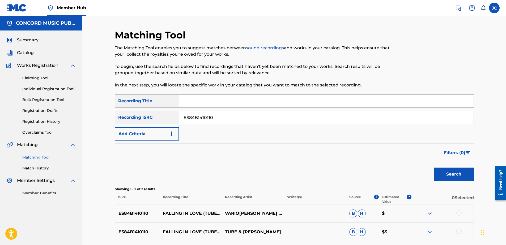
click at [261, 116] on input "ES84B1410110" at bounding box center [326, 117] width 294 height 13
click at [262, 117] on input "ES84B1410110" at bounding box center [326, 117] width 294 height 13
click at [387, 116] on input "Search Form" at bounding box center [326, 117] width 294 height 13
type input "USASN0902400"
click at [434, 168] on button "Search" at bounding box center [454, 174] width 40 height 13
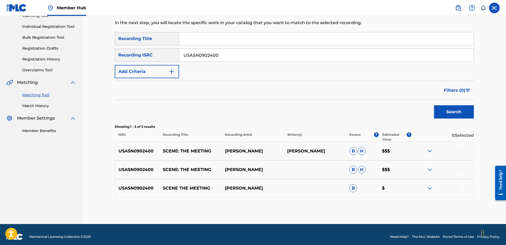
scroll to position [67, 0]
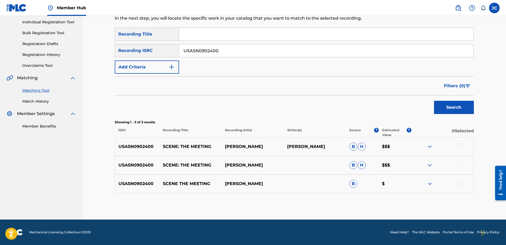
click at [457, 184] on div at bounding box center [458, 183] width 5 height 5
click at [457, 164] on div at bounding box center [458, 164] width 5 height 5
click at [458, 147] on div at bounding box center [458, 146] width 5 height 5
click at [363, 202] on button "Match 3 Groups" at bounding box center [373, 201] width 59 height 13
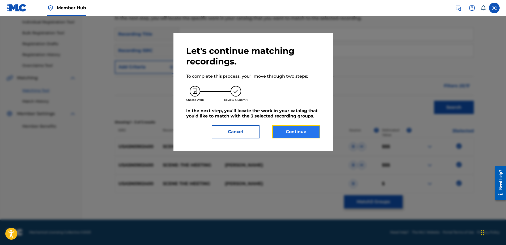
click at [301, 132] on button "Continue" at bounding box center [296, 131] width 48 height 13
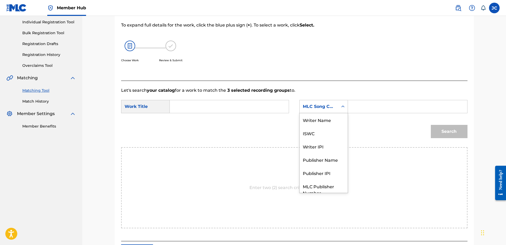
click at [319, 106] on div "MLC Song Code" at bounding box center [319, 107] width 32 height 6
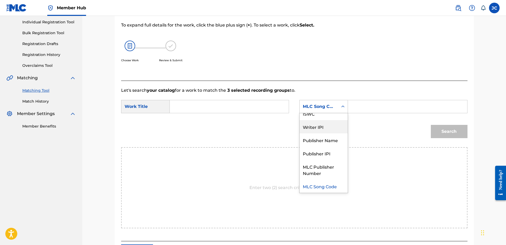
scroll to position [0, 0]
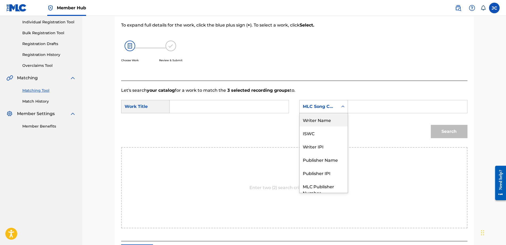
click at [324, 122] on div "Writer Name" at bounding box center [323, 119] width 48 height 13
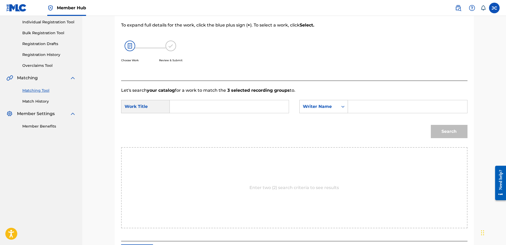
click at [254, 106] on input "Search Form" at bounding box center [229, 106] width 110 height 13
type input "Scene: The Meeting"
click at [385, 106] on input "Search Form" at bounding box center [407, 106] width 110 height 13
click at [431, 125] on button "Search" at bounding box center [449, 131] width 37 height 13
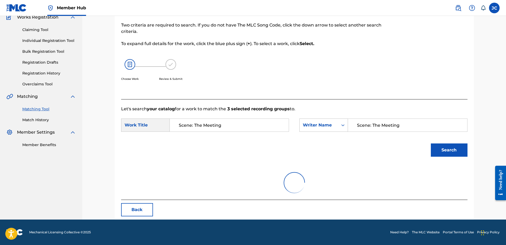
scroll to position [25, 0]
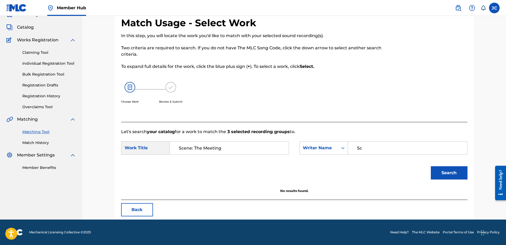
type input "S"
type input "[PERSON_NAME]"
click at [431, 166] on button "Search" at bounding box center [449, 172] width 37 height 13
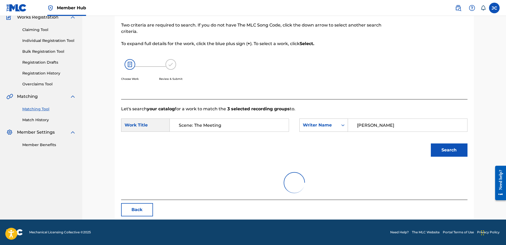
scroll to position [67, 0]
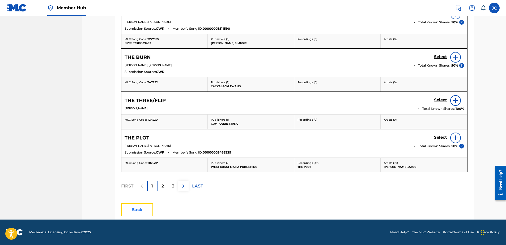
click at [138, 209] on button "Back" at bounding box center [137, 209] width 32 height 13
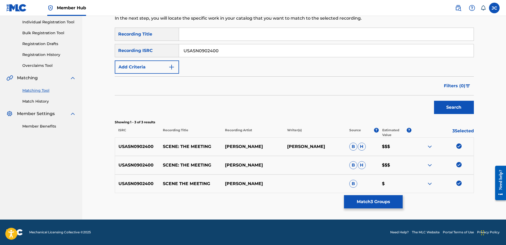
click at [459, 184] on img at bounding box center [458, 183] width 5 height 5
click at [458, 163] on img at bounding box center [458, 164] width 5 height 5
click at [461, 148] on img at bounding box center [458, 146] width 5 height 5
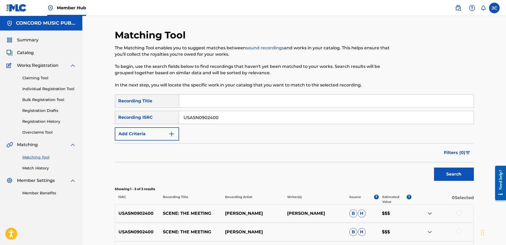
drag, startPoint x: 232, startPoint y: 120, endPoint x: 109, endPoint y: 114, distance: 123.8
click at [115, 114] on div "SearchWithCriteria9390273c-975a-4d4d-944d-3f2f24f4d6a9 Recording ISRC USASN0902…" at bounding box center [294, 117] width 359 height 13
click at [225, 118] on input "Search Form" at bounding box center [326, 117] width 294 height 13
type input "FRU622050601"
click at [434, 168] on button "Search" at bounding box center [454, 174] width 40 height 13
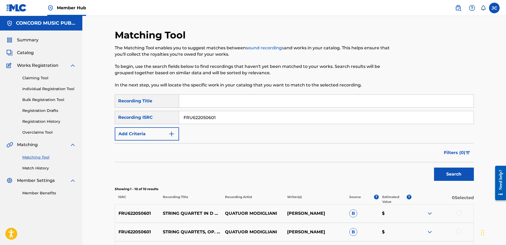
click at [230, 119] on input "FRU622050601" at bounding box center [326, 117] width 294 height 13
click at [229, 115] on input "Search Form" at bounding box center [326, 117] width 294 height 13
type input "ES5022401400"
click at [434, 168] on button "Search" at bounding box center [454, 174] width 40 height 13
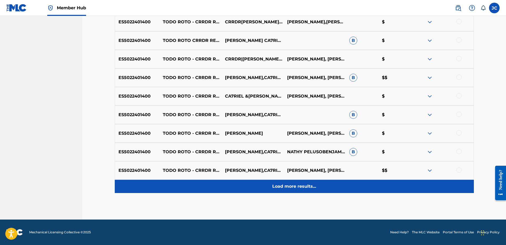
click at [320, 187] on div "Load more results..." at bounding box center [294, 186] width 359 height 13
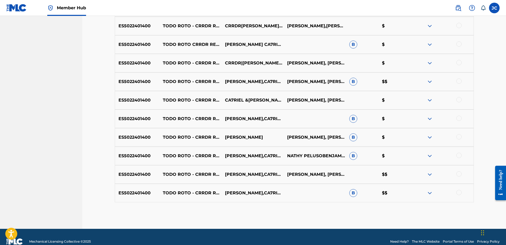
scroll to position [216, 0]
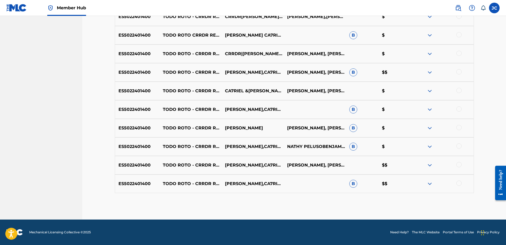
click at [457, 184] on div at bounding box center [458, 183] width 5 height 5
click at [457, 166] on div at bounding box center [458, 164] width 5 height 5
click at [459, 147] on div at bounding box center [458, 146] width 5 height 5
click at [460, 130] on div at bounding box center [458, 127] width 5 height 5
click at [460, 109] on div at bounding box center [458, 108] width 5 height 5
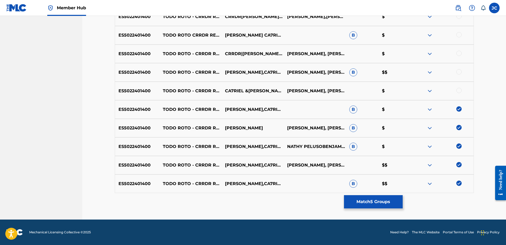
click at [459, 92] on div at bounding box center [458, 90] width 5 height 5
click at [457, 71] on div at bounding box center [458, 71] width 5 height 5
click at [460, 54] on div at bounding box center [458, 53] width 5 height 5
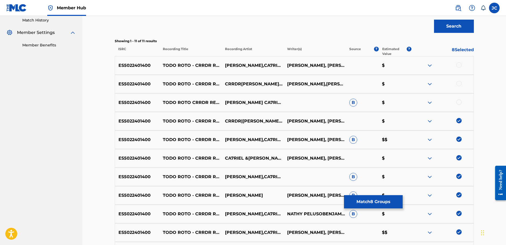
scroll to position [136, 0]
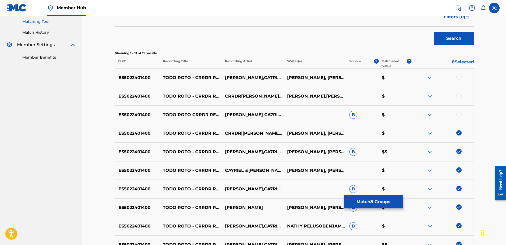
click at [456, 115] on div at bounding box center [458, 114] width 5 height 5
click at [459, 97] on div at bounding box center [458, 95] width 5 height 5
click at [459, 78] on div at bounding box center [458, 77] width 5 height 5
click at [379, 206] on button "Match 11 Groups" at bounding box center [373, 201] width 59 height 13
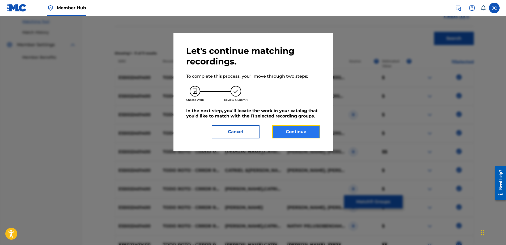
click at [287, 134] on button "Continue" at bounding box center [296, 131] width 48 height 13
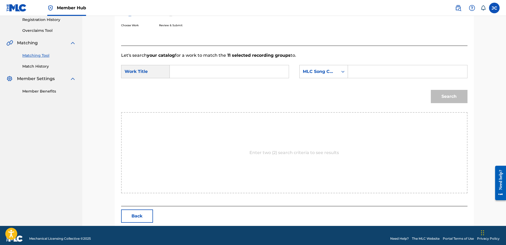
scroll to position [108, 0]
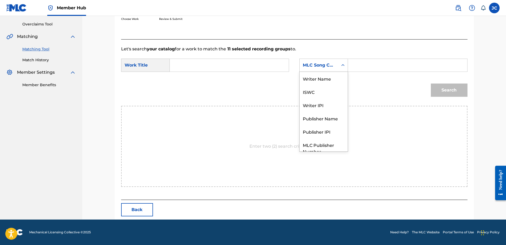
click at [335, 66] on div "MLC Song Code" at bounding box center [318, 65] width 38 height 10
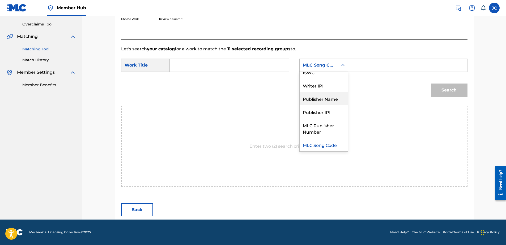
scroll to position [0, 0]
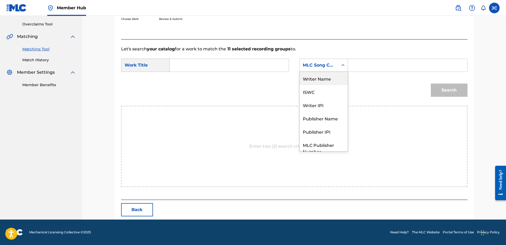
click at [334, 84] on div "Writer Name" at bounding box center [323, 78] width 48 height 13
click at [268, 67] on input "Search Form" at bounding box center [229, 65] width 110 height 13
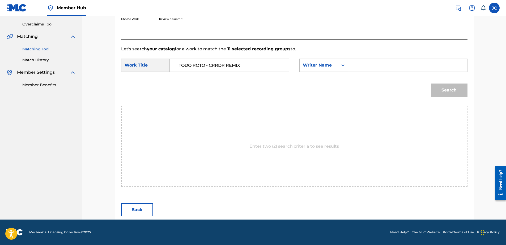
type input "TODO ROTO - CRRDR REMIX"
click at [382, 67] on input "Search Form" at bounding box center [407, 65] width 110 height 13
type input "Alerhand"
click at [431, 84] on button "Search" at bounding box center [449, 90] width 37 height 13
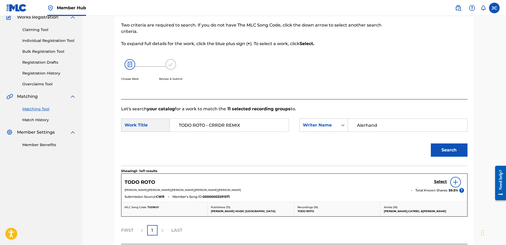
scroll to position [93, 0]
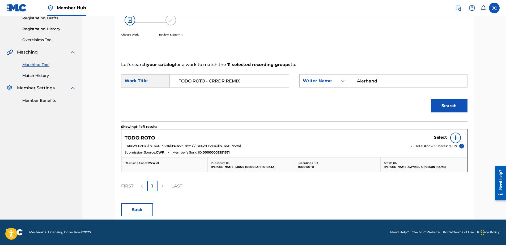
click at [452, 140] on div at bounding box center [455, 138] width 11 height 11
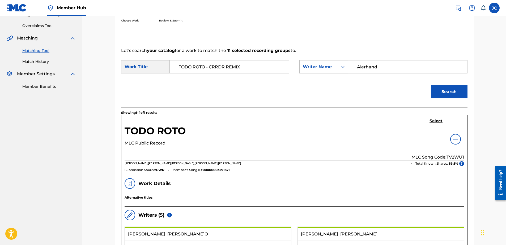
scroll to position [40, 0]
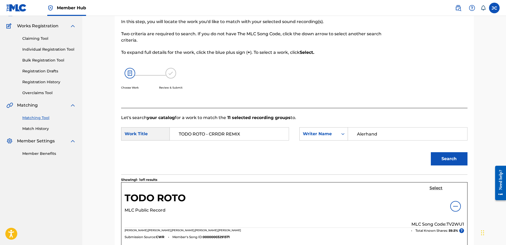
click at [433, 187] on h5 "Select" at bounding box center [435, 188] width 13 height 5
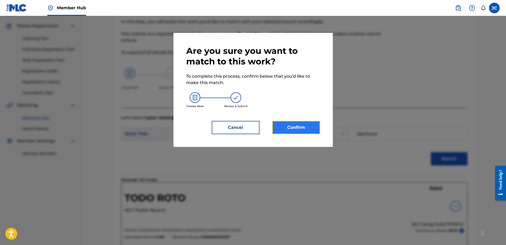
click at [300, 122] on button "Confirm" at bounding box center [296, 127] width 48 height 13
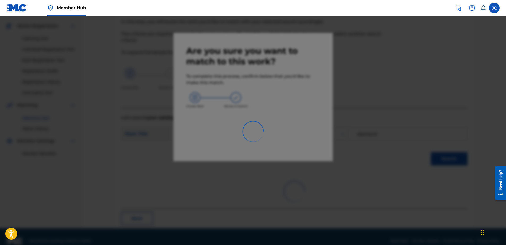
scroll to position [14, 0]
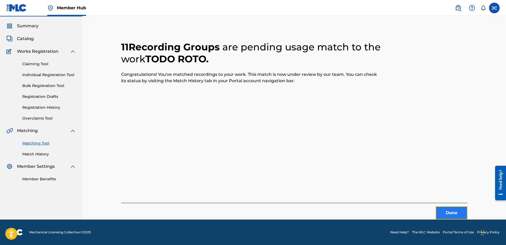
click at [459, 216] on button "Done" at bounding box center [451, 212] width 32 height 13
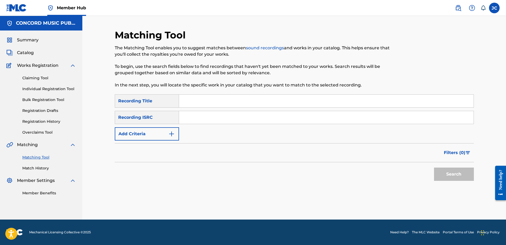
scroll to position [0, 0]
click at [274, 121] on input "Search Form" at bounding box center [326, 117] width 294 height 13
type input "DEF059231310"
click at [434, 168] on button "Search" at bounding box center [454, 174] width 40 height 13
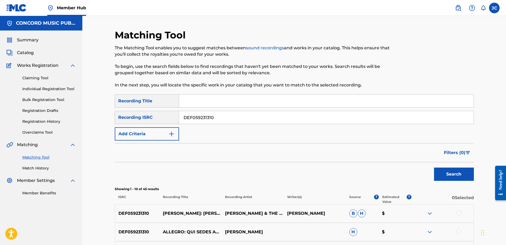
click at [228, 118] on input "DEF059231310" at bounding box center [326, 117] width 294 height 13
click at [276, 116] on input "Search Form" at bounding box center [326, 117] width 294 height 13
click at [434, 168] on button "Search" at bounding box center [454, 174] width 40 height 13
click at [224, 118] on input "GBAYC0100788" at bounding box center [326, 117] width 294 height 13
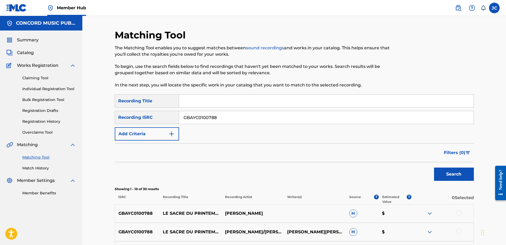
click at [224, 118] on input "GBAYC0100788" at bounding box center [326, 117] width 294 height 13
type input "USSM10203204"
click at [434, 168] on button "Search" at bounding box center [454, 174] width 40 height 13
click at [266, 115] on input "USSM10203204" at bounding box center [326, 117] width 294 height 13
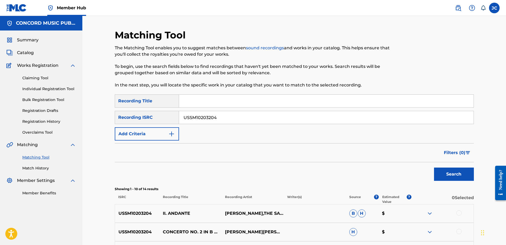
click at [266, 115] on input "USSM10203204" at bounding box center [326, 117] width 294 height 13
click at [202, 116] on input "Search Form" at bounding box center [326, 117] width 294 height 13
type input "USHM91643466"
click at [434, 168] on button "Search" at bounding box center [454, 174] width 40 height 13
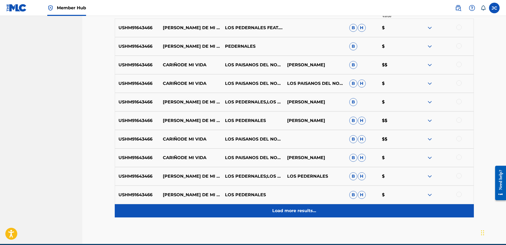
click at [308, 209] on p "Load more results..." at bounding box center [294, 211] width 44 height 6
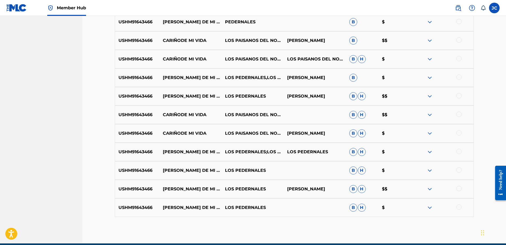
scroll to position [234, 0]
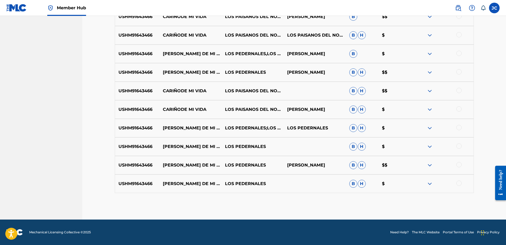
drag, startPoint x: 458, startPoint y: 184, endPoint x: 460, endPoint y: 179, distance: 5.6
click at [458, 184] on div at bounding box center [458, 183] width 5 height 5
click at [460, 167] on div at bounding box center [458, 164] width 5 height 5
click at [459, 148] on div at bounding box center [458, 146] width 5 height 5
click at [460, 128] on div at bounding box center [458, 127] width 5 height 5
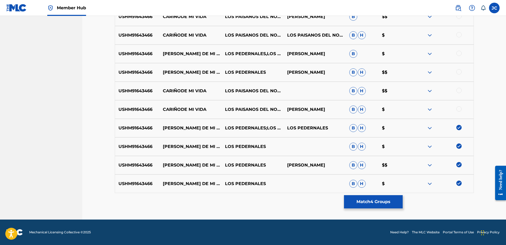
click at [459, 108] on div at bounding box center [458, 108] width 5 height 5
click at [459, 93] on div at bounding box center [458, 90] width 5 height 5
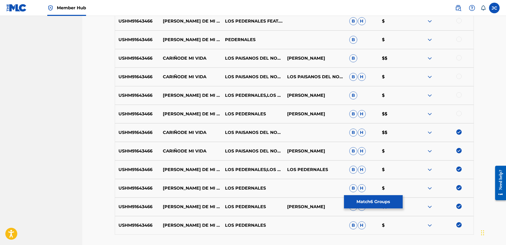
scroll to position [181, 0]
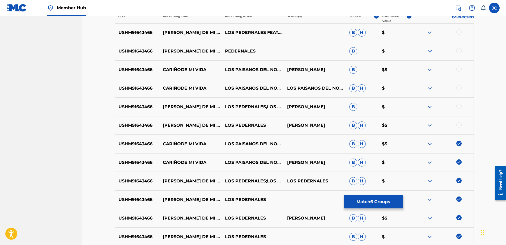
click at [458, 124] on div at bounding box center [458, 124] width 5 height 5
click at [461, 107] on div at bounding box center [458, 106] width 5 height 5
click at [459, 89] on div at bounding box center [458, 87] width 5 height 5
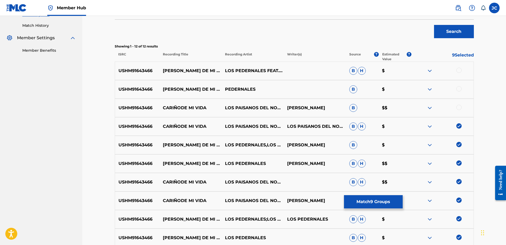
scroll to position [128, 0]
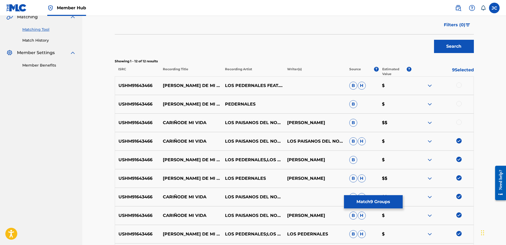
click at [459, 124] on div at bounding box center [458, 122] width 5 height 5
click at [459, 106] on div at bounding box center [458, 103] width 5 height 5
click at [459, 83] on div at bounding box center [458, 85] width 5 height 5
click at [396, 206] on button "Match 12 Groups" at bounding box center [373, 201] width 59 height 13
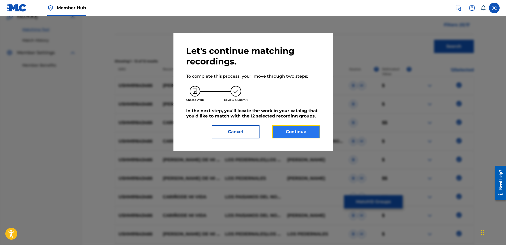
click at [307, 133] on button "Continue" at bounding box center [296, 131] width 48 height 13
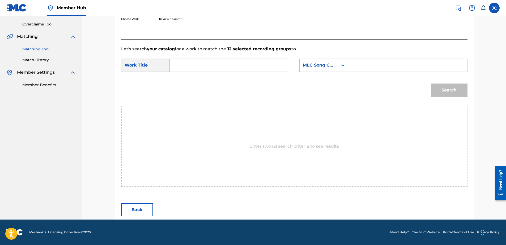
scroll to position [108, 0]
drag, startPoint x: 333, startPoint y: 67, endPoint x: 336, endPoint y: 84, distance: 17.2
click at [333, 68] on div "MLC Song Code" at bounding box center [319, 65] width 32 height 6
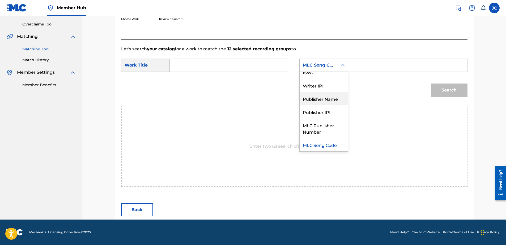
scroll to position [0, 0]
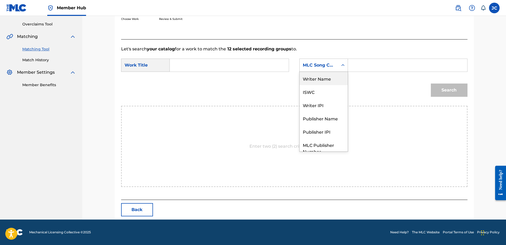
click at [330, 83] on div "Writer Name" at bounding box center [323, 78] width 48 height 13
click at [220, 63] on input "Search Form" at bounding box center [229, 65] width 110 height 13
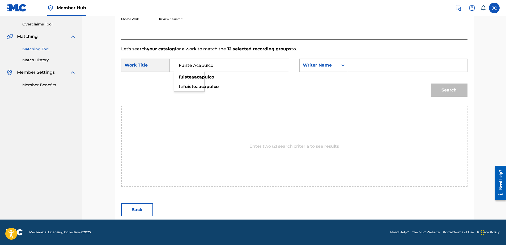
type input "Fuiste Acapulco"
click at [370, 70] on input "Search Form" at bounding box center [407, 65] width 110 height 13
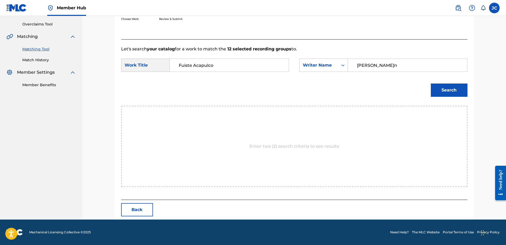
type input "[PERSON_NAME]n"
click at [431, 84] on button "Search" at bounding box center [449, 90] width 37 height 13
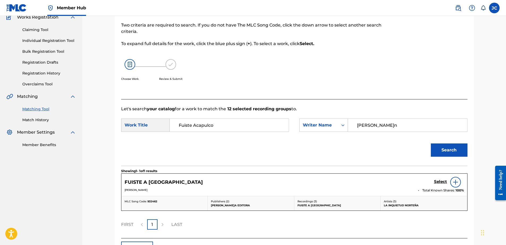
scroll to position [87, 0]
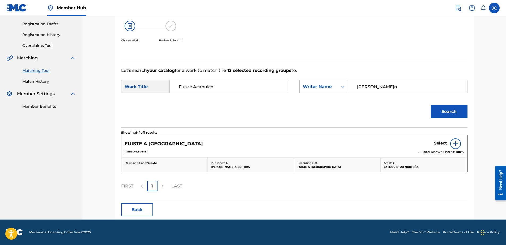
click at [462, 141] on div "Select" at bounding box center [449, 144] width 30 height 11
click at [452, 145] on div at bounding box center [455, 144] width 11 height 11
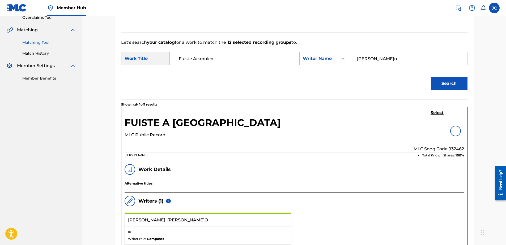
scroll to position [109, 0]
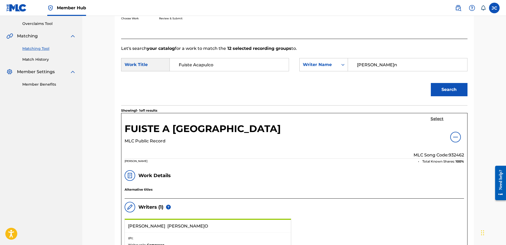
click at [436, 119] on h5 "Select" at bounding box center [436, 119] width 13 height 5
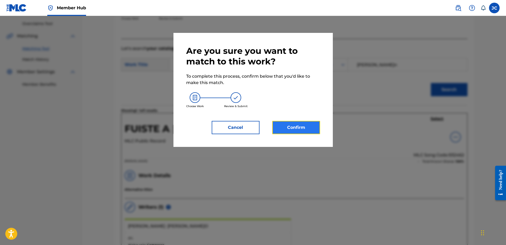
click at [297, 126] on button "Confirm" at bounding box center [296, 127] width 48 height 13
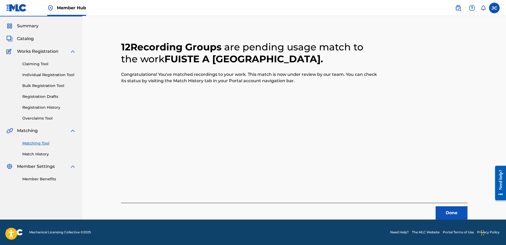
scroll to position [14, 0]
click at [451, 210] on button "Done" at bounding box center [451, 212] width 32 height 13
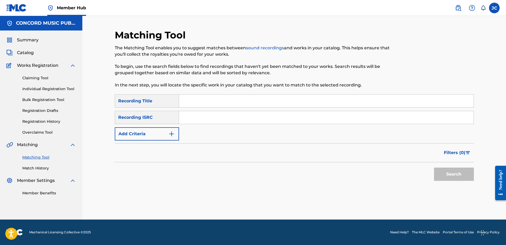
click at [300, 122] on input "Search Form" at bounding box center [326, 117] width 294 height 13
type input "NLUM71900113"
click at [434, 168] on button "Search" at bounding box center [454, 174] width 40 height 13
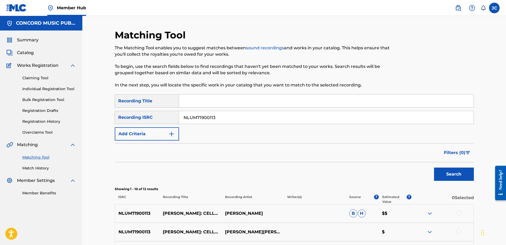
click at [252, 115] on input "NLUM71900113" at bounding box center [326, 117] width 294 height 13
click at [286, 120] on input "Search Form" at bounding box center [326, 117] width 294 height 13
type input "US3V89910128"
click at [434, 168] on button "Search" at bounding box center [454, 174] width 40 height 13
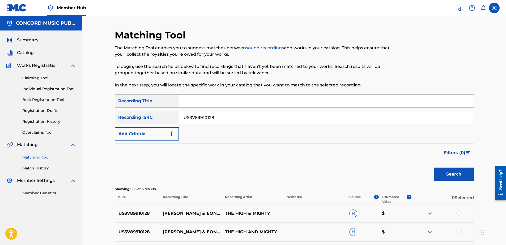
click at [234, 121] on input "US3V89910128" at bounding box center [326, 117] width 294 height 13
click at [225, 121] on input "Search Form" at bounding box center [326, 117] width 294 height 13
click at [434, 168] on button "Search" at bounding box center [454, 174] width 40 height 13
click at [257, 119] on input "USCGH0763570" at bounding box center [326, 117] width 294 height 13
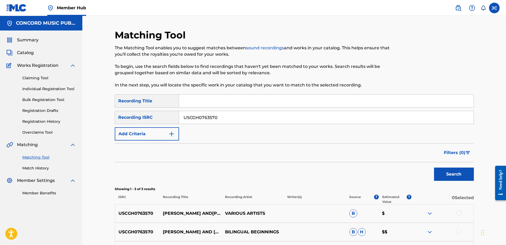
click at [257, 119] on input "USCGH0763570" at bounding box center [326, 117] width 294 height 13
type input "US3V89910128"
click at [434, 168] on button "Search" at bounding box center [454, 174] width 40 height 13
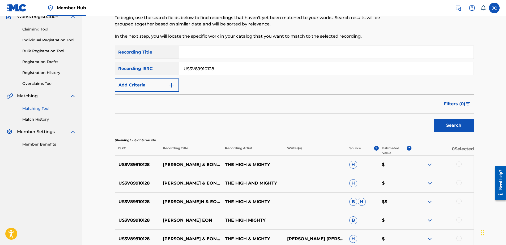
scroll to position [106, 0]
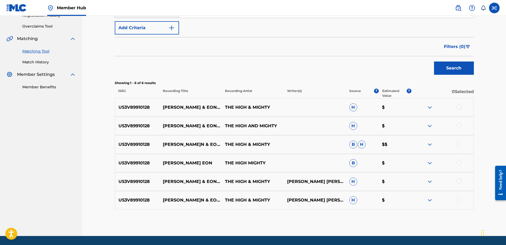
click at [459, 200] on div at bounding box center [458, 199] width 5 height 5
click at [458, 182] on div at bounding box center [458, 181] width 5 height 5
click at [459, 162] on div at bounding box center [458, 162] width 5 height 5
click at [458, 143] on div at bounding box center [458, 143] width 5 height 5
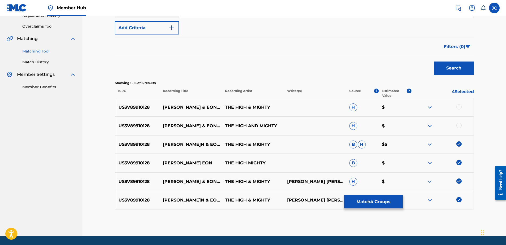
click at [460, 126] on div at bounding box center [458, 125] width 5 height 5
click at [461, 107] on div at bounding box center [458, 106] width 5 height 5
click at [393, 195] on div "US3V89910128 [PERSON_NAME] & EON (FEAT. MAD SKILLZ) THE HIGH & MIGHTY [PERSON_N…" at bounding box center [294, 200] width 359 height 19
click at [392, 199] on button "Match 6 Groups" at bounding box center [373, 201] width 59 height 13
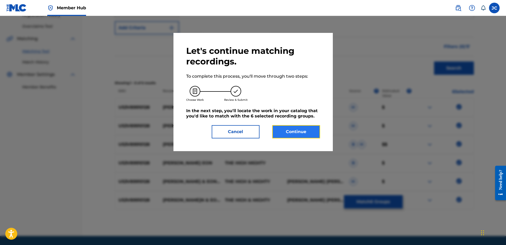
click at [307, 128] on button "Continue" at bounding box center [296, 131] width 48 height 13
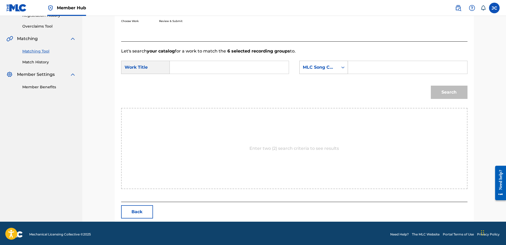
click at [321, 74] on div "MLC Song Code" at bounding box center [323, 67] width 49 height 13
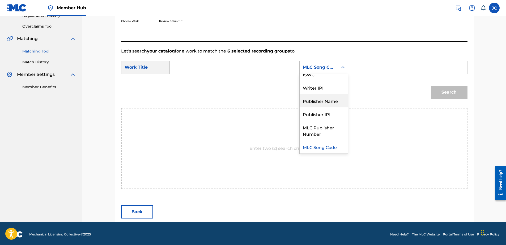
scroll to position [0, 0]
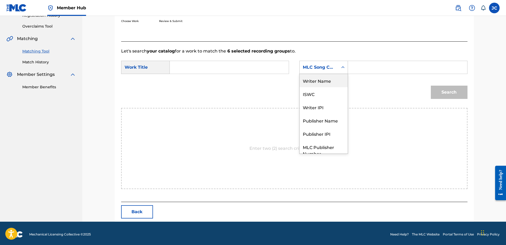
click at [322, 83] on div "Writer Name" at bounding box center [323, 80] width 48 height 13
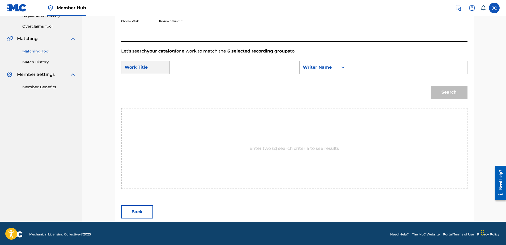
click at [262, 67] on input "Search Form" at bounding box center [229, 67] width 110 height 13
drag, startPoint x: 257, startPoint y: 68, endPoint x: 211, endPoint y: 67, distance: 45.7
click at [211, 67] on input "[PERSON_NAME]n & Eon The High & Mighty" at bounding box center [229, 67] width 110 height 13
type input "[PERSON_NAME]n & Eon"
click at [355, 66] on input "Search Form" at bounding box center [407, 67] width 110 height 13
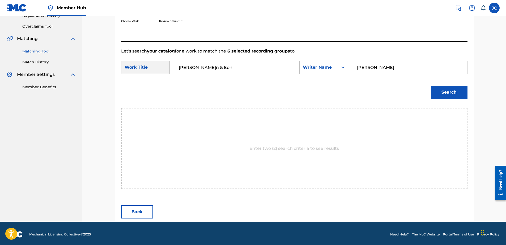
type input "[PERSON_NAME]"
click at [431, 86] on button "Search" at bounding box center [449, 92] width 37 height 13
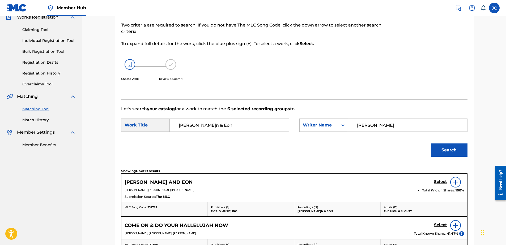
scroll to position [106, 0]
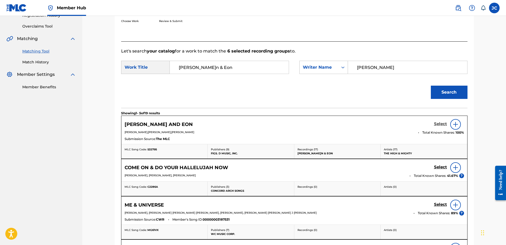
click at [440, 125] on h5 "Select" at bounding box center [440, 124] width 13 height 5
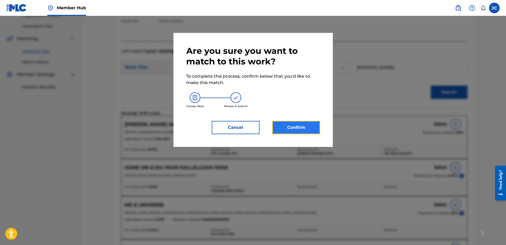
click at [310, 131] on button "Confirm" at bounding box center [296, 127] width 48 height 13
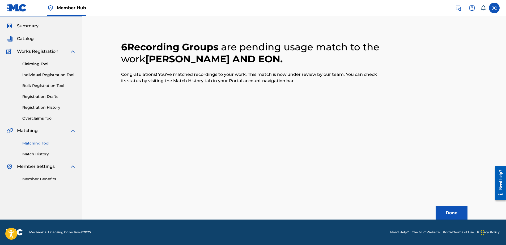
scroll to position [14, 0]
click at [453, 214] on button "Done" at bounding box center [451, 212] width 32 height 13
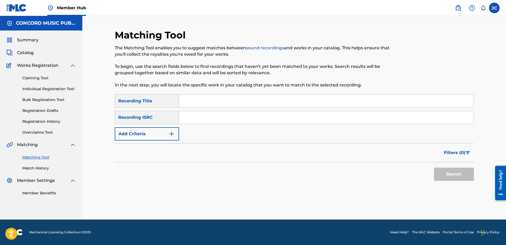
scroll to position [0, 0]
click at [331, 121] on input "Search Form" at bounding box center [326, 117] width 294 height 13
type input "USCGH0763570"
click at [434, 168] on button "Search" at bounding box center [454, 174] width 40 height 13
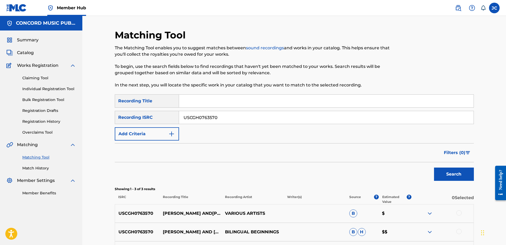
click at [217, 118] on input "USCGH0763570" at bounding box center [326, 117] width 294 height 13
click at [281, 112] on input "Search Form" at bounding box center [326, 117] width 294 height 13
type input "HKI199211105"
click at [434, 168] on button "Search" at bounding box center [454, 174] width 40 height 13
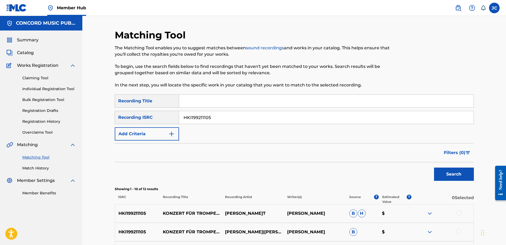
click at [243, 117] on input "HKI199211105" at bounding box center [326, 117] width 294 height 13
click at [299, 122] on input "Search Form" at bounding box center [326, 117] width 294 height 13
type input "QMJMT2204455"
click at [434, 168] on button "Search" at bounding box center [454, 174] width 40 height 13
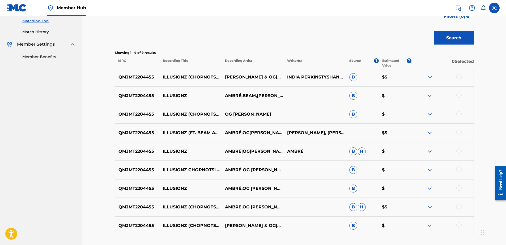
scroll to position [178, 0]
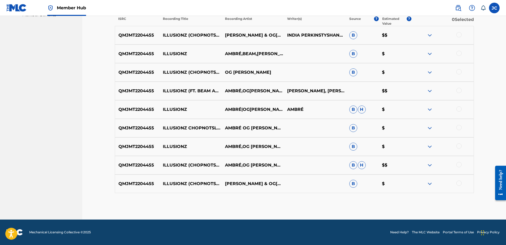
click at [457, 182] on div at bounding box center [458, 183] width 5 height 5
click at [459, 166] on div at bounding box center [458, 164] width 5 height 5
click at [459, 145] on div at bounding box center [458, 146] width 5 height 5
click at [460, 127] on div at bounding box center [458, 127] width 5 height 5
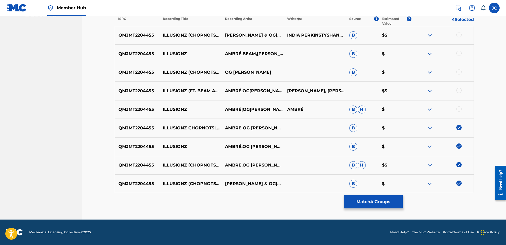
click at [458, 111] on div at bounding box center [458, 108] width 5 height 5
click at [458, 90] on div at bounding box center [458, 90] width 5 height 5
click at [460, 73] on div at bounding box center [458, 71] width 5 height 5
click at [460, 53] on div at bounding box center [458, 53] width 5 height 5
click at [458, 33] on div at bounding box center [458, 34] width 5 height 5
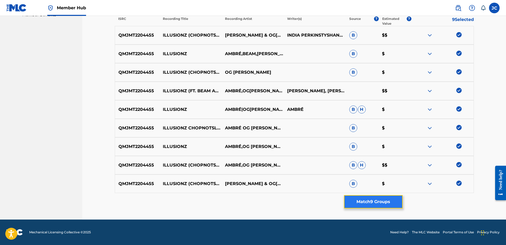
click at [377, 207] on button "Match 9 Groups" at bounding box center [373, 201] width 59 height 13
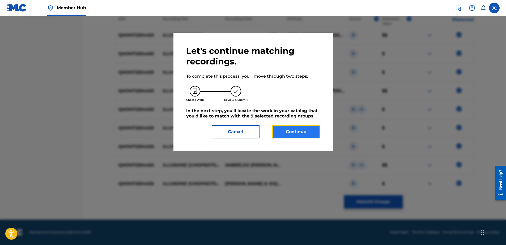
click at [303, 135] on button "Continue" at bounding box center [296, 131] width 48 height 13
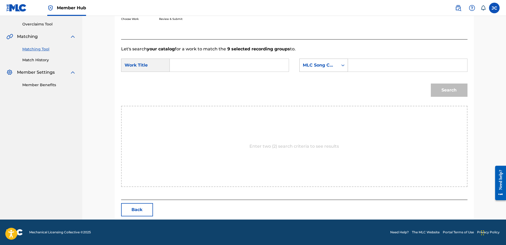
click at [337, 64] on div "MLC Song Code" at bounding box center [318, 65] width 38 height 10
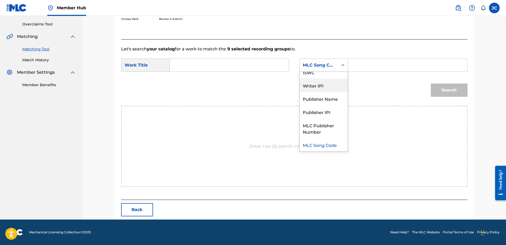
scroll to position [0, 0]
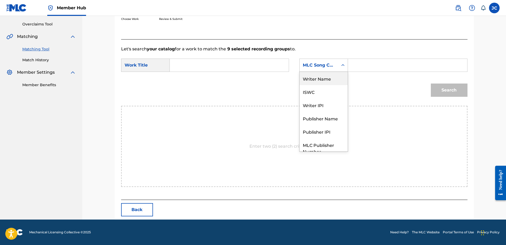
click at [334, 83] on div "Writer Name" at bounding box center [323, 78] width 48 height 13
click at [220, 64] on input "Search Form" at bounding box center [229, 65] width 110 height 13
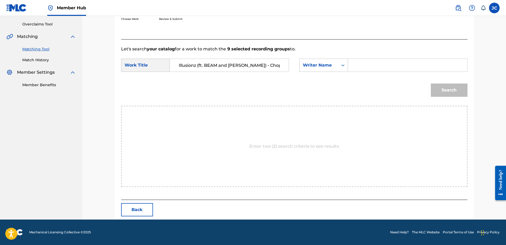
scroll to position [0, 20]
type input "Illusionz (ft. BEAM and [PERSON_NAME]) - ChopNotSlop"
click at [371, 68] on input "Search Form" at bounding box center [407, 65] width 110 height 13
type input "[PERSON_NAME]"
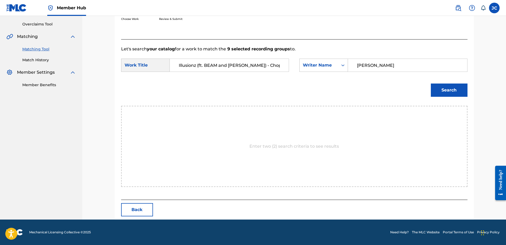
click at [431, 84] on button "Search" at bounding box center [449, 90] width 37 height 13
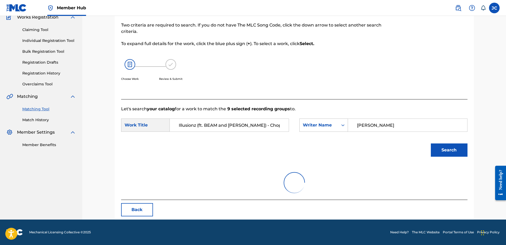
scroll to position [108, 0]
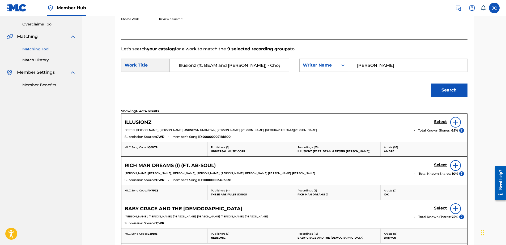
click at [459, 127] on div at bounding box center [455, 122] width 11 height 11
click at [455, 125] on img at bounding box center [455, 122] width 6 height 6
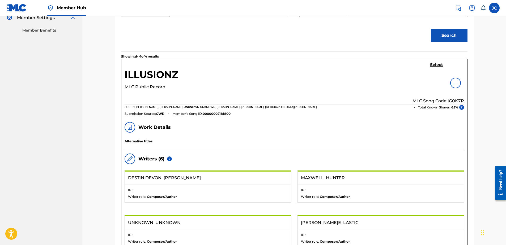
scroll to position [161, 0]
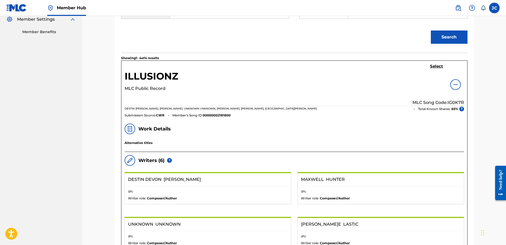
click at [454, 83] on img at bounding box center [455, 84] width 6 height 6
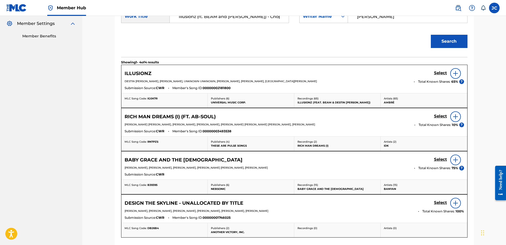
scroll to position [108, 0]
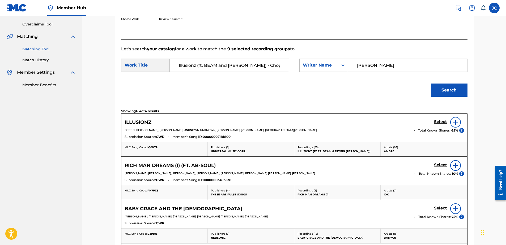
click at [223, 64] on input "Illusionz (ft. BEAM and [PERSON_NAME]) - ChopNotSlop" at bounding box center [229, 65] width 110 height 13
click at [441, 123] on h5 "Select" at bounding box center [440, 121] width 13 height 5
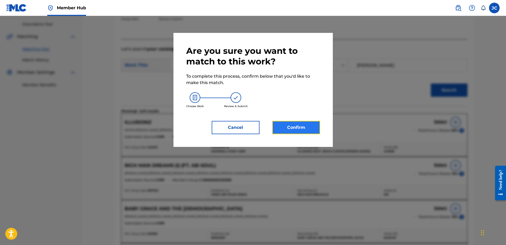
click at [297, 132] on button "Confirm" at bounding box center [296, 127] width 48 height 13
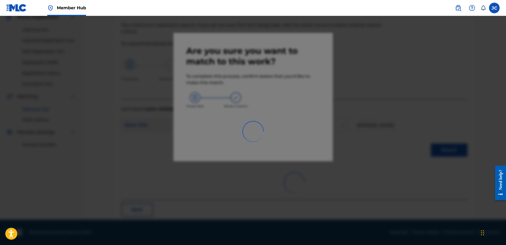
scroll to position [14, 0]
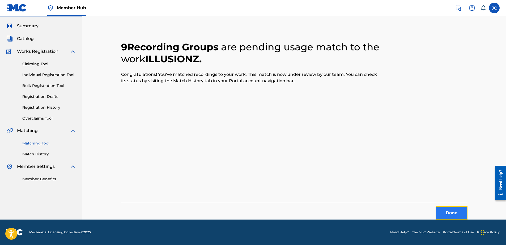
click at [448, 211] on button "Done" at bounding box center [451, 212] width 32 height 13
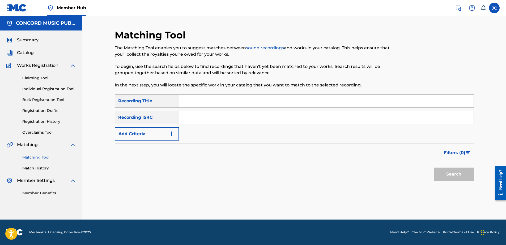
click at [267, 118] on input "Search Form" at bounding box center [326, 117] width 294 height 13
type input "QMVRR1302454"
click at [434, 168] on button "Search" at bounding box center [454, 174] width 40 height 13
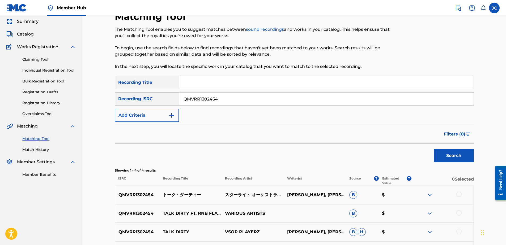
scroll to position [53, 0]
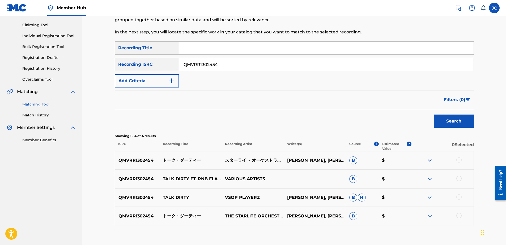
click at [178, 200] on p "TALK DIRTY" at bounding box center [190, 198] width 62 height 6
copy p "TALK DIRTY"
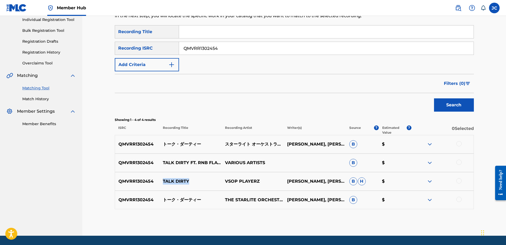
scroll to position [85, 0]
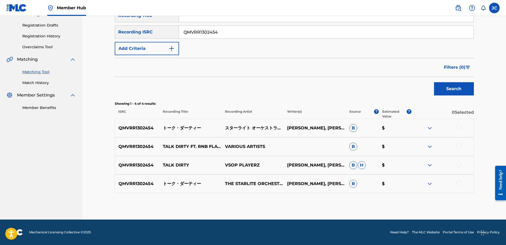
click at [459, 184] on div at bounding box center [458, 183] width 5 height 5
click at [458, 168] on div at bounding box center [442, 165] width 62 height 6
click at [458, 165] on div at bounding box center [458, 164] width 5 height 5
click at [457, 145] on div at bounding box center [458, 146] width 5 height 5
click at [460, 129] on div at bounding box center [458, 127] width 5 height 5
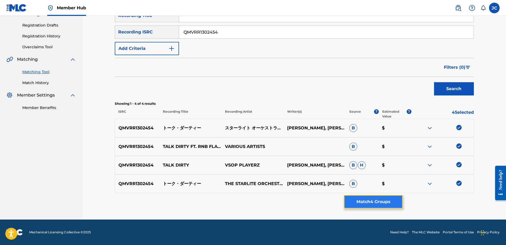
click at [390, 202] on button "Match 4 Groups" at bounding box center [373, 201] width 59 height 13
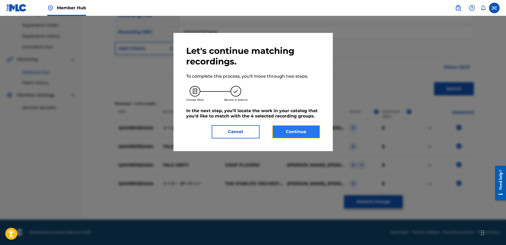
click at [311, 134] on button "Continue" at bounding box center [296, 131] width 48 height 13
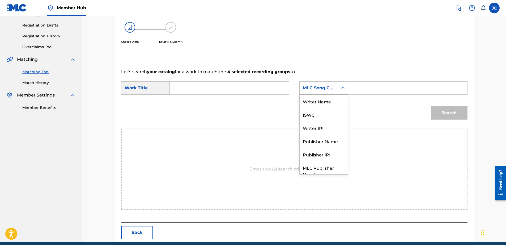
click at [334, 93] on div "MLC Song Code" at bounding box center [323, 87] width 49 height 13
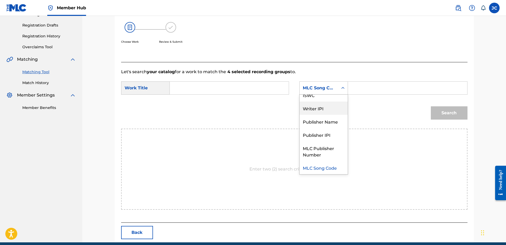
scroll to position [0, 0]
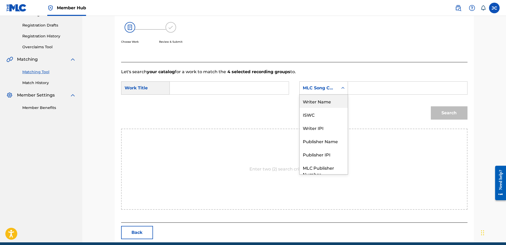
drag, startPoint x: 329, startPoint y: 104, endPoint x: 239, endPoint y: 88, distance: 91.1
click at [328, 104] on div "Writer Name" at bounding box center [323, 101] width 48 height 13
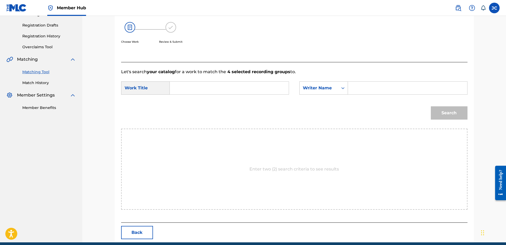
click at [229, 87] on input "Search Form" at bounding box center [229, 88] width 110 height 13
type input "TALK DIRTY"
click at [232, 65] on div "Let's search your catalog for a work to match the 4 selected recording groups t…" at bounding box center [294, 142] width 346 height 161
click at [361, 87] on input "Search Form" at bounding box center [407, 88] width 110 height 13
click at [431, 106] on button "Search" at bounding box center [449, 112] width 37 height 13
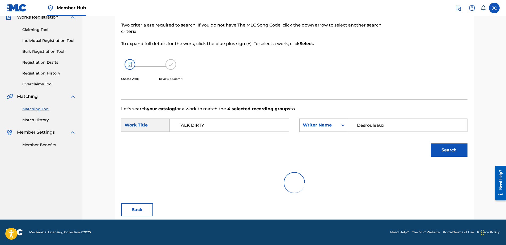
scroll to position [85, 0]
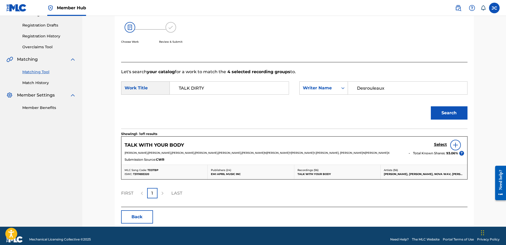
click at [388, 89] on input "Desrouleaux" at bounding box center [407, 88] width 110 height 13
click at [389, 89] on input "Desrouleaux" at bounding box center [407, 88] width 110 height 13
click at [431, 106] on button "Search" at bounding box center [449, 112] width 37 height 13
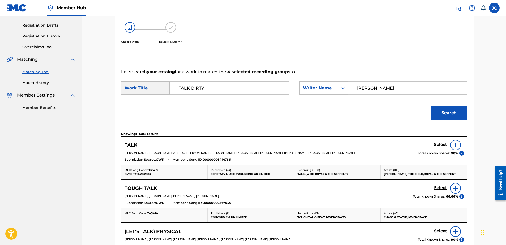
click at [401, 86] on input "[PERSON_NAME]" at bounding box center [407, 88] width 110 height 13
click at [431, 106] on button "Search" at bounding box center [449, 112] width 37 height 13
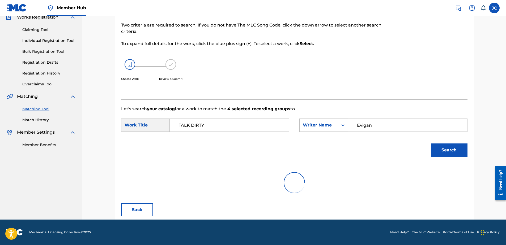
scroll to position [25, 0]
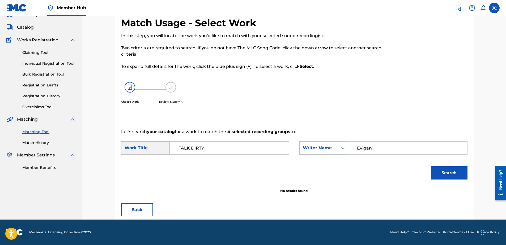
click at [411, 143] on input "Evigan" at bounding box center [407, 148] width 110 height 13
click at [431, 166] on button "Search" at bounding box center [449, 172] width 37 height 13
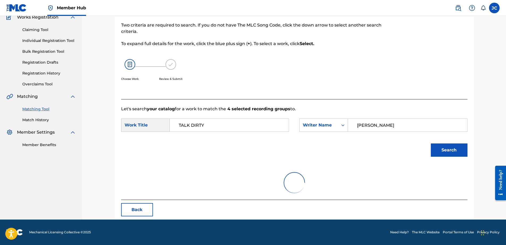
scroll to position [85, 0]
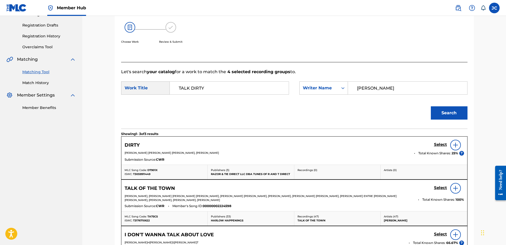
click at [385, 90] on input "[PERSON_NAME]" at bounding box center [407, 88] width 110 height 13
click at [386, 90] on input "[PERSON_NAME]" at bounding box center [407, 88] width 110 height 13
type input "D"
type input "[PERSON_NAME]"
click at [431, 106] on button "Search" at bounding box center [449, 112] width 37 height 13
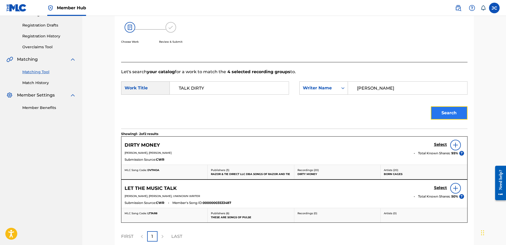
click at [439, 114] on button "Search" at bounding box center [449, 112] width 37 height 13
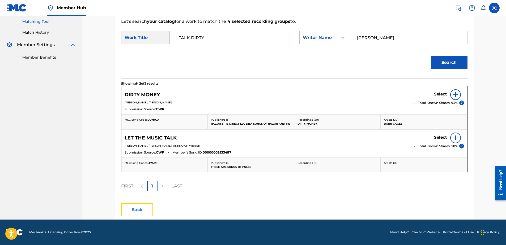
click at [130, 212] on button "Back" at bounding box center [137, 209] width 32 height 13
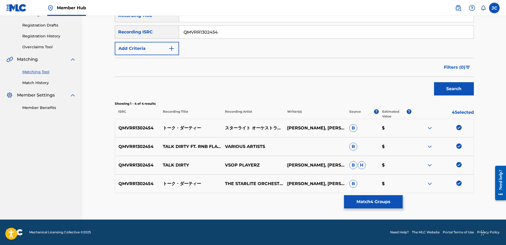
click at [459, 183] on img at bounding box center [458, 183] width 5 height 5
click at [460, 165] on img at bounding box center [458, 164] width 5 height 5
click at [461, 145] on img at bounding box center [458, 146] width 5 height 5
click at [458, 128] on img at bounding box center [458, 127] width 5 height 5
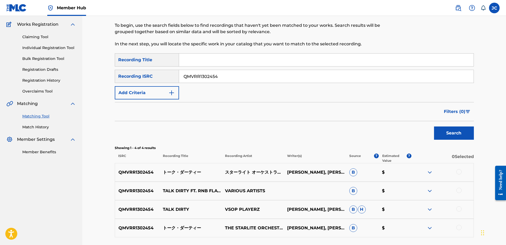
scroll to position [0, 0]
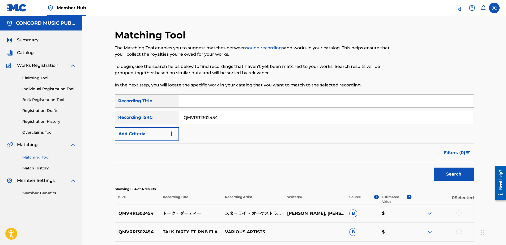
click at [235, 119] on input "QMVRR1302454" at bounding box center [326, 117] width 294 height 13
click at [236, 119] on input "QMVRR1302454" at bounding box center [326, 117] width 294 height 13
click at [251, 119] on input "Search Form" at bounding box center [326, 117] width 294 height 13
type input "US64M2406510"
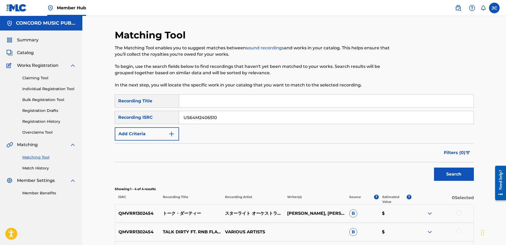
click at [434, 168] on button "Search" at bounding box center [454, 174] width 40 height 13
